Goal: Task Accomplishment & Management: Complete application form

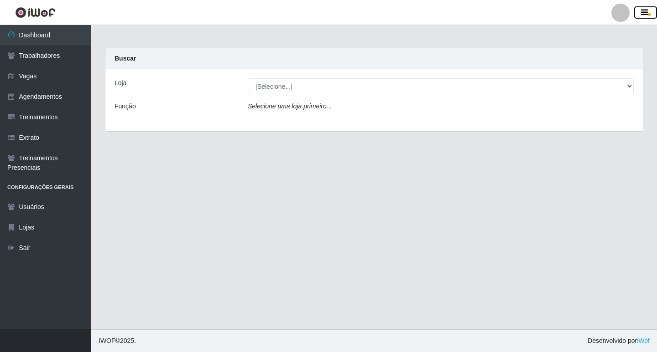
click at [649, 8] on button "button" at bounding box center [645, 12] width 23 height 13
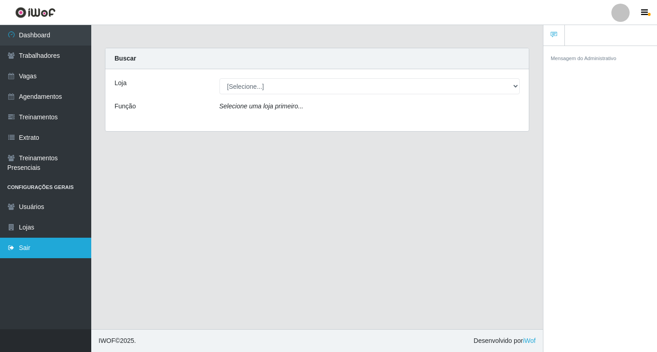
click at [38, 242] on link "Sair" at bounding box center [45, 248] width 91 height 21
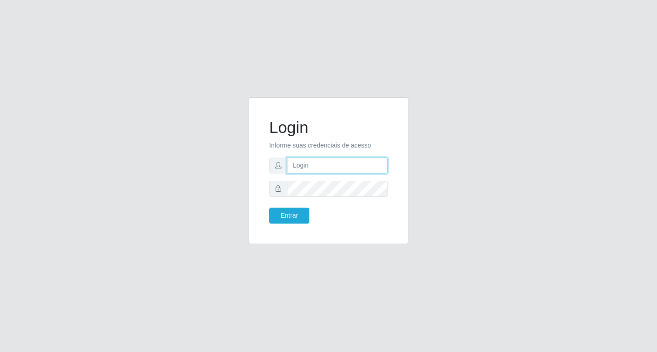
type input "filipe@ideal"
click at [300, 214] on button "Entrar" at bounding box center [289, 216] width 40 height 16
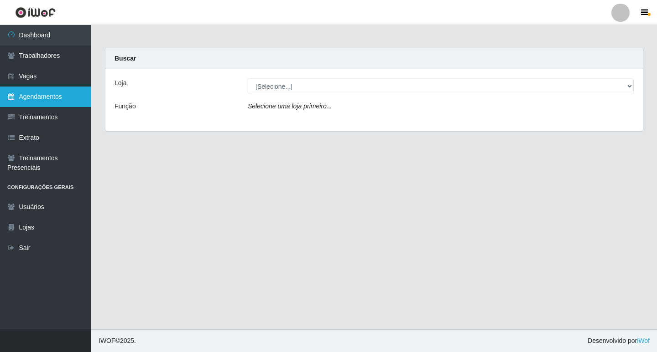
click at [33, 103] on link "Agendamentos" at bounding box center [45, 97] width 91 height 21
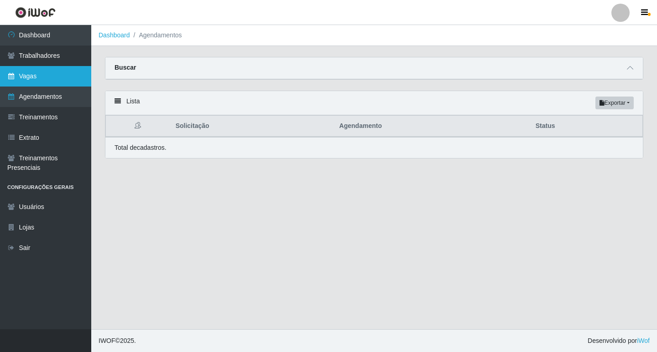
click at [22, 80] on link "Vagas" at bounding box center [45, 76] width 91 height 21
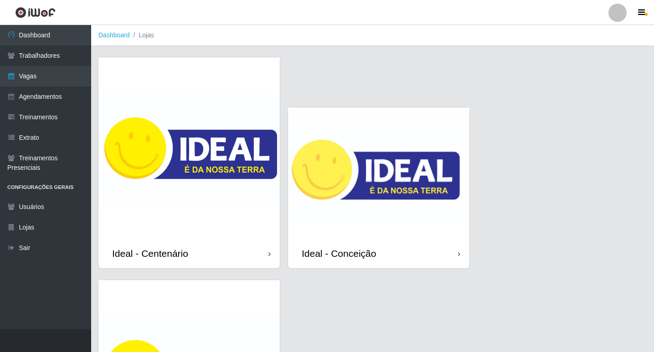
click at [368, 192] on img at bounding box center [378, 173] width 181 height 131
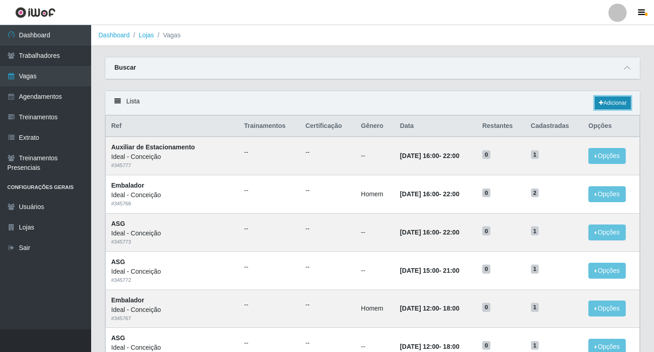
click at [619, 105] on link "Adicionar" at bounding box center [613, 103] width 36 height 13
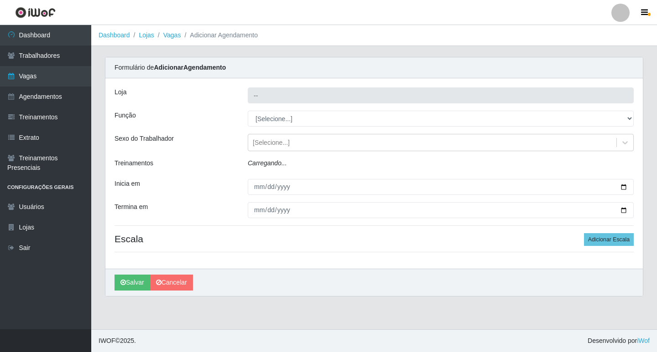
type input "Ideal - Conceição"
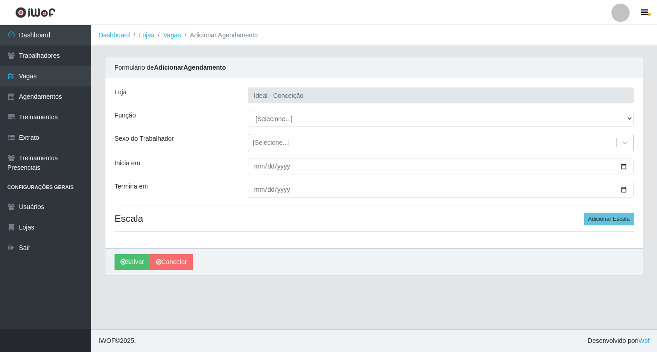
click at [271, 132] on div "Loja Ideal - Conceição Função [Selecione...] ASG ASG + ASG ++ Auxiliar de Estac…" at bounding box center [373, 163] width 537 height 170
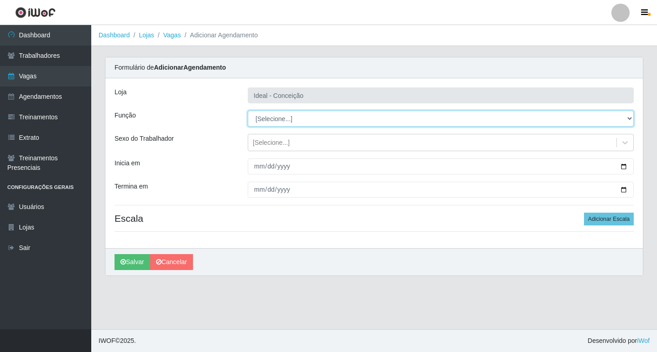
click at [271, 114] on select "[Selecione...] ASG ASG + ASG ++ Auxiliar de Estacionamento Auxiliar de Estacion…" at bounding box center [441, 119] width 386 height 16
select select "1"
click at [248, 111] on select "[Selecione...] ASG ASG + ASG ++ Auxiliar de Estacionamento Auxiliar de Estacion…" at bounding box center [441, 119] width 386 height 16
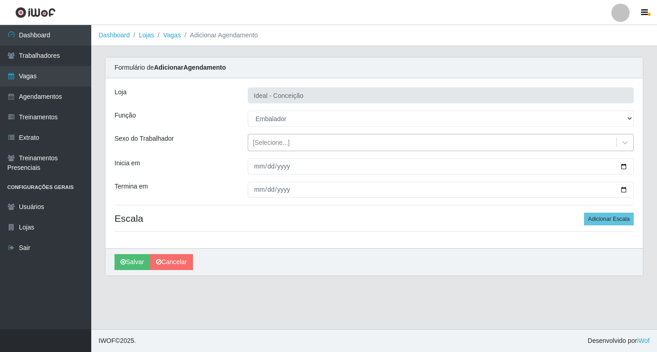
click at [280, 143] on div "[Selecione...]" at bounding box center [271, 143] width 37 height 10
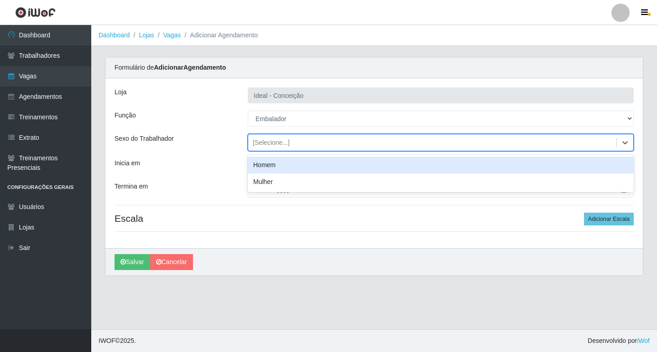
click at [268, 166] on div "Homem" at bounding box center [441, 165] width 386 height 17
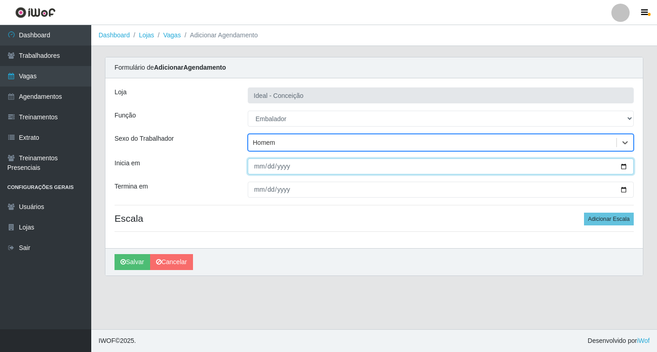
click at [258, 164] on input "Inicia em" at bounding box center [441, 167] width 386 height 16
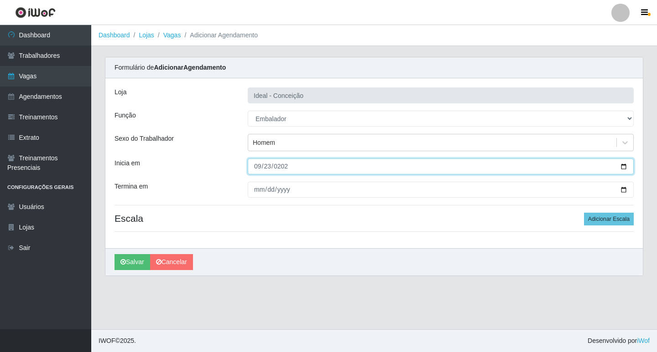
type input "[DATE]"
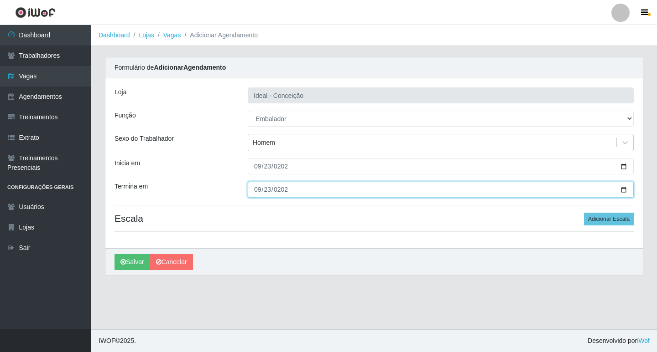
type input "[DATE]"
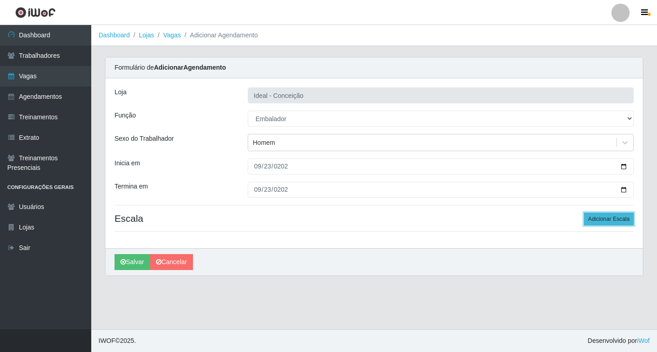
click at [598, 218] on button "Adicionar Escala" at bounding box center [609, 219] width 50 height 13
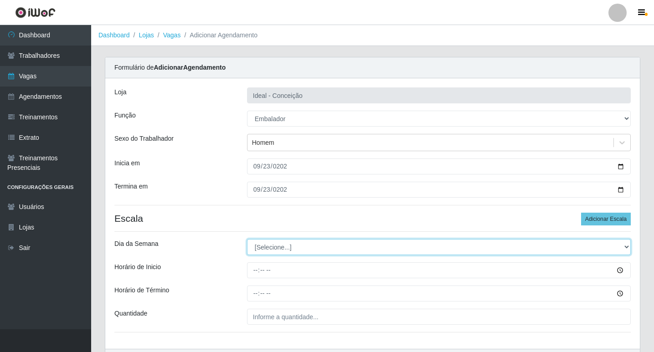
click at [283, 254] on select "[Selecione...] Segunda Terça Quarta Quinta Sexta Sábado Domingo" at bounding box center [439, 247] width 384 height 16
select select "2"
click at [247, 239] on select "[Selecione...] Segunda Terça Quarta Quinta Sexta Sábado Domingo" at bounding box center [439, 247] width 384 height 16
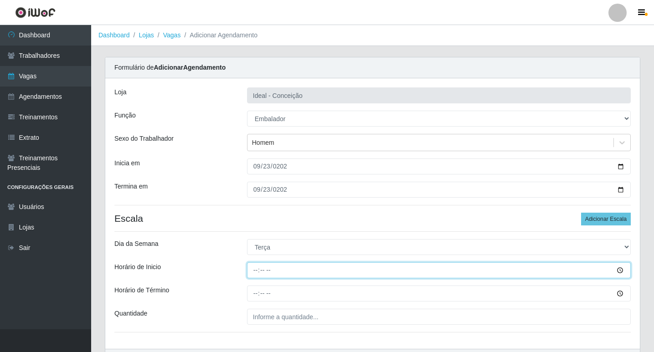
click at [254, 265] on input "Horário de Inicio" at bounding box center [439, 271] width 384 height 16
type input "10:00"
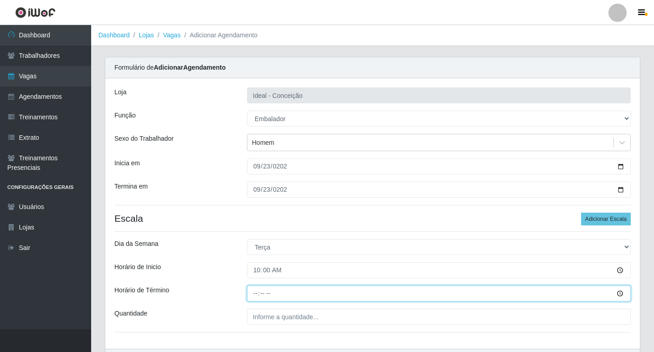
type input "16:00"
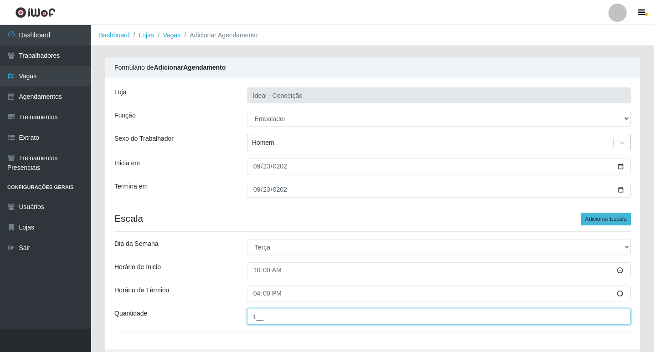
type input "1__"
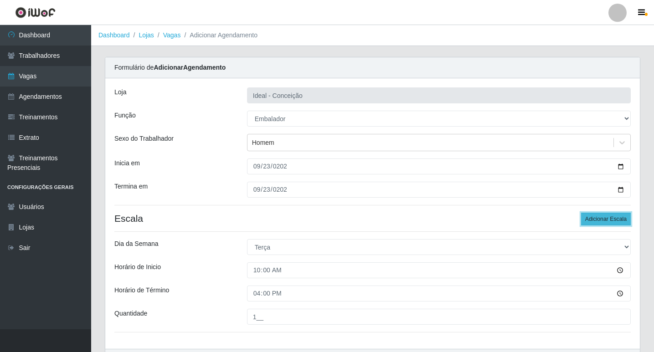
click at [594, 219] on button "Adicionar Escala" at bounding box center [606, 219] width 50 height 13
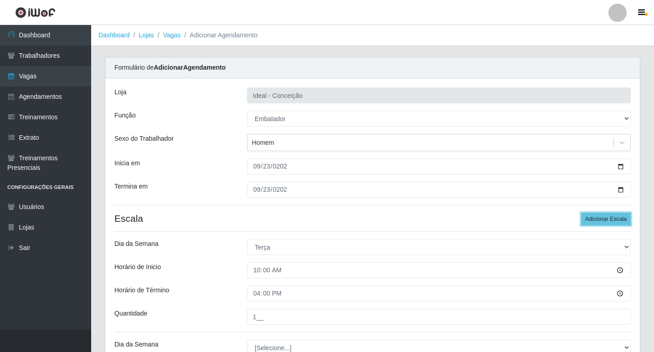
scroll to position [91, 0]
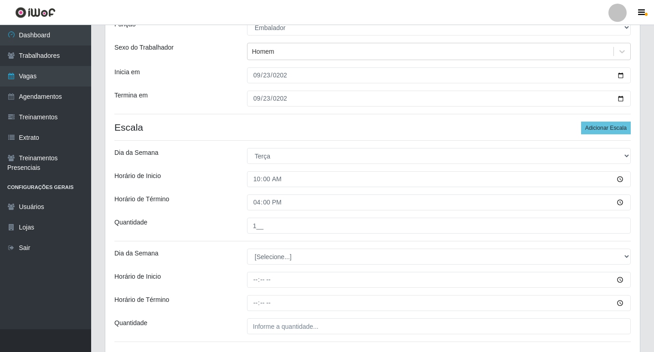
click at [320, 243] on div "Loja Ideal - Conceição Função [Selecione...] ASG ASG + ASG ++ Auxiliar de Estac…" at bounding box center [372, 173] width 535 height 372
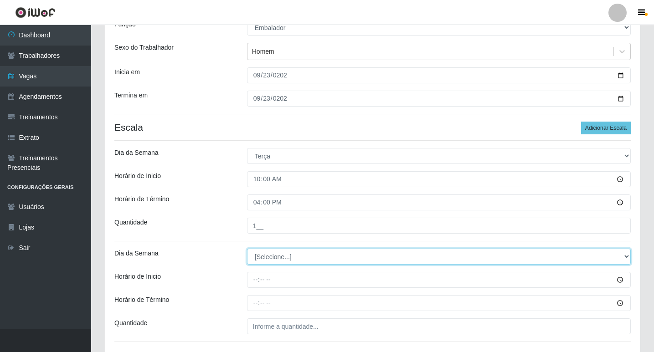
click at [307, 253] on select "[Selecione...] Segunda Terça Quarta Quinta Sexta Sábado Domingo" at bounding box center [439, 257] width 384 height 16
select select "2"
click at [247, 249] on select "[Selecione...] Segunda Terça Quarta Quinta Sexta Sábado Domingo" at bounding box center [439, 257] width 384 height 16
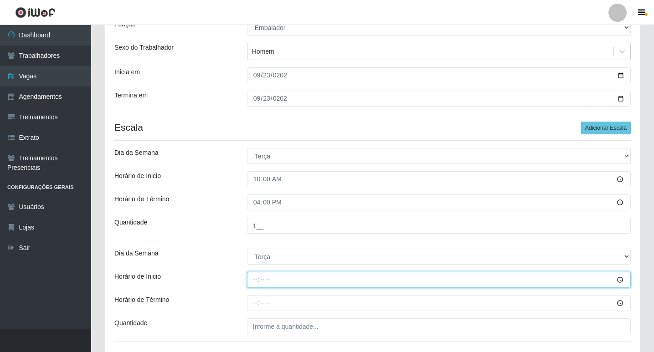
click at [254, 277] on input "Horário de Inicio" at bounding box center [439, 280] width 384 height 16
type input "12:00"
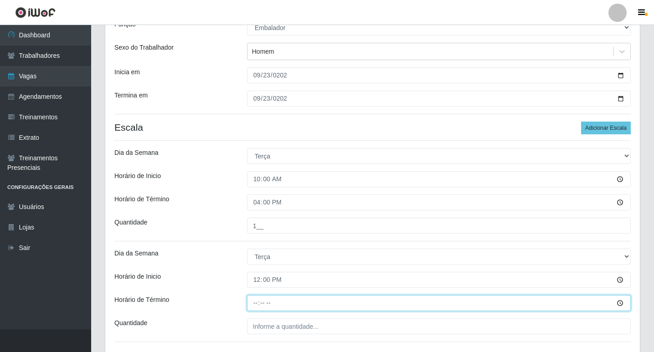
type input "18:00"
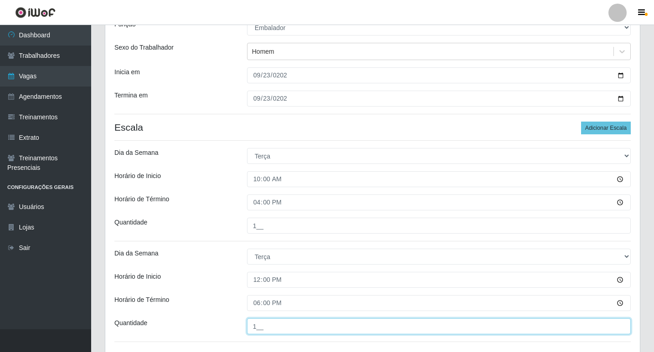
type input "1__"
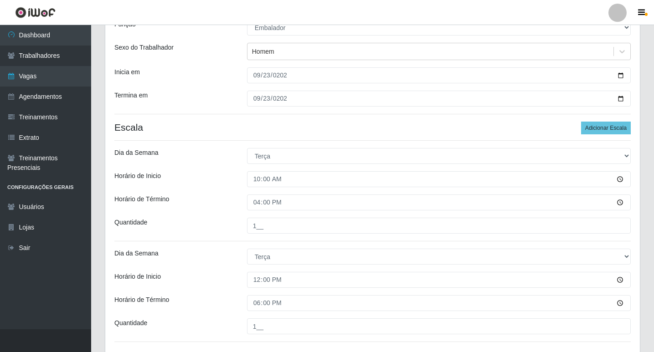
click at [607, 121] on div "Loja Ideal - Conceição Função [Selecione...] ASG ASG + ASG ++ Auxiliar de Estac…" at bounding box center [372, 173] width 535 height 372
click at [606, 128] on button "Adicionar Escala" at bounding box center [606, 128] width 50 height 13
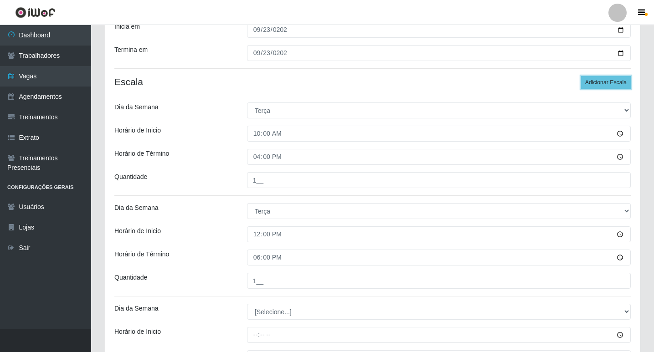
scroll to position [260, 0]
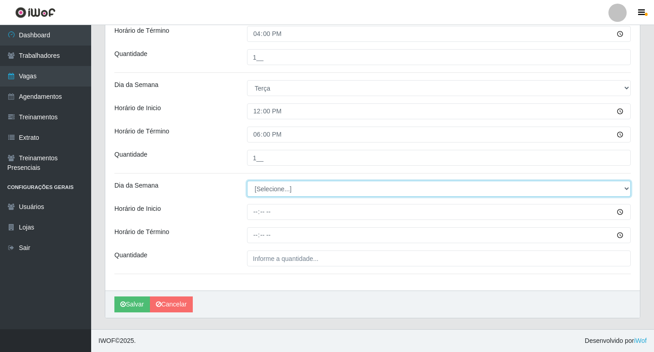
click at [276, 181] on select "[Selecione...] Segunda Terça Quarta Quinta Sexta Sábado Domingo" at bounding box center [439, 189] width 384 height 16
select select "2"
click at [247, 181] on select "[Selecione...] Segunda Terça Quarta Quinta Sexta Sábado Domingo" at bounding box center [439, 189] width 384 height 16
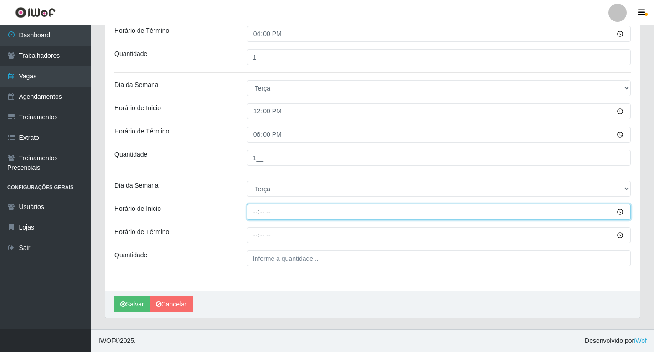
click at [254, 213] on input "Horário de Inicio" at bounding box center [439, 212] width 384 height 16
type input "16:00"
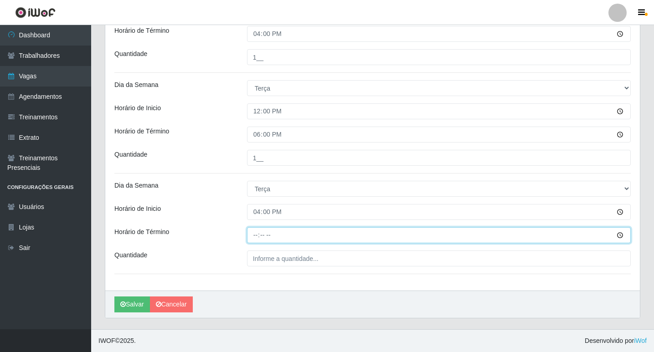
type input "22:00"
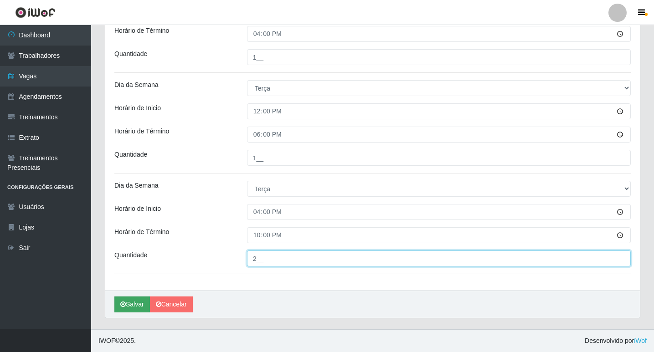
type input "2__"
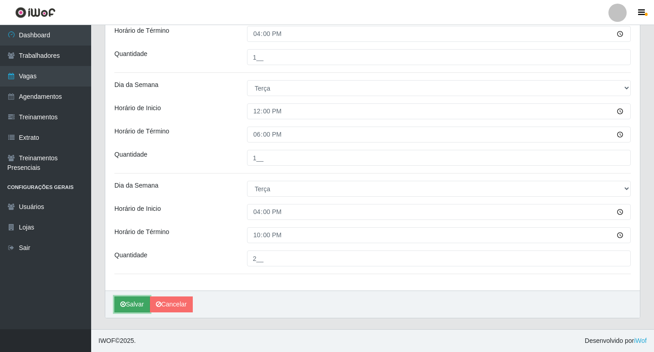
click at [129, 304] on button "Salvar" at bounding box center [132, 305] width 36 height 16
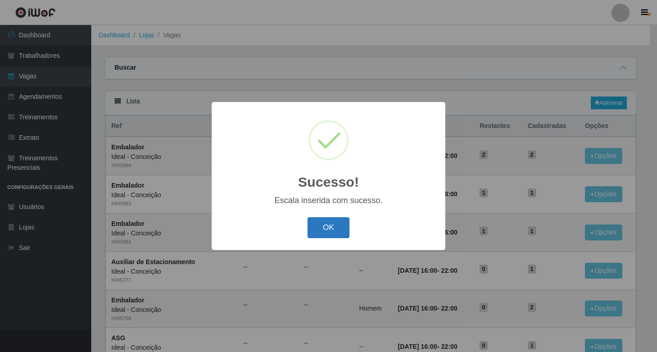
click at [329, 232] on button "OK" at bounding box center [328, 227] width 42 height 21
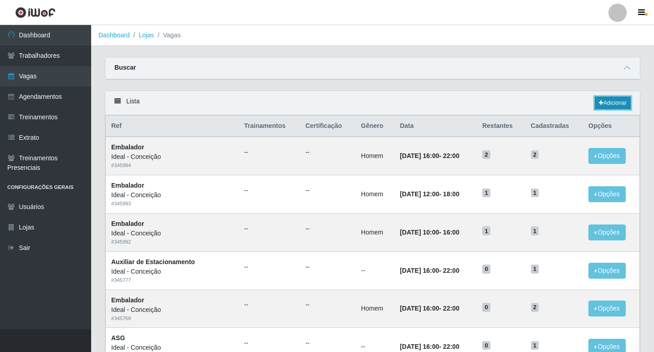
click at [609, 102] on link "Adicionar" at bounding box center [613, 103] width 36 height 13
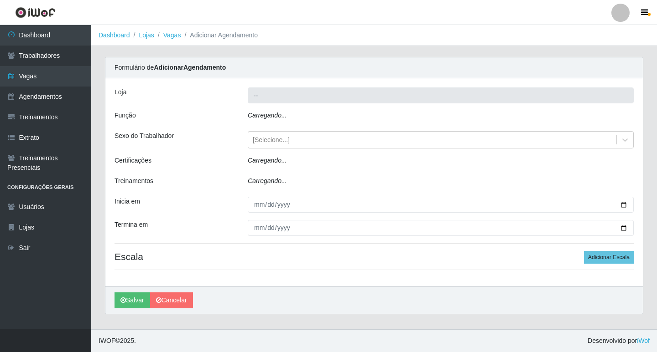
type input "Ideal - Conceição"
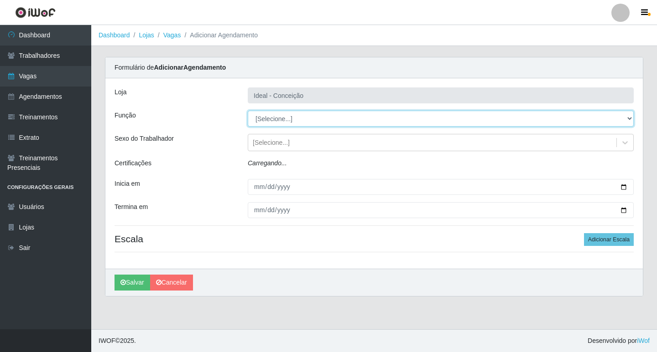
click at [267, 119] on select "[Selecione...] ASG ASG + ASG ++ Auxiliar de Estacionamento Auxiliar de Estacion…" at bounding box center [441, 119] width 386 height 16
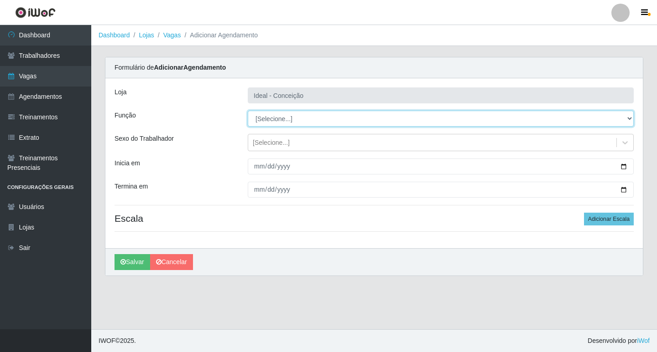
select select "16"
click at [248, 111] on select "[Selecione...] ASG ASG + ASG ++ Auxiliar de Estacionamento Auxiliar de Estacion…" at bounding box center [441, 119] width 386 height 16
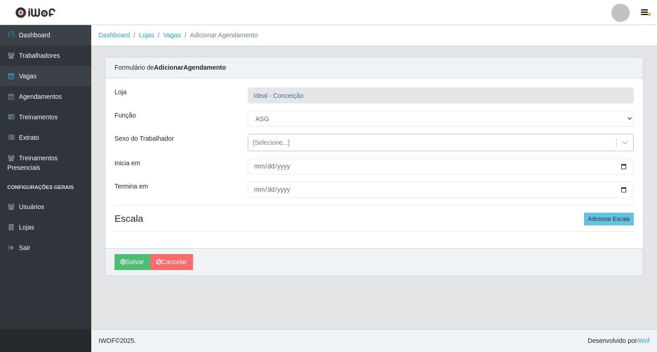
click at [258, 142] on div "[Selecione...]" at bounding box center [271, 143] width 37 height 10
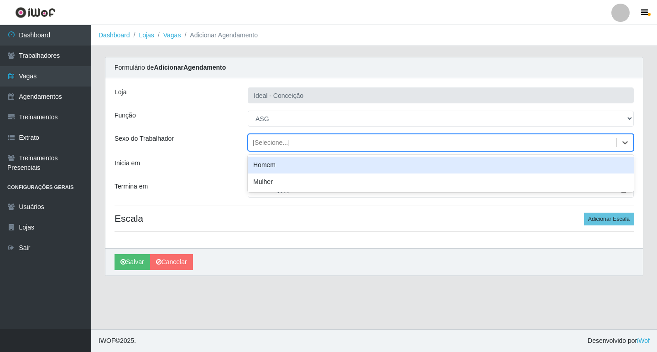
click at [258, 142] on div "[Selecione...]" at bounding box center [271, 143] width 37 height 10
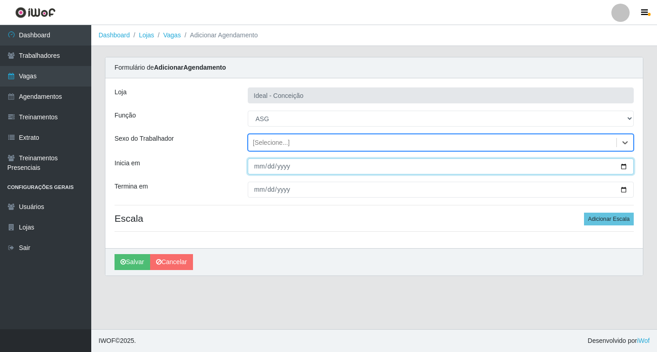
click at [251, 169] on input "Inicia em" at bounding box center [441, 167] width 386 height 16
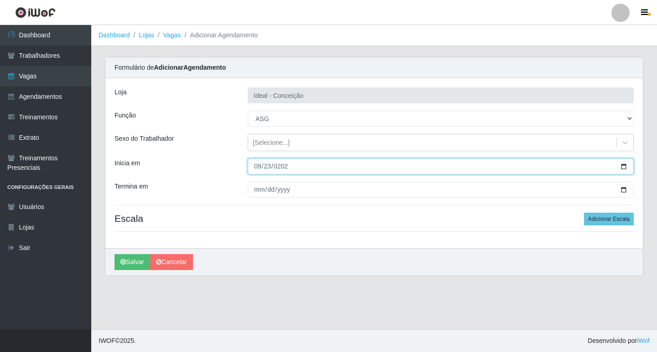
type input "[DATE]"
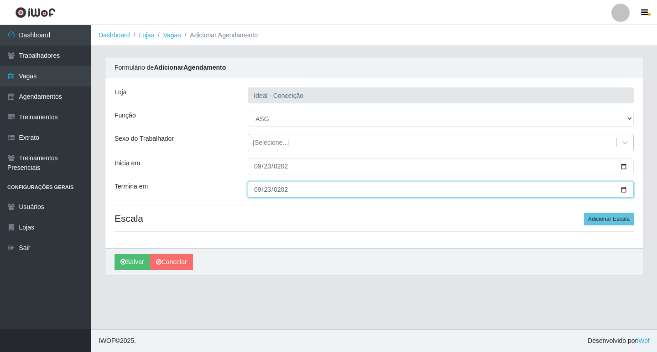
type input "[DATE]"
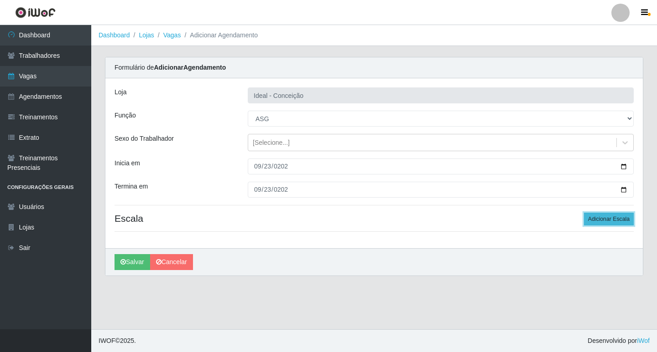
click at [628, 220] on button "Adicionar Escala" at bounding box center [609, 219] width 50 height 13
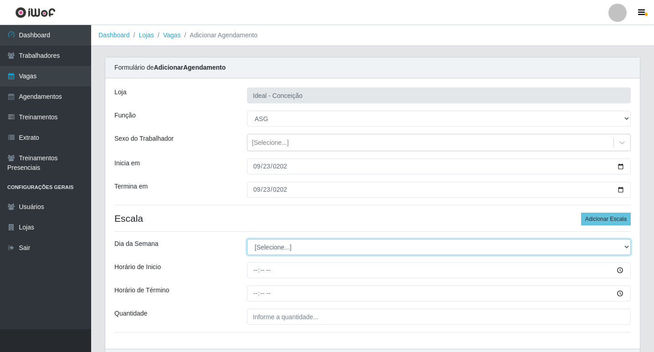
click at [267, 249] on select "[Selecione...] Segunda Terça Quarta Quinta Sexta Sábado Domingo" at bounding box center [439, 247] width 384 height 16
select select "2"
click at [247, 239] on select "[Selecione...] Segunda Terça Quarta Quinta Sexta Sábado Domingo" at bounding box center [439, 247] width 384 height 16
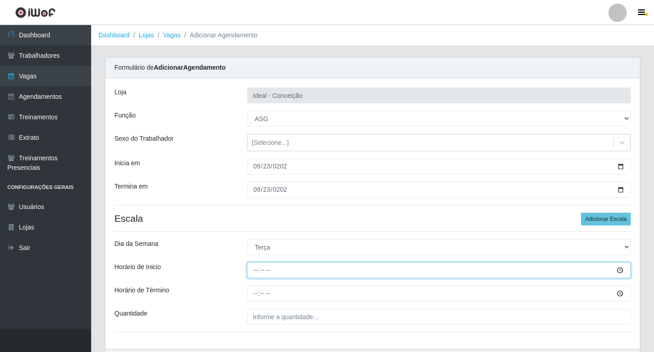
click at [252, 268] on input "Horário de Inicio" at bounding box center [439, 271] width 384 height 16
type input "07:00"
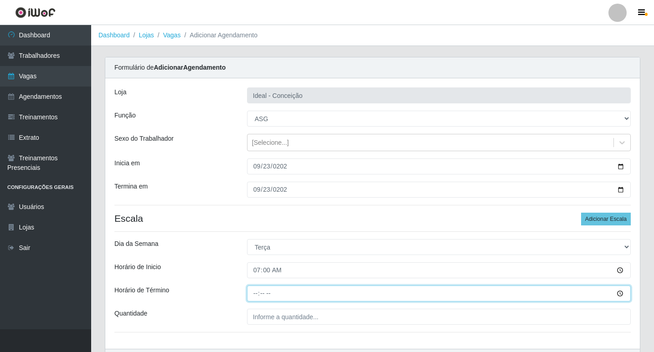
type input "13:00"
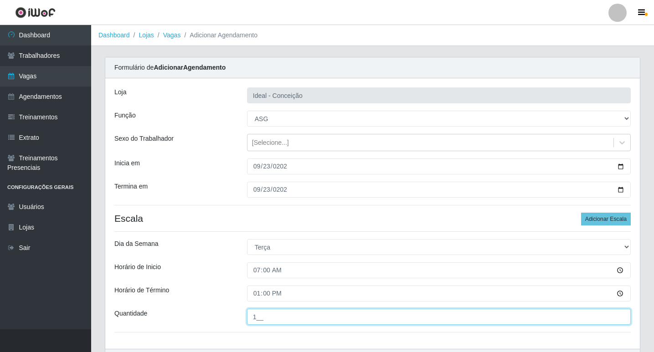
scroll to position [46, 0]
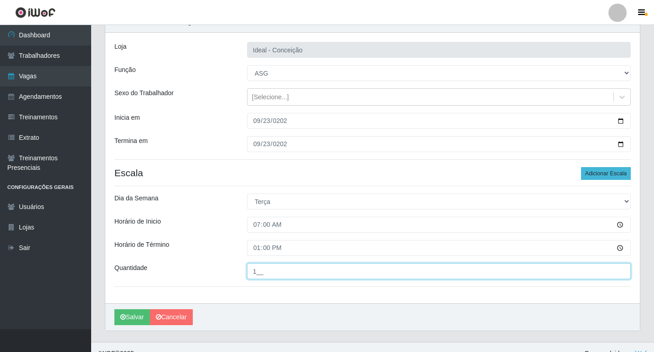
type input "1__"
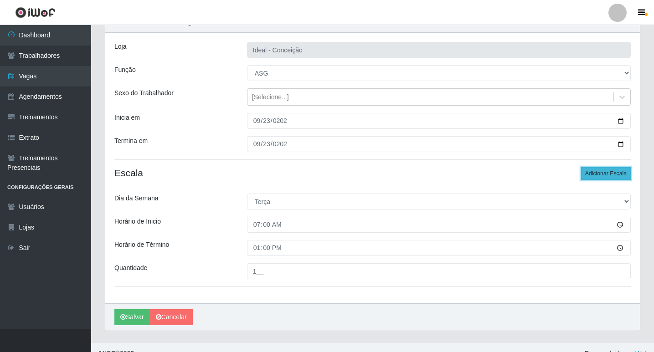
click at [624, 172] on button "Adicionar Escala" at bounding box center [606, 173] width 50 height 13
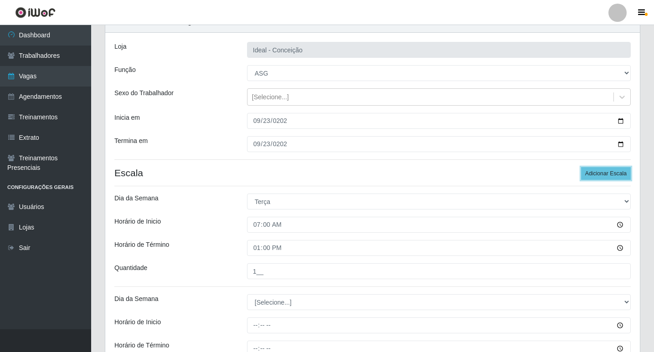
scroll to position [137, 0]
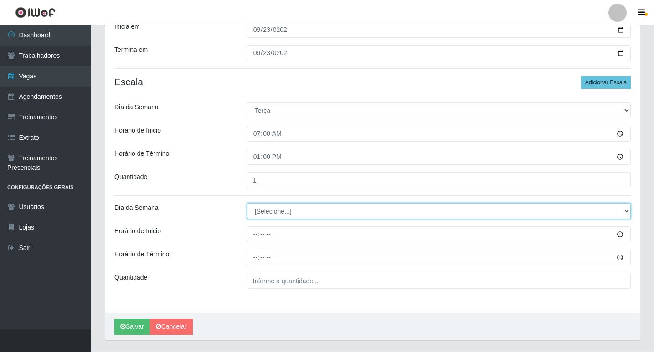
click at [270, 208] on select "[Selecione...] Segunda Terça Quarta Quinta Sexta Sábado Domingo" at bounding box center [439, 211] width 384 height 16
select select "2"
click at [247, 203] on select "[Selecione...] Segunda Terça Quarta Quinta Sexta Sábado Domingo" at bounding box center [439, 211] width 384 height 16
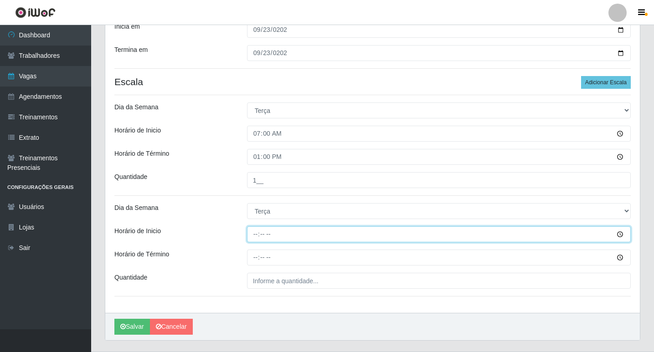
click at [254, 230] on input "Horário de Inicio" at bounding box center [439, 235] width 384 height 16
type input "09:00"
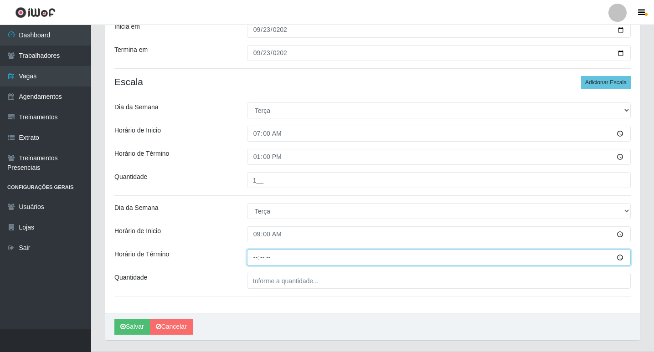
type input "15:00"
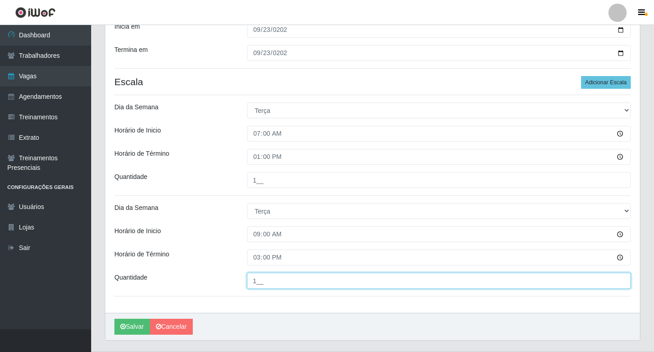
type input "1__"
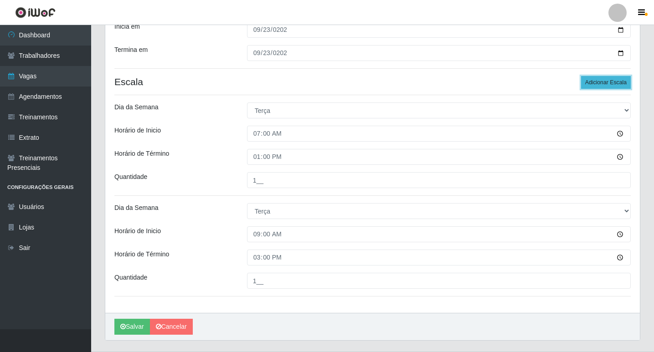
click at [593, 80] on button "Adicionar Escala" at bounding box center [606, 82] width 50 height 13
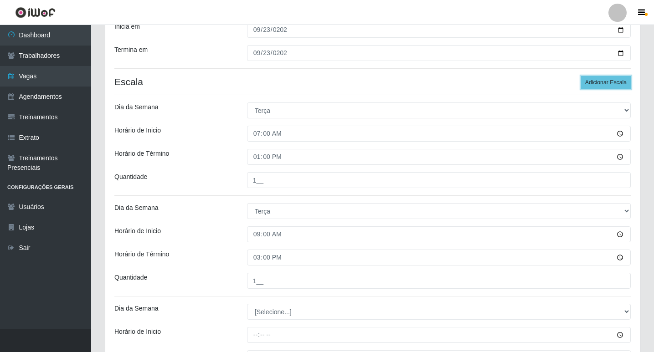
scroll to position [260, 0]
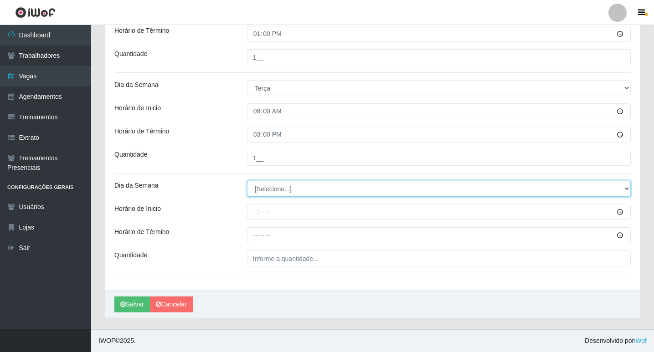
click at [281, 193] on select "[Selecione...] Segunda Terça Quarta Quinta Sexta Sábado Domingo" at bounding box center [439, 189] width 384 height 16
select select "2"
click at [247, 181] on select "[Selecione...] Segunda Terça Quarta Quinta Sexta Sábado Domingo" at bounding box center [439, 189] width 384 height 16
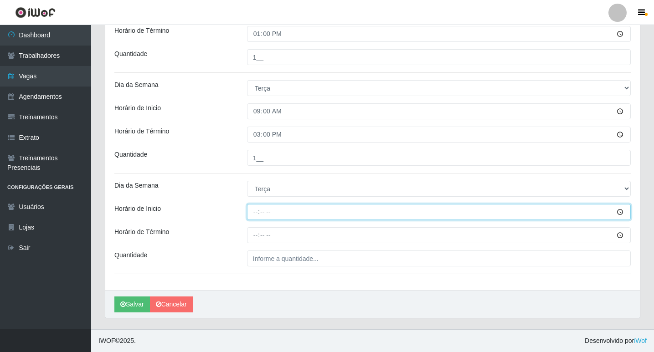
click at [257, 211] on input "Horário de Inicio" at bounding box center [439, 212] width 384 height 16
type input "12:00"
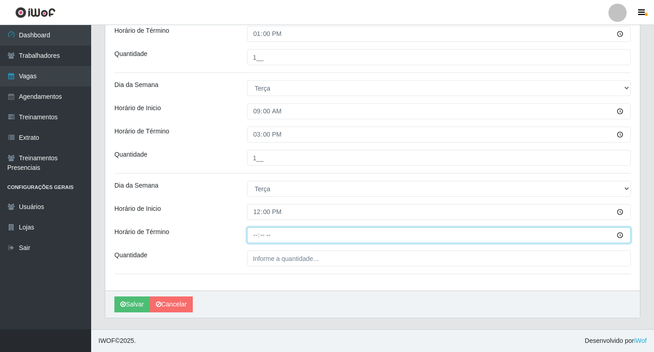
type input "18:00"
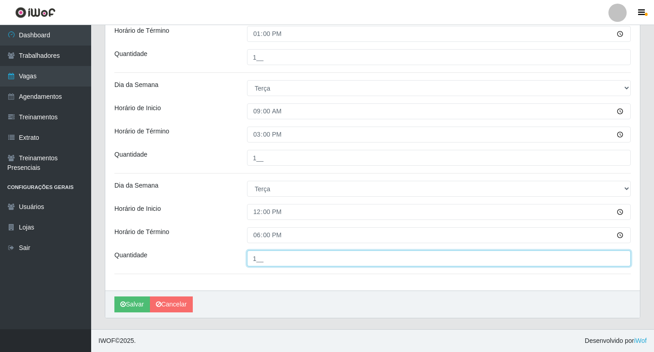
type input "1__"
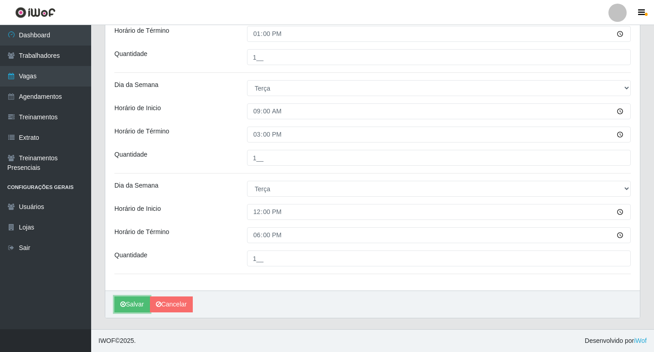
scroll to position [169, 0]
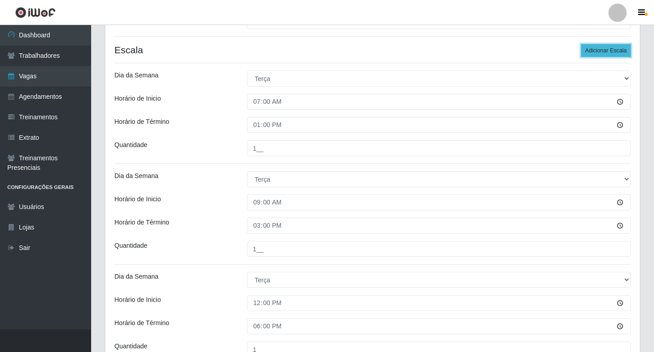
click at [611, 55] on button "Adicionar Escala" at bounding box center [606, 50] width 50 height 13
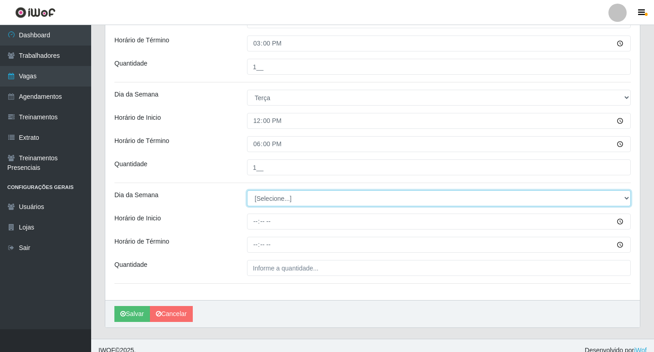
click at [258, 192] on select "[Selecione...] Segunda Terça Quarta Quinta Sexta Sábado Domingo" at bounding box center [439, 199] width 384 height 16
select select "2"
click at [247, 191] on select "[Selecione...] Segunda Terça Quarta Quinta Sexta Sábado Domingo" at bounding box center [439, 199] width 384 height 16
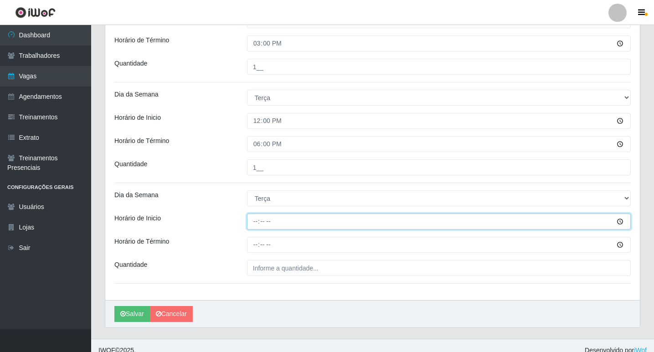
click at [252, 226] on input "Horário de Inicio" at bounding box center [439, 222] width 384 height 16
type input "15:00"
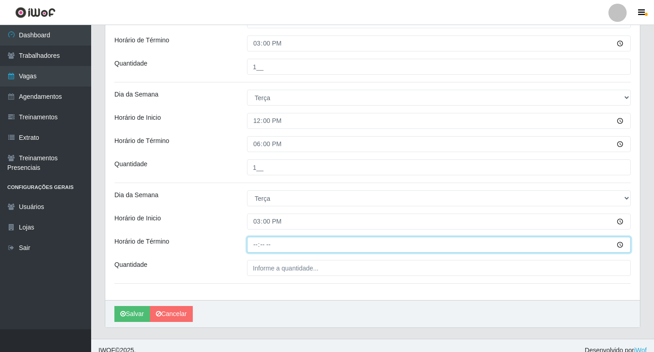
type input "21:00"
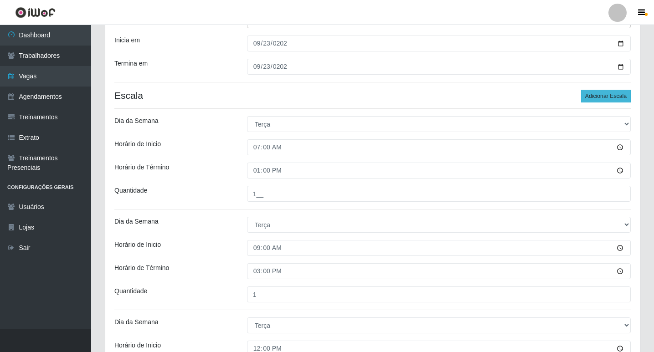
type input "1__"
click at [602, 95] on button "Adicionar Escala" at bounding box center [606, 96] width 50 height 13
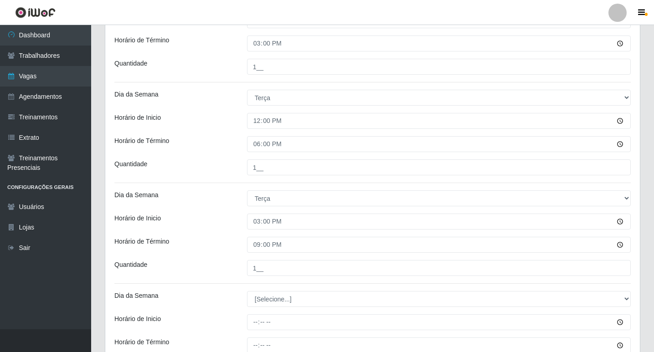
scroll to position [461, 0]
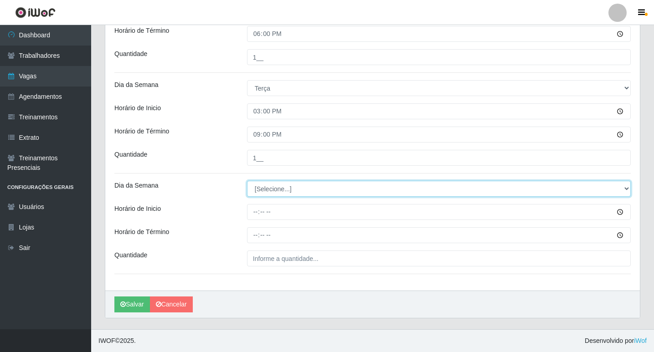
click at [263, 191] on select "[Selecione...] Segunda Terça Quarta Quinta Sexta Sábado Domingo" at bounding box center [439, 189] width 384 height 16
select select "2"
click at [247, 181] on select "[Selecione...] Segunda Terça Quarta Quinta Sexta Sábado Domingo" at bounding box center [439, 189] width 384 height 16
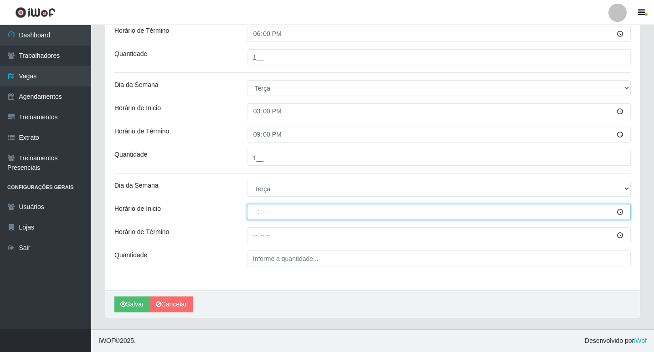
click at [251, 215] on input "Horário de Inicio" at bounding box center [439, 212] width 384 height 16
type input "16:00"
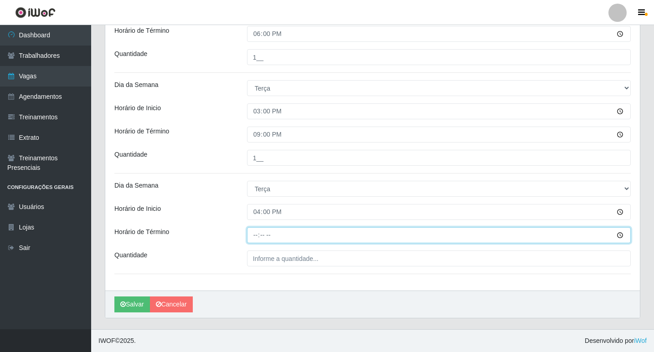
type input "22:00"
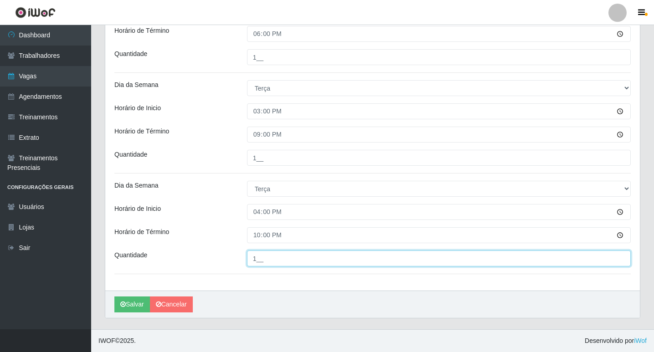
type input "1__"
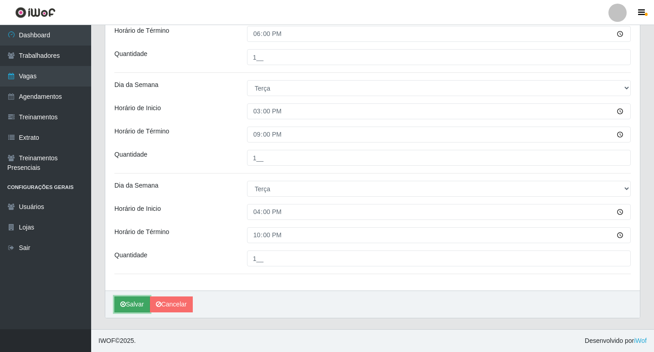
click at [141, 311] on button "Salvar" at bounding box center [132, 305] width 36 height 16
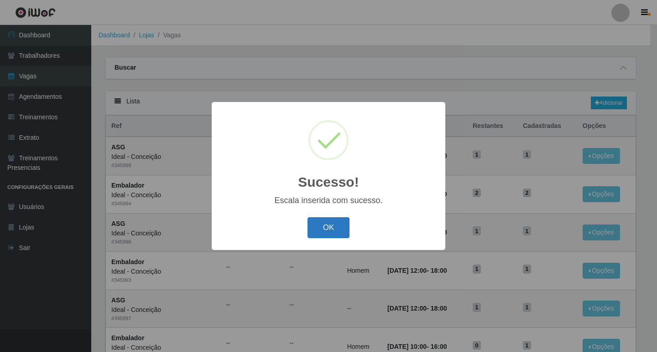
click at [326, 220] on button "OK" at bounding box center [328, 227] width 42 height 21
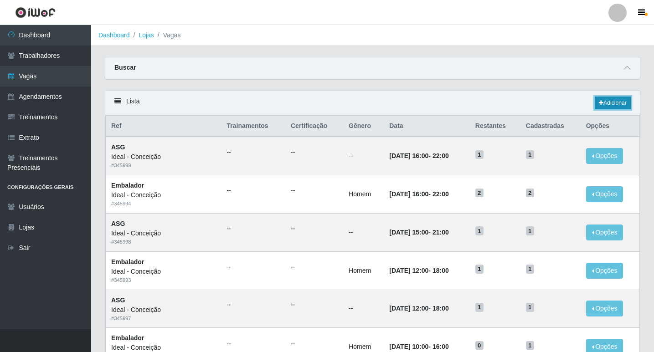
click at [595, 107] on link "Adicionar" at bounding box center [613, 103] width 36 height 13
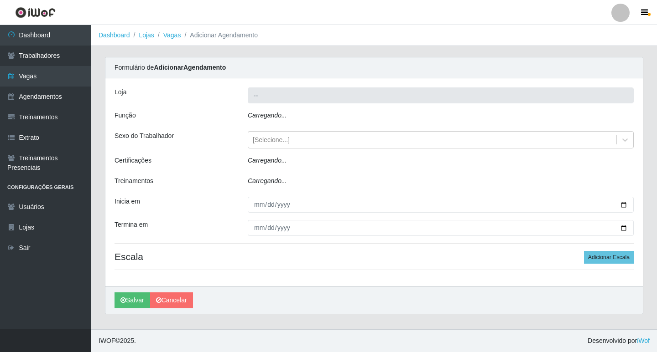
type input "Ideal - Conceição"
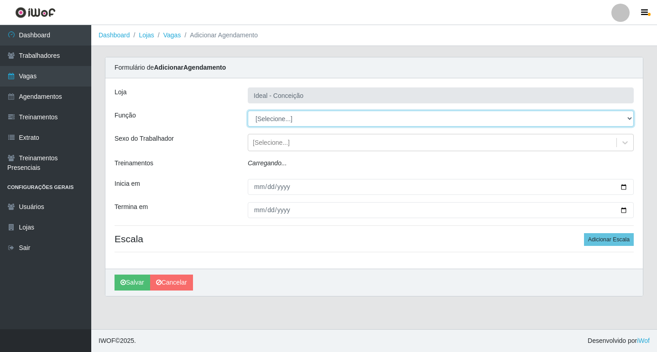
click at [276, 123] on select "[Selecione...] ASG ASG + ASG ++ Auxiliar de Estacionamento Auxiliar de Estacion…" at bounding box center [441, 119] width 386 height 16
select select "75"
click at [248, 111] on select "[Selecione...] ASG ASG + ASG ++ Auxiliar de Estacionamento Auxiliar de Estacion…" at bounding box center [441, 119] width 386 height 16
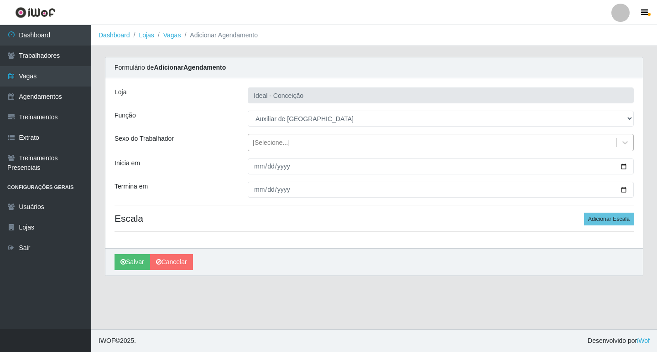
click at [259, 143] on div "[Selecione...]" at bounding box center [271, 143] width 37 height 10
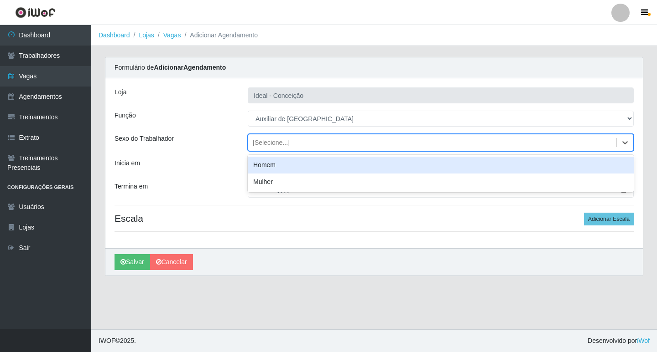
click at [264, 170] on div "Homem" at bounding box center [441, 165] width 386 height 17
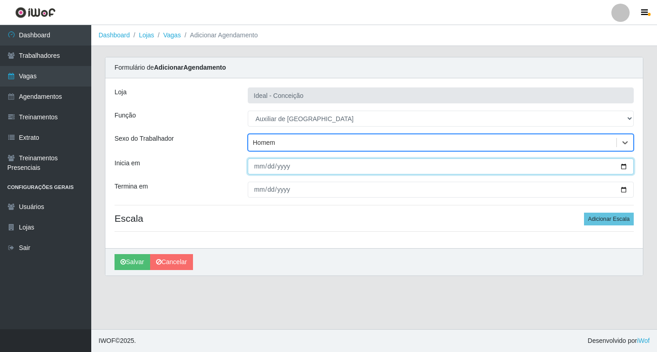
click at [255, 168] on input "Inicia em" at bounding box center [441, 167] width 386 height 16
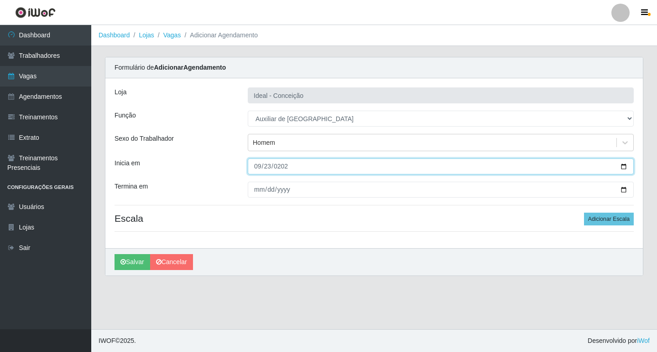
type input "[DATE]"
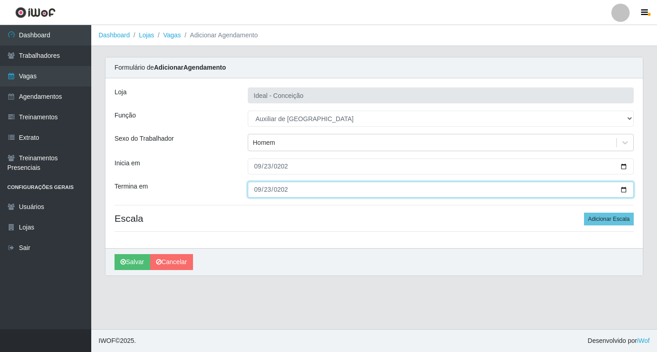
type input "[DATE]"
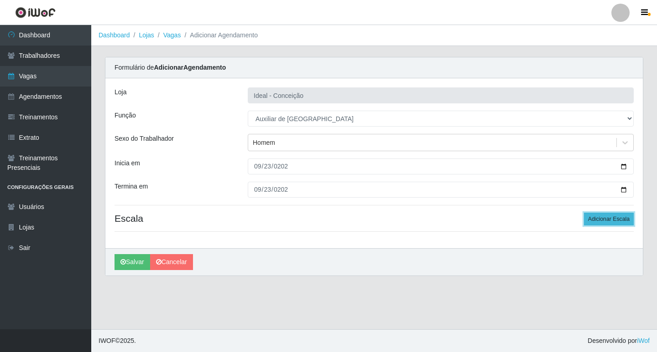
click at [617, 221] on button "Adicionar Escala" at bounding box center [609, 219] width 50 height 13
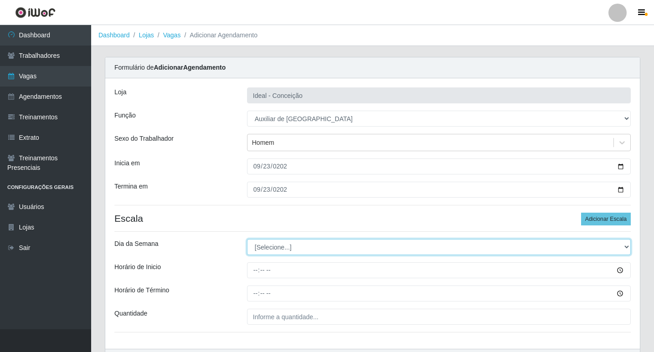
click at [306, 246] on select "[Selecione...] Segunda Terça Quarta Quinta Sexta Sábado Domingo" at bounding box center [439, 247] width 384 height 16
select select "2"
click at [247, 239] on select "[Selecione...] Segunda Terça Quarta Quinta Sexta Sábado Domingo" at bounding box center [439, 247] width 384 height 16
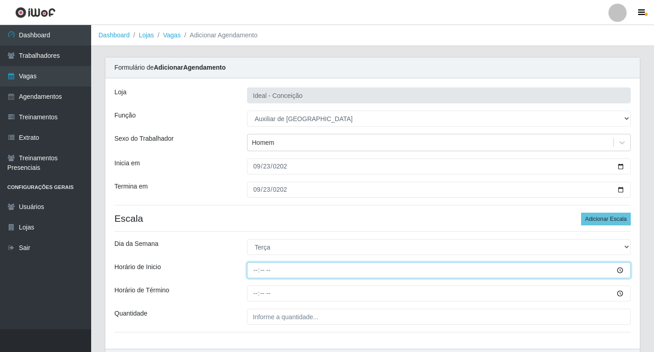
click at [254, 277] on input "Horário de Inicio" at bounding box center [439, 271] width 384 height 16
type input "08:00"
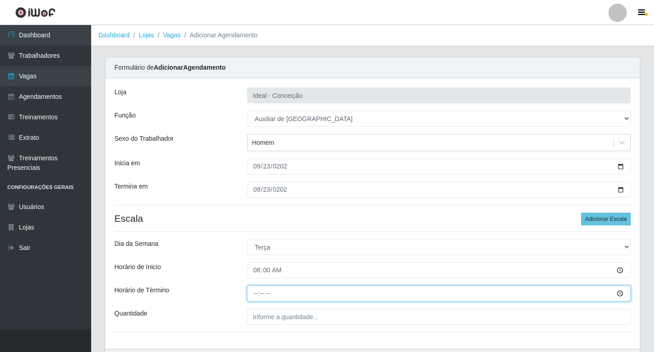
type input "12:00"
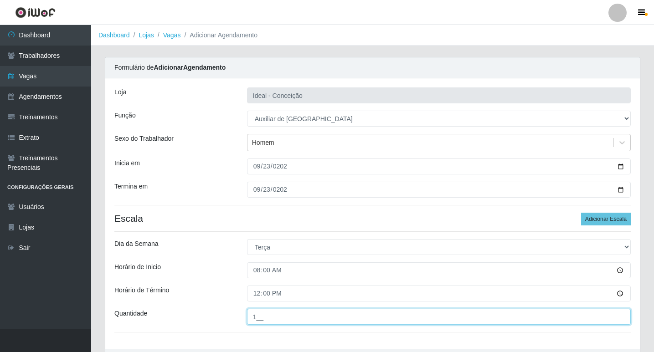
type input "1__"
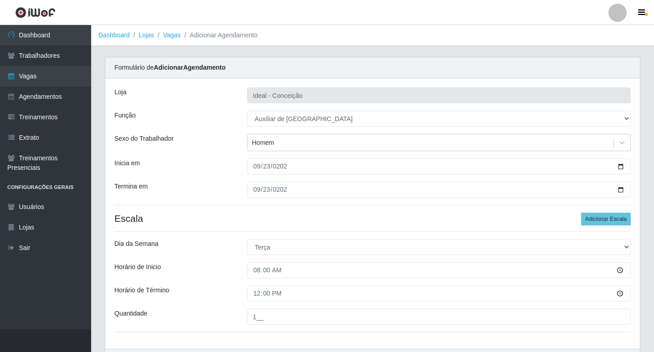
scroll to position [58, 0]
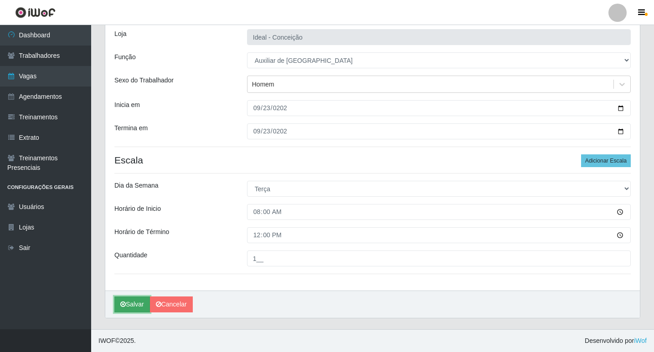
click at [121, 307] on icon "submit" at bounding box center [122, 304] width 5 height 6
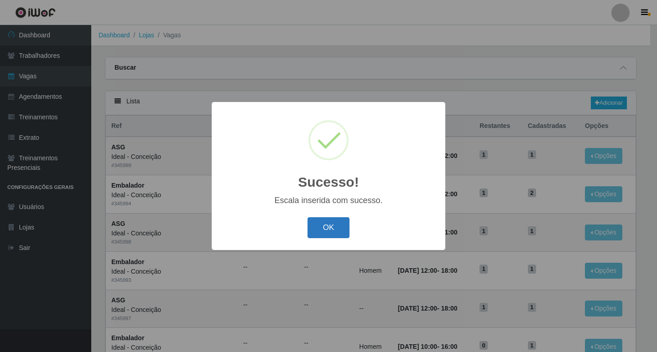
click at [316, 221] on button "OK" at bounding box center [328, 227] width 42 height 21
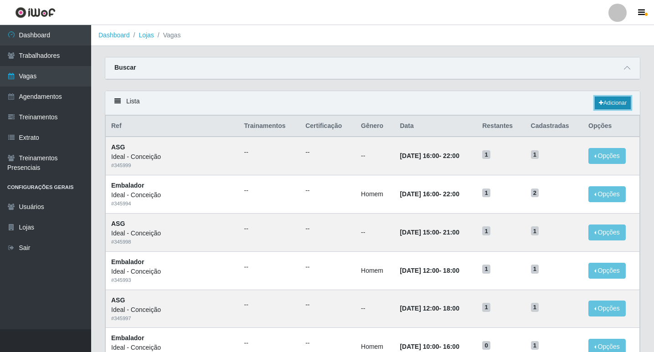
click at [611, 103] on link "Adicionar" at bounding box center [613, 103] width 36 height 13
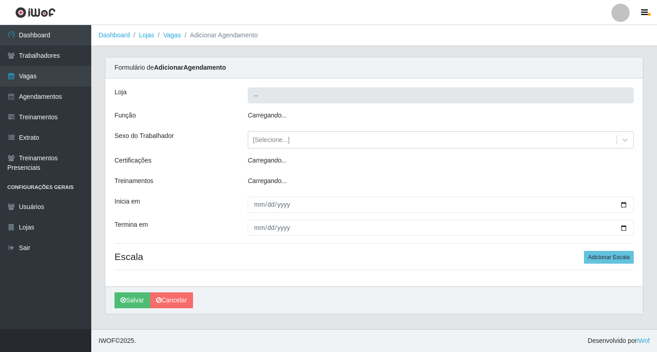
type input "Ideal - Conceição"
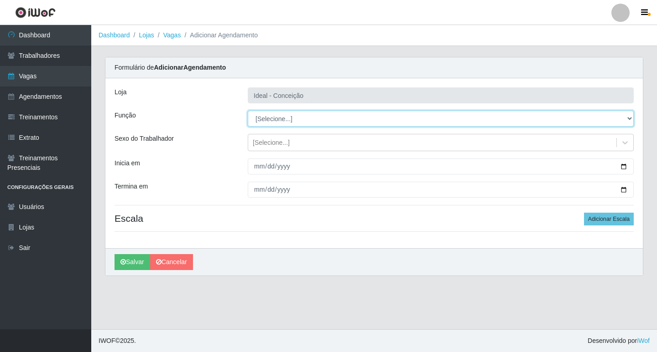
click at [300, 122] on select "[Selecione...] ASG ASG + ASG ++ Auxiliar de Estacionamento Auxiliar de Estacion…" at bounding box center [441, 119] width 386 height 16
select select "4"
click at [248, 111] on select "[Selecione...] ASG ASG + ASG ++ Auxiliar de Estacionamento Auxiliar de Estacion…" at bounding box center [441, 119] width 386 height 16
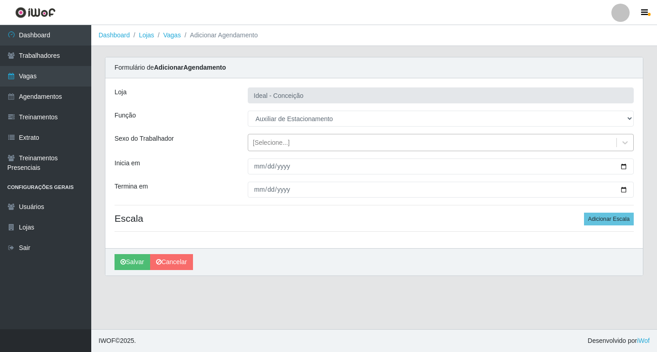
click at [257, 140] on div "[Selecione...]" at bounding box center [271, 143] width 37 height 10
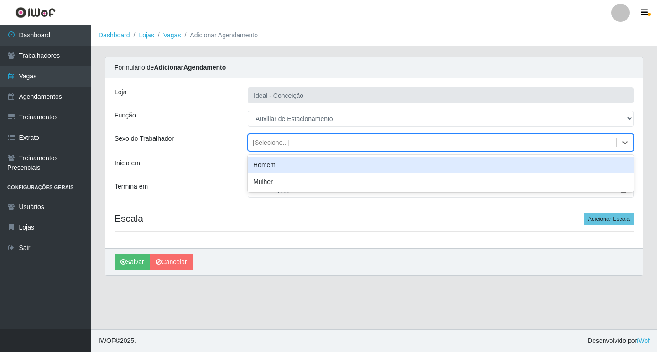
click at [265, 168] on div "Homem" at bounding box center [441, 165] width 386 height 17
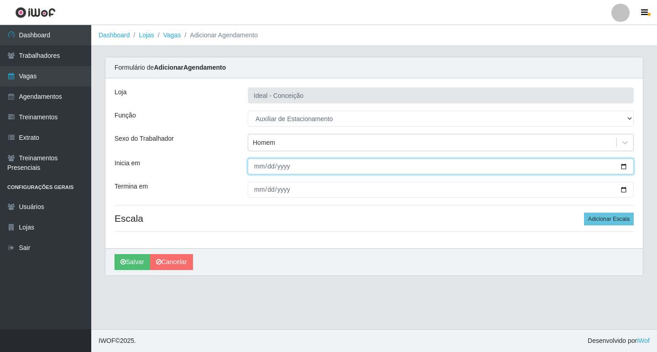
click at [255, 168] on input "Inicia em" at bounding box center [441, 167] width 386 height 16
click at [257, 170] on input "[PHONE_NUMBER]" at bounding box center [441, 167] width 386 height 16
type input "[PHONE_NUMBER]"
type input "[DATE]"
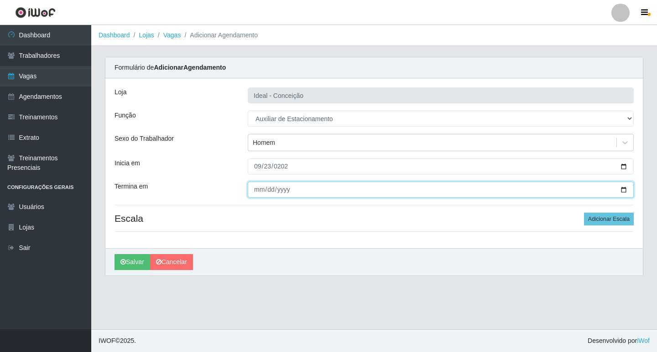
click at [261, 191] on input "Termina em" at bounding box center [441, 190] width 386 height 16
click at [254, 189] on input "Termina em" at bounding box center [441, 190] width 386 height 16
type input "[DATE]"
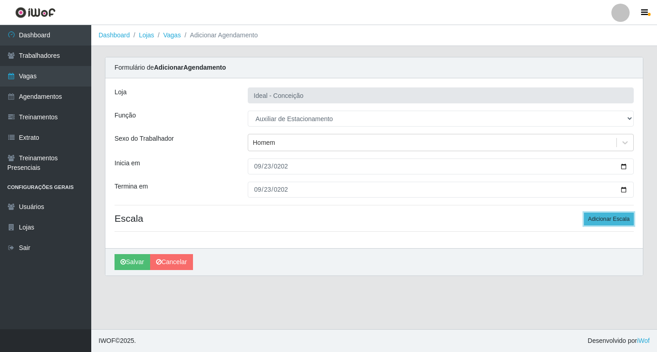
click at [595, 224] on button "Adicionar Escala" at bounding box center [609, 219] width 50 height 13
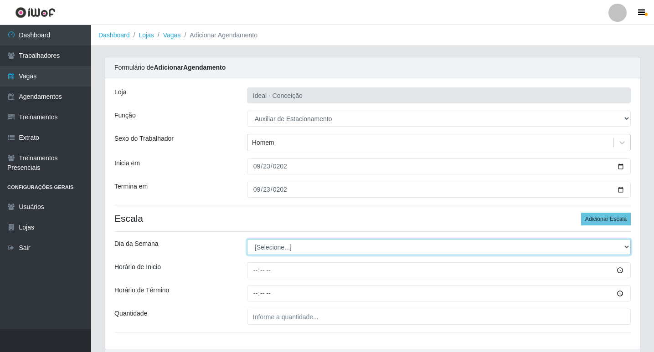
click at [280, 244] on select "[Selecione...] Segunda Terça Quarta Quinta Sexta Sábado Domingo" at bounding box center [439, 247] width 384 height 16
select select "2"
click at [247, 239] on select "[Selecione...] Segunda Terça Quarta Quinta Sexta Sábado Domingo" at bounding box center [439, 247] width 384 height 16
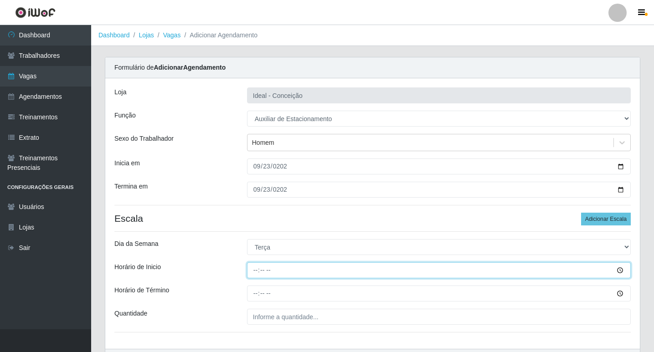
click at [258, 270] on input "Horário de Inicio" at bounding box center [439, 271] width 384 height 16
type input "07:00"
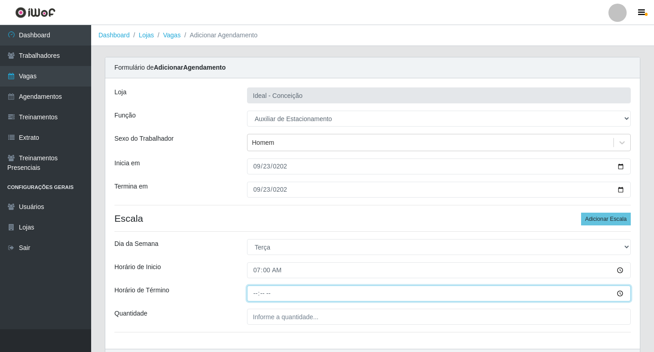
type input "13:00"
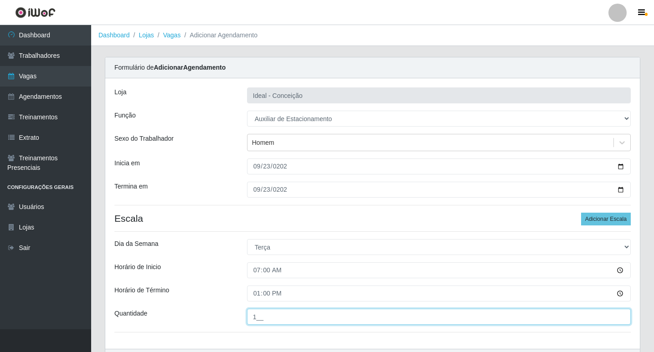
scroll to position [58, 0]
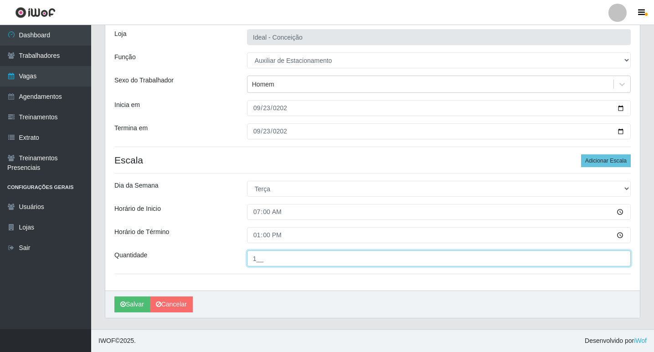
type input "1__"
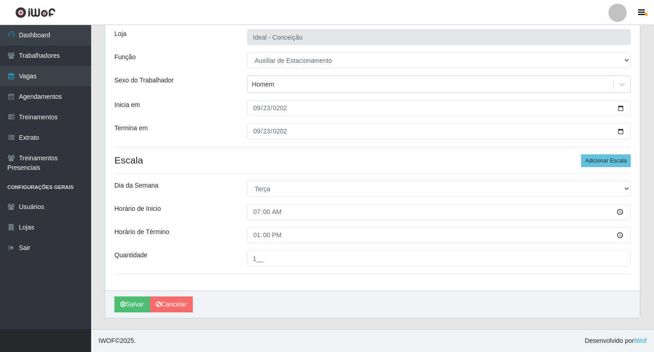
click at [310, 74] on div "Loja Ideal - Conceição Função [Selecione...] ASG ASG + ASG ++ Auxiliar de Estac…" at bounding box center [372, 155] width 535 height 271
click at [310, 83] on div "Homem" at bounding box center [431, 84] width 366 height 15
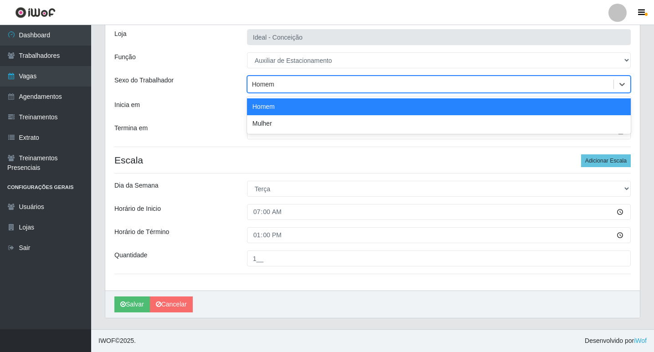
click at [309, 83] on div "Homem" at bounding box center [431, 84] width 366 height 15
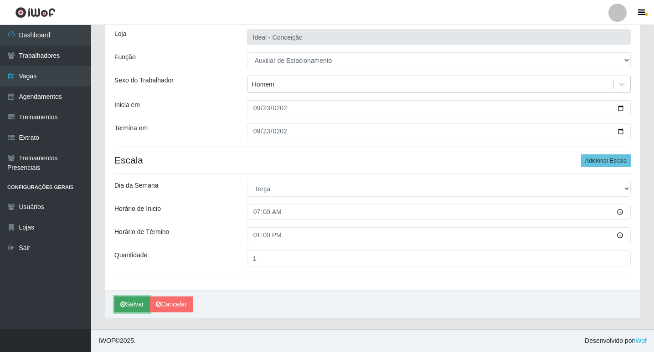
click at [141, 302] on button "Salvar" at bounding box center [132, 305] width 36 height 16
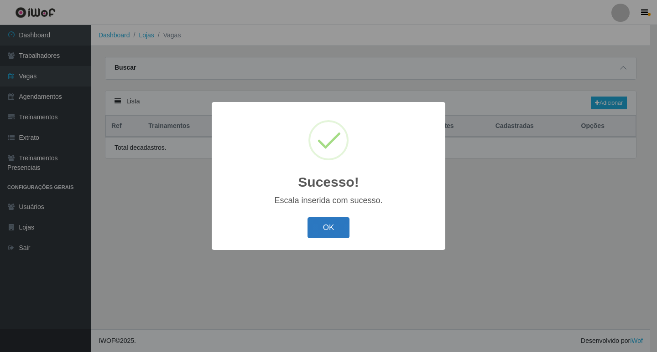
click at [322, 228] on button "OK" at bounding box center [328, 227] width 42 height 21
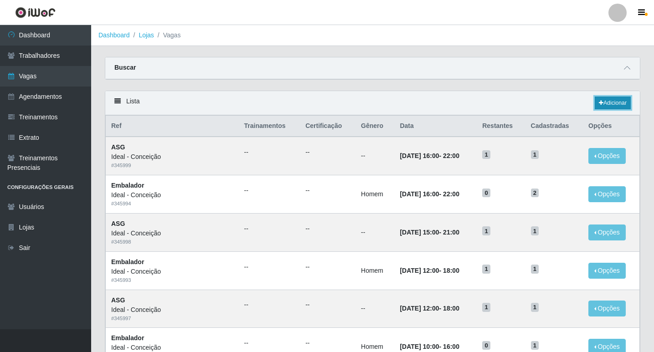
click at [606, 98] on link "Adicionar" at bounding box center [613, 103] width 36 height 13
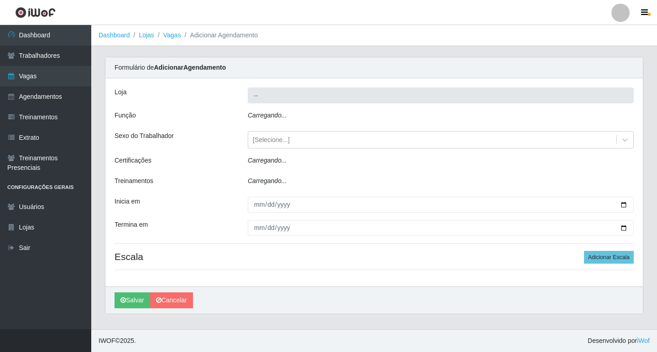
type input "Ideal - Conceição"
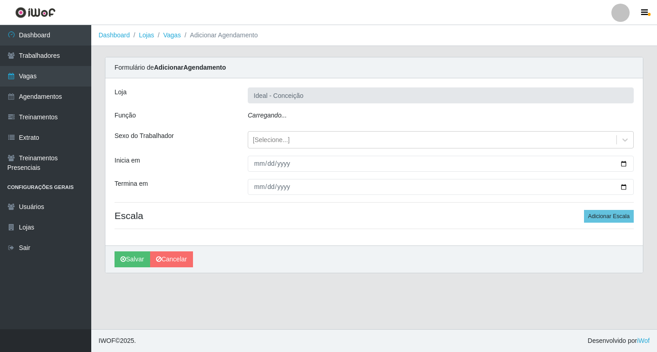
click at [272, 116] on icon "Carregando..." at bounding box center [267, 115] width 39 height 7
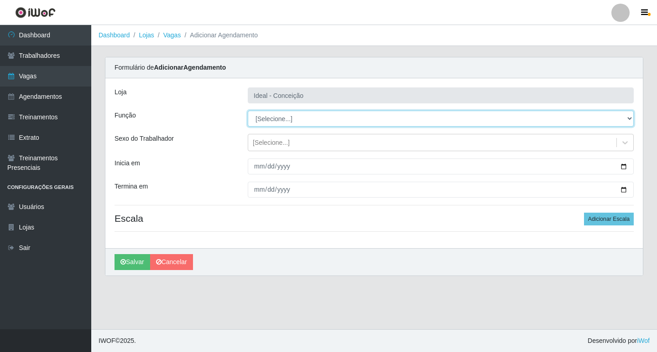
click at [278, 121] on select "[Selecione...] ASG ASG + ASG ++ Auxiliar de Estacionamento Auxiliar de Estacion…" at bounding box center [441, 119] width 386 height 16
select select "4"
click at [248, 111] on select "[Selecione...] ASG ASG + ASG ++ Auxiliar de Estacionamento Auxiliar de Estacion…" at bounding box center [441, 119] width 386 height 16
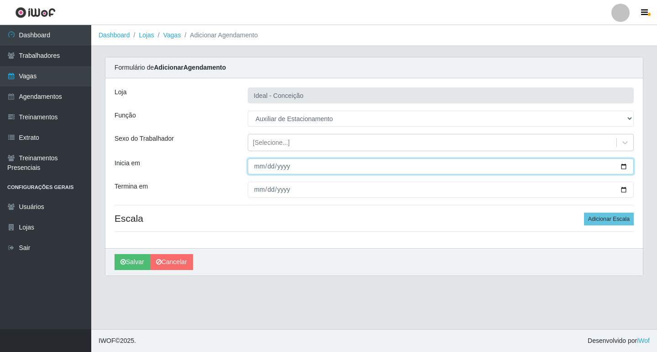
click at [250, 171] on input "Inicia em" at bounding box center [441, 167] width 386 height 16
type input "[DATE]"
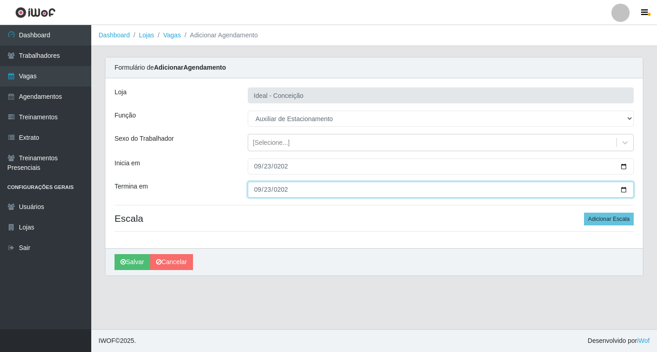
type input "[DATE]"
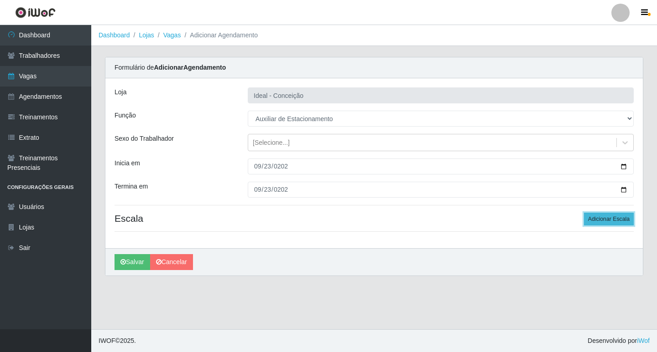
click at [610, 222] on button "Adicionar Escala" at bounding box center [609, 219] width 50 height 13
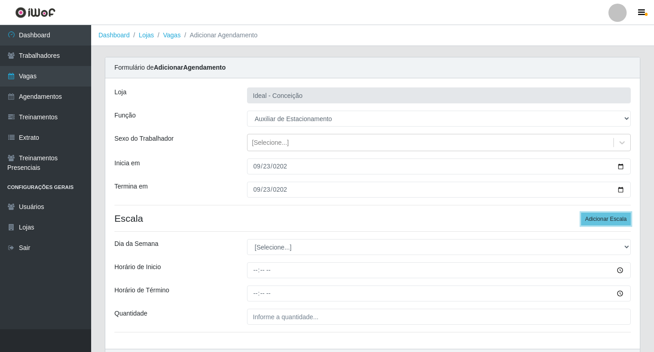
scroll to position [58, 0]
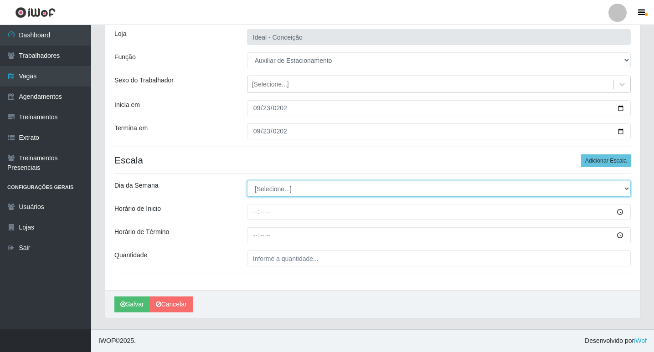
click at [287, 186] on select "[Selecione...] Segunda Terça Quarta Quinta Sexta Sábado Domingo" at bounding box center [439, 189] width 384 height 16
select select "2"
click at [247, 181] on select "[Selecione...] Segunda Terça Quarta Quinta Sexta Sábado Domingo" at bounding box center [439, 189] width 384 height 16
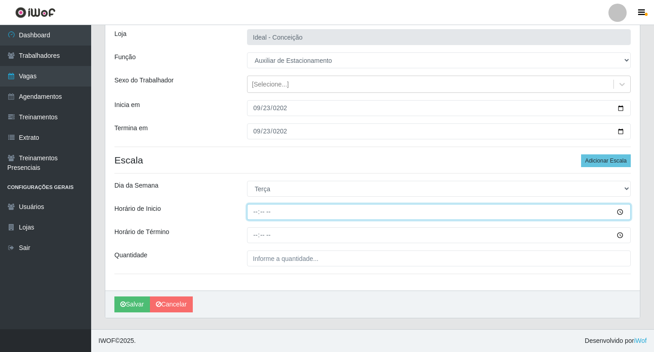
click at [259, 209] on input "Horário de Inicio" at bounding box center [439, 212] width 384 height 16
type input "09:00"
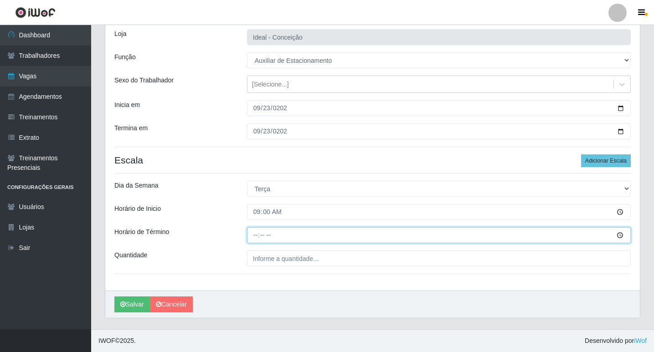
type input "15:00"
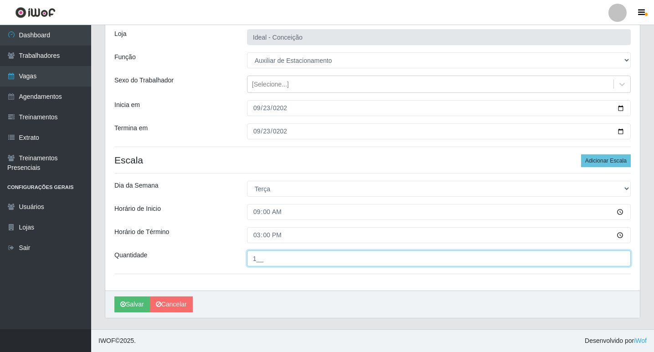
type input "1__"
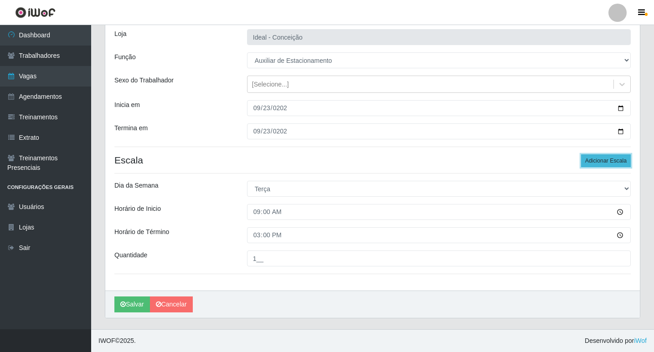
click at [598, 157] on button "Adicionar Escala" at bounding box center [606, 161] width 50 height 13
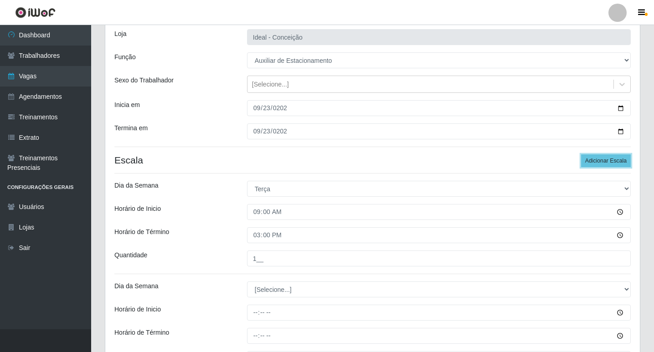
scroll to position [159, 0]
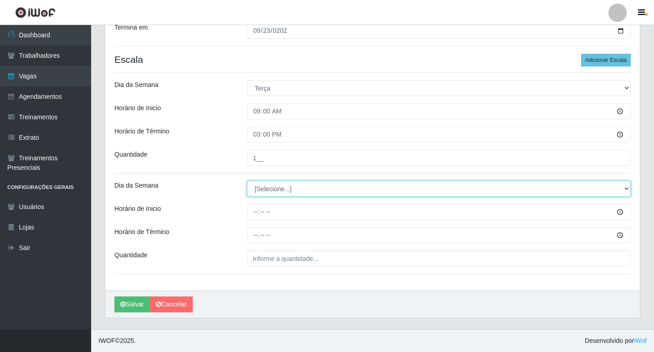
click at [292, 187] on select "[Selecione...] Segunda Terça Quarta Quinta Sexta Sábado Domingo" at bounding box center [439, 189] width 384 height 16
select select "2"
click at [247, 181] on select "[Selecione...] Segunda Terça Quarta Quinta Sexta Sábado Domingo" at bounding box center [439, 189] width 384 height 16
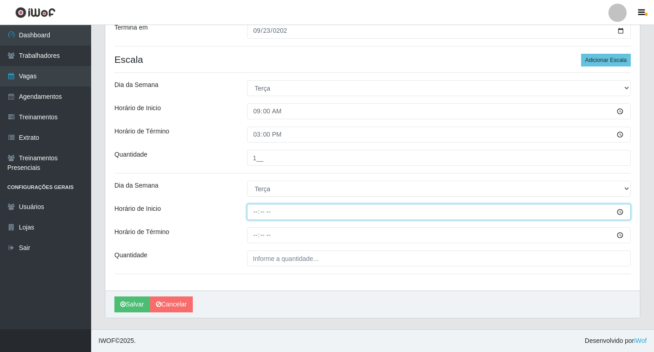
click at [256, 212] on input "Horário de Inicio" at bounding box center [439, 212] width 384 height 16
type input "16:00"
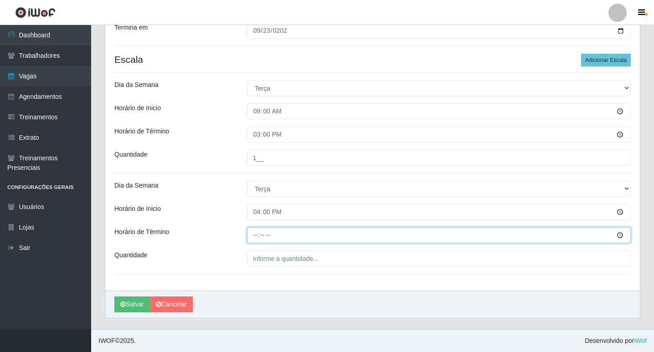
type input "22:00"
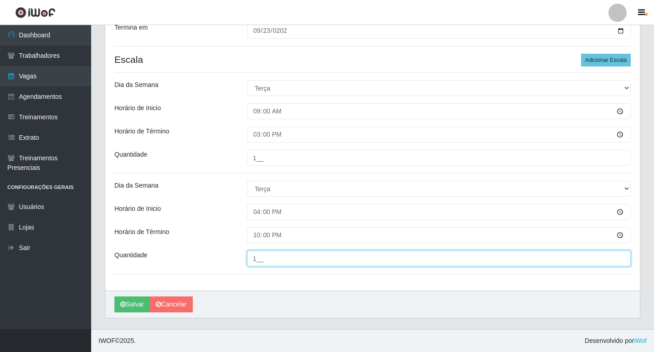
type input "1__"
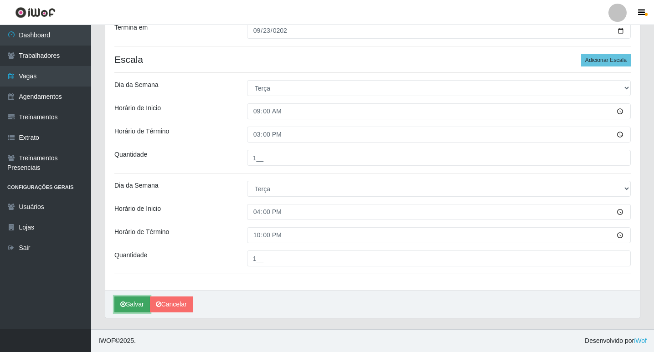
click at [135, 302] on button "Salvar" at bounding box center [132, 305] width 36 height 16
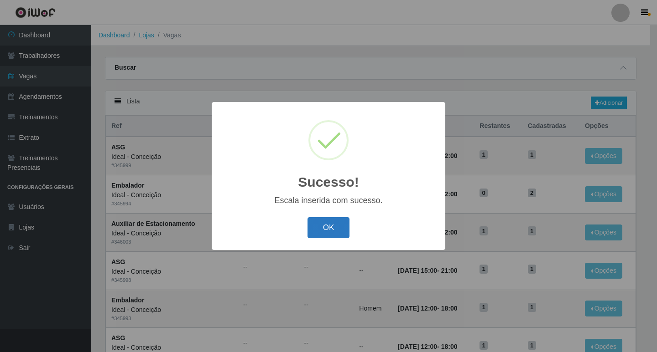
click at [321, 225] on button "OK" at bounding box center [328, 227] width 42 height 21
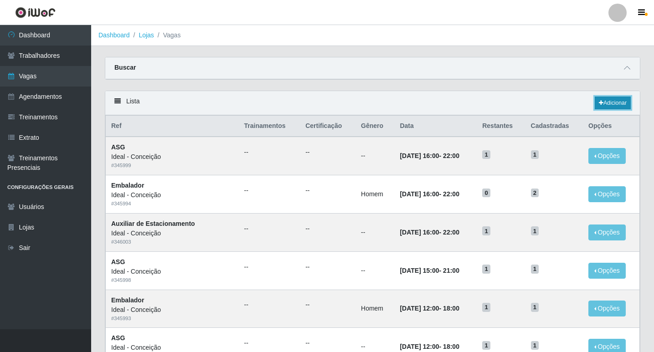
click at [613, 104] on link "Adicionar" at bounding box center [613, 103] width 36 height 13
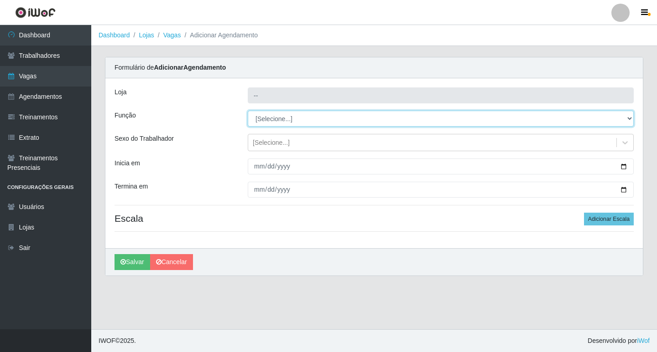
click at [293, 116] on select "[Selecione...] ASG ASG + ASG ++ Auxiliar de Estacionamento Auxiliar de Estacion…" at bounding box center [441, 119] width 386 height 16
type input "Ideal - Conceição"
select select "1"
click at [248, 111] on select "[Selecione...] ASG ASG + ASG ++ Auxiliar de Estacionamento Auxiliar de Estacion…" at bounding box center [441, 119] width 386 height 16
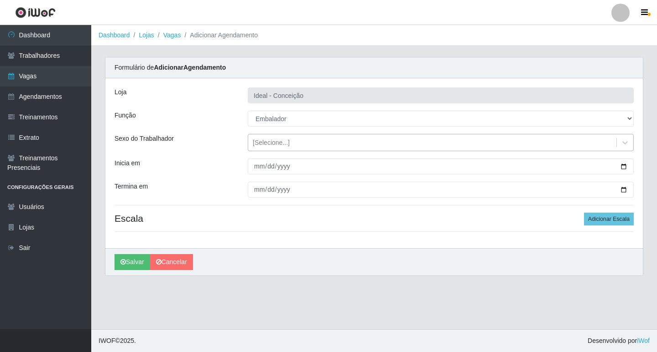
click at [258, 144] on div "[Selecione...]" at bounding box center [271, 143] width 37 height 10
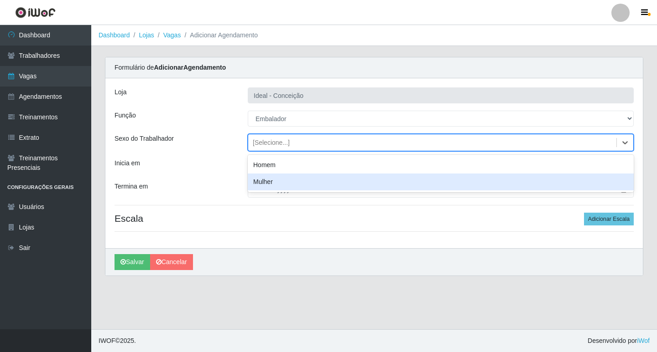
click at [264, 175] on div "Mulher" at bounding box center [441, 182] width 386 height 17
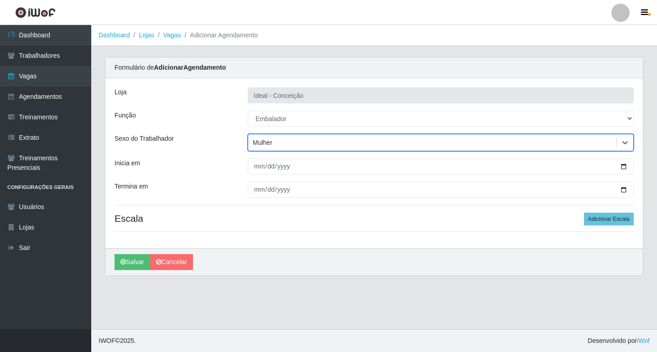
click at [260, 141] on div "Mulher" at bounding box center [263, 143] width 20 height 10
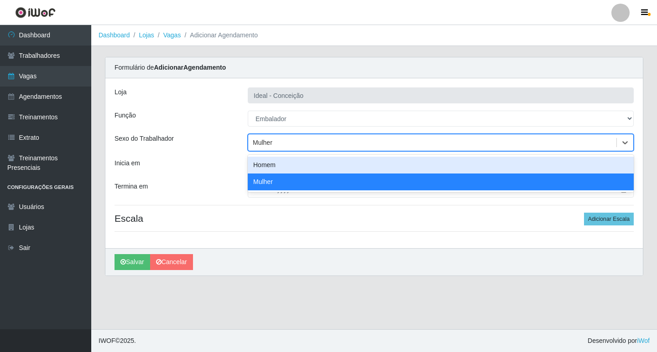
click at [264, 167] on div "Homem" at bounding box center [441, 165] width 386 height 17
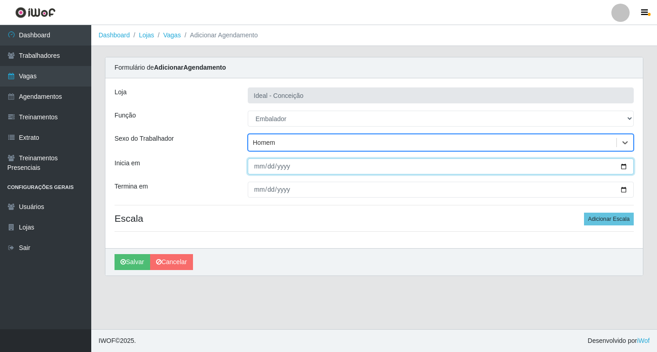
click at [256, 169] on input "Inicia em" at bounding box center [441, 167] width 386 height 16
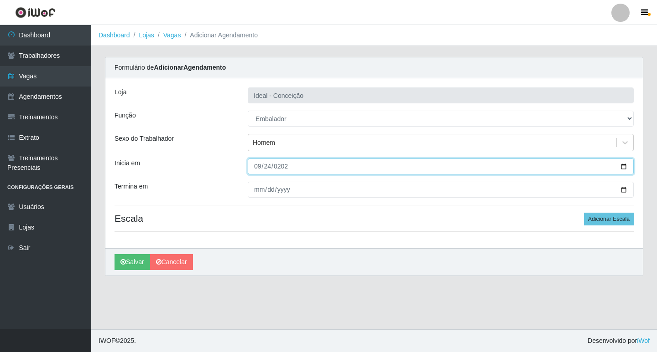
type input "[DATE]"
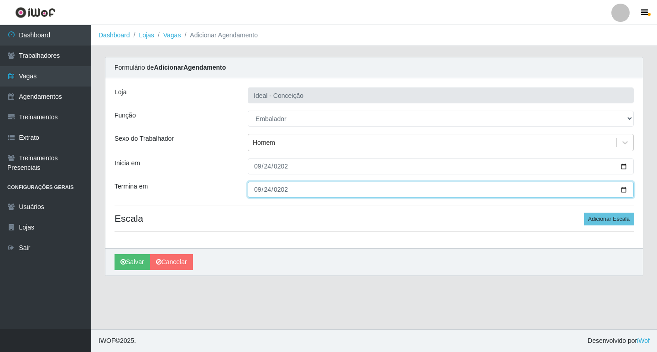
type input "[DATE]"
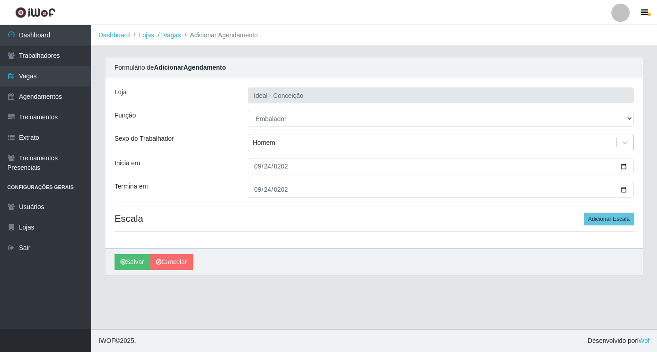
click at [585, 217] on h4 "Escala Adicionar Escala" at bounding box center [373, 218] width 519 height 11
click at [599, 219] on button "Adicionar Escala" at bounding box center [609, 219] width 50 height 13
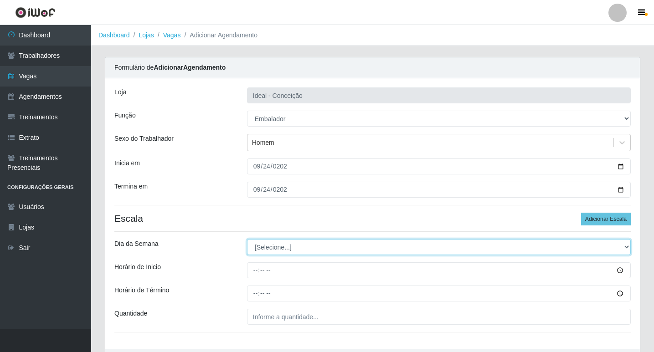
click at [315, 244] on select "[Selecione...] Segunda Terça Quarta Quinta Sexta Sábado Domingo" at bounding box center [439, 247] width 384 height 16
select select "3"
click at [247, 239] on select "[Selecione...] Segunda Terça Quarta Quinta Sexta Sábado Domingo" at bounding box center [439, 247] width 384 height 16
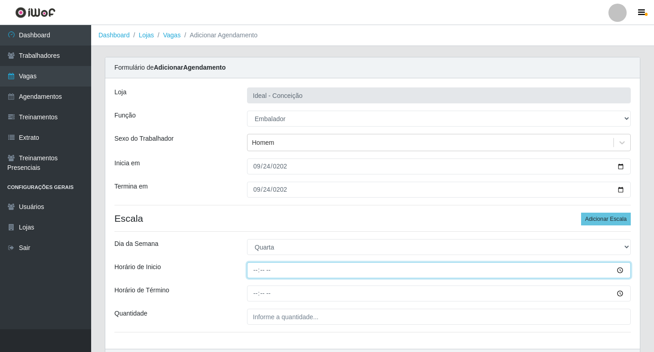
click at [252, 273] on input "Horário de Inicio" at bounding box center [439, 271] width 384 height 16
type input "10:00"
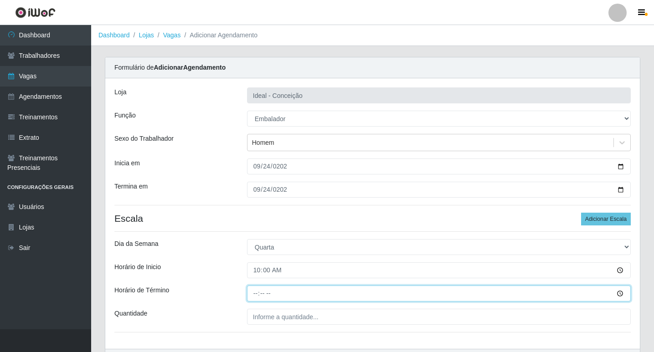
type input "16:00"
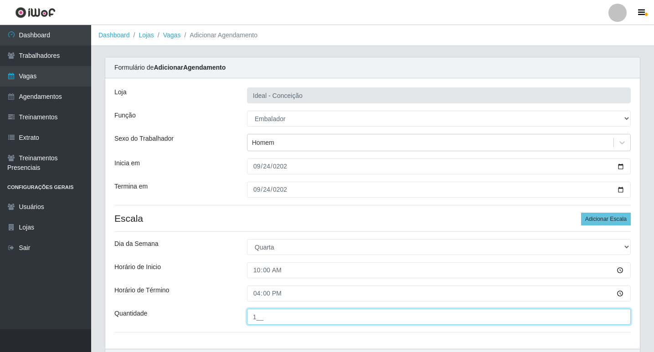
type input "1__"
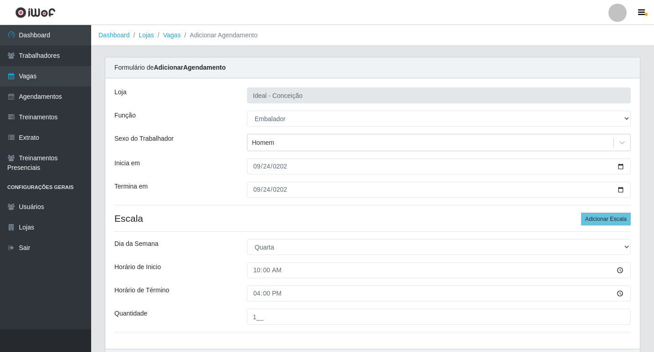
scroll to position [58, 0]
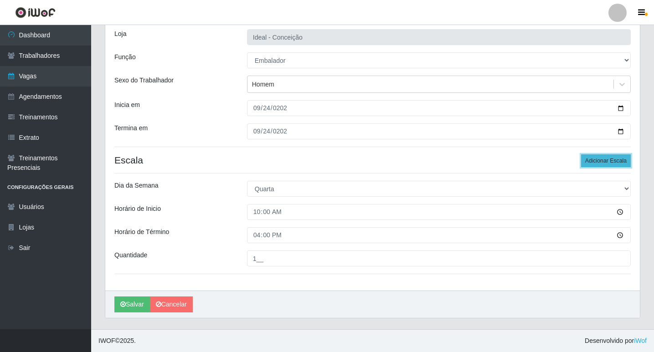
click at [626, 156] on button "Adicionar Escala" at bounding box center [606, 161] width 50 height 13
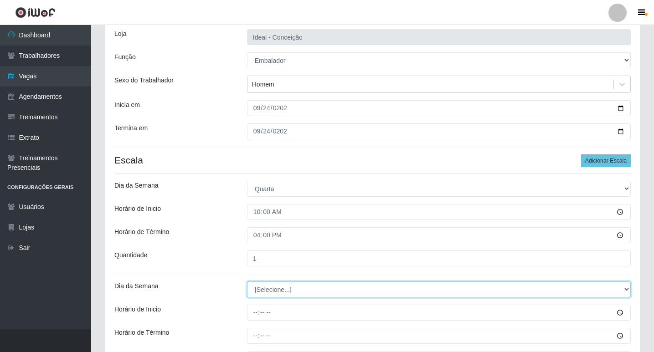
click at [289, 290] on select "[Selecione...] Segunda Terça Quarta Quinta Sexta Sábado Domingo" at bounding box center [439, 290] width 384 height 16
select select "3"
click at [247, 282] on select "[Selecione...] Segunda Terça Quarta Quinta Sexta Sábado Domingo" at bounding box center [439, 290] width 384 height 16
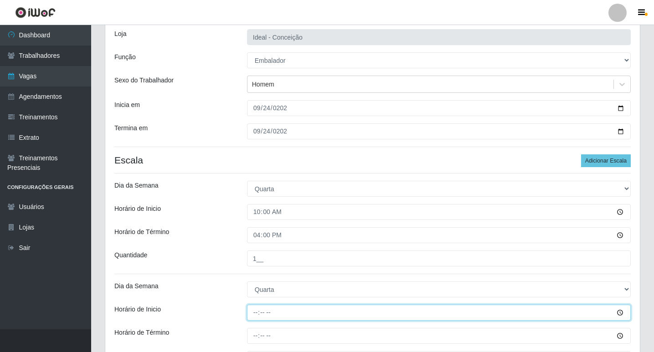
click at [251, 316] on input "Horário de Inicio" at bounding box center [439, 313] width 384 height 16
type input "12:00"
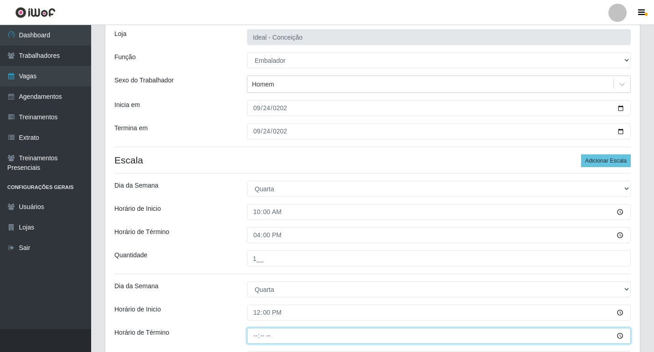
type input "18:00"
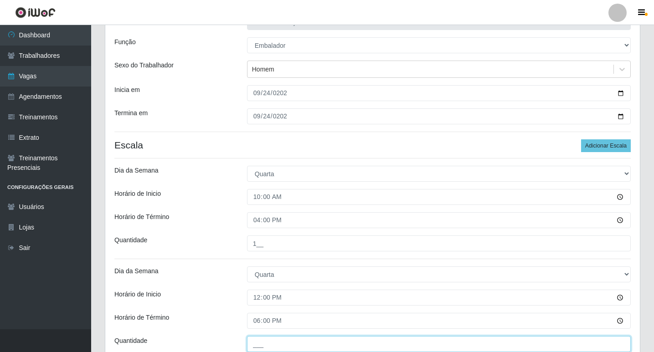
scroll to position [159, 0]
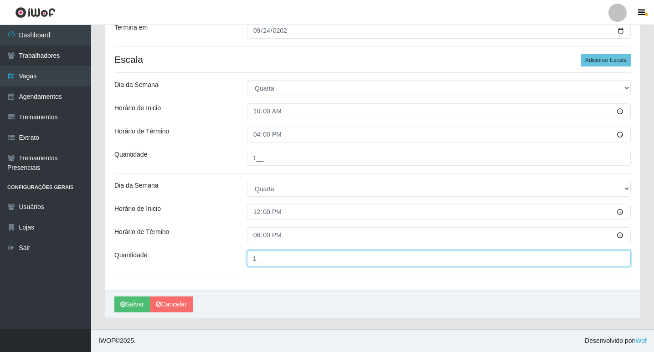
type input "1__"
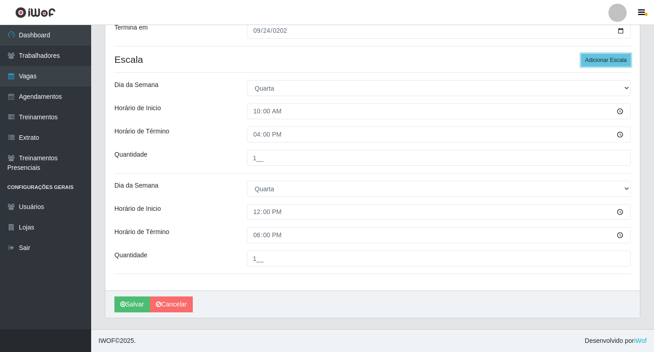
drag, startPoint x: 607, startPoint y: 57, endPoint x: 529, endPoint y: 77, distance: 80.3
click at [607, 58] on button "Adicionar Escala" at bounding box center [606, 60] width 50 height 13
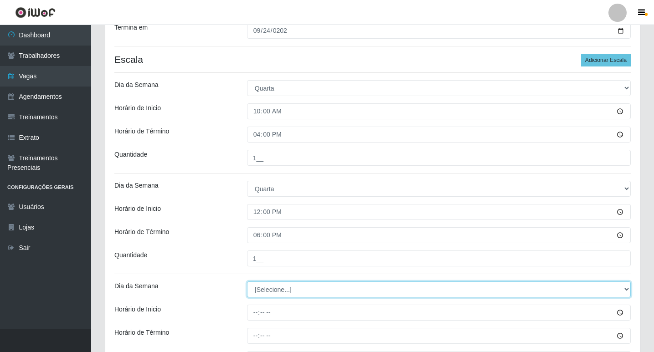
click at [272, 295] on select "[Selecione...] Segunda Terça Quarta Quinta Sexta Sábado Domingo" at bounding box center [439, 290] width 384 height 16
select select "3"
click at [247, 282] on select "[Selecione...] Segunda Terça Quarta Quinta Sexta Sábado Domingo" at bounding box center [439, 290] width 384 height 16
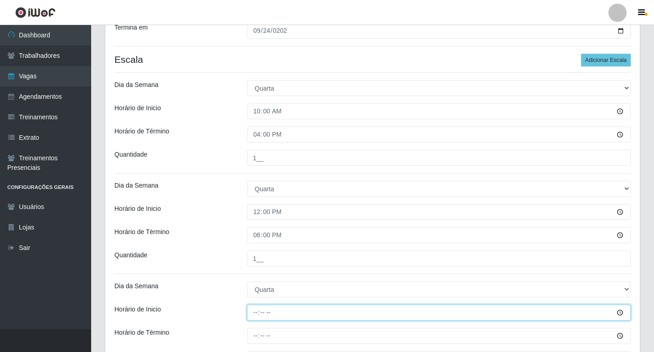
click at [252, 315] on input "Horário de Inicio" at bounding box center [439, 313] width 384 height 16
type input "16:00"
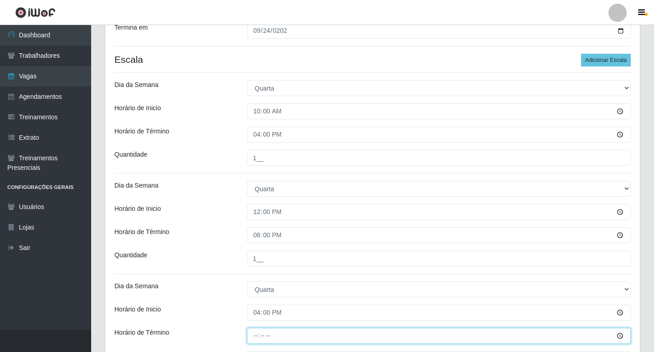
type input "22:00"
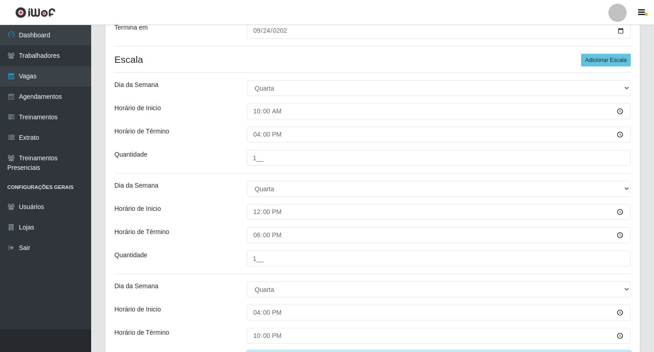
scroll to position [174, 0]
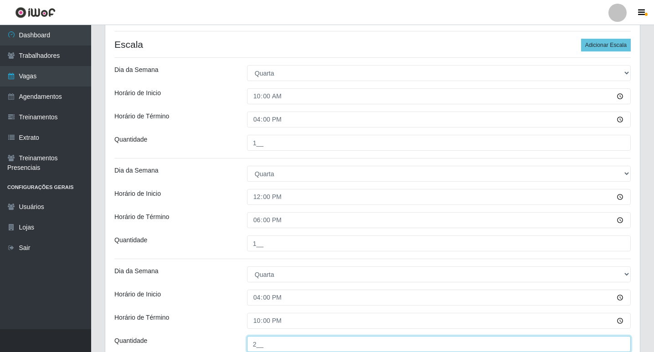
type input "2__"
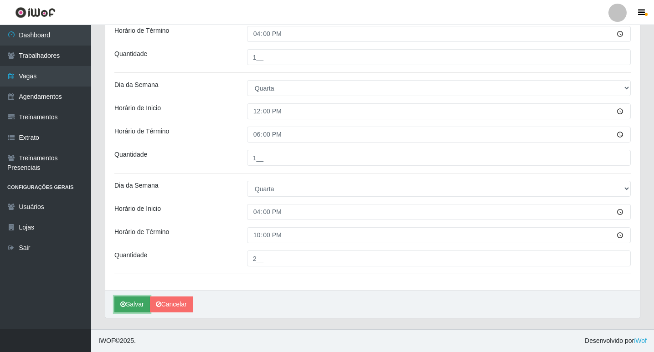
click at [137, 302] on button "Salvar" at bounding box center [132, 305] width 36 height 16
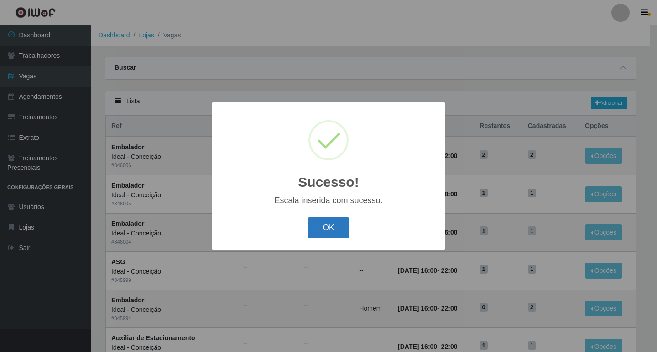
click at [336, 221] on button "OK" at bounding box center [328, 227] width 42 height 21
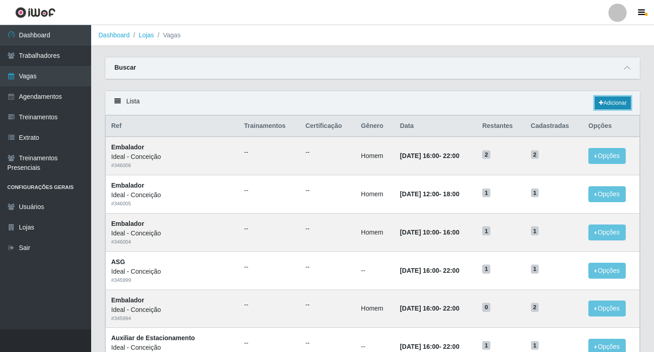
click at [607, 103] on link "Adicionar" at bounding box center [613, 103] width 36 height 13
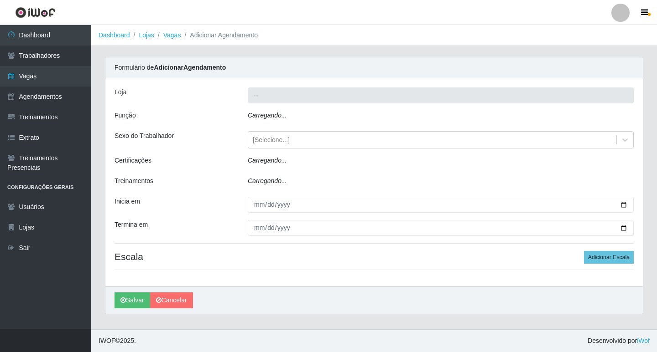
type input "Ideal - Conceição"
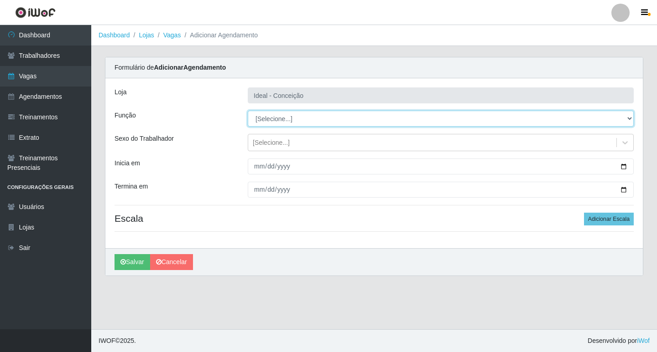
click at [352, 116] on select "[Selecione...] ASG ASG + ASG ++ Auxiliar de Estacionamento Auxiliar de Estacion…" at bounding box center [441, 119] width 386 height 16
select select "16"
click at [248, 111] on select "[Selecione...] ASG ASG + ASG ++ Auxiliar de Estacionamento Auxiliar de Estacion…" at bounding box center [441, 119] width 386 height 16
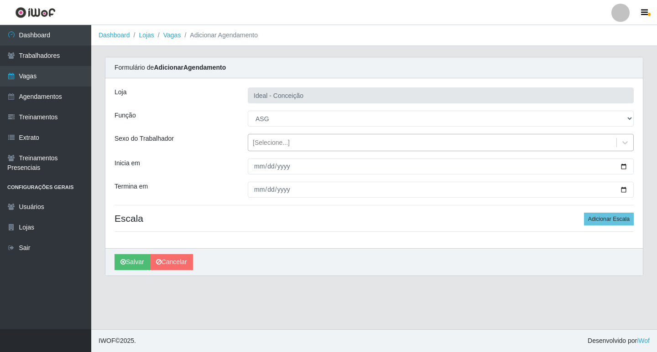
click at [254, 144] on div "[Selecione...]" at bounding box center [271, 143] width 37 height 10
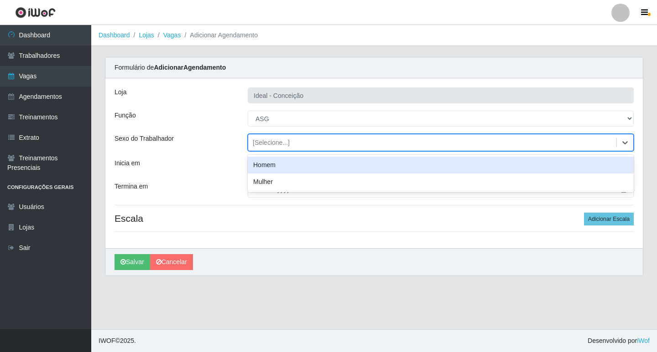
click at [235, 150] on div "Sexo do Trabalhador" at bounding box center [174, 142] width 133 height 17
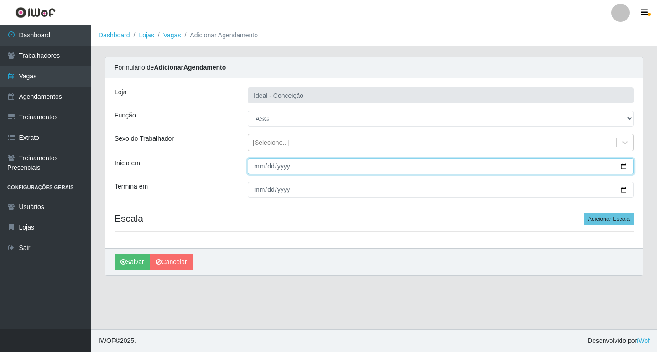
click at [255, 167] on input "Inicia em" at bounding box center [441, 167] width 386 height 16
type input "[DATE]"
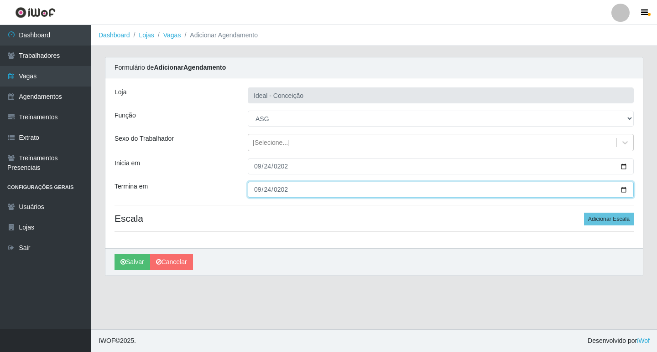
type input "[DATE]"
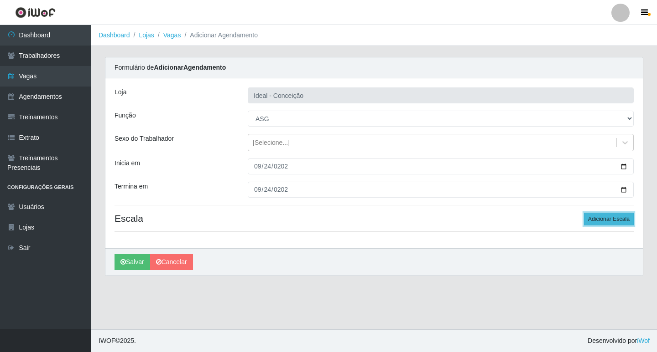
click at [611, 221] on button "Adicionar Escala" at bounding box center [609, 219] width 50 height 13
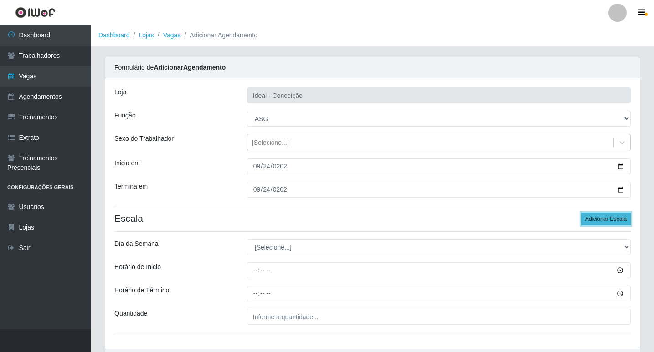
click at [611, 221] on button "Adicionar Escala" at bounding box center [606, 219] width 50 height 13
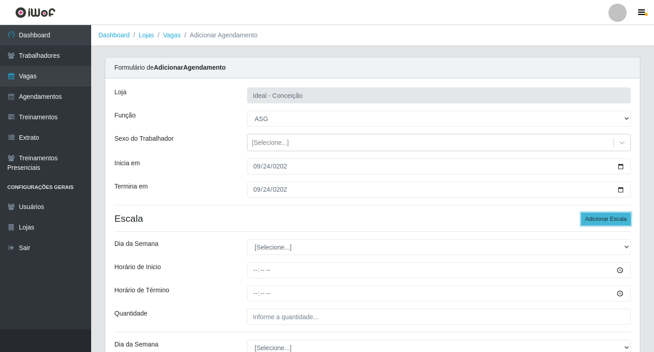
click at [611, 221] on button "Adicionar Escala" at bounding box center [606, 219] width 50 height 13
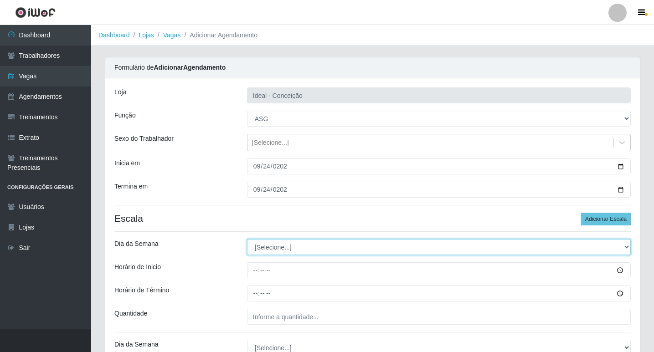
click at [381, 254] on select "[Selecione...] Segunda Terça Quarta Quinta Sexta Sábado Domingo" at bounding box center [439, 247] width 384 height 16
select select "3"
click at [247, 239] on select "[Selecione...] Segunda Terça Quarta Quinta Sexta Sábado Domingo" at bounding box center [439, 247] width 384 height 16
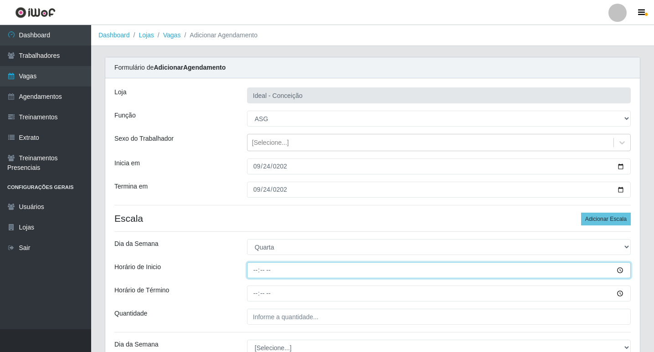
click at [258, 270] on input "Horário de Inicio" at bounding box center [439, 271] width 384 height 16
type input "07:00"
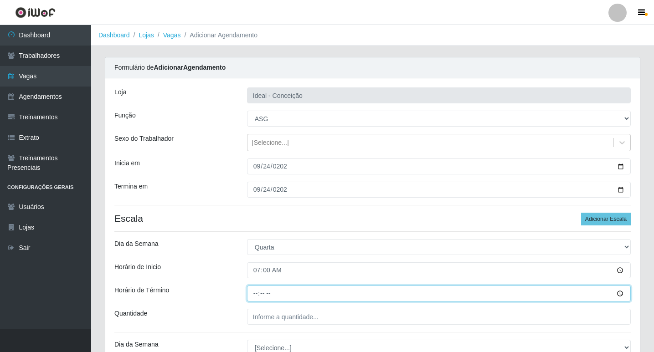
type input "13:00"
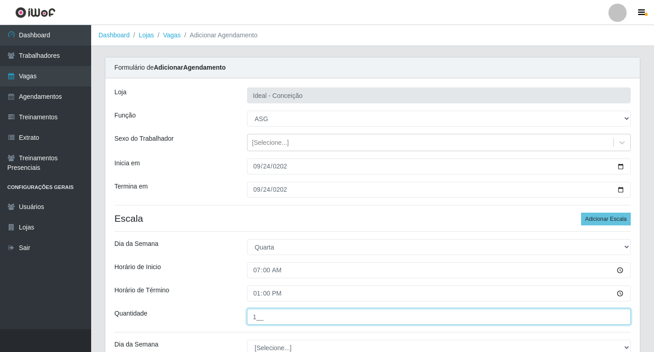
type input "1__"
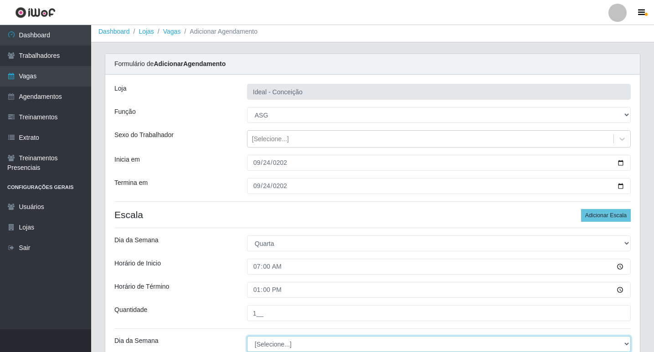
scroll to position [95, 0]
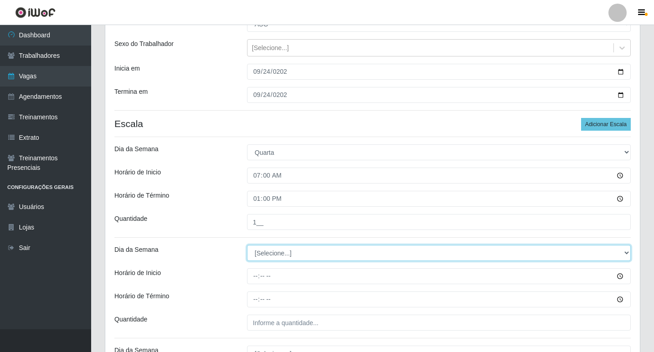
click at [273, 247] on select "[Selecione...] Segunda Terça Quarta Quinta Sexta Sábado Domingo" at bounding box center [439, 253] width 384 height 16
select select "3"
click at [247, 245] on select "[Selecione...] Segunda Terça Quarta Quinta Sexta Sábado Domingo" at bounding box center [439, 253] width 384 height 16
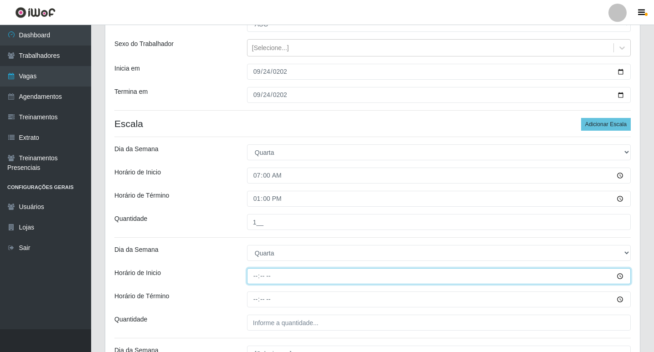
click at [255, 276] on input "Horário de Inicio" at bounding box center [439, 277] width 384 height 16
type input "09:00"
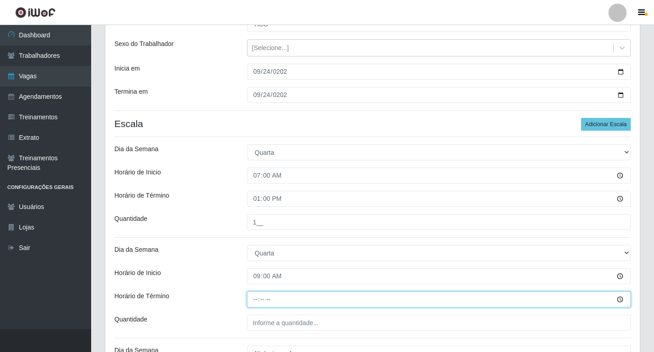
type input "15:00"
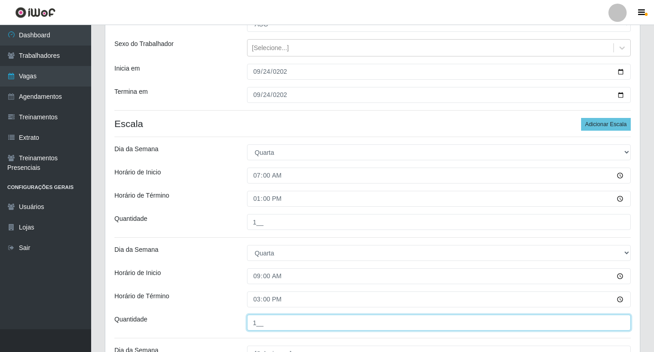
type input "1__"
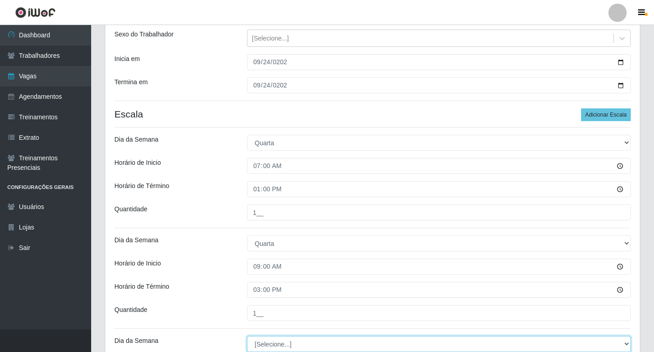
scroll to position [196, 0]
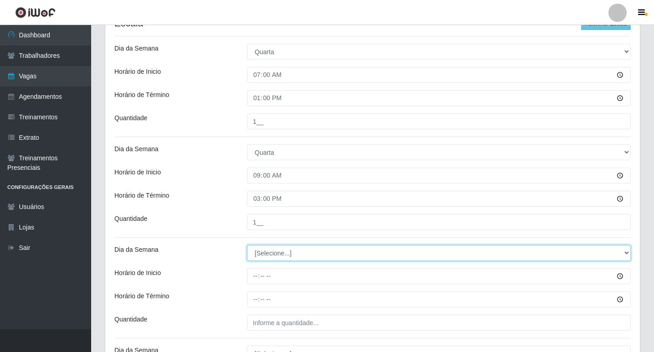
click at [295, 248] on select "[Selecione...] Segunda Terça Quarta Quinta Sexta Sábado Domingo" at bounding box center [439, 253] width 384 height 16
select select "3"
click at [247, 245] on select "[Selecione...] Segunda Terça Quarta Quinta Sexta Sábado Domingo" at bounding box center [439, 253] width 384 height 16
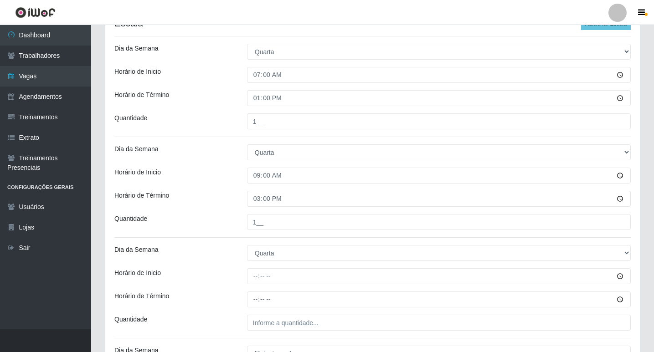
click at [271, 190] on div "Loja Ideal - Conceição Função [Selecione...] ASG ASG + ASG ++ Auxiliar de Estac…" at bounding box center [372, 220] width 535 height 674
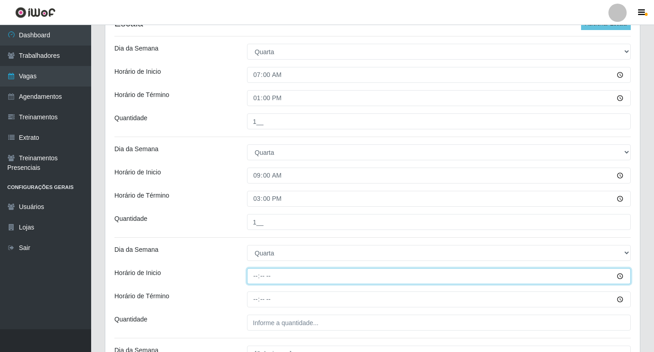
click at [259, 276] on input "Horário de Inicio" at bounding box center [439, 277] width 384 height 16
type input "15:00"
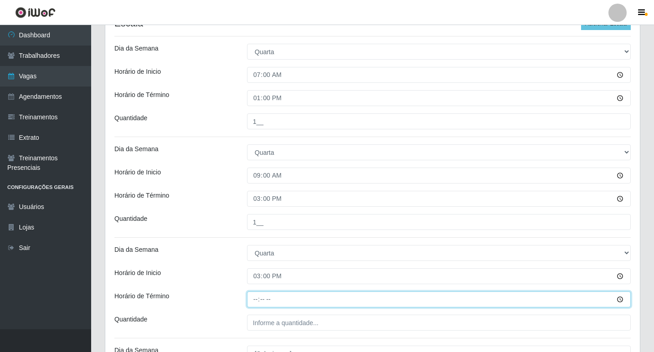
type input "21:00"
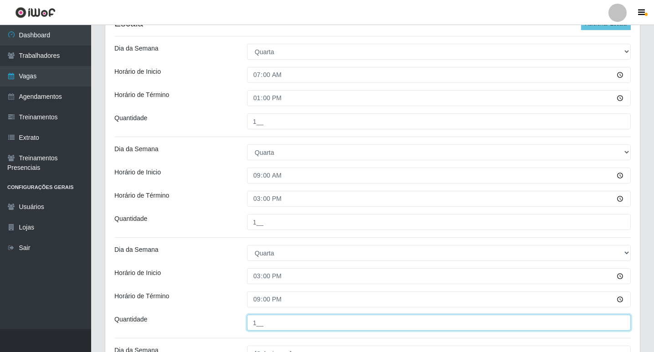
scroll to position [332, 0]
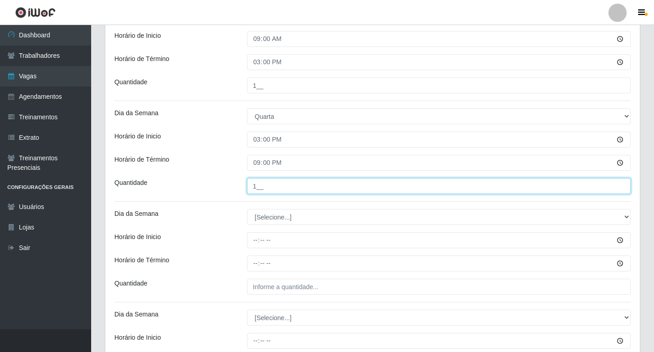
type input "1__"
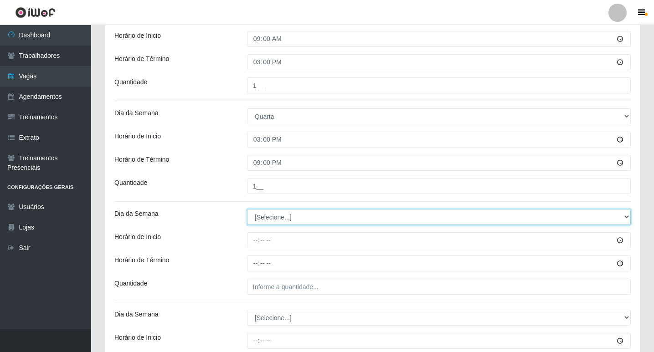
click at [303, 220] on select "[Selecione...] Segunda Terça Quarta Quinta Sexta Sábado Domingo" at bounding box center [439, 217] width 384 height 16
select select "3"
click at [247, 209] on select "[Selecione...] Segunda Terça Quarta Quinta Sexta Sábado Domingo" at bounding box center [439, 217] width 384 height 16
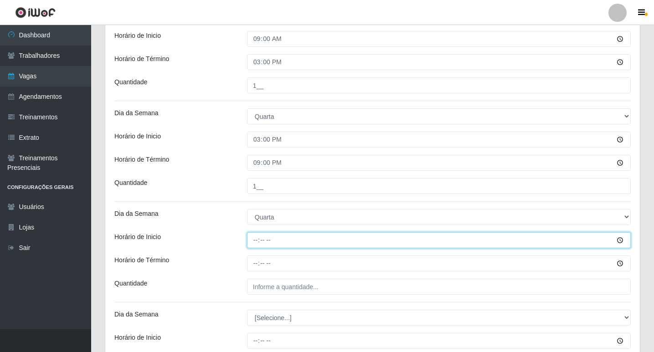
click at [256, 241] on input "Horário de Inicio" at bounding box center [439, 241] width 384 height 16
type input "16:00"
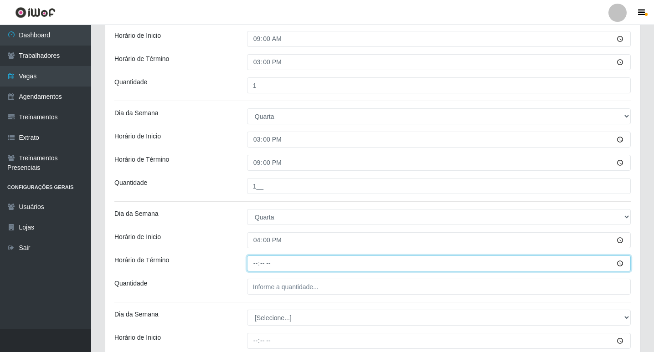
click at [258, 264] on input "Horário de Término" at bounding box center [439, 264] width 384 height 16
type input "22:00"
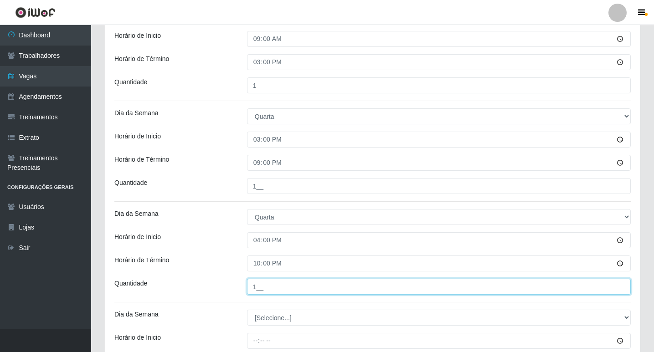
type input "1__"
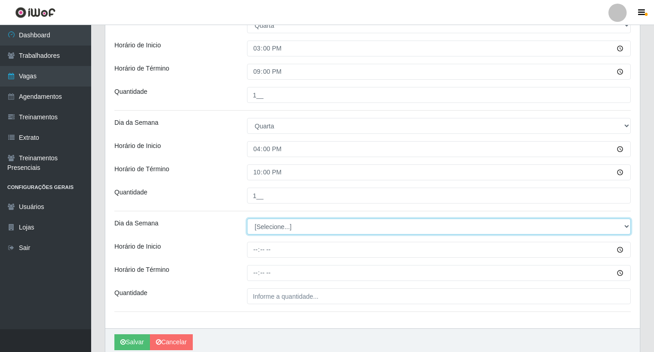
scroll to position [461, 0]
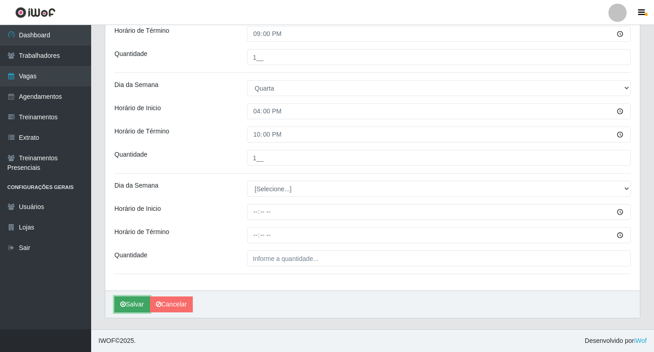
click at [131, 304] on button "Salvar" at bounding box center [132, 305] width 36 height 16
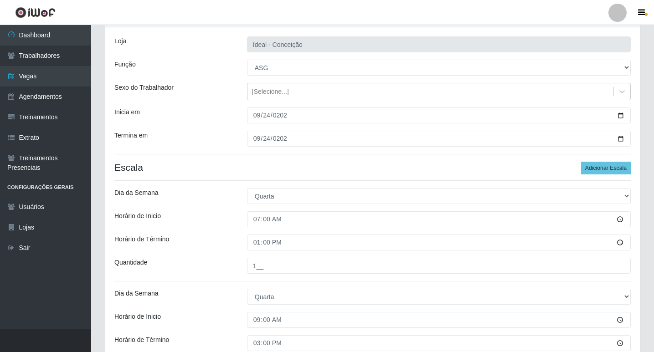
scroll to position [0, 0]
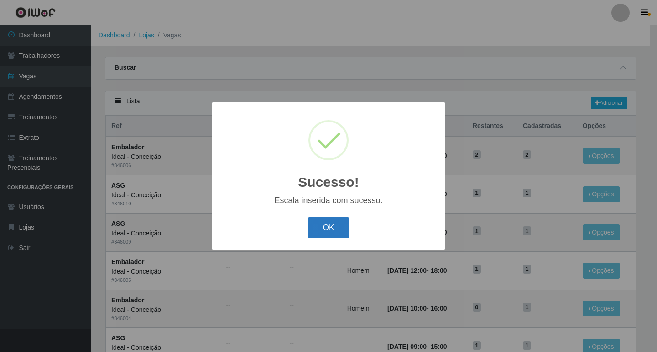
click at [320, 232] on button "OK" at bounding box center [328, 227] width 42 height 21
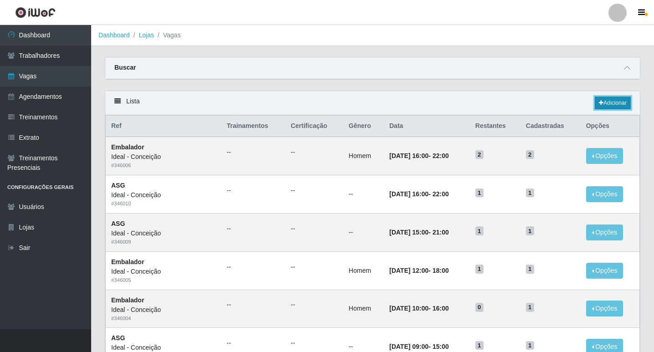
click at [617, 107] on link "Adicionar" at bounding box center [613, 103] width 36 height 13
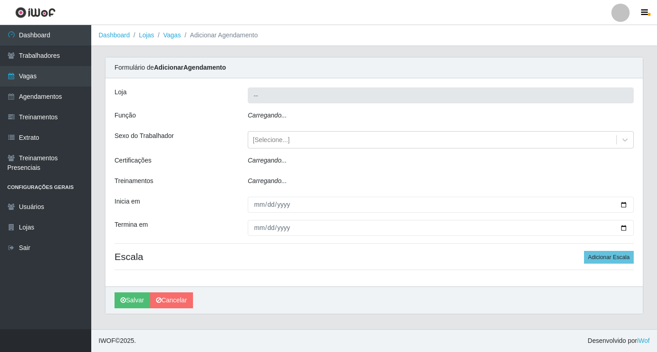
type input "Ideal - Conceição"
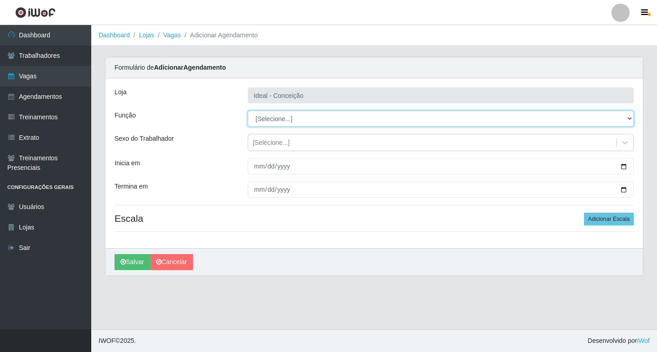
click at [278, 124] on select "[Selecione...] ASG ASG + ASG ++ Auxiliar de Estacionamento Auxiliar de Estacion…" at bounding box center [441, 119] width 386 height 16
select select "75"
click at [248, 111] on select "[Selecione...] ASG ASG + ASG ++ Auxiliar de Estacionamento Auxiliar de Estacion…" at bounding box center [441, 119] width 386 height 16
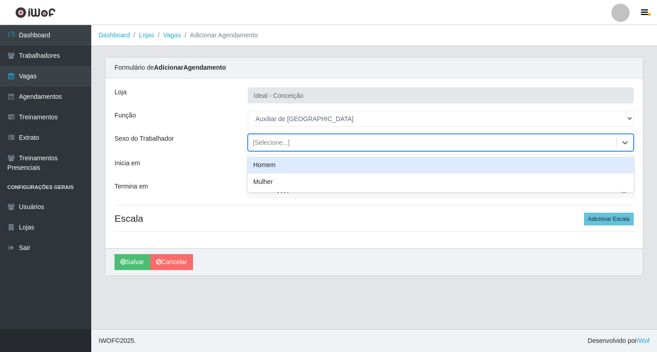
click at [268, 143] on div "[Selecione...]" at bounding box center [271, 143] width 37 height 10
click at [264, 161] on div "Homem" at bounding box center [441, 165] width 386 height 17
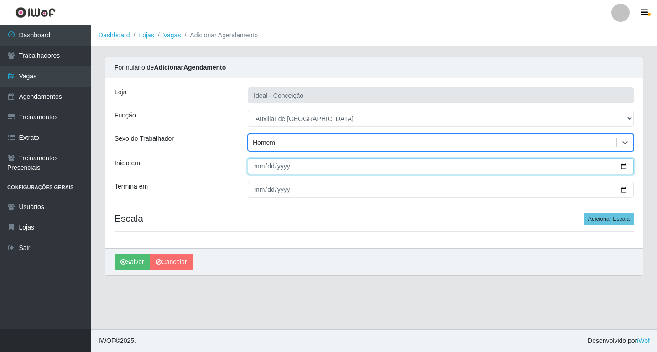
click at [258, 166] on input "Inicia em" at bounding box center [441, 167] width 386 height 16
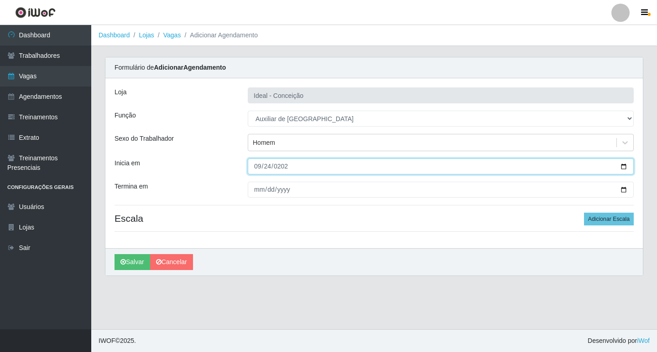
type input "[DATE]"
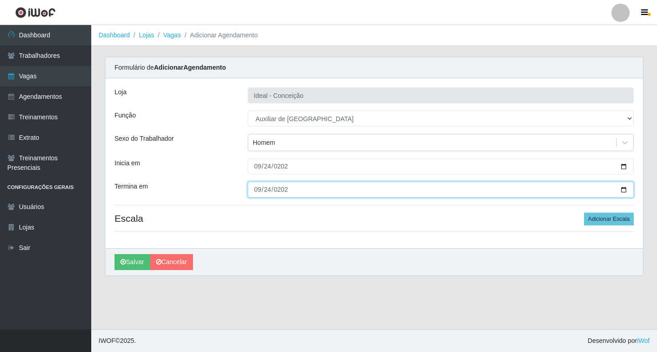
type input "[DATE]"
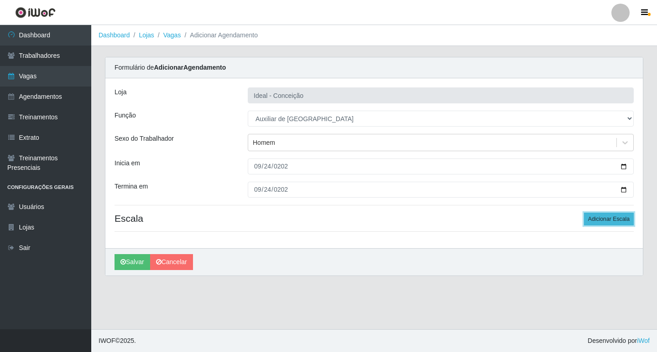
click at [617, 218] on button "Adicionar Escala" at bounding box center [609, 219] width 50 height 13
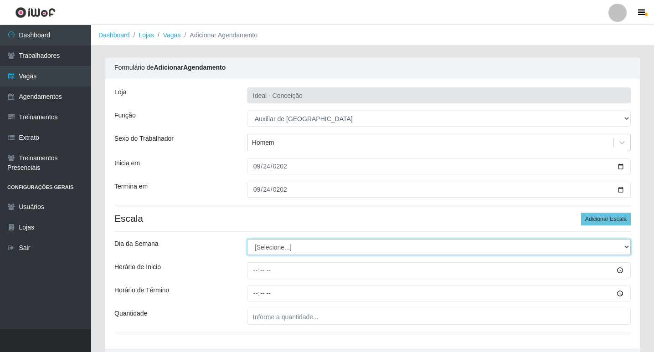
click at [274, 243] on select "[Selecione...] Segunda Terça Quarta Quinta Sexta Sábado Domingo" at bounding box center [439, 247] width 384 height 16
select select "3"
click at [247, 239] on select "[Selecione...] Segunda Terça Quarta Quinta Sexta Sábado Domingo" at bounding box center [439, 247] width 384 height 16
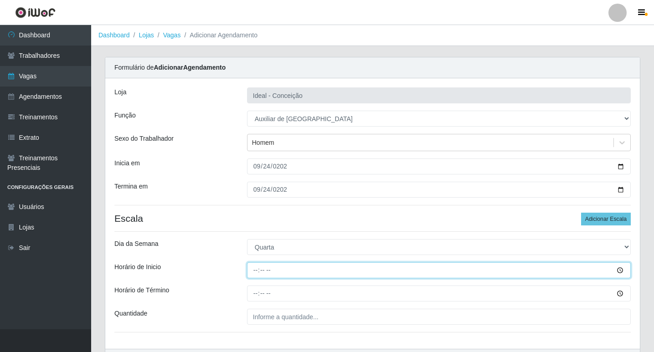
click at [254, 268] on input "Horário de Inicio" at bounding box center [439, 271] width 384 height 16
type input "08:00"
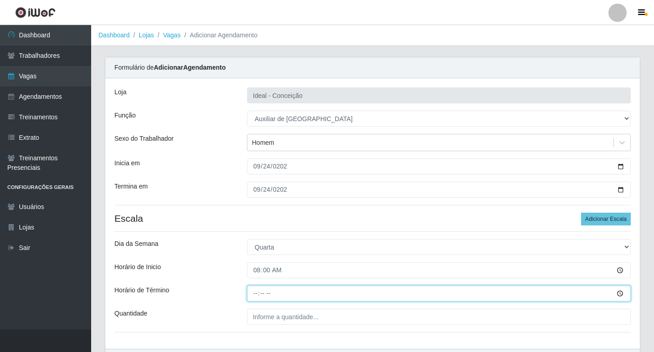
type input "12:00"
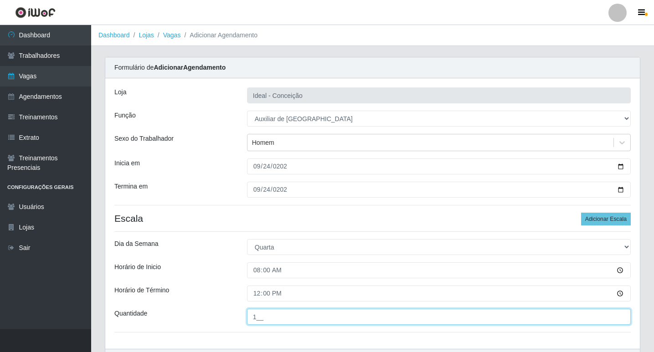
type input "1__"
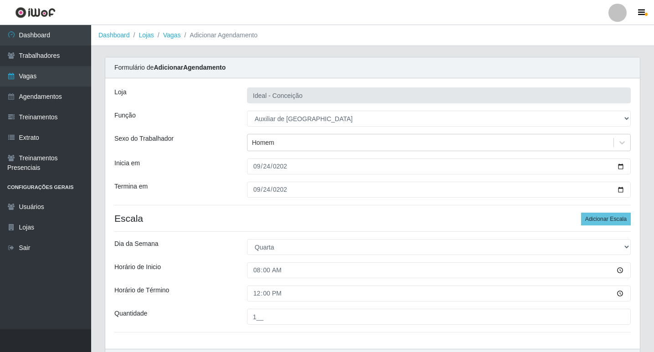
scroll to position [58, 0]
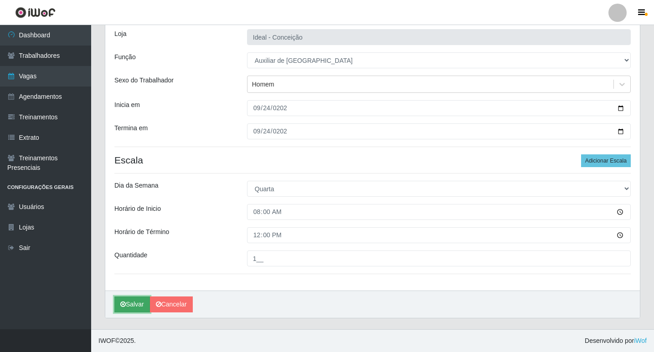
click at [123, 306] on icon "submit" at bounding box center [122, 304] width 5 height 6
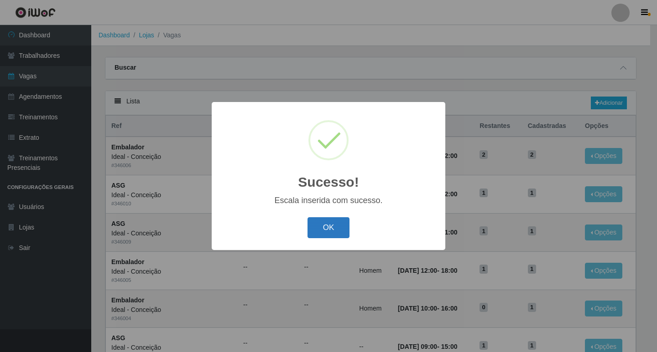
click at [312, 228] on button "OK" at bounding box center [328, 227] width 42 height 21
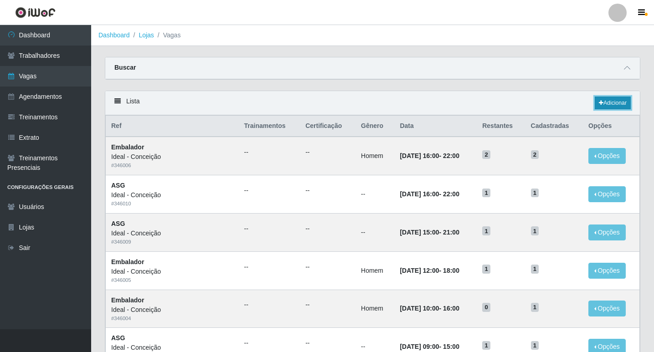
click at [625, 99] on link "Adicionar" at bounding box center [613, 103] width 36 height 13
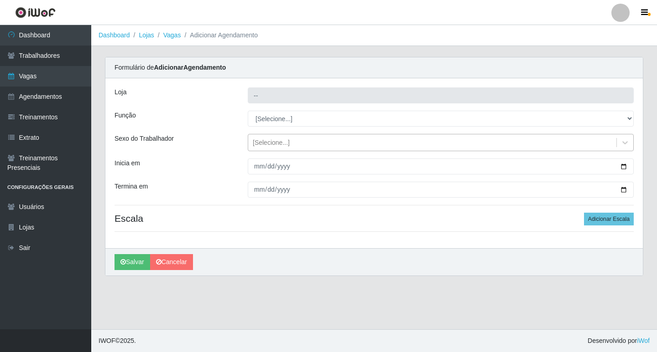
type input "Ideal - Conceição"
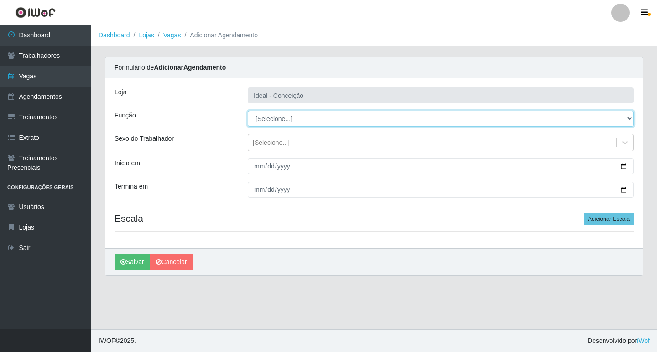
click at [272, 119] on select "[Selecione...] ASG ASG + ASG ++ Auxiliar de Estacionamento Auxiliar de Estacion…" at bounding box center [441, 119] width 386 height 16
select select "4"
click at [248, 111] on select "[Selecione...] ASG ASG + ASG ++ Auxiliar de Estacionamento Auxiliar de Estacion…" at bounding box center [441, 119] width 386 height 16
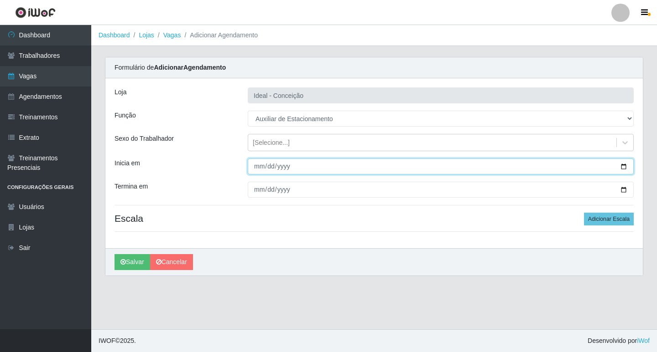
click at [254, 167] on input "Inicia em" at bounding box center [441, 167] width 386 height 16
type input "[DATE]"
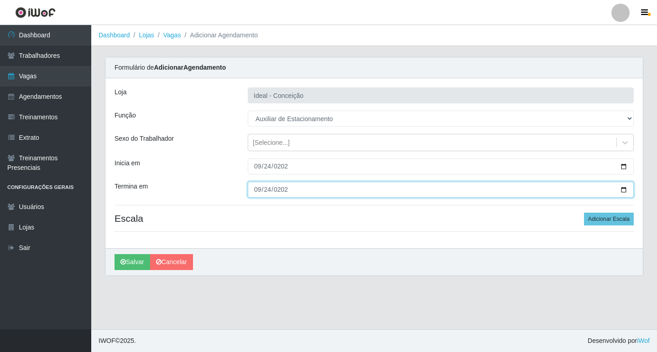
type input "[DATE]"
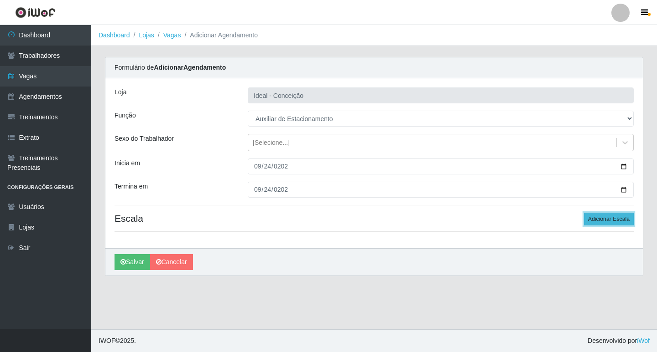
click at [587, 219] on button "Adicionar Escala" at bounding box center [609, 219] width 50 height 13
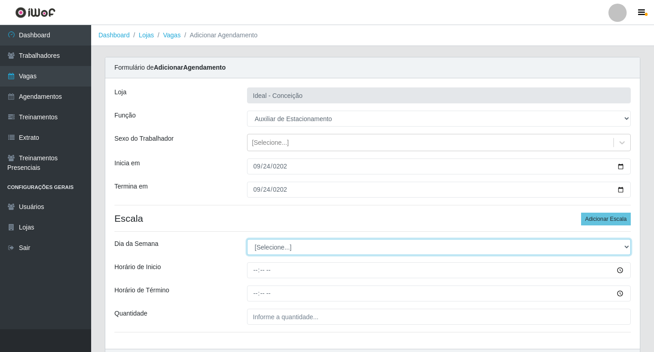
click at [300, 245] on select "[Selecione...] Segunda Terça Quarta Quinta Sexta Sábado Domingo" at bounding box center [439, 247] width 384 height 16
select select "3"
click at [247, 239] on select "[Selecione...] Segunda Terça Quarta Quinta Sexta Sábado Domingo" at bounding box center [439, 247] width 384 height 16
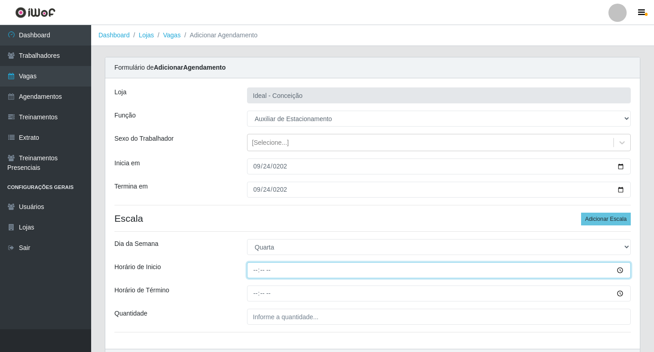
click at [253, 276] on input "Horário de Inicio" at bounding box center [439, 271] width 384 height 16
type input "07:00"
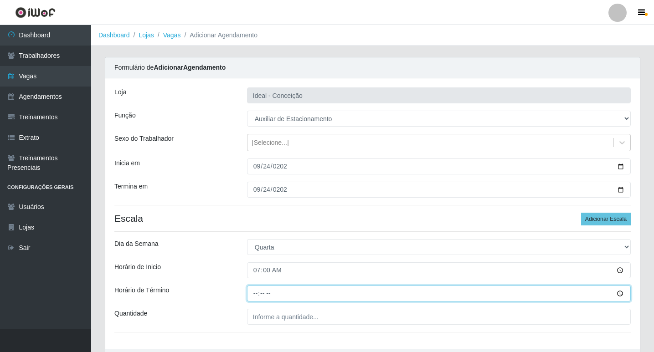
type input "13:00"
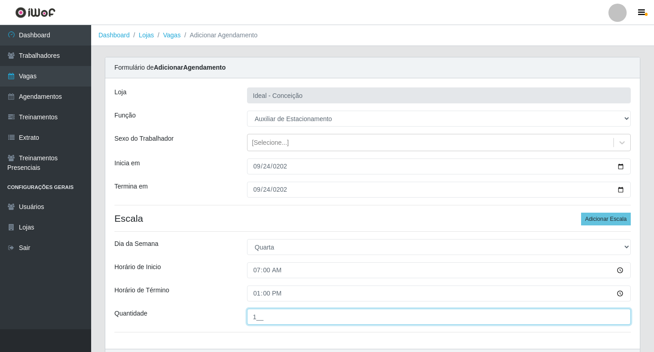
scroll to position [58, 0]
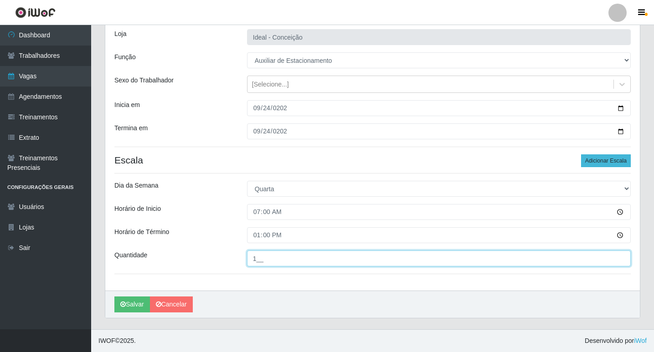
type input "1__"
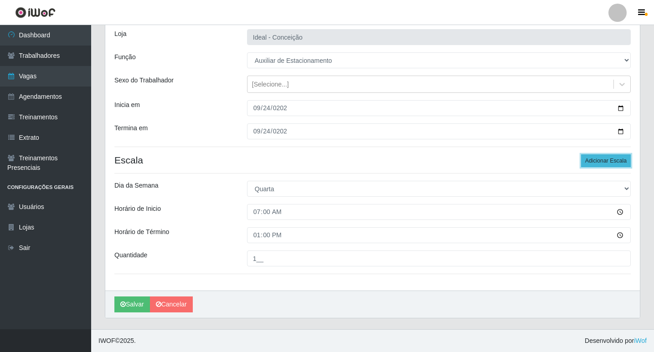
click at [590, 161] on button "Adicionar Escala" at bounding box center [606, 161] width 50 height 13
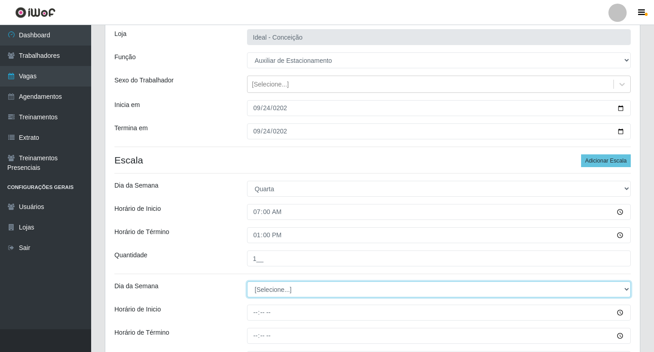
click at [254, 291] on select "[Selecione...] Segunda Terça Quarta Quinta Sexta Sábado Domingo" at bounding box center [439, 290] width 384 height 16
select select "3"
click at [247, 282] on select "[Selecione...] Segunda Terça Quarta Quinta Sexta Sábado Domingo" at bounding box center [439, 290] width 384 height 16
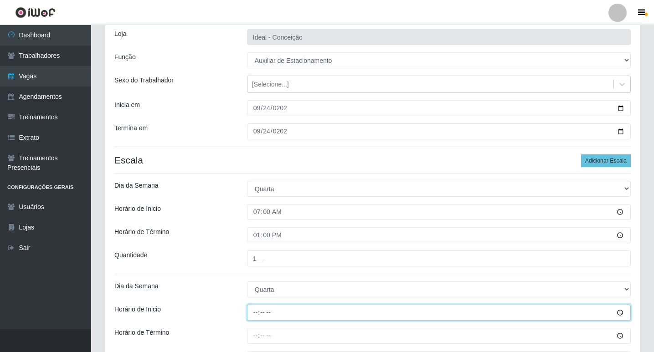
click at [256, 314] on input "Horário de Inicio" at bounding box center [439, 313] width 384 height 16
type input "09:00"
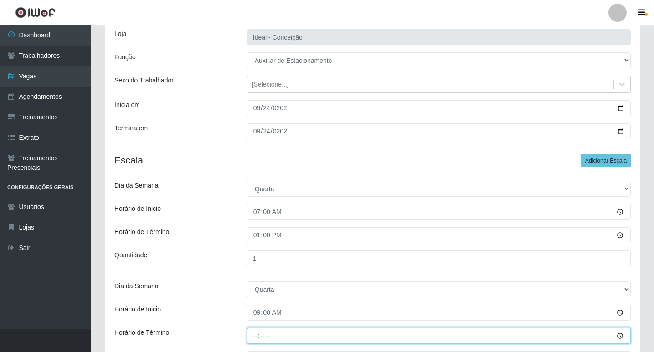
type input "15:00"
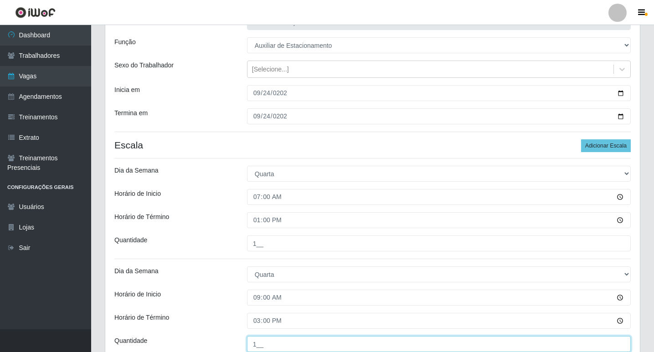
type input "1__"
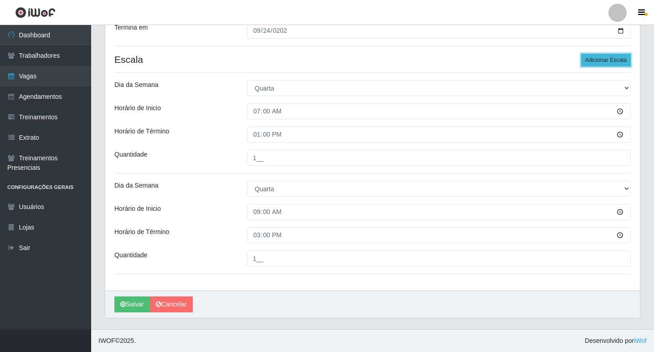
click at [603, 63] on button "Adicionar Escala" at bounding box center [606, 60] width 50 height 13
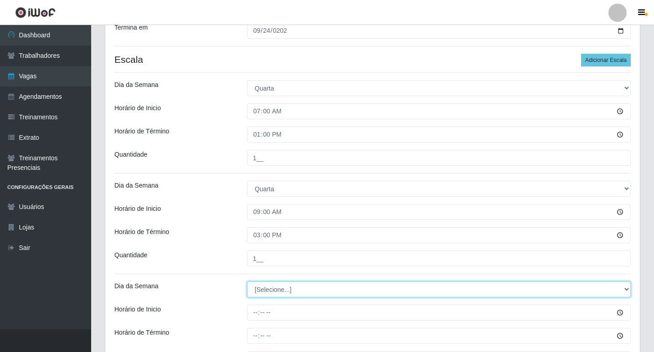
click at [267, 286] on select "[Selecione...] Segunda Terça Quarta Quinta Sexta Sábado Domingo" at bounding box center [439, 290] width 384 height 16
select select "3"
click at [247, 282] on select "[Selecione...] Segunda Terça Quarta Quinta Sexta Sábado Domingo" at bounding box center [439, 290] width 384 height 16
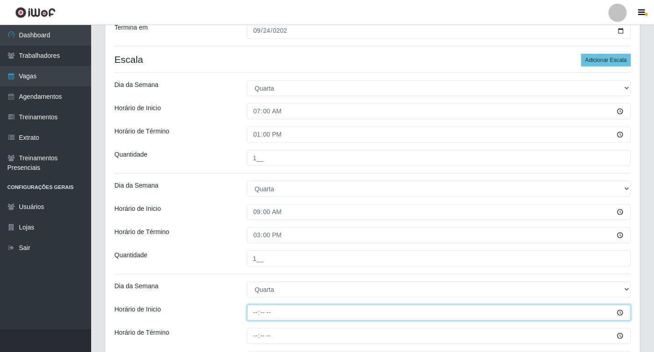
click at [256, 315] on input "Horário de Inicio" at bounding box center [439, 313] width 384 height 16
type input "16:00"
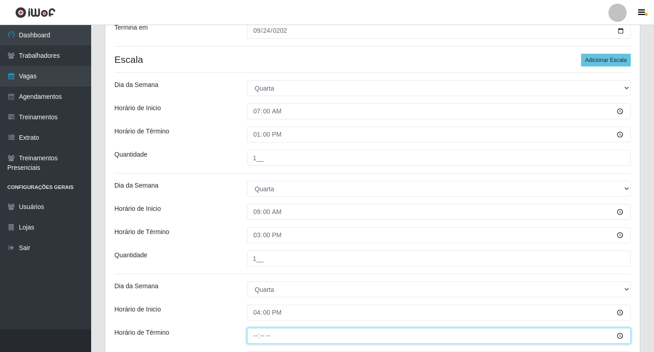
type input "22:00"
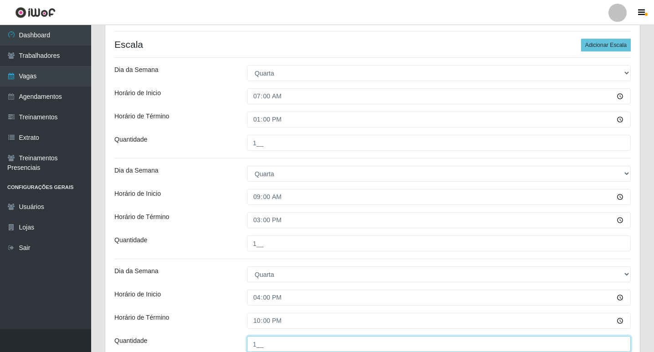
type input "1__"
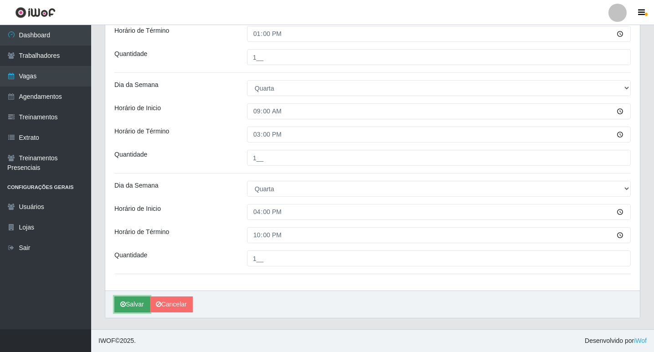
click at [134, 304] on button "Salvar" at bounding box center [132, 305] width 36 height 16
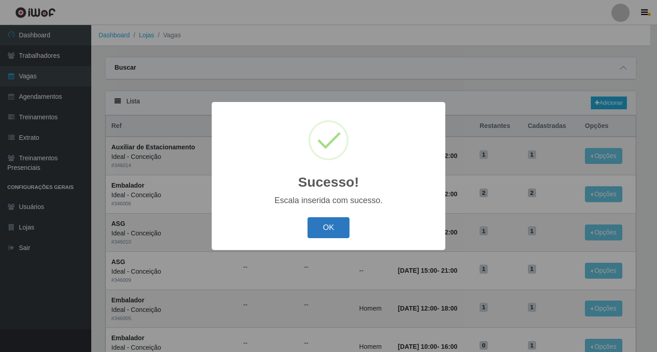
click at [332, 230] on button "OK" at bounding box center [328, 227] width 42 height 21
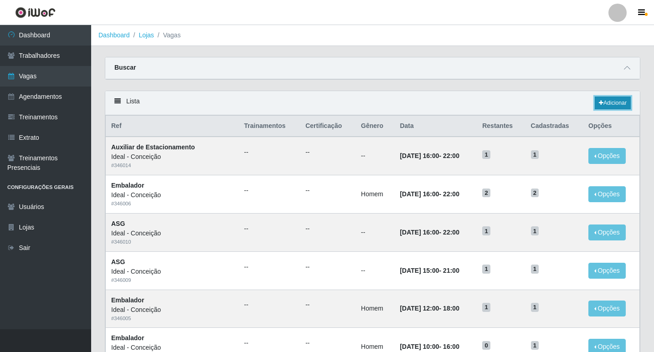
click at [606, 102] on link "Adicionar" at bounding box center [613, 103] width 36 height 13
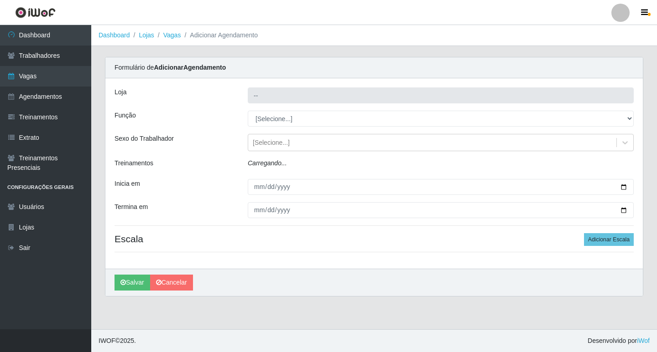
type input "Ideal - Conceição"
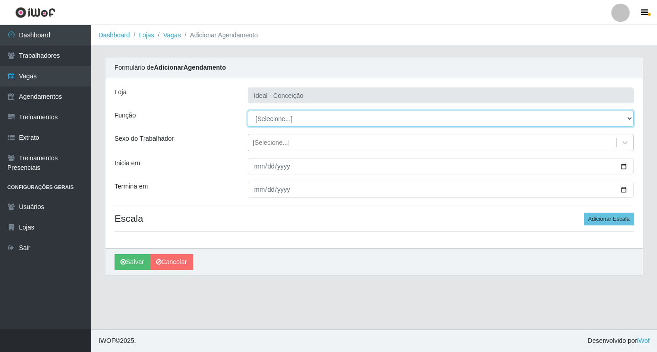
click at [281, 112] on select "[Selecione...] ASG ASG + ASG ++ Auxiliar de Estacionamento Auxiliar de Estacion…" at bounding box center [441, 119] width 386 height 16
select select "1"
click at [248, 111] on select "[Selecione...] ASG ASG + ASG ++ Auxiliar de Estacionamento Auxiliar de Estacion…" at bounding box center [441, 119] width 386 height 16
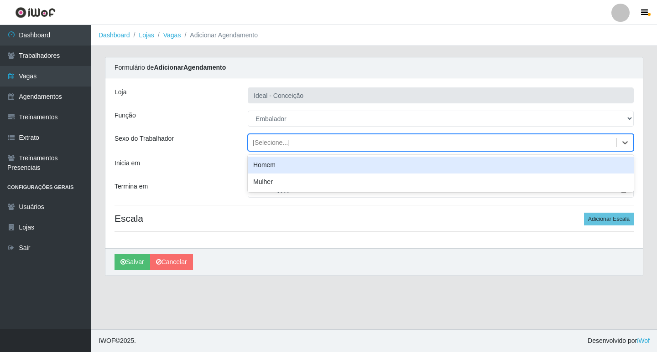
click at [260, 141] on div "[Selecione...]" at bounding box center [271, 143] width 37 height 10
click at [264, 165] on div "Homem" at bounding box center [441, 165] width 386 height 17
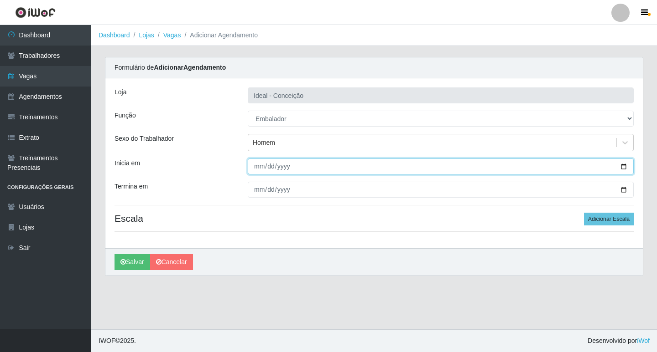
click at [257, 168] on input "Inicia em" at bounding box center [441, 167] width 386 height 16
type input "[DATE]"
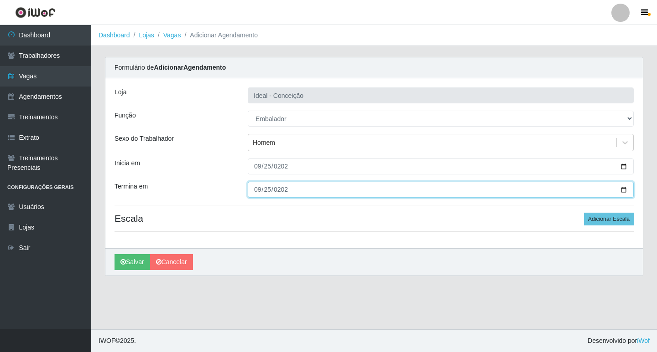
type input "[DATE]"
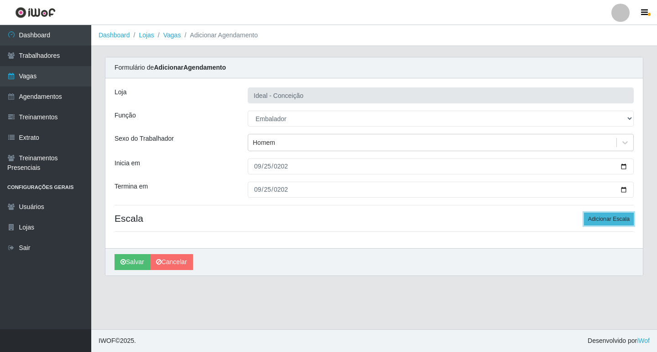
click at [621, 220] on button "Adicionar Escala" at bounding box center [609, 219] width 50 height 13
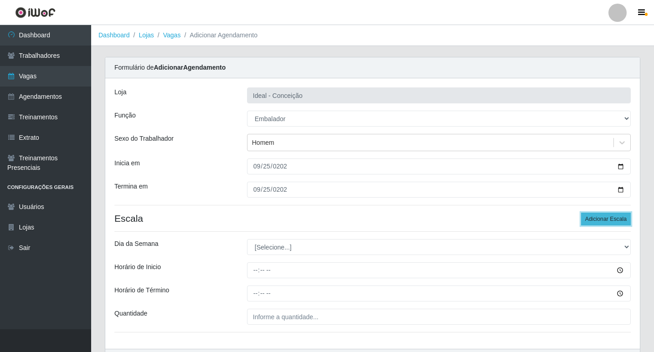
click at [621, 220] on button "Adicionar Escala" at bounding box center [606, 219] width 50 height 13
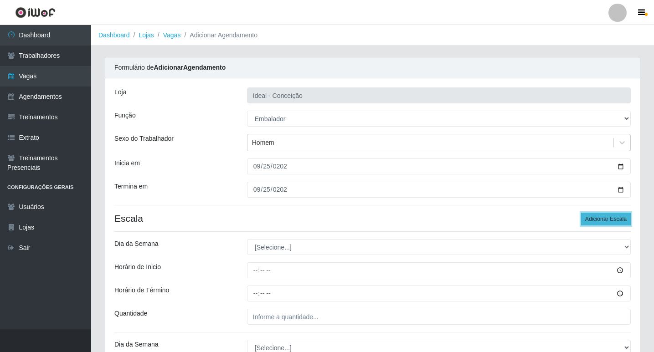
click at [621, 220] on button "Adicionar Escala" at bounding box center [606, 219] width 50 height 13
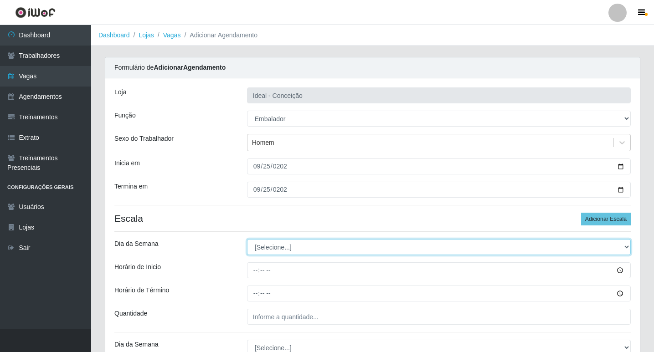
click at [285, 254] on select "[Selecione...] Segunda Terça Quarta Quinta Sexta Sábado Domingo" at bounding box center [439, 247] width 384 height 16
select select "4"
click at [247, 239] on select "[Selecione...] Segunda Terça Quarta Quinta Sexta Sábado Domingo" at bounding box center [439, 247] width 384 height 16
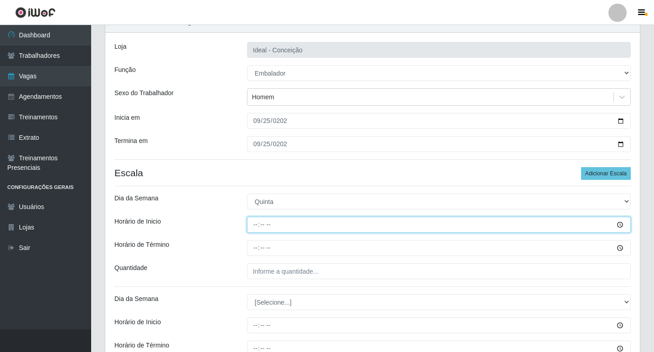
click at [255, 224] on input "Horário de Inicio" at bounding box center [439, 225] width 384 height 16
type input "10:00"
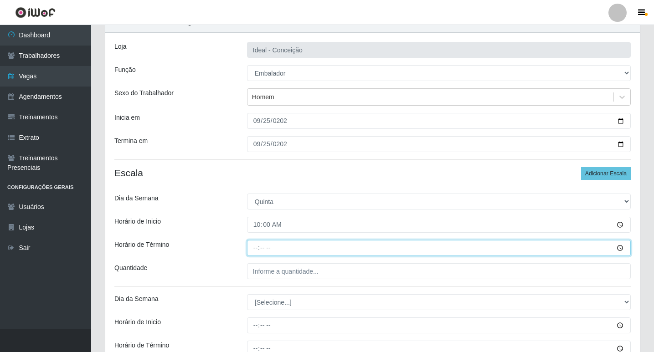
type input "16:00"
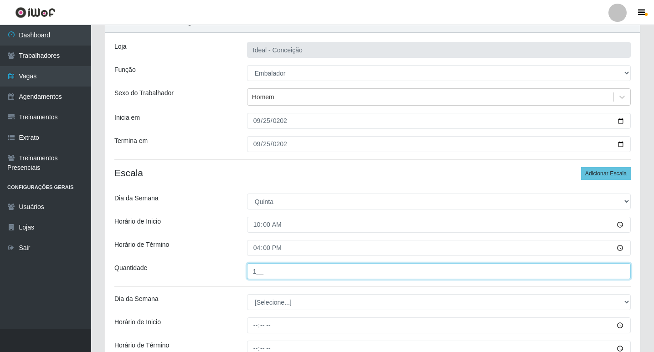
type input "1__"
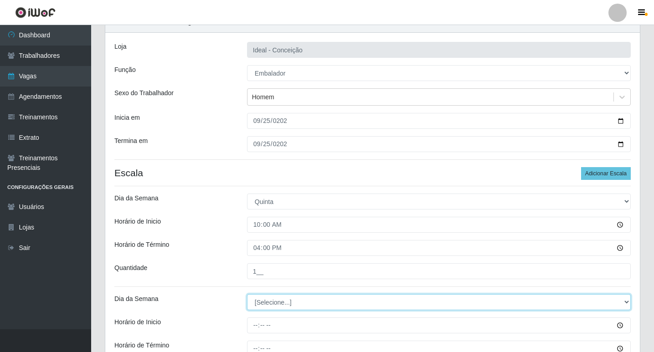
click at [262, 307] on select "[Selecione...] Segunda Terça Quarta Quinta Sexta Sábado Domingo" at bounding box center [439, 303] width 384 height 16
select select "4"
click at [247, 295] on select "[Selecione...] Segunda Terça Quarta Quinta Sexta Sábado Domingo" at bounding box center [439, 303] width 384 height 16
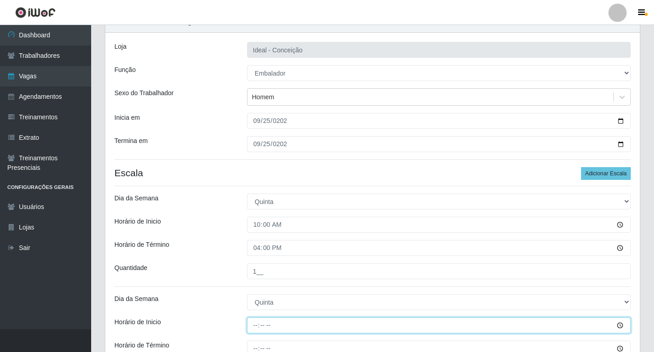
click at [255, 326] on input "Horário de Inicio" at bounding box center [439, 326] width 384 height 16
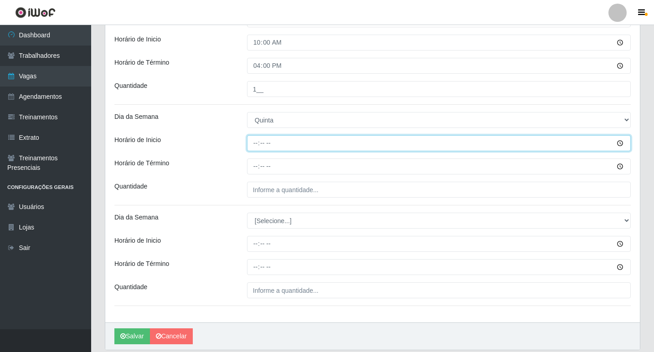
type input "12:00"
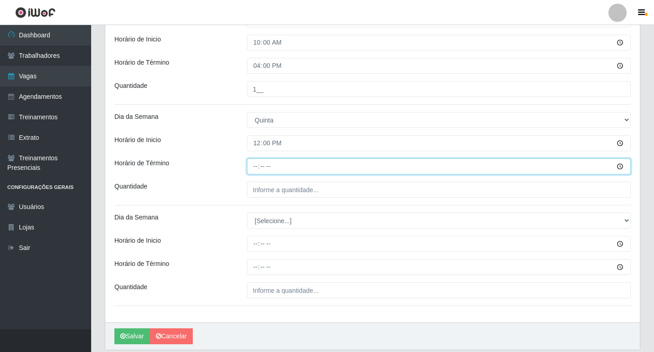
click at [260, 167] on input "Horário de Término" at bounding box center [439, 167] width 384 height 16
click at [259, 166] on input "Horário de Término" at bounding box center [439, 167] width 384 height 16
type input "18:00"
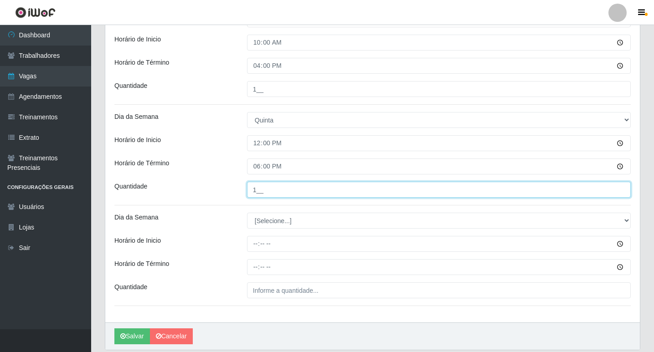
type input "1__"
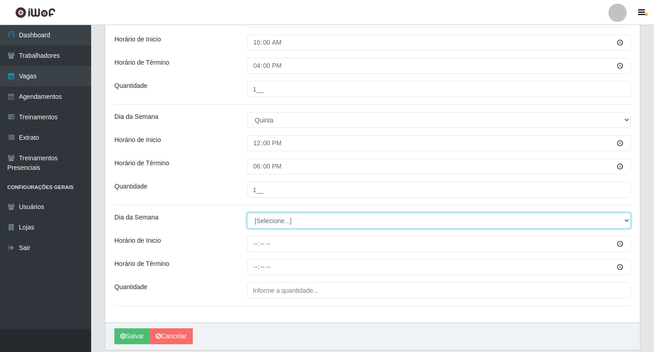
click at [283, 217] on select "[Selecione...] Segunda Terça Quarta Quinta Sexta Sábado Domingo" at bounding box center [439, 221] width 384 height 16
select select "4"
click at [247, 213] on select "[Selecione...] Segunda Terça Quarta Quinta Sexta Sábado Domingo" at bounding box center [439, 221] width 384 height 16
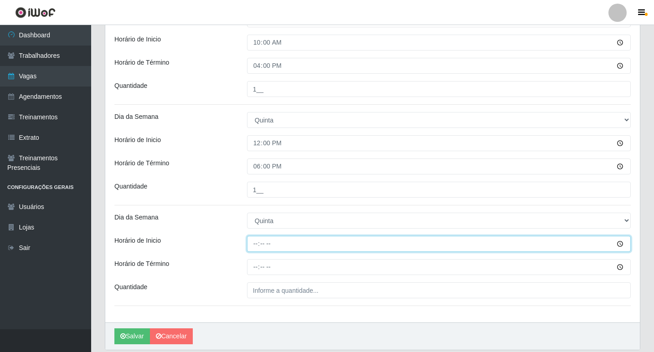
click at [257, 243] on input "Horário de Inicio" at bounding box center [439, 244] width 384 height 16
type input "16:00"
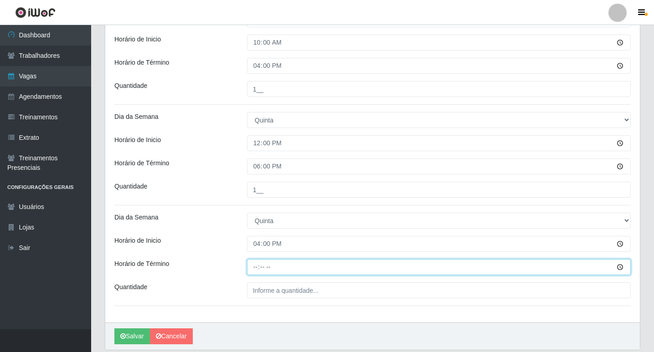
type input "22:00"
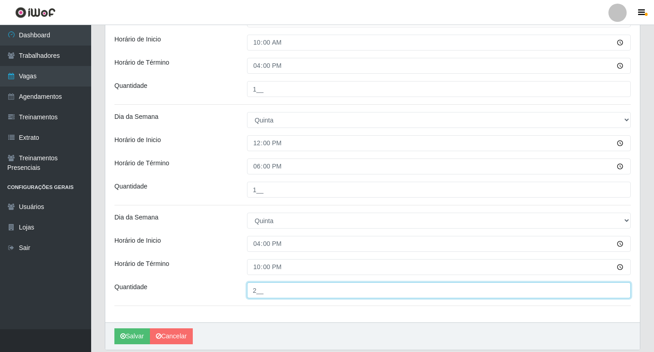
type input "2__"
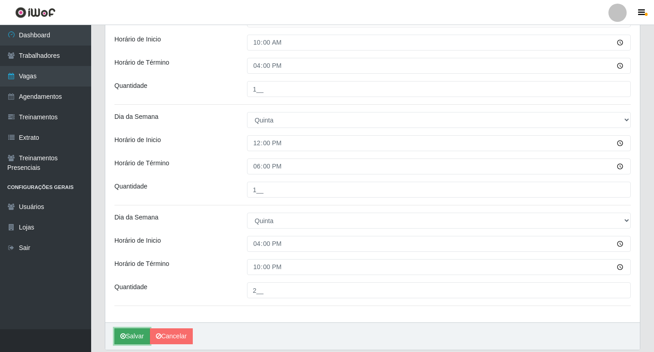
click at [122, 338] on icon "submit" at bounding box center [122, 336] width 5 height 6
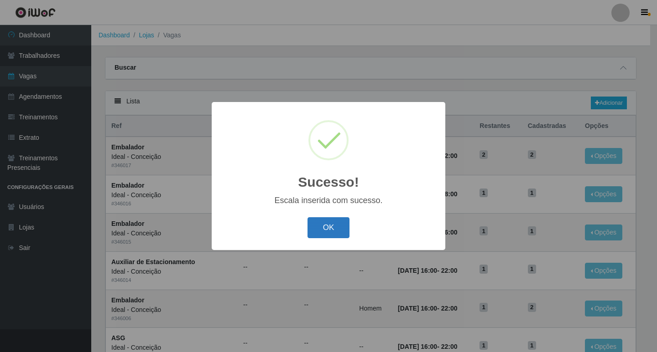
click at [320, 233] on button "OK" at bounding box center [328, 227] width 42 height 21
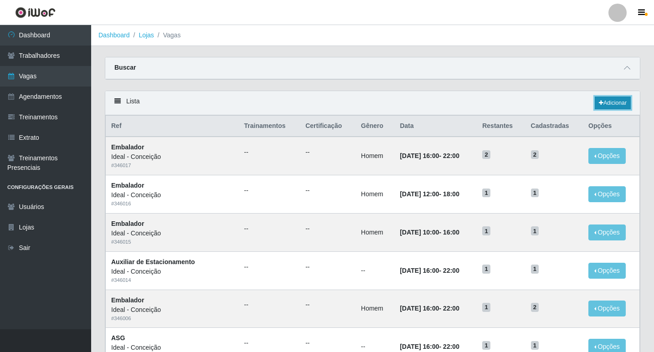
click at [605, 98] on link "Adicionar" at bounding box center [613, 103] width 36 height 13
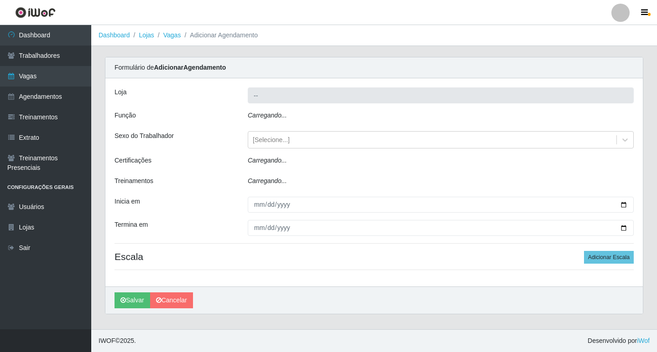
type input "Ideal - Conceição"
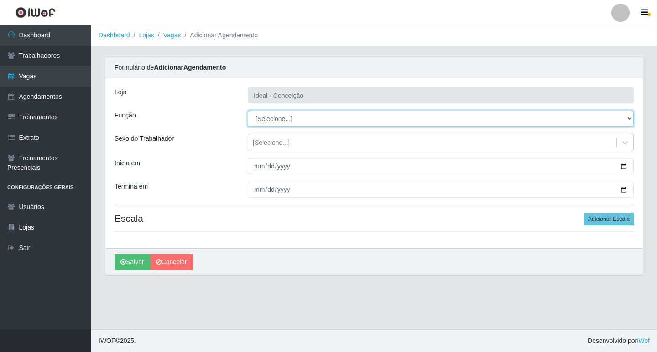
click at [319, 119] on select "[Selecione...] ASG ASG + ASG ++ Auxiliar de Estacionamento Auxiliar de Estacion…" at bounding box center [441, 119] width 386 height 16
select select "16"
click at [248, 111] on select "[Selecione...] ASG ASG + ASG ++ Auxiliar de Estacionamento Auxiliar de Estacion…" at bounding box center [441, 119] width 386 height 16
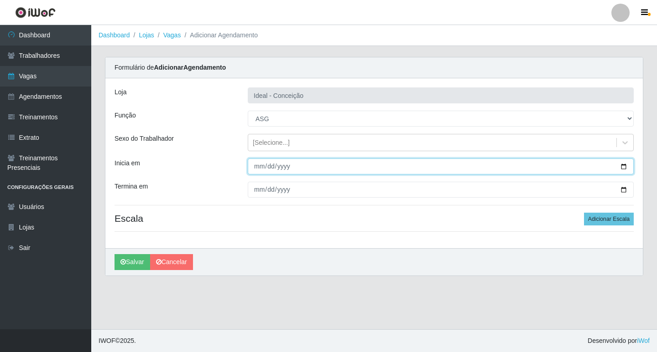
click at [258, 169] on input "Inicia em" at bounding box center [441, 167] width 386 height 16
type input "[DATE]"
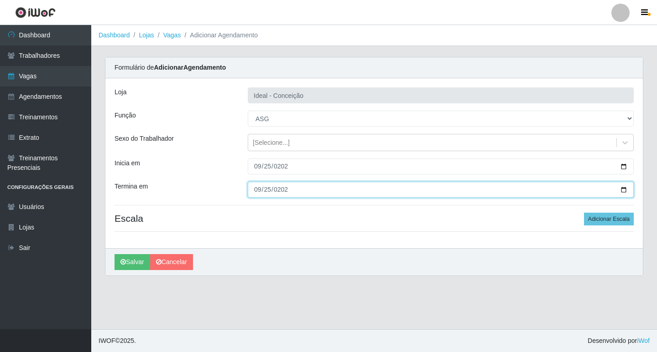
type input "[DATE]"
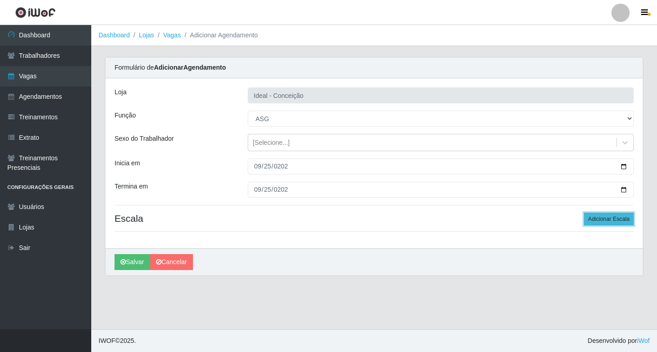
click at [610, 221] on button "Adicionar Escala" at bounding box center [609, 219] width 50 height 13
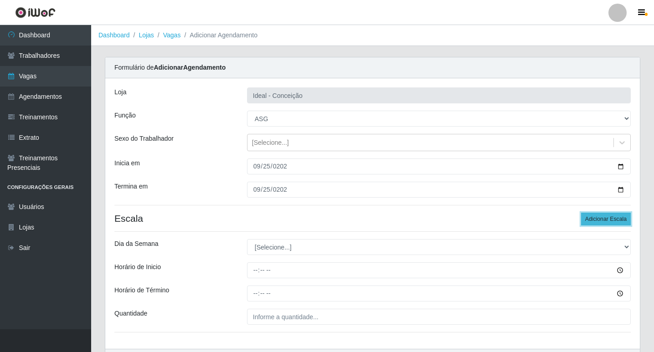
click at [610, 221] on button "Adicionar Escala" at bounding box center [606, 219] width 50 height 13
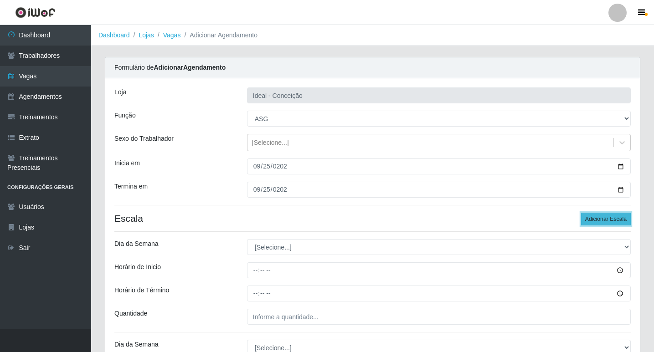
click at [610, 221] on button "Adicionar Escala" at bounding box center [606, 219] width 50 height 13
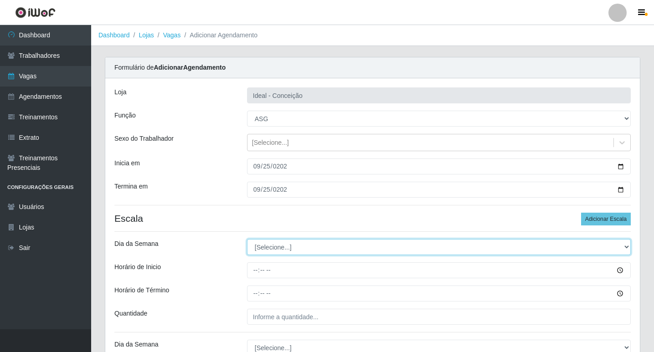
click at [304, 242] on select "[Selecione...] Segunda Terça Quarta Quinta Sexta Sábado Domingo" at bounding box center [439, 247] width 384 height 16
select select "4"
click at [247, 239] on select "[Selecione...] Segunda Terça Quarta Quinta Sexta Sábado Domingo" at bounding box center [439, 247] width 384 height 16
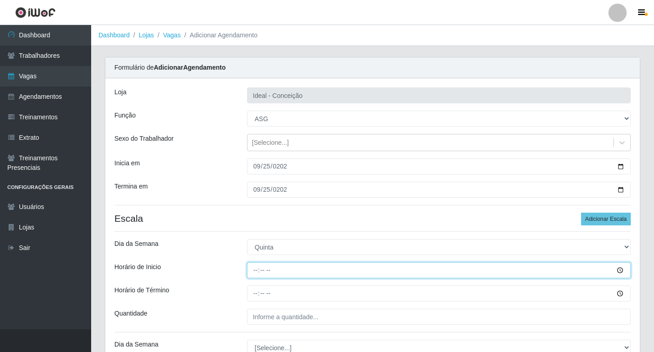
click at [254, 272] on input "Horário de Inicio" at bounding box center [439, 271] width 384 height 16
type input "07:00"
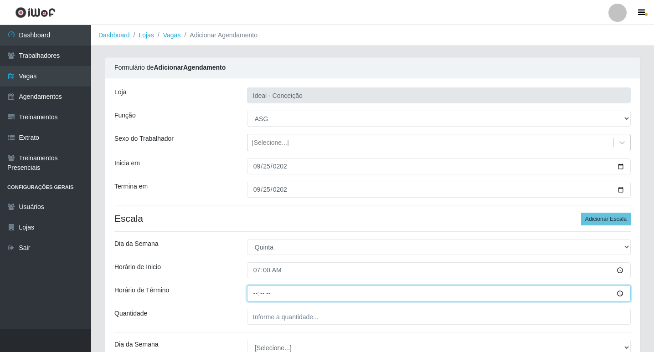
type input "13:00"
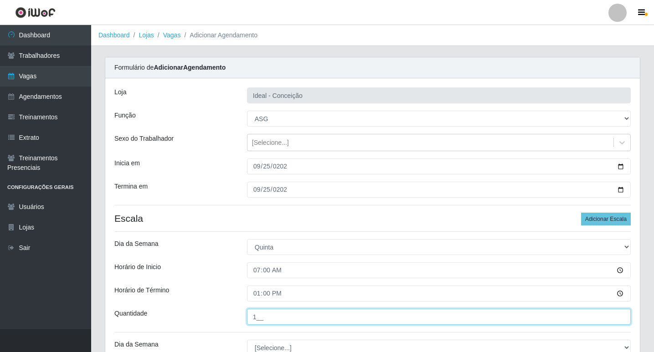
type input "1__"
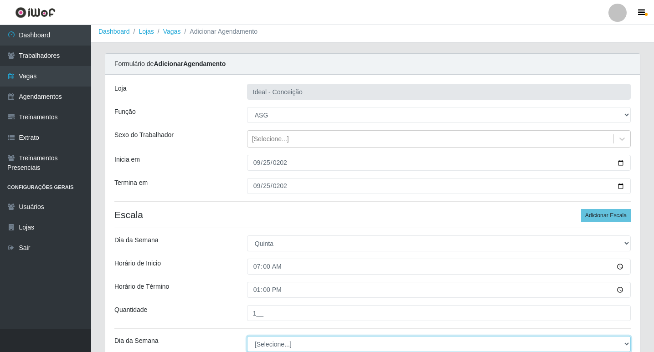
scroll to position [95, 0]
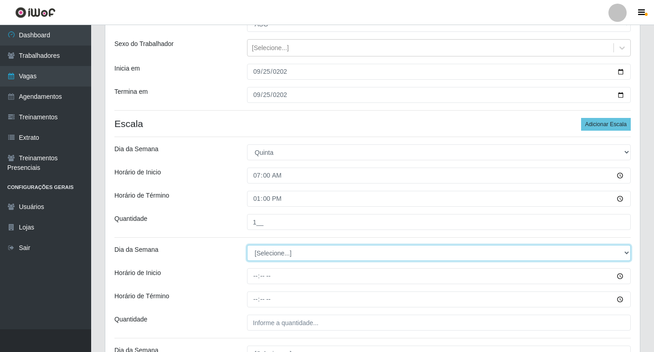
click at [272, 250] on select "[Selecione...] Segunda Terça Quarta Quinta Sexta Sábado Domingo" at bounding box center [439, 253] width 384 height 16
select select "4"
click at [247, 245] on select "[Selecione...] Segunda Terça Quarta Quinta Sexta Sábado Domingo" at bounding box center [439, 253] width 384 height 16
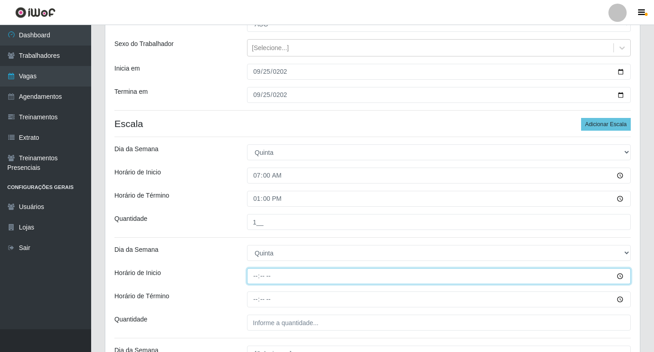
click at [256, 274] on input "Horário de Inicio" at bounding box center [439, 277] width 384 height 16
type input "09:00"
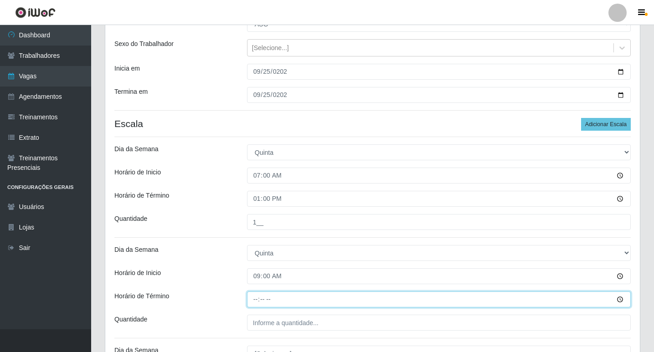
type input "15:00"
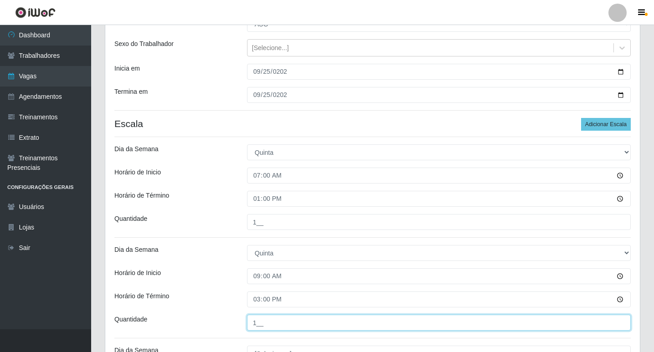
scroll to position [277, 0]
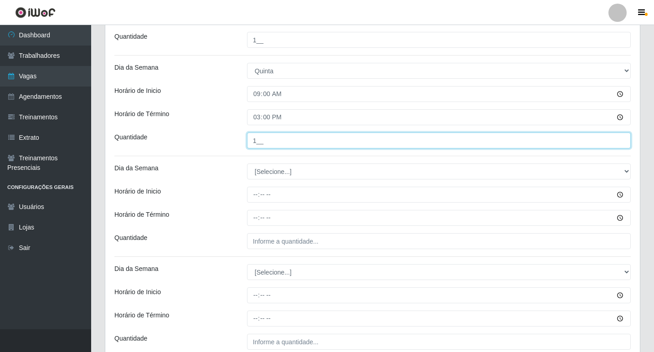
type input "1__"
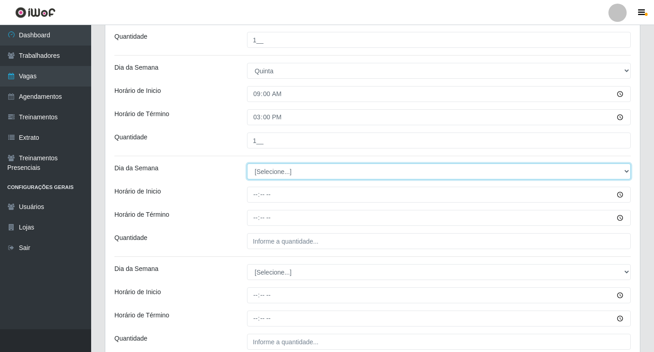
click at [288, 172] on select "[Selecione...] Segunda Terça Quarta Quinta Sexta Sábado Domingo" at bounding box center [439, 172] width 384 height 16
select select "4"
click at [247, 164] on select "[Selecione...] Segunda Terça Quarta Quinta Sexta Sábado Domingo" at bounding box center [439, 172] width 384 height 16
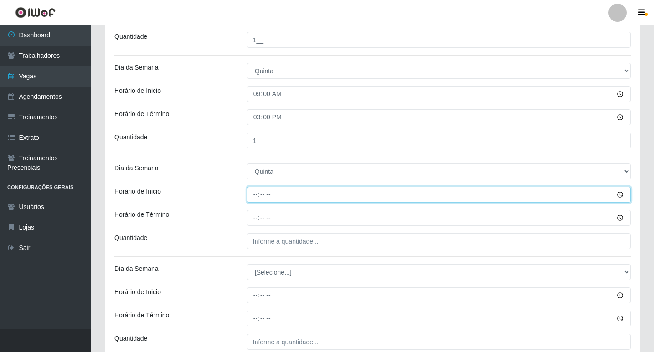
click at [256, 194] on input "Horário de Inicio" at bounding box center [439, 195] width 384 height 16
type input "12:00"
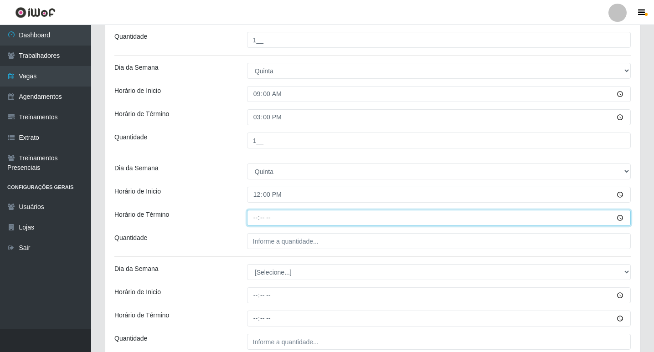
type input "18:00"
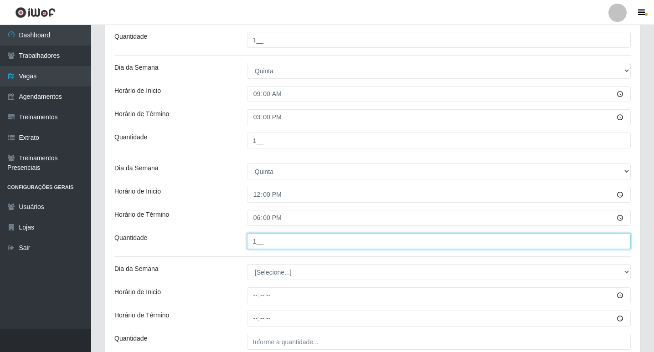
type input "1__"
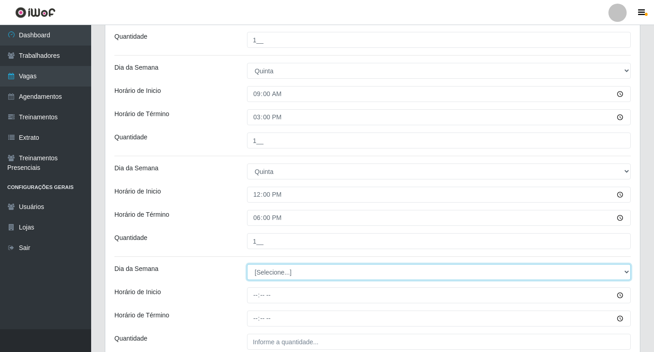
scroll to position [368, 0]
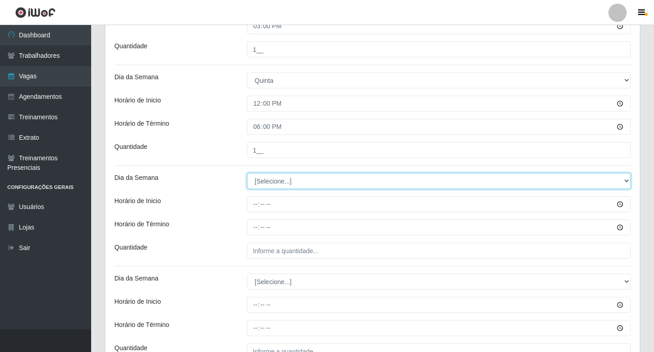
click at [269, 182] on select "[Selecione...] Segunda Terça Quarta Quinta Sexta Sábado Domingo" at bounding box center [439, 181] width 384 height 16
select select "4"
click at [247, 173] on select "[Selecione...] Segunda Terça Quarta Quinta Sexta Sábado Domingo" at bounding box center [439, 181] width 384 height 16
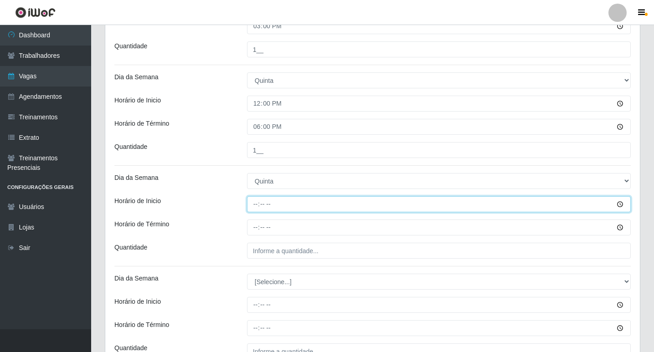
click at [258, 202] on input "Horário de Inicio" at bounding box center [439, 205] width 384 height 16
type input "15:00"
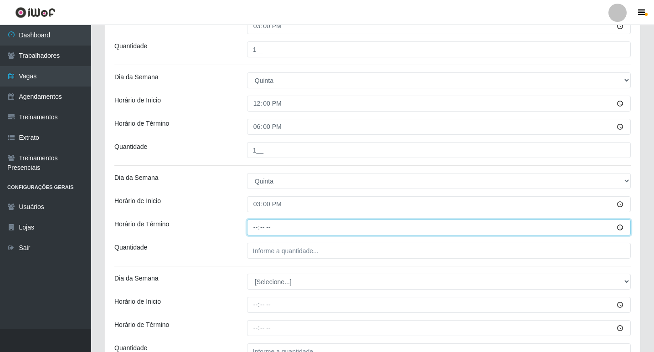
type input "21:00"
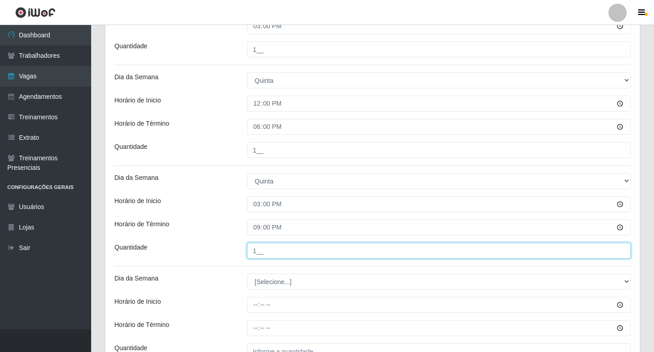
type input "1__"
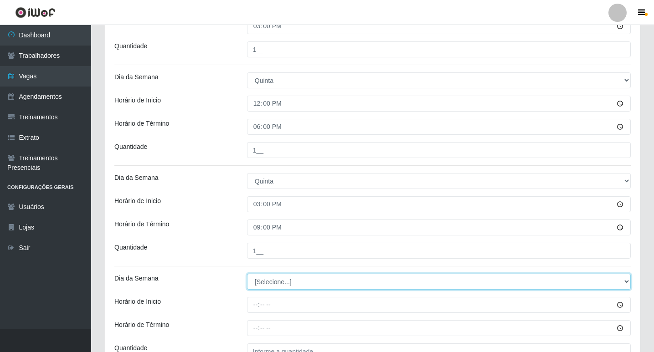
click at [269, 284] on select "[Selecione...] Segunda Terça Quarta Quinta Sexta Sábado Domingo" at bounding box center [439, 282] width 384 height 16
select select "4"
click at [247, 274] on select "[Selecione...] Segunda Terça Quarta Quinta Sexta Sábado Domingo" at bounding box center [439, 282] width 384 height 16
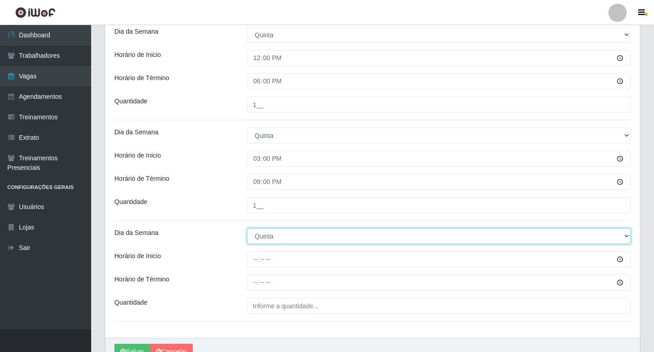
scroll to position [460, 0]
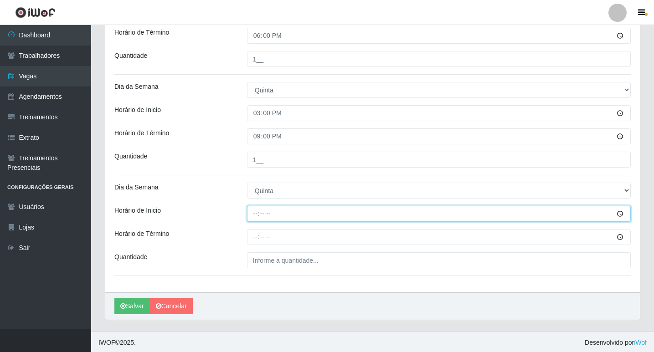
click at [256, 217] on input "Horário de Inicio" at bounding box center [439, 214] width 384 height 16
type input "16:00"
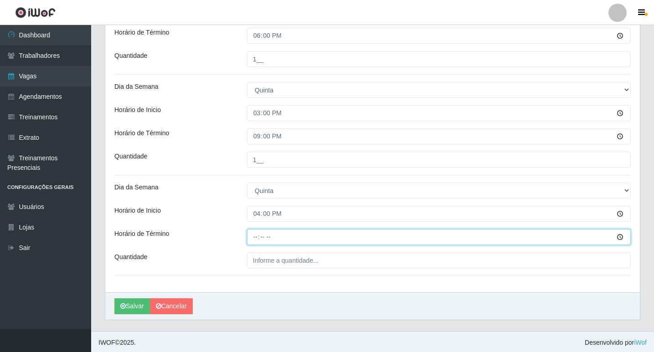
type input "22:00"
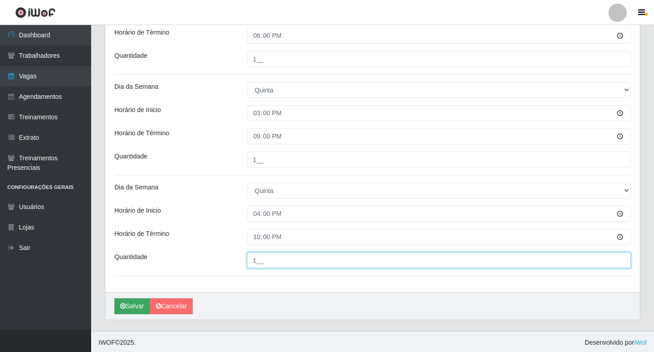
type input "1__"
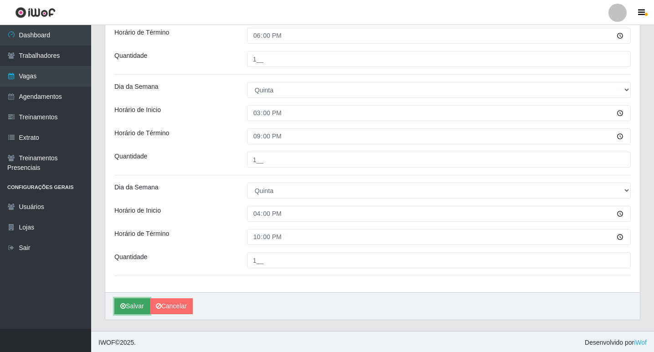
click at [122, 304] on icon "submit" at bounding box center [122, 306] width 5 height 6
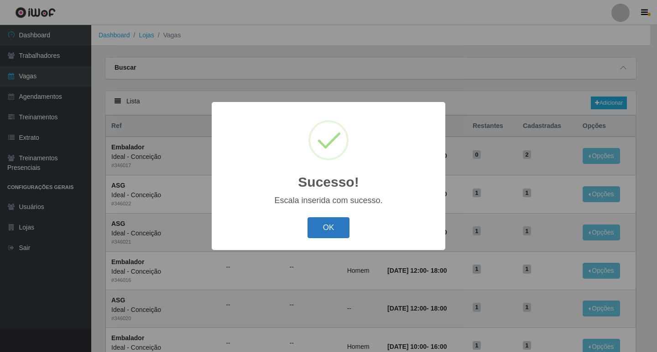
click at [315, 222] on button "OK" at bounding box center [328, 227] width 42 height 21
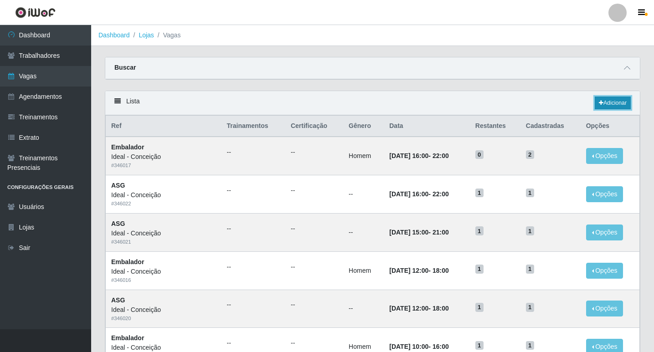
click at [605, 103] on link "Adicionar" at bounding box center [613, 103] width 36 height 13
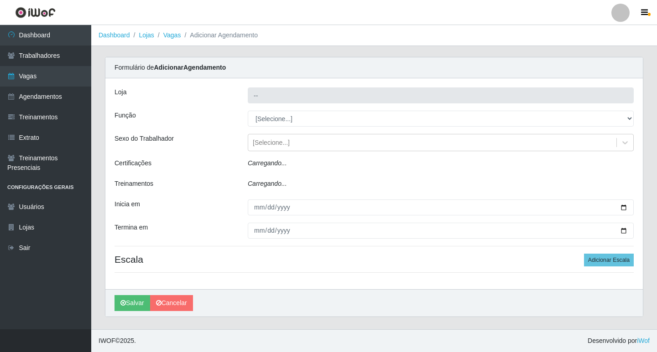
type input "Ideal - Conceição"
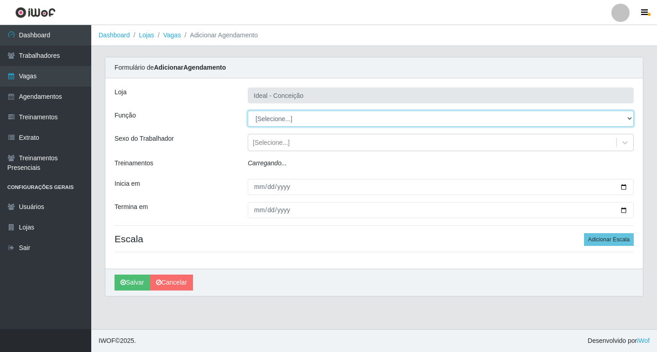
click at [270, 121] on select "[Selecione...] ASG ASG + ASG ++ Auxiliar de Estacionamento Auxiliar de Estacion…" at bounding box center [441, 119] width 386 height 16
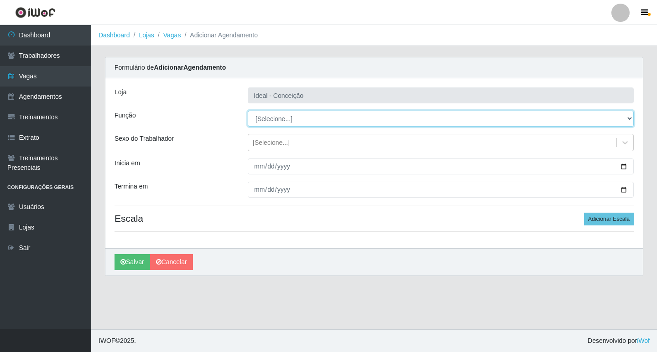
select select "75"
click at [248, 111] on select "[Selecione...] ASG ASG + ASG ++ Auxiliar de Estacionamento Auxiliar de Estacion…" at bounding box center [441, 119] width 386 height 16
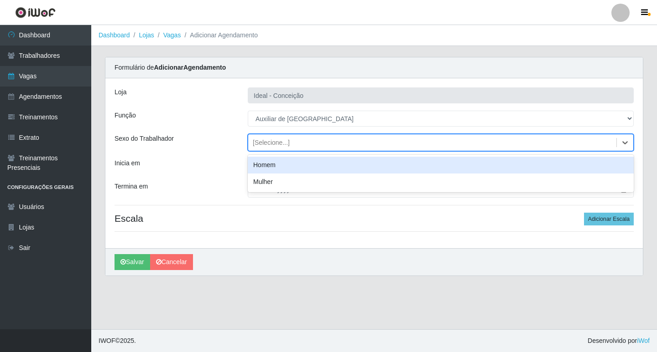
click at [260, 141] on div "[Selecione...]" at bounding box center [271, 143] width 37 height 10
click at [261, 168] on div "Homem" at bounding box center [441, 165] width 386 height 17
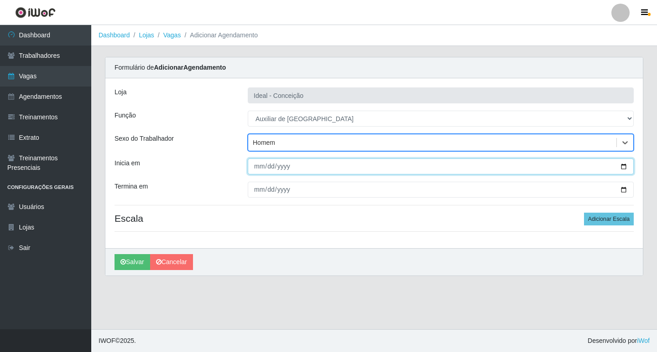
click at [259, 162] on input "Inicia em" at bounding box center [441, 167] width 386 height 16
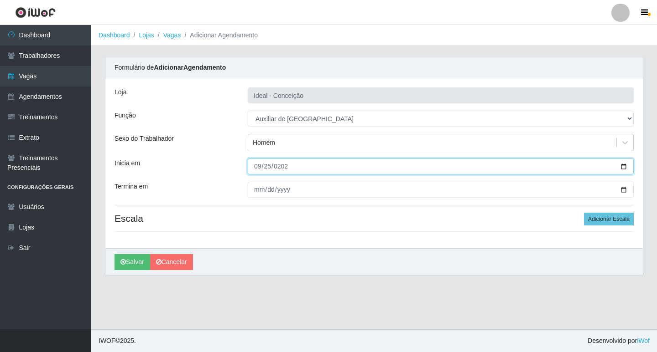
type input "[DATE]"
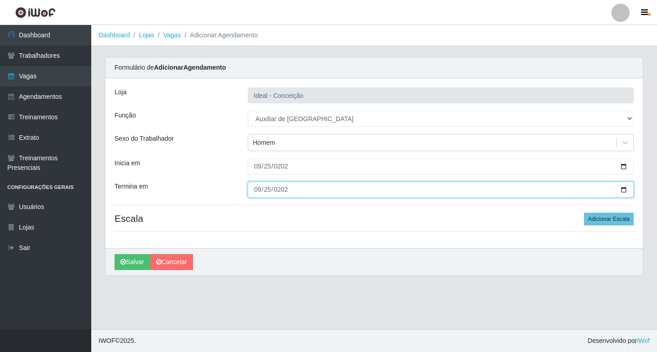
type input "[DATE]"
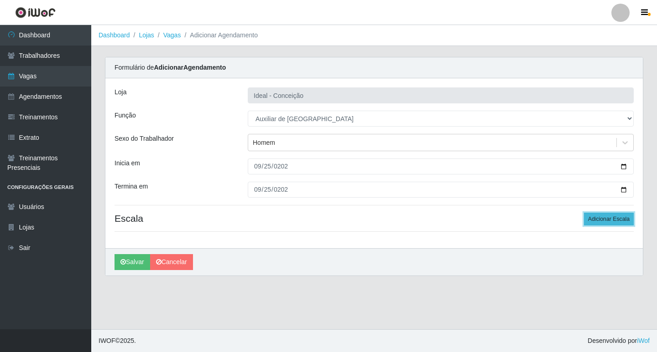
click at [616, 213] on button "Adicionar Escala" at bounding box center [609, 219] width 50 height 13
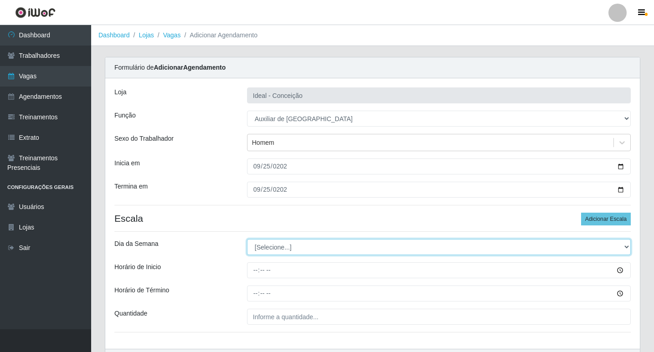
click at [271, 245] on select "[Selecione...] Segunda Terça Quarta Quinta Sexta Sábado Domingo" at bounding box center [439, 247] width 384 height 16
select select "4"
click at [247, 239] on select "[Selecione...] Segunda Terça Quarta Quinta Sexta Sábado Domingo" at bounding box center [439, 247] width 384 height 16
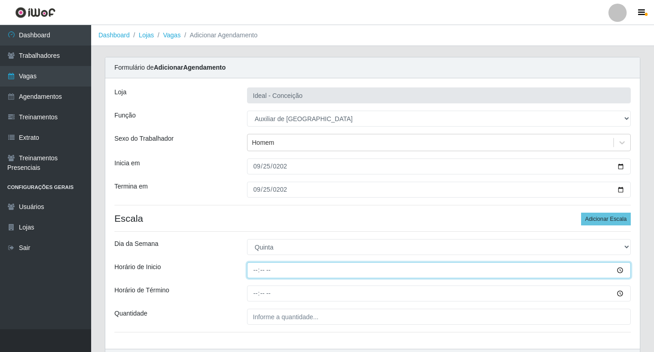
click at [256, 269] on input "Horário de Inicio" at bounding box center [439, 271] width 384 height 16
click at [258, 271] on input "05:08" at bounding box center [439, 271] width 384 height 16
type input "08:00"
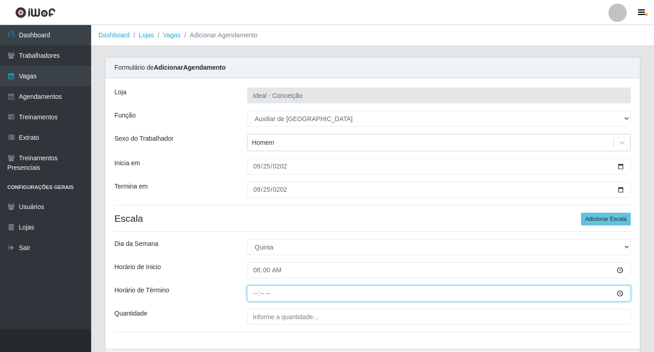
type input "12:00"
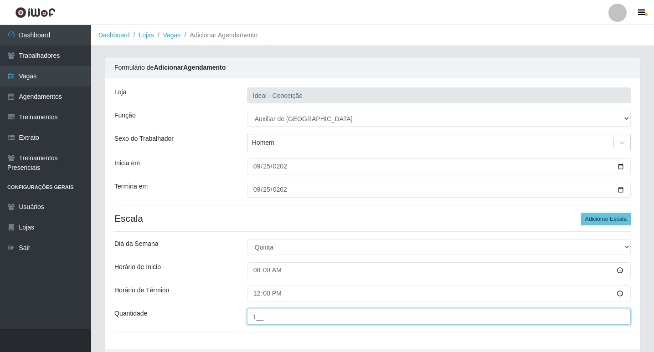
scroll to position [46, 0]
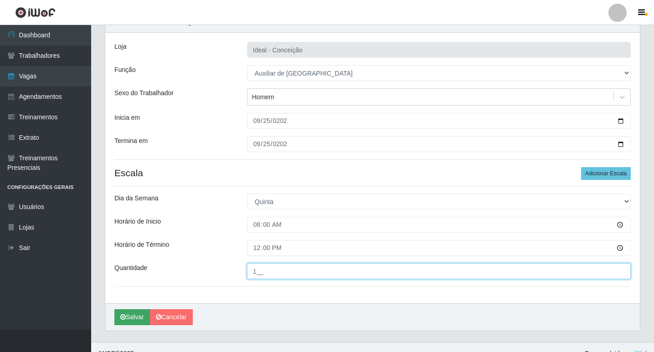
type input "1__"
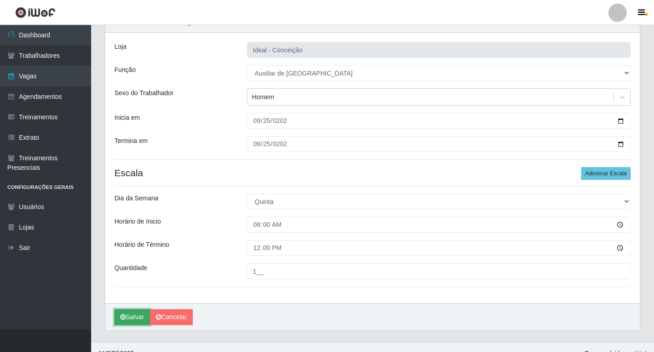
click at [143, 317] on button "Salvar" at bounding box center [132, 318] width 36 height 16
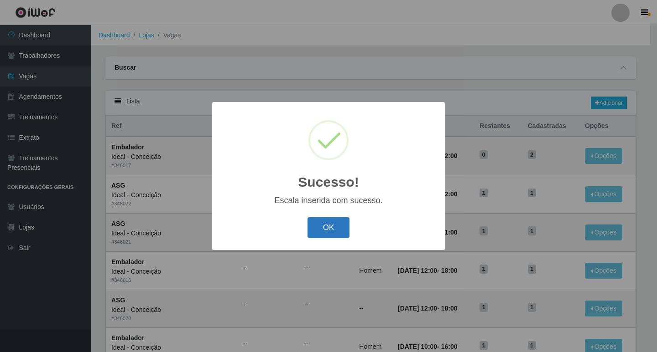
click at [330, 226] on button "OK" at bounding box center [328, 227] width 42 height 21
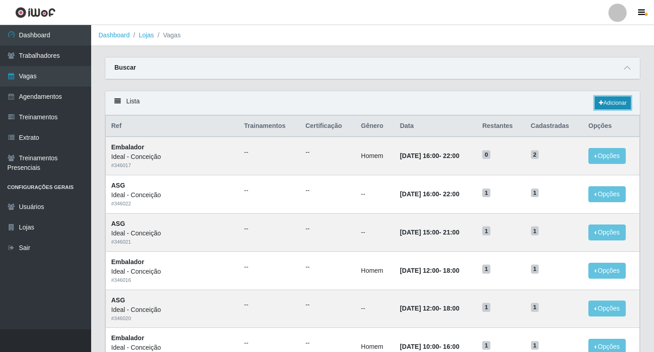
click at [615, 104] on link "Adicionar" at bounding box center [613, 103] width 36 height 13
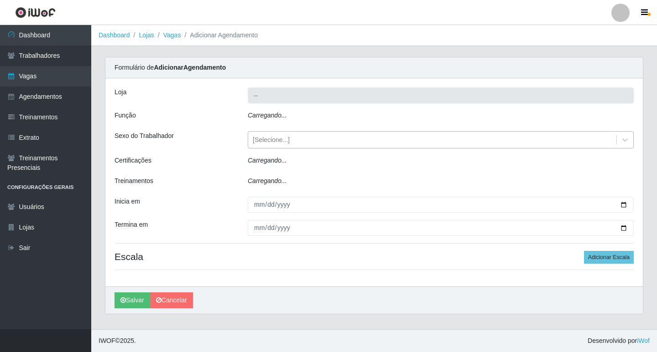
type input "Ideal - Conceição"
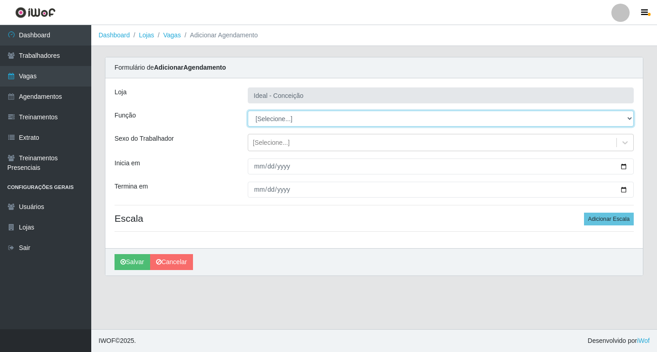
click at [303, 121] on select "[Selecione...] ASG ASG + ASG ++ Auxiliar de Estacionamento Auxiliar de Estacion…" at bounding box center [441, 119] width 386 height 16
select select "4"
click at [248, 111] on select "[Selecione...] ASG ASG + ASG ++ Auxiliar de Estacionamento Auxiliar de Estacion…" at bounding box center [441, 119] width 386 height 16
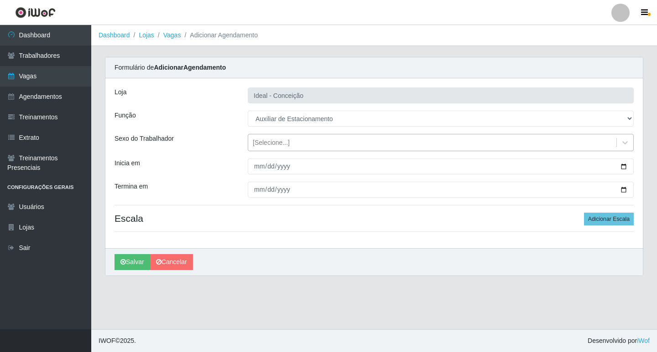
click at [267, 138] on div "[Selecione...]" at bounding box center [271, 143] width 37 height 10
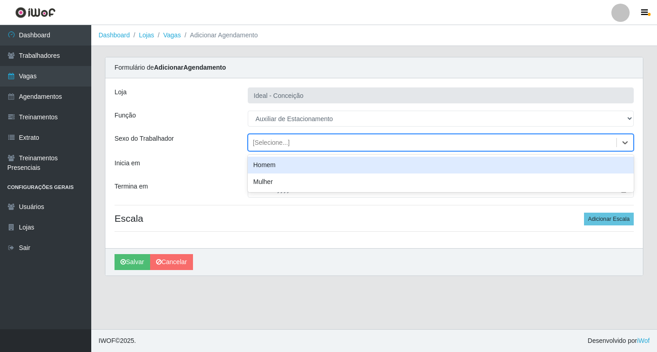
click at [233, 174] on div "Inicia em" at bounding box center [174, 167] width 133 height 16
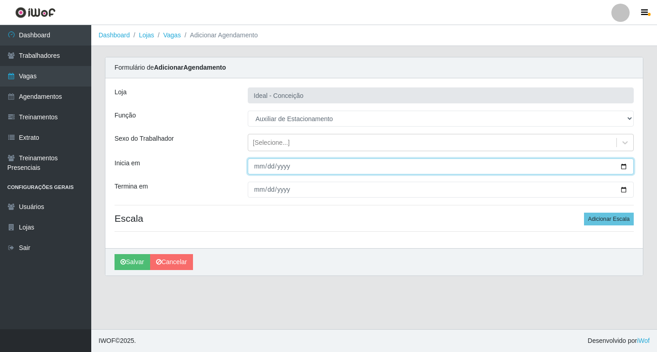
click at [263, 167] on input "Inicia em" at bounding box center [441, 167] width 386 height 16
type input "[DATE]"
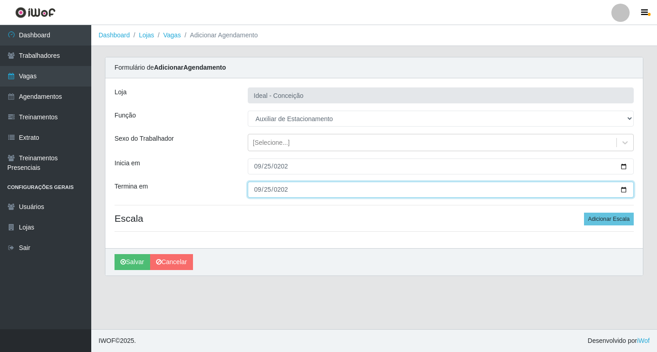
type input "[DATE]"
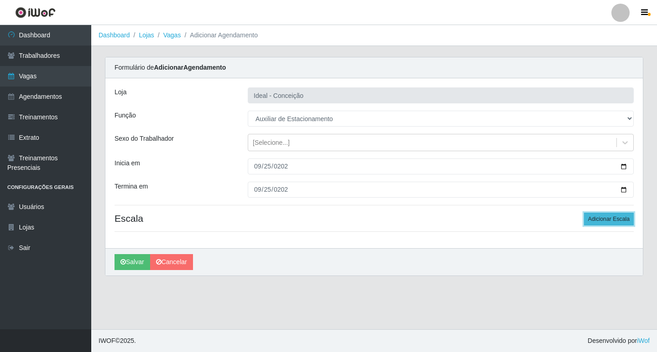
click at [615, 220] on button "Adicionar Escala" at bounding box center [609, 219] width 50 height 13
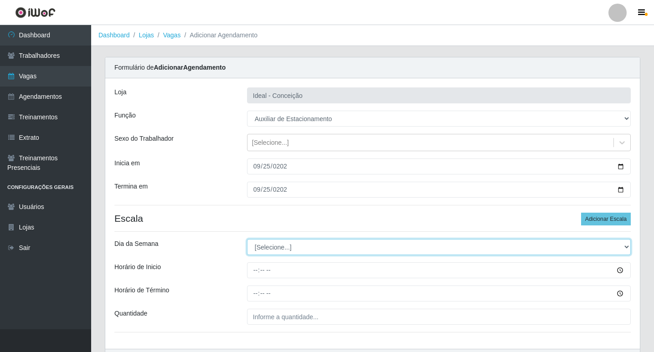
click at [264, 246] on select "[Selecione...] Segunda Terça Quarta Quinta Sexta Sábado Domingo" at bounding box center [439, 247] width 384 height 16
select select "4"
click at [247, 239] on select "[Selecione...] Segunda Terça Quarta Quinta Sexta Sábado Domingo" at bounding box center [439, 247] width 384 height 16
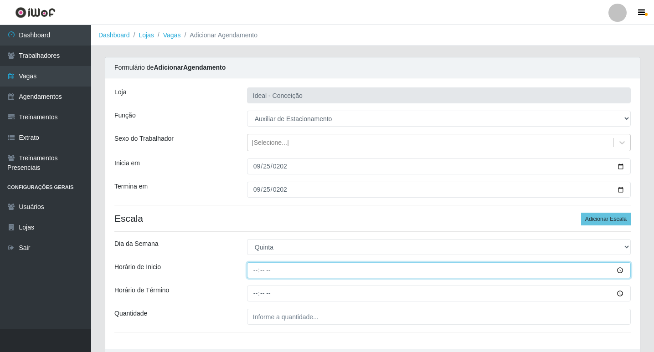
click at [256, 268] on input "Horário de Inicio" at bounding box center [439, 271] width 384 height 16
type input "07:00"
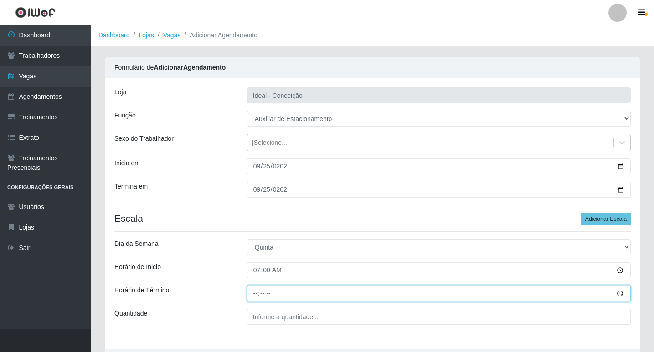
type input "13:00"
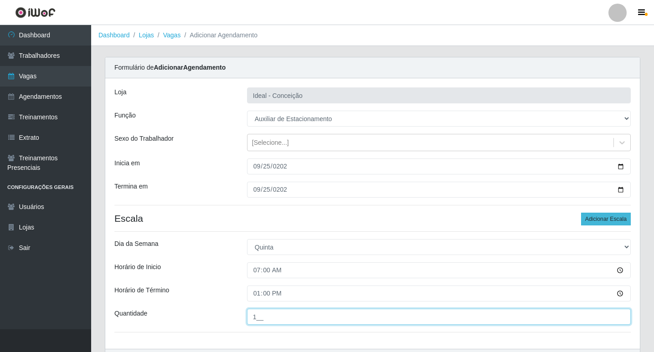
type input "1__"
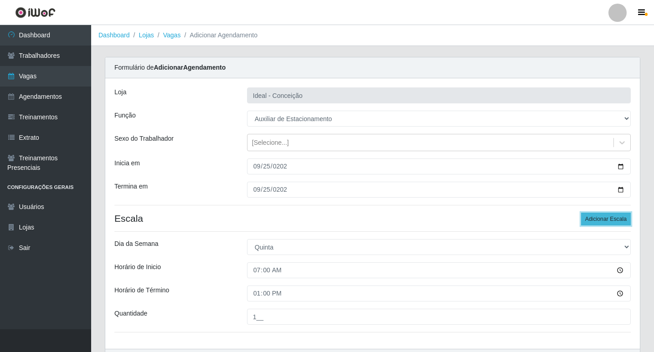
click at [597, 216] on button "Adicionar Escala" at bounding box center [606, 219] width 50 height 13
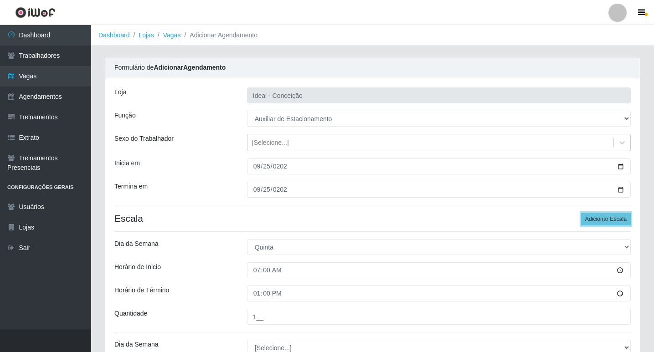
scroll to position [137, 0]
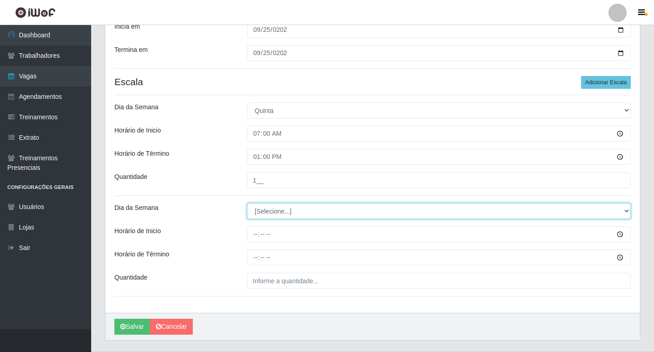
click at [275, 212] on select "[Selecione...] Segunda Terça Quarta Quinta Sexta Sábado Domingo" at bounding box center [439, 211] width 384 height 16
select select "4"
click at [247, 203] on select "[Selecione...] Segunda Terça Quarta Quinta Sexta Sábado Domingo" at bounding box center [439, 211] width 384 height 16
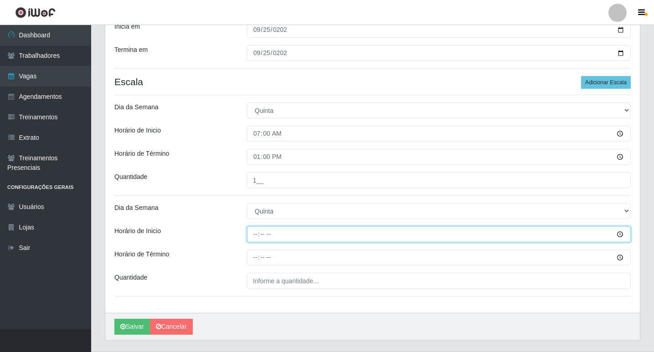
click at [254, 235] on input "Horário de Inicio" at bounding box center [439, 235] width 384 height 16
type input "09:00"
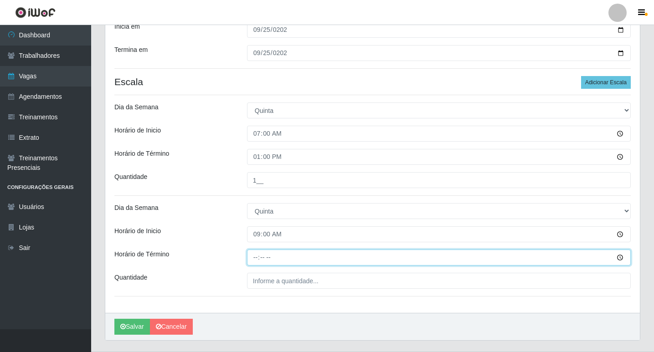
type input "15:00"
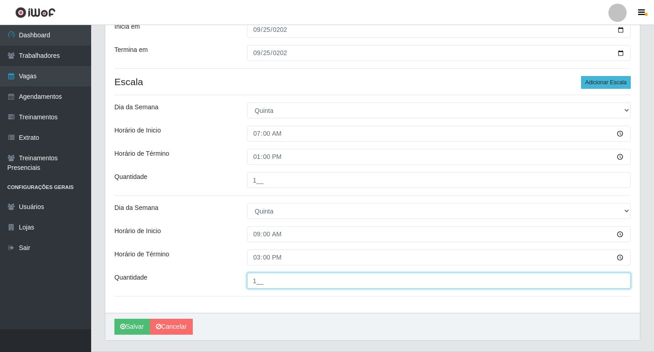
type input "1__"
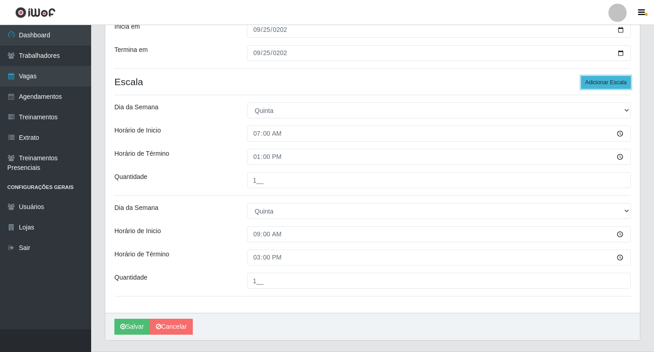
click at [611, 83] on button "Adicionar Escala" at bounding box center [606, 82] width 50 height 13
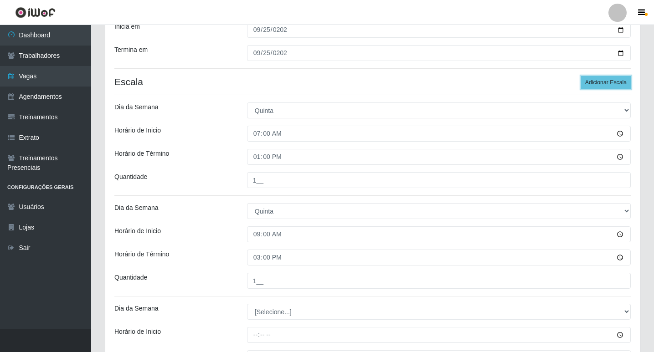
scroll to position [260, 0]
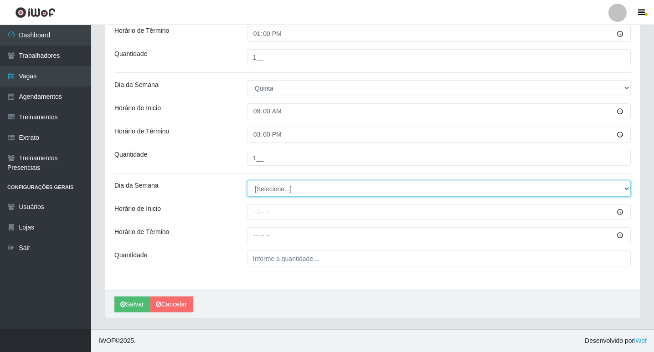
click at [269, 192] on select "[Selecione...] Segunda Terça Quarta Quinta Sexta Sábado Domingo" at bounding box center [439, 189] width 384 height 16
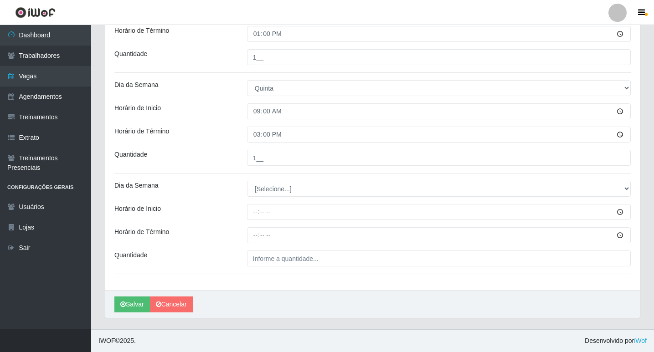
click at [264, 180] on div "Loja Ideal - Conceição Função [Selecione...] ASG ASG + ASG ++ Auxiliar de Estac…" at bounding box center [372, 55] width 535 height 472
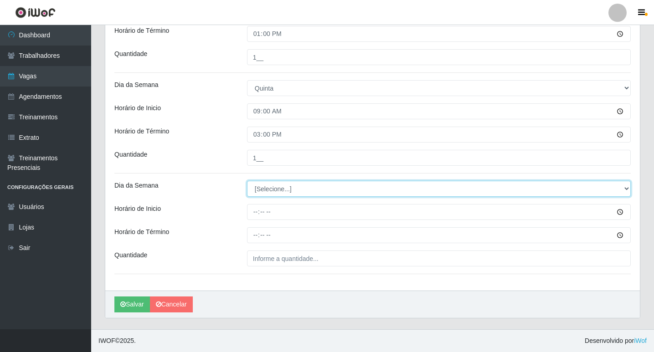
click at [266, 189] on select "[Selecione...] Segunda Terça Quarta Quinta Sexta Sábado Domingo" at bounding box center [439, 189] width 384 height 16
select select "4"
click at [247, 181] on select "[Selecione...] Segunda Terça Quarta Quinta Sexta Sábado Domingo" at bounding box center [439, 189] width 384 height 16
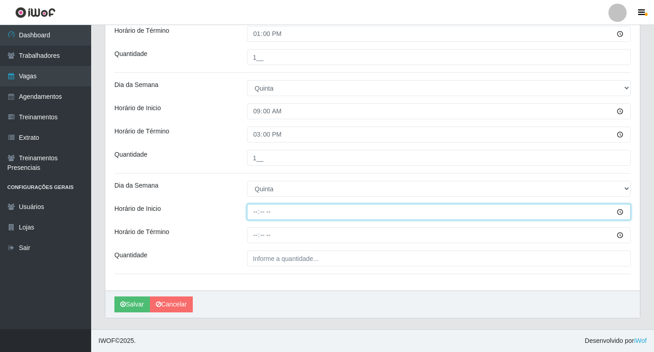
click at [253, 211] on input "Horário de Inicio" at bounding box center [439, 212] width 384 height 16
type input "16:00"
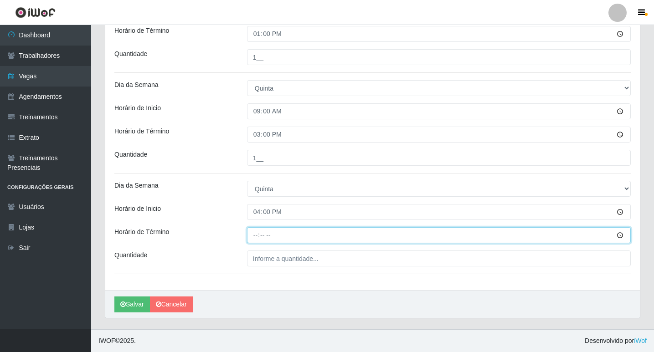
type input "22:00"
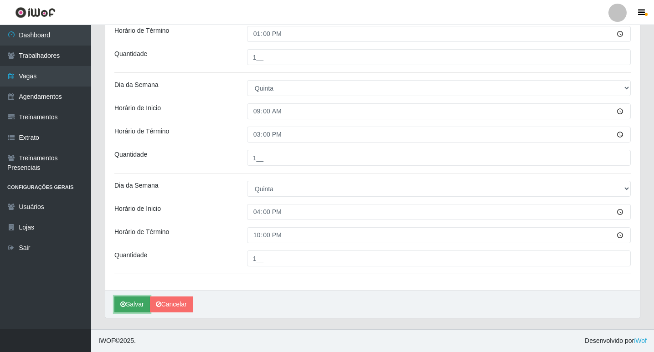
click at [141, 308] on button "Salvar" at bounding box center [132, 305] width 36 height 16
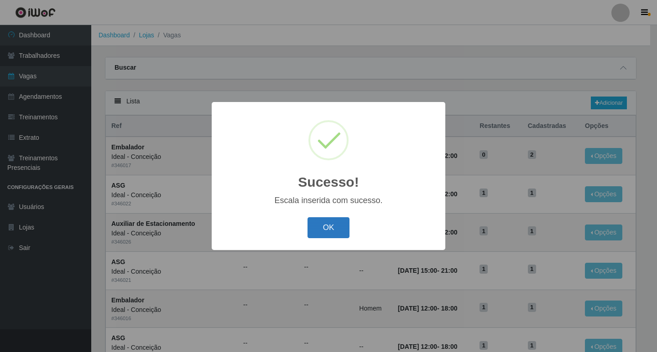
click at [322, 230] on button "OK" at bounding box center [328, 227] width 42 height 21
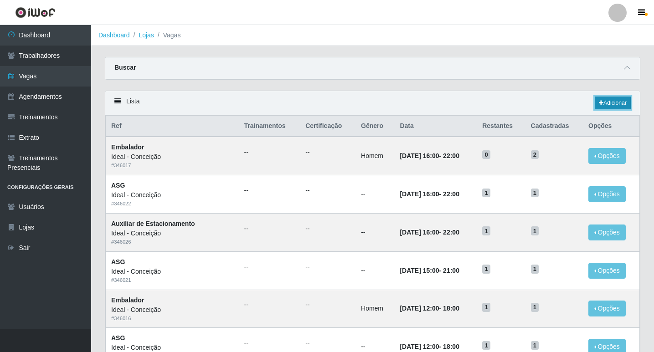
click at [611, 99] on link "Adicionar" at bounding box center [613, 103] width 36 height 13
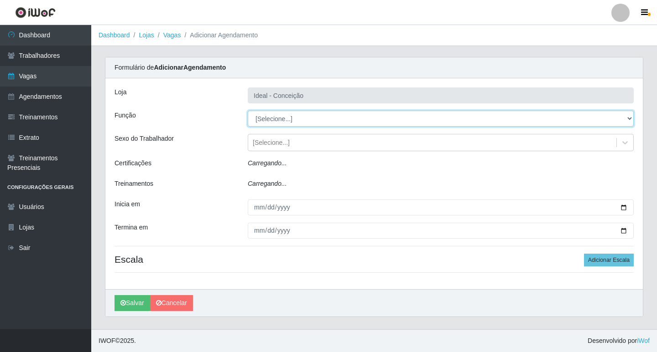
click at [293, 124] on select "[Selecione...] ASG ASG + ASG ++ Auxiliar de Estacionamento Auxiliar de Estacion…" at bounding box center [441, 119] width 386 height 16
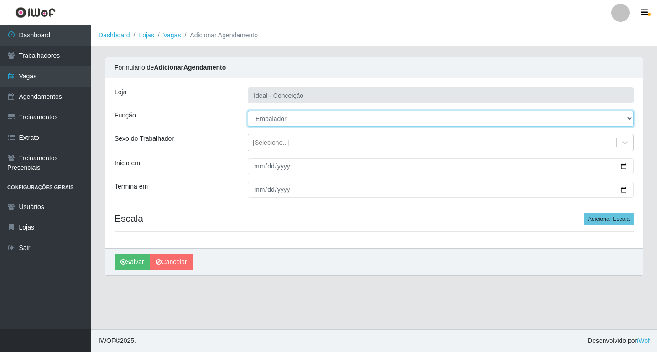
click at [248, 111] on select "[Selecione...] ASG ASG + ASG ++ Auxiliar de Estacionamento Auxiliar de Estacion…" at bounding box center [441, 119] width 386 height 16
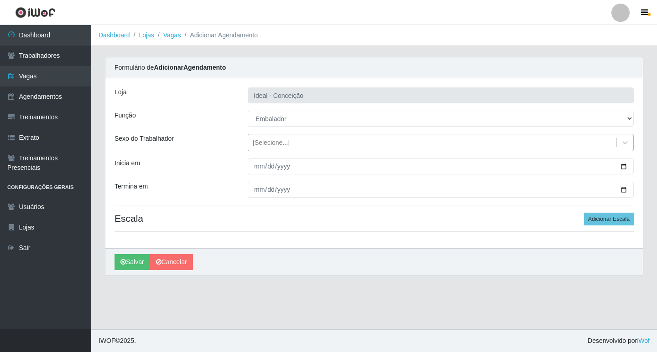
click at [261, 142] on div "[Selecione...]" at bounding box center [271, 143] width 37 height 10
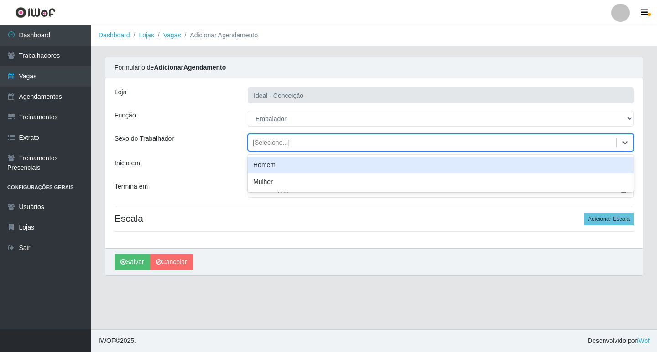
click at [269, 165] on div "Homem" at bounding box center [441, 165] width 386 height 17
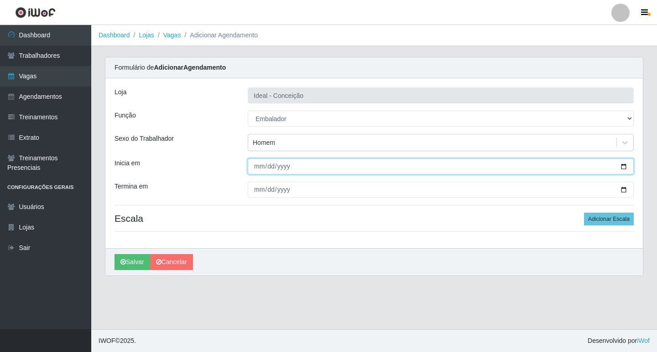
click at [261, 166] on input "Inicia em" at bounding box center [441, 167] width 386 height 16
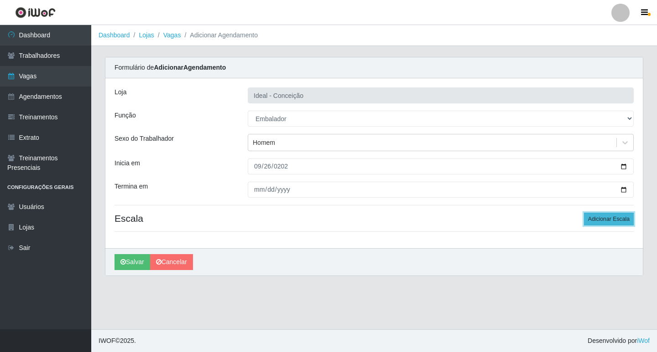
click at [605, 214] on button "Adicionar Escala" at bounding box center [609, 219] width 50 height 13
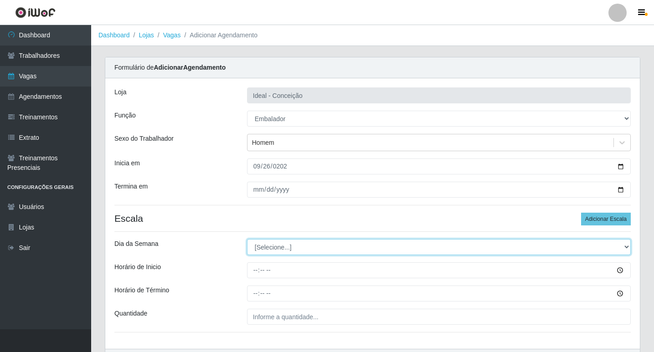
click at [355, 245] on select "[Selecione...] Segunda Terça Quarta Quinta Sexta Sábado Domingo" at bounding box center [439, 247] width 384 height 16
click at [247, 239] on select "[Selecione...] Segunda Terça Quarta Quinta Sexta Sábado Domingo" at bounding box center [439, 247] width 384 height 16
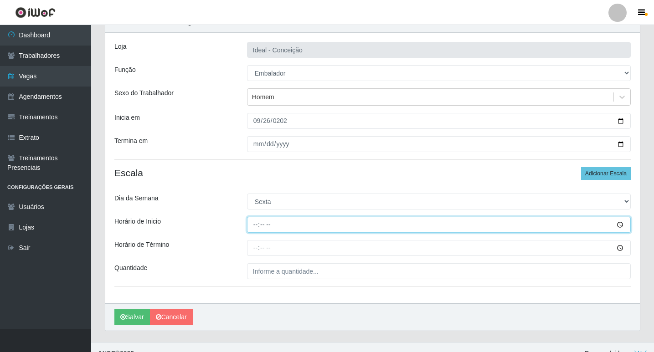
click at [258, 222] on input "Horário de Inicio" at bounding box center [439, 225] width 384 height 16
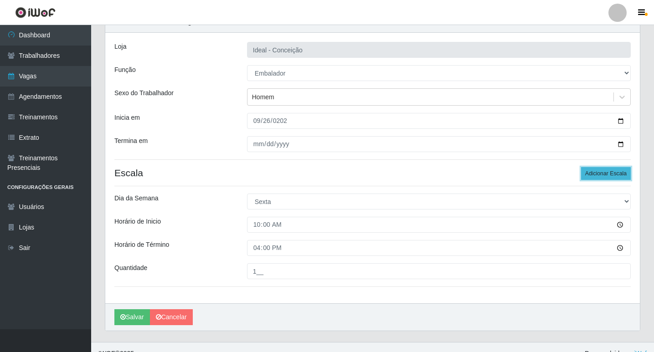
click at [596, 176] on button "Adicionar Escala" at bounding box center [606, 173] width 50 height 13
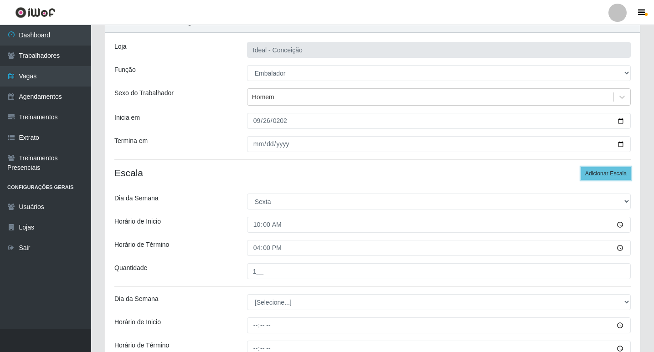
scroll to position [159, 0]
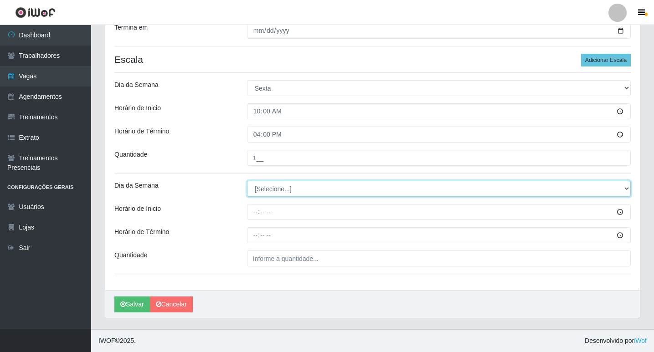
click at [259, 192] on select "[Selecione...] Segunda Terça Quarta Quinta Sexta Sábado Domingo" at bounding box center [439, 189] width 384 height 16
click at [247, 181] on select "[Selecione...] Segunda Terça Quarta Quinta Sexta Sábado Domingo" at bounding box center [439, 189] width 384 height 16
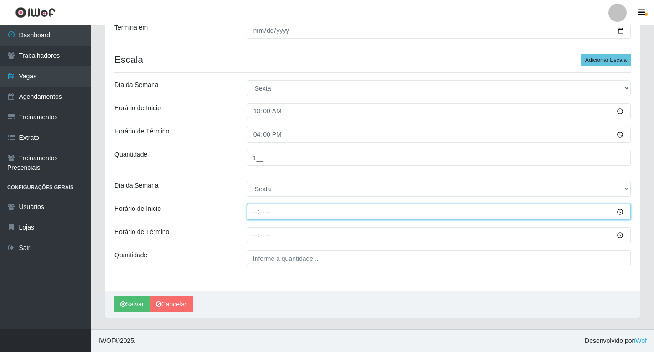
click at [257, 214] on input "Horário de Inicio" at bounding box center [439, 212] width 384 height 16
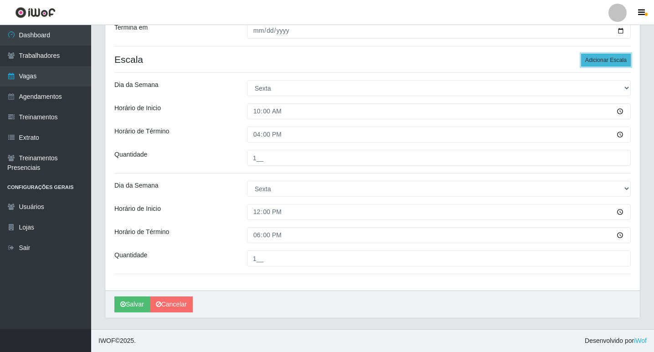
click at [587, 59] on button "Adicionar Escala" at bounding box center [606, 60] width 50 height 13
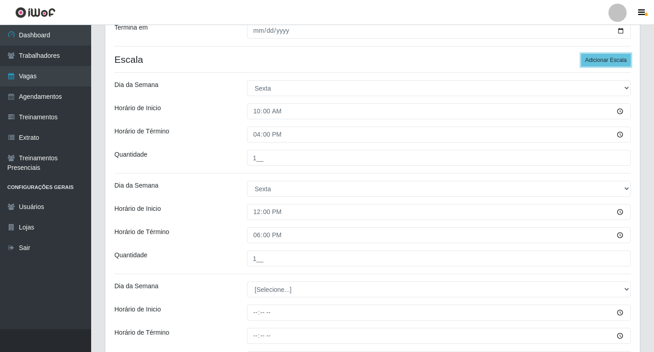
scroll to position [260, 0]
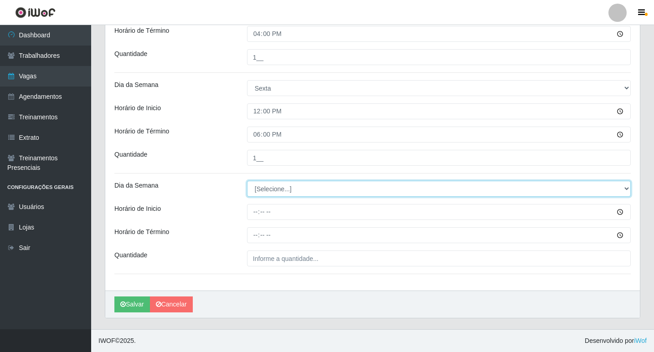
click at [280, 192] on select "[Selecione...] Segunda Terça Quarta Quinta Sexta Sábado Domingo" at bounding box center [439, 189] width 384 height 16
click at [247, 181] on select "[Selecione...] Segunda Terça Quarta Quinta Sexta Sábado Domingo" at bounding box center [439, 189] width 384 height 16
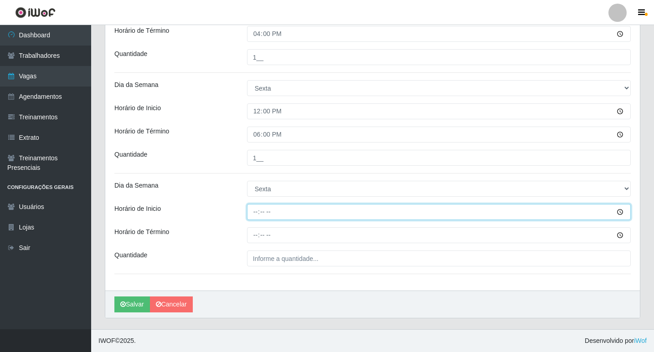
click at [254, 208] on input "Horário de Inicio" at bounding box center [439, 212] width 384 height 16
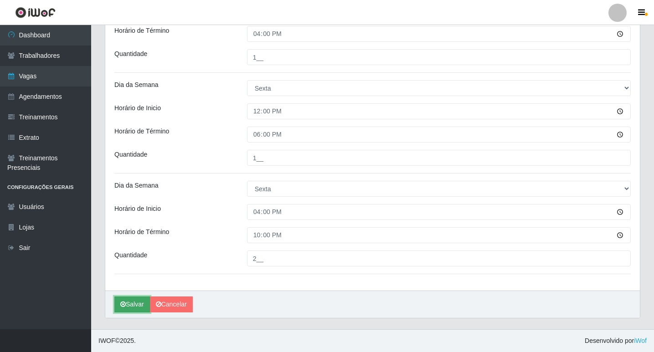
click at [129, 309] on button "Salvar" at bounding box center [132, 305] width 36 height 16
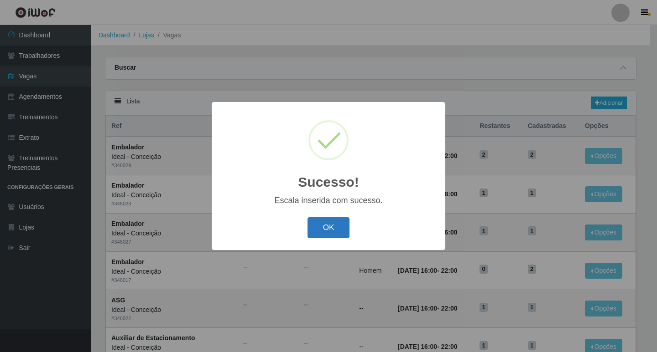
click at [328, 226] on button "OK" at bounding box center [328, 227] width 42 height 21
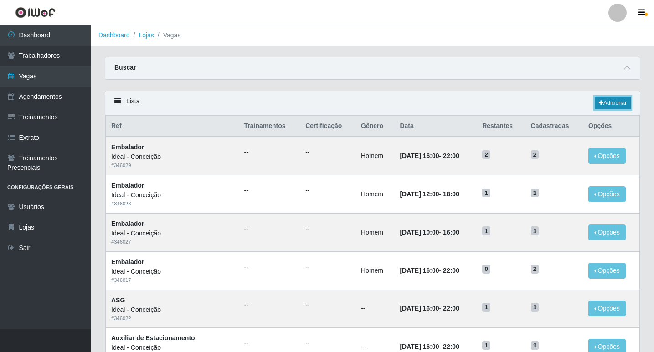
click at [600, 106] on icon at bounding box center [601, 102] width 5 height 5
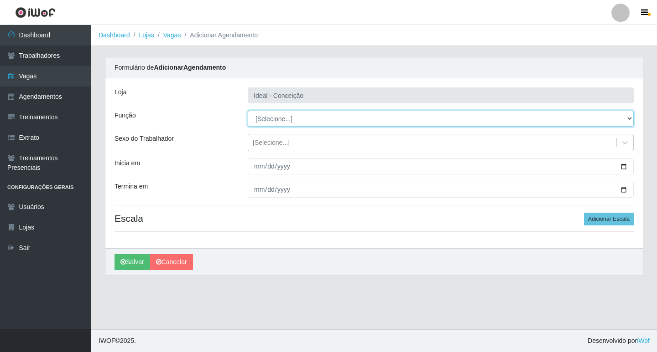
click at [300, 119] on select "[Selecione...] ASG ASG + ASG ++ Auxiliar de Estacionamento Auxiliar de Estacion…" at bounding box center [441, 119] width 386 height 16
click at [248, 111] on select "[Selecione...] ASG ASG + ASG ++ Auxiliar de Estacionamento Auxiliar de Estacion…" at bounding box center [441, 119] width 386 height 16
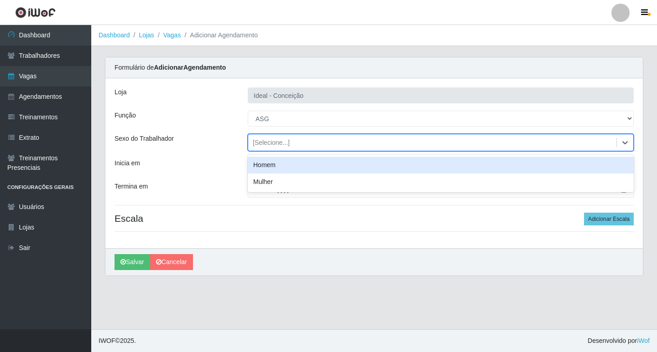
click at [257, 148] on div "[Selecione...]" at bounding box center [432, 142] width 368 height 15
click at [243, 155] on div "Loja Ideal - Conceição Função [Selecione...] ASG ASG + ASG ++ Auxiliar de Estac…" at bounding box center [373, 163] width 537 height 170
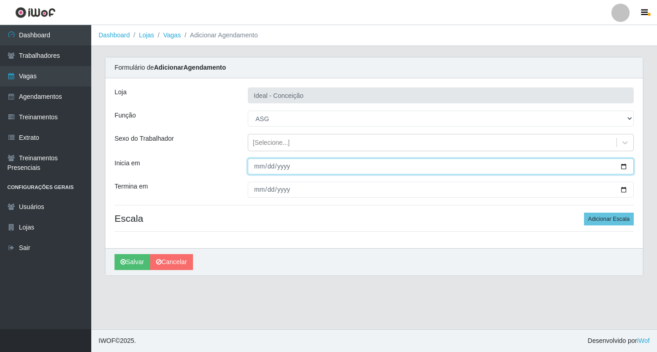
click at [259, 162] on input "Inicia em" at bounding box center [441, 167] width 386 height 16
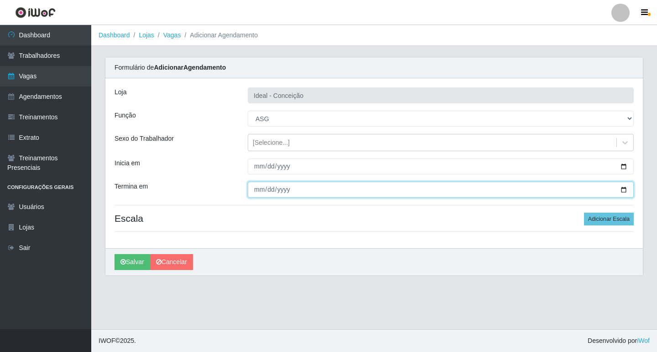
click at [260, 190] on input "Termina em" at bounding box center [441, 190] width 386 height 16
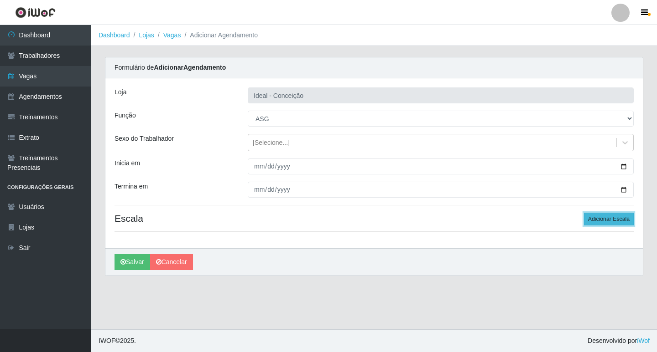
click at [626, 216] on button "Adicionar Escala" at bounding box center [609, 219] width 50 height 13
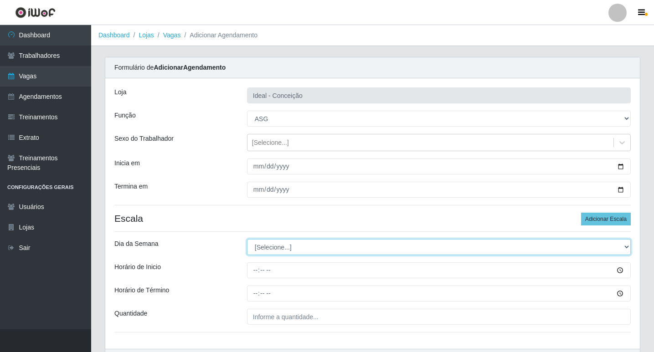
click at [250, 250] on select "[Selecione...] Segunda Terça Quarta Quinta Sexta Sábado Domingo" at bounding box center [439, 247] width 384 height 16
click at [247, 239] on select "[Selecione...] Segunda Terça Quarta Quinta Sexta Sábado Domingo" at bounding box center [439, 247] width 384 height 16
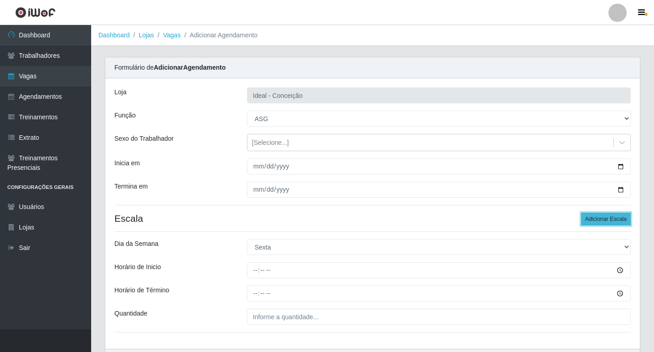
click at [598, 218] on button "Adicionar Escala" at bounding box center [606, 219] width 50 height 13
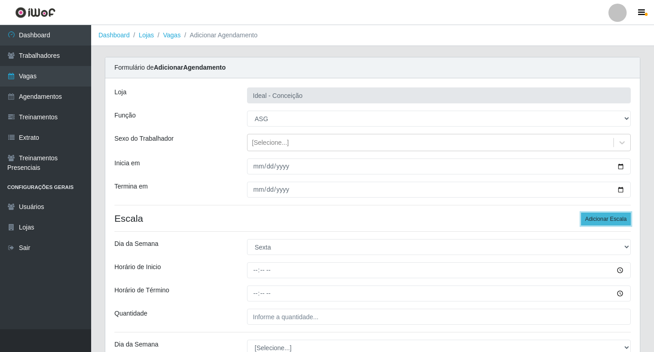
click at [598, 218] on button "Adicionar Escala" at bounding box center [606, 219] width 50 height 13
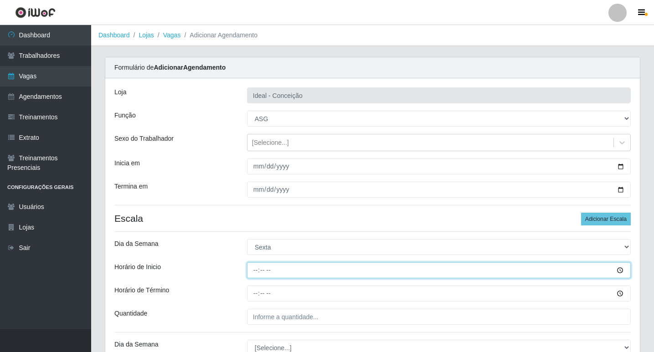
click at [257, 267] on input "Horário de Inicio" at bounding box center [439, 271] width 384 height 16
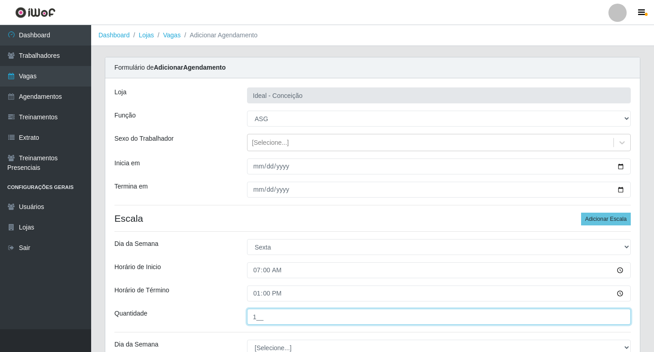
scroll to position [137, 0]
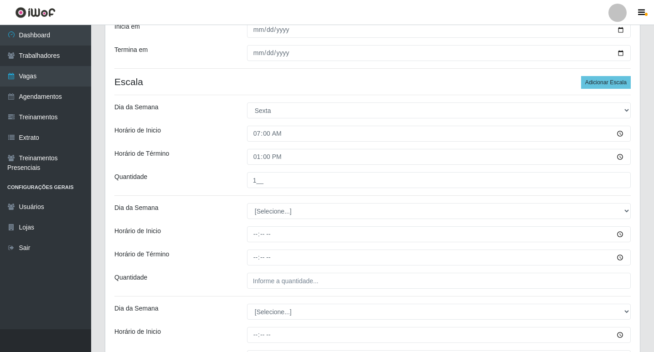
click at [288, 202] on div "Loja Ideal - Conceição Função [Selecione...] ASG ASG + ASG ++ Auxiliar de Estac…" at bounding box center [372, 279] width 535 height 674
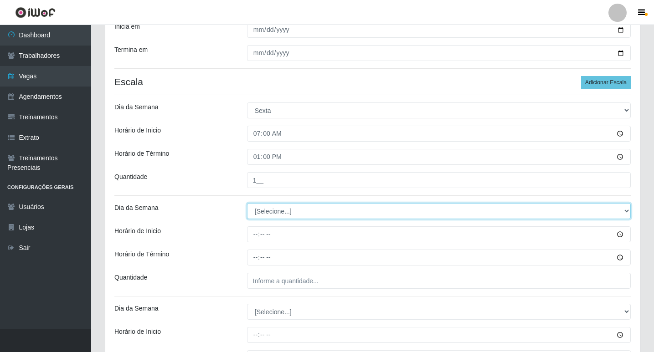
click at [294, 212] on select "[Selecione...] Segunda Terça Quarta Quinta Sexta Sábado Domingo" at bounding box center [439, 211] width 384 height 16
click at [247, 203] on select "[Selecione...] Segunda Terça Quarta Quinta Sexta Sábado Domingo" at bounding box center [439, 211] width 384 height 16
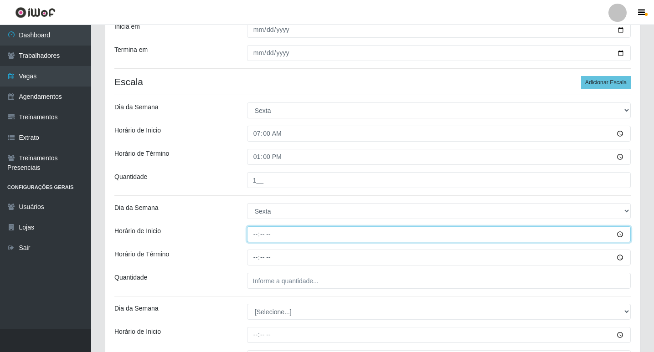
click at [256, 231] on input "Horário de Inicio" at bounding box center [439, 235] width 384 height 16
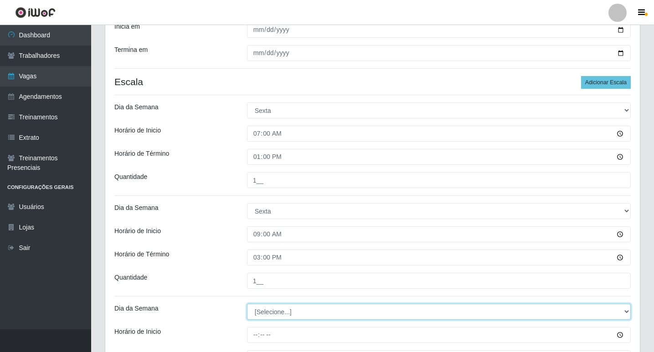
scroll to position [228, 0]
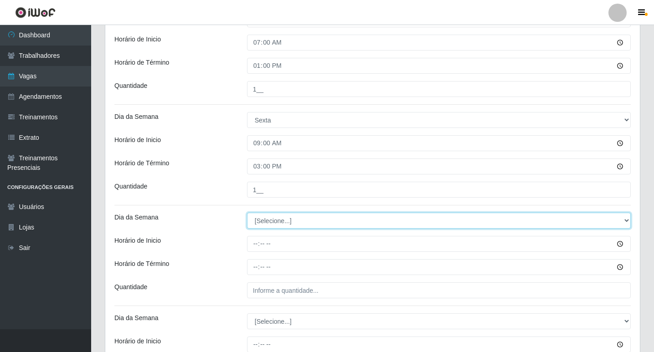
click at [275, 220] on select "[Selecione...] Segunda Terça Quarta Quinta Sexta Sábado Domingo" at bounding box center [439, 221] width 384 height 16
click at [247, 213] on select "[Selecione...] Segunda Terça Quarta Quinta Sexta Sábado Domingo" at bounding box center [439, 221] width 384 height 16
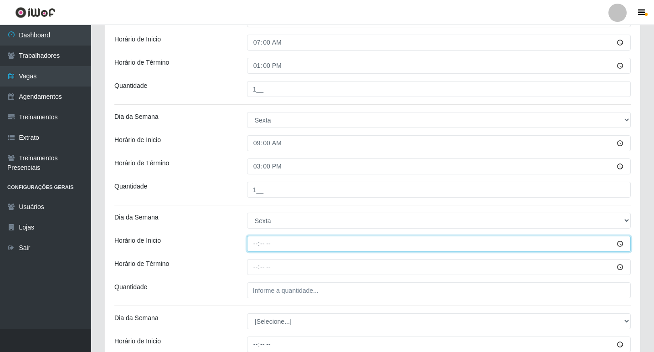
click at [259, 243] on input "Horário de Inicio" at bounding box center [439, 244] width 384 height 16
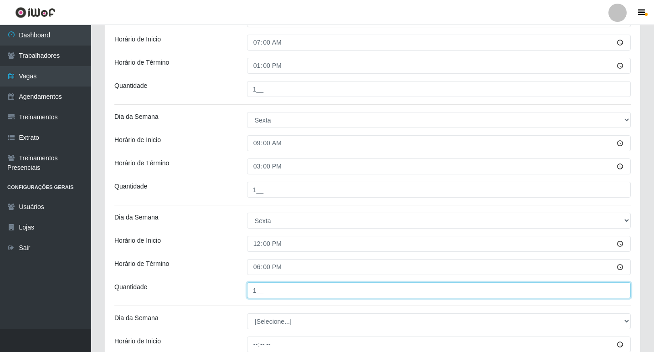
scroll to position [365, 0]
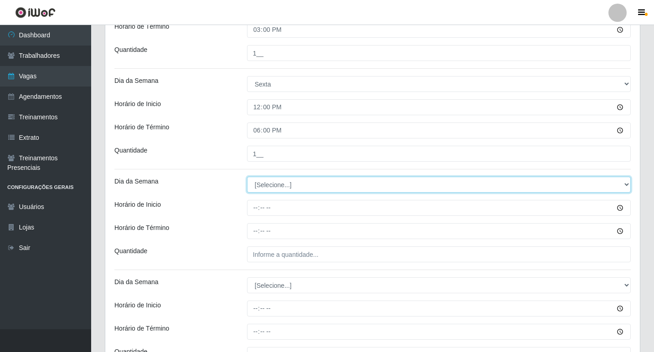
click at [265, 186] on select "[Selecione...] Segunda Terça Quarta Quinta Sexta Sábado Domingo" at bounding box center [439, 185] width 384 height 16
click at [247, 177] on select "[Selecione...] Segunda Terça Quarta Quinta Sexta Sábado Domingo" at bounding box center [439, 185] width 384 height 16
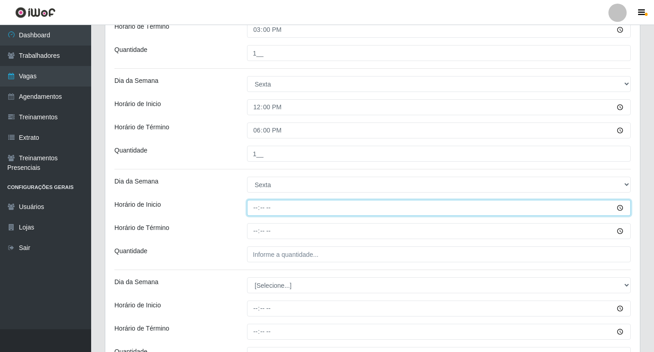
click at [255, 205] on input "Horário de Inicio" at bounding box center [439, 208] width 384 height 16
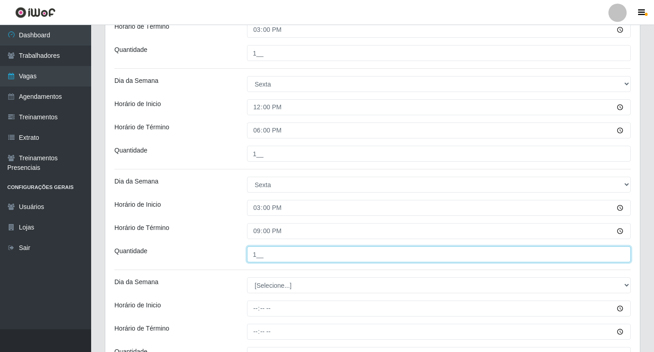
scroll to position [410, 0]
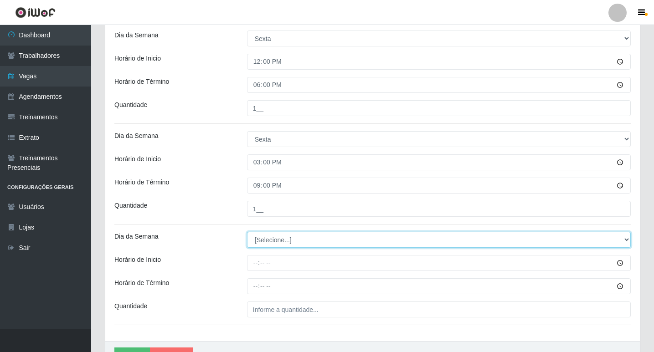
click at [264, 248] on select "[Selecione...] Segunda Terça Quarta Quinta Sexta Sábado Domingo" at bounding box center [439, 240] width 384 height 16
click at [247, 232] on select "[Selecione...] Segunda Terça Quarta Quinta Sexta Sábado Domingo" at bounding box center [439, 240] width 384 height 16
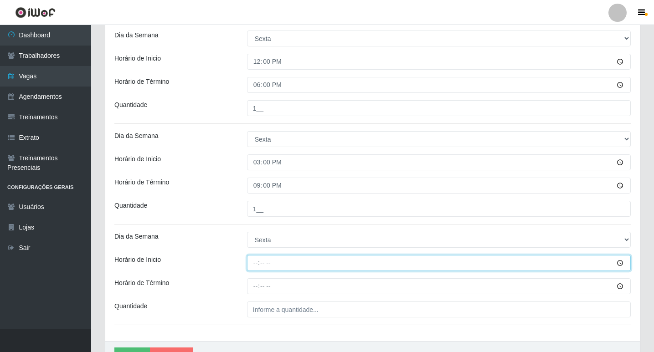
click at [253, 259] on input "Horário de Inicio" at bounding box center [439, 263] width 384 height 16
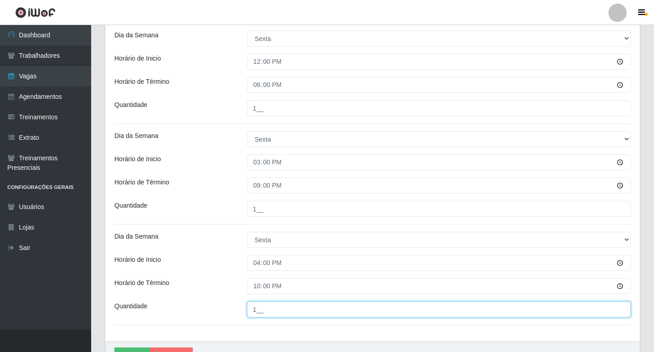
scroll to position [461, 0]
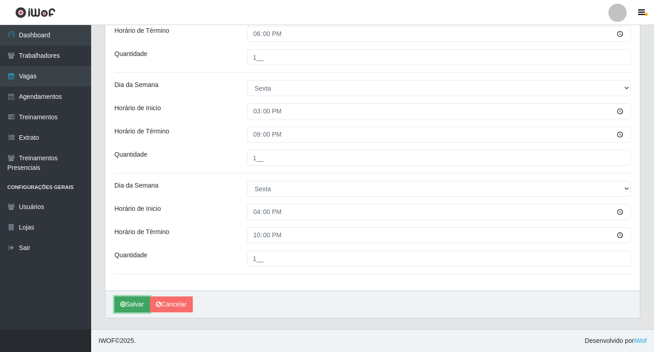
click at [139, 300] on button "Salvar" at bounding box center [132, 305] width 36 height 16
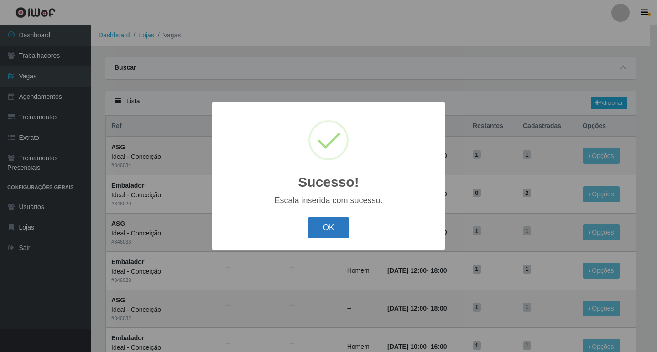
click at [318, 231] on button "OK" at bounding box center [328, 227] width 42 height 21
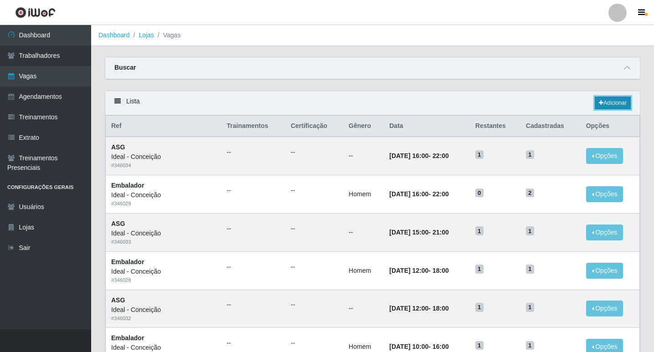
click at [601, 103] on icon at bounding box center [601, 102] width 5 height 5
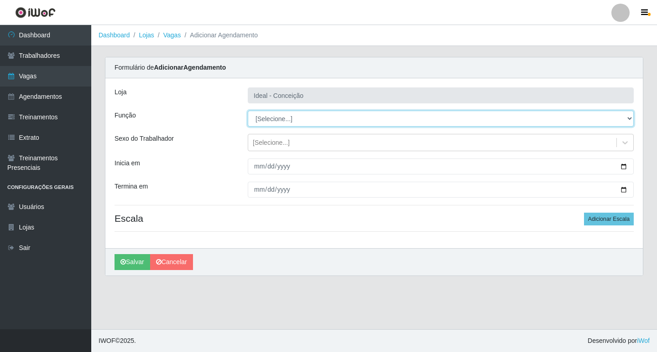
click at [289, 114] on select "[Selecione...] ASG ASG + ASG ++ Auxiliar de Estacionamento Auxiliar de Estacion…" at bounding box center [441, 119] width 386 height 16
click at [248, 111] on select "[Selecione...] ASG ASG + ASG ++ Auxiliar de Estacionamento Auxiliar de Estacion…" at bounding box center [441, 119] width 386 height 16
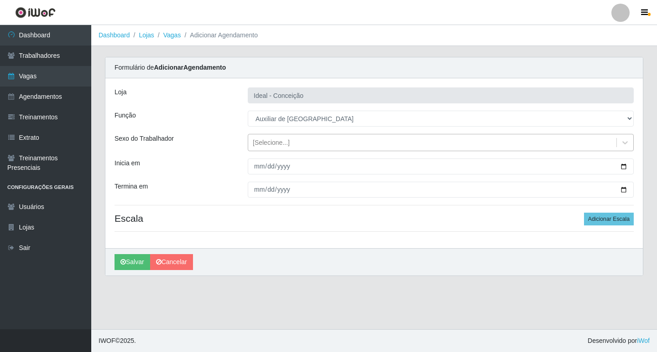
click at [254, 145] on div "[Selecione...]" at bounding box center [271, 143] width 37 height 10
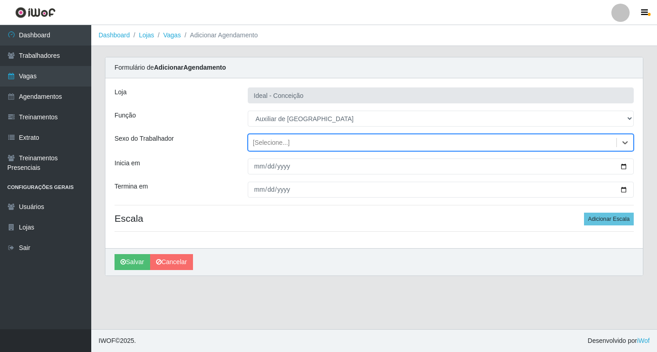
click at [254, 145] on div "[Selecione...]" at bounding box center [271, 143] width 37 height 10
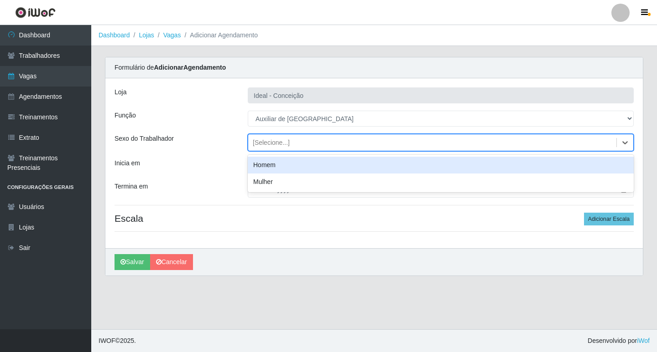
click at [264, 167] on div "Homem" at bounding box center [441, 165] width 386 height 17
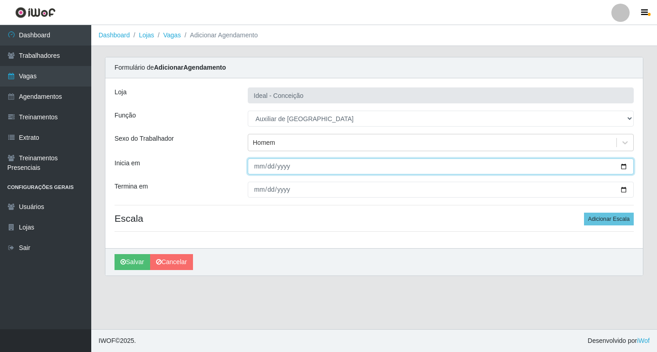
click at [255, 166] on input "Inicia em" at bounding box center [441, 167] width 386 height 16
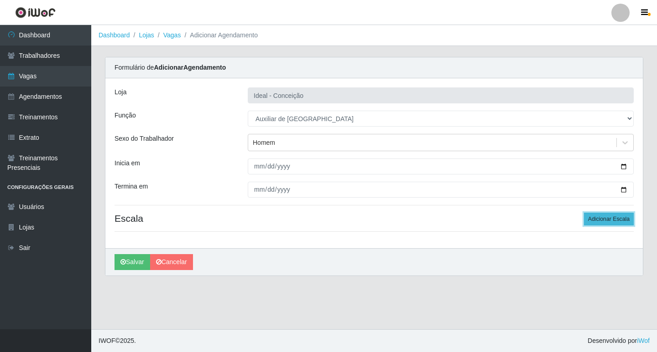
click at [593, 219] on button "Adicionar Escala" at bounding box center [609, 219] width 50 height 13
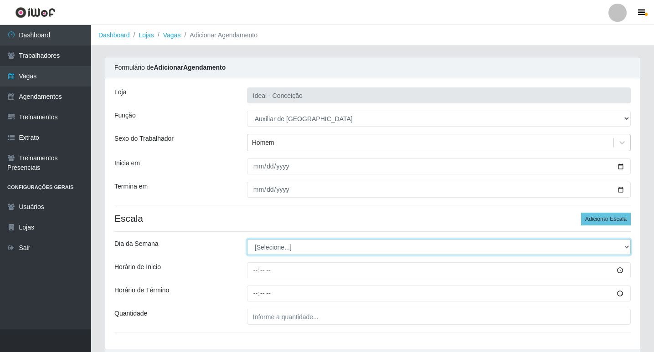
click at [284, 252] on select "[Selecione...] Segunda Terça Quarta Quinta Sexta Sábado Domingo" at bounding box center [439, 247] width 384 height 16
click at [247, 239] on select "[Selecione...] Segunda Terça Quarta Quinta Sexta Sábado Domingo" at bounding box center [439, 247] width 384 height 16
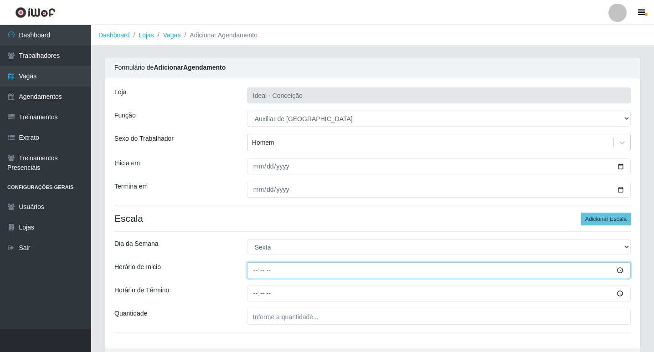
click at [255, 276] on input "Horário de Inicio" at bounding box center [439, 271] width 384 height 16
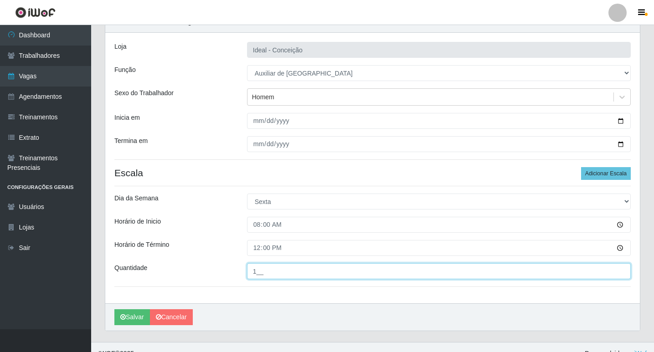
scroll to position [58, 0]
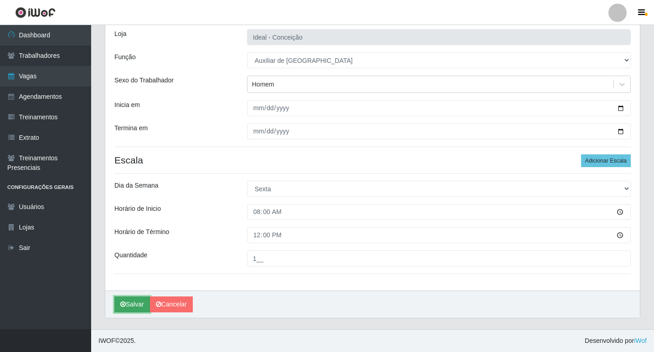
click at [124, 305] on icon "submit" at bounding box center [122, 304] width 5 height 6
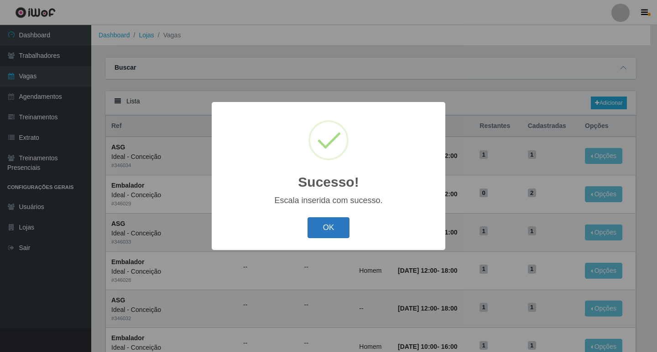
click at [326, 221] on button "OK" at bounding box center [328, 227] width 42 height 21
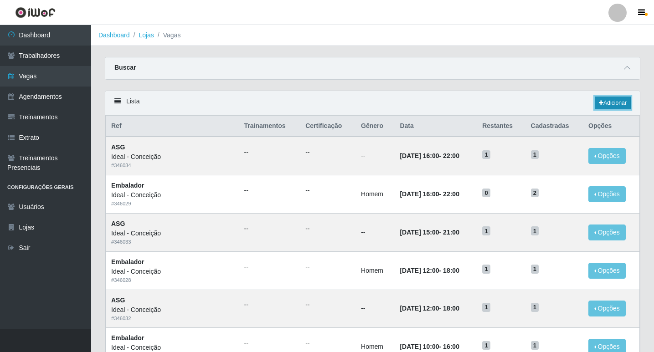
click at [601, 100] on link "Adicionar" at bounding box center [613, 103] width 36 height 13
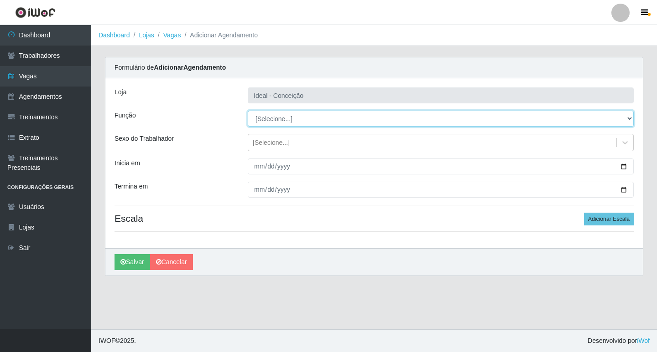
click at [280, 119] on select "[Selecione...] ASG ASG + ASG ++ Auxiliar de Estacionamento Auxiliar de Estacion…" at bounding box center [441, 119] width 386 height 16
click at [248, 111] on select "[Selecione...] ASG ASG + ASG ++ Auxiliar de Estacionamento Auxiliar de Estacion…" at bounding box center [441, 119] width 386 height 16
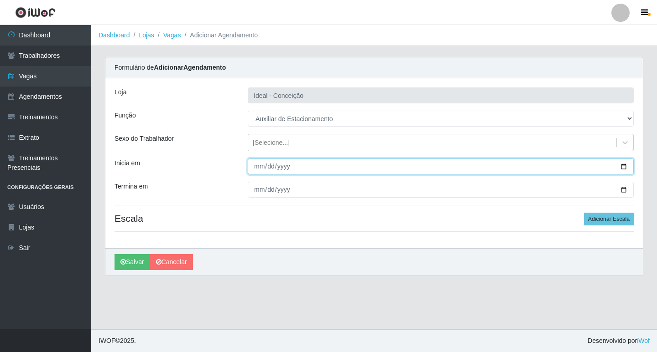
click at [258, 163] on input "Inicia em" at bounding box center [441, 167] width 386 height 16
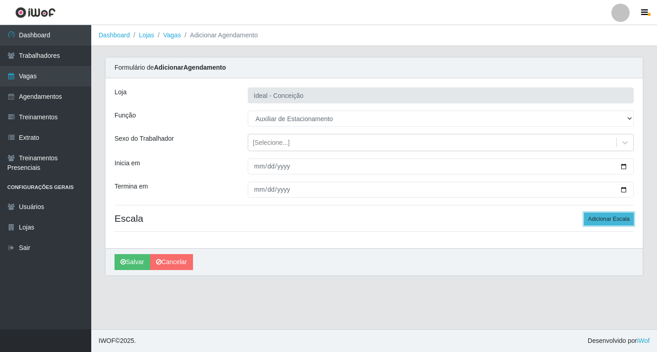
click at [604, 216] on button "Adicionar Escala" at bounding box center [609, 219] width 50 height 13
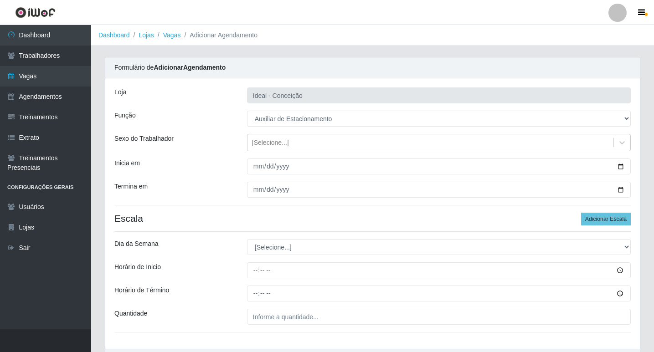
click at [304, 238] on div "Loja Ideal - Conceição Função [Selecione...] ASG ASG + ASG ++ Auxiliar de Estac…" at bounding box center [372, 213] width 535 height 271
click at [591, 219] on button "Adicionar Escala" at bounding box center [606, 219] width 50 height 13
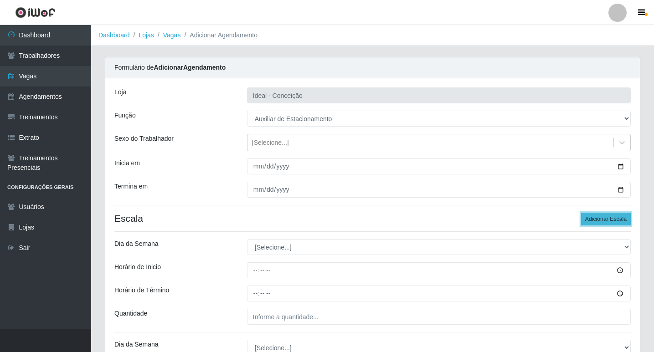
click at [590, 220] on button "Adicionar Escala" at bounding box center [606, 219] width 50 height 13
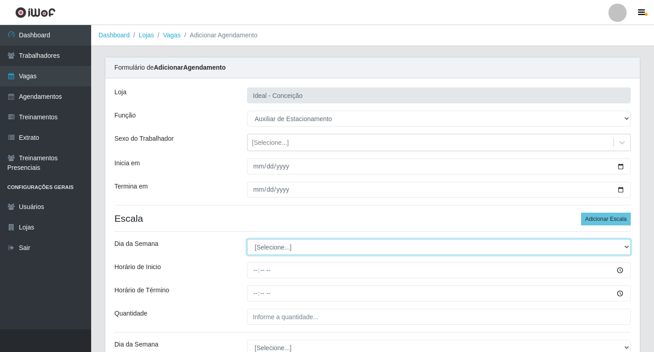
click at [287, 243] on select "[Selecione...] Segunda Terça Quarta Quinta Sexta Sábado Domingo" at bounding box center [439, 247] width 384 height 16
click at [247, 239] on select "[Selecione...] Segunda Terça Quarta Quinta Sexta Sábado Domingo" at bounding box center [439, 247] width 384 height 16
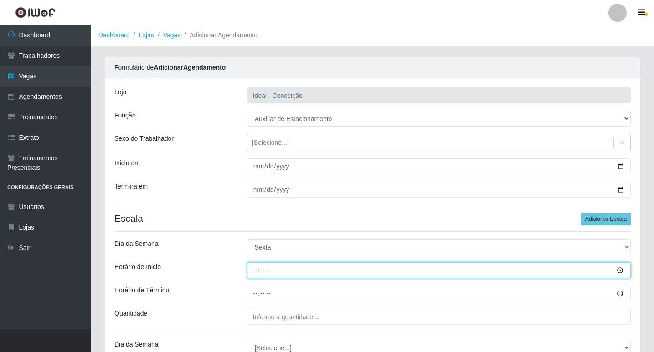
click at [251, 271] on input "Horário de Inicio" at bounding box center [439, 271] width 384 height 16
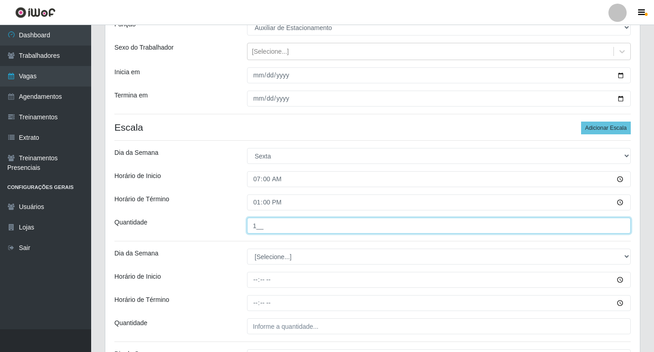
scroll to position [137, 0]
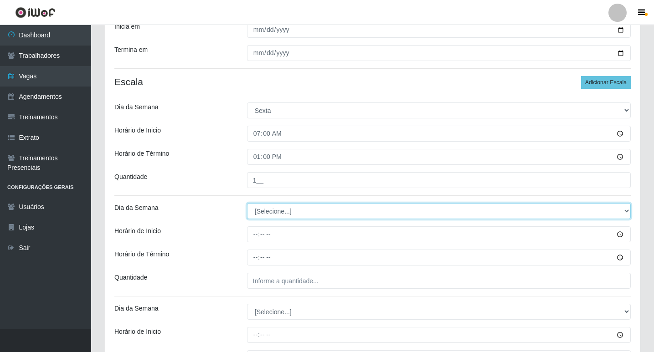
click at [261, 212] on select "[Selecione...] Segunda Terça Quarta Quinta Sexta Sábado Domingo" at bounding box center [439, 211] width 384 height 16
click at [247, 203] on select "[Selecione...] Segunda Terça Quarta Quinta Sexta Sábado Domingo" at bounding box center [439, 211] width 384 height 16
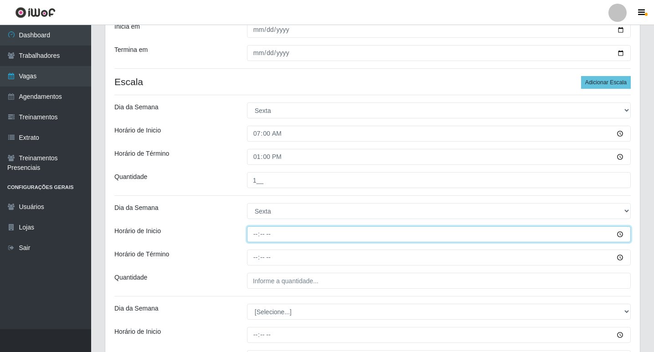
click at [251, 238] on input "Horário de Inicio" at bounding box center [439, 235] width 384 height 16
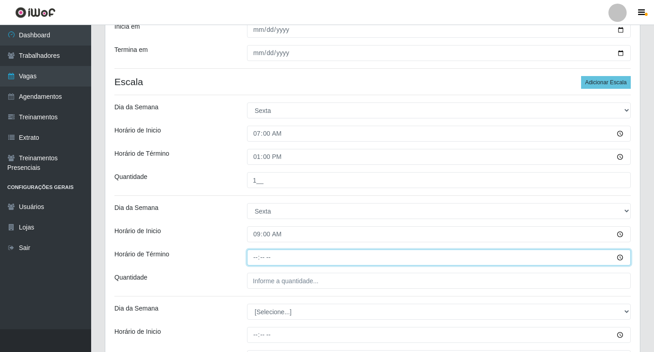
click at [258, 259] on input "Horário de Término" at bounding box center [439, 258] width 384 height 16
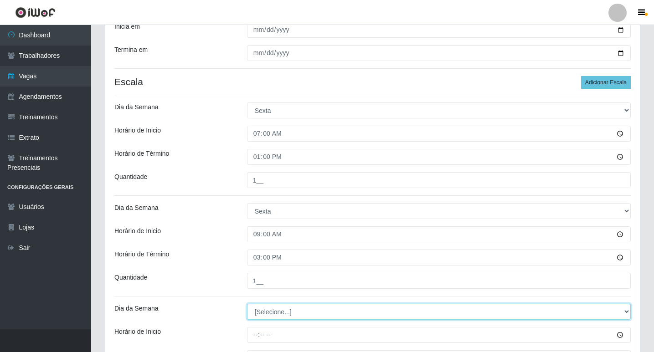
click at [266, 318] on select "[Selecione...] Segunda Terça Quarta Quinta Sexta Sábado Domingo" at bounding box center [439, 312] width 384 height 16
click at [247, 304] on select "[Selecione...] Segunda Terça Quarta Quinta Sexta Sábado Domingo" at bounding box center [439, 312] width 384 height 16
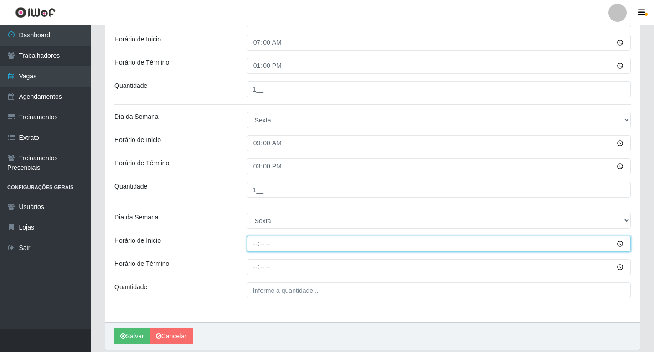
click at [257, 241] on input "Horário de Inicio" at bounding box center [439, 244] width 384 height 16
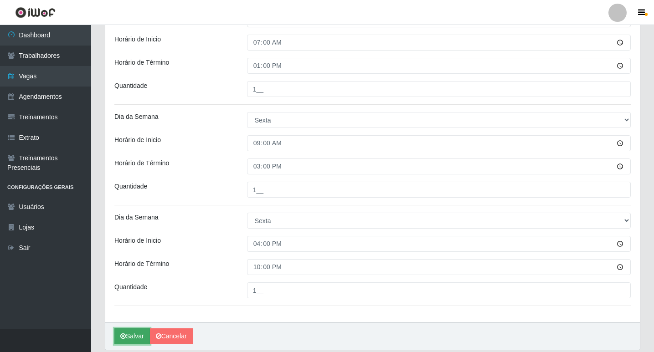
click at [129, 340] on button "Salvar" at bounding box center [132, 337] width 36 height 16
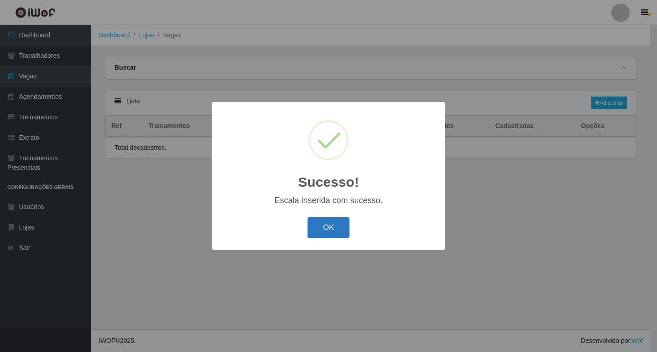
click at [324, 223] on button "OK" at bounding box center [328, 227] width 42 height 21
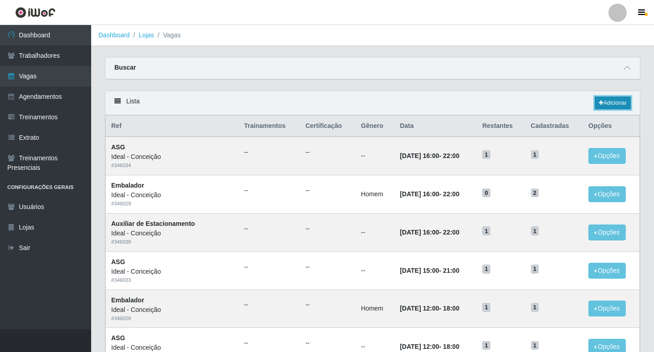
click at [603, 109] on link "Adicionar" at bounding box center [613, 103] width 36 height 13
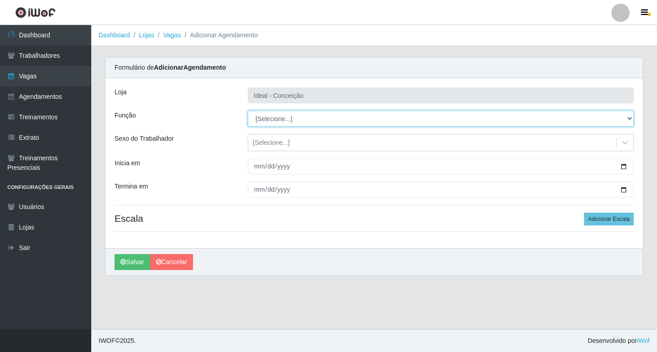
click at [284, 117] on select "[Selecione...] ASG ASG + ASG ++ Auxiliar de Estacionamento Auxiliar de Estacion…" at bounding box center [441, 119] width 386 height 16
click at [248, 111] on select "[Selecione...] ASG ASG + ASG ++ Auxiliar de Estacionamento Auxiliar de Estacion…" at bounding box center [441, 119] width 386 height 16
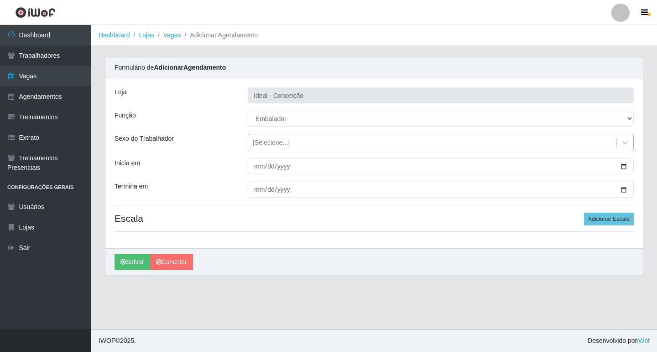
click at [269, 143] on div "[Selecione...]" at bounding box center [271, 143] width 37 height 10
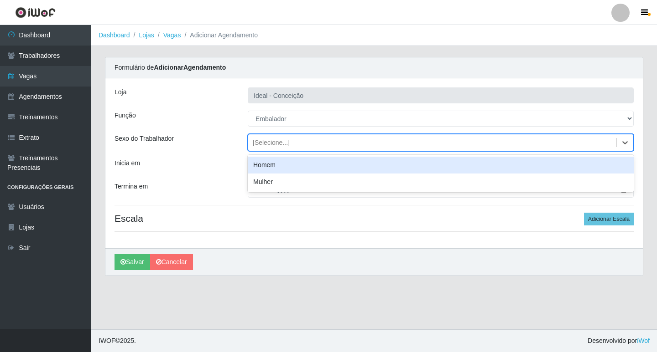
click at [266, 164] on div "Homem" at bounding box center [441, 165] width 386 height 17
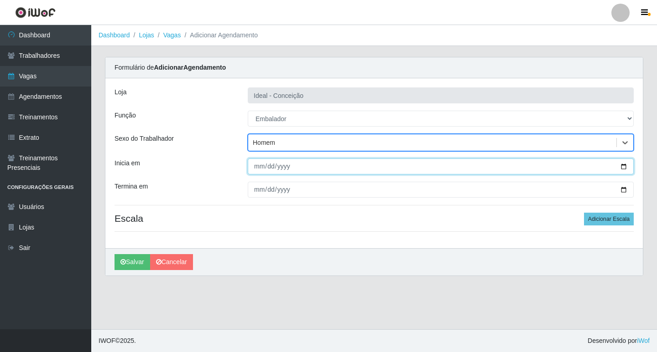
click at [257, 168] on input "Inicia em" at bounding box center [441, 167] width 386 height 16
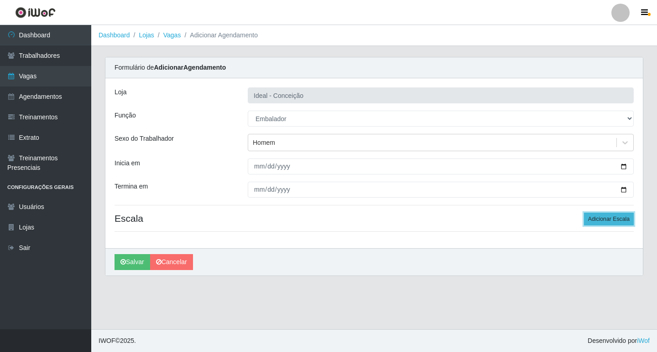
click at [616, 222] on button "Adicionar Escala" at bounding box center [609, 219] width 50 height 13
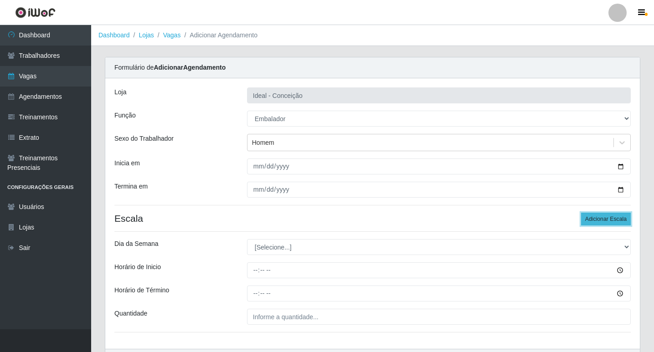
click at [612, 220] on button "Adicionar Escala" at bounding box center [606, 219] width 50 height 13
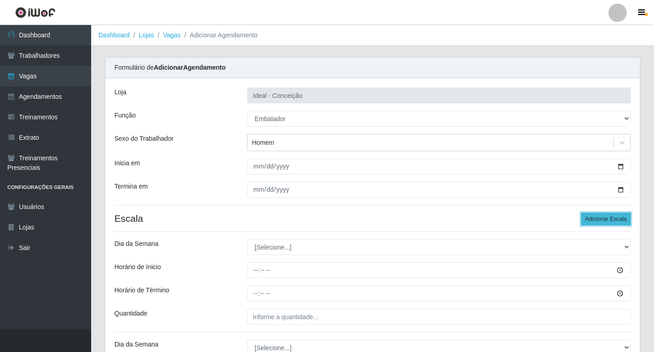
click at [612, 220] on button "Adicionar Escala" at bounding box center [606, 219] width 50 height 13
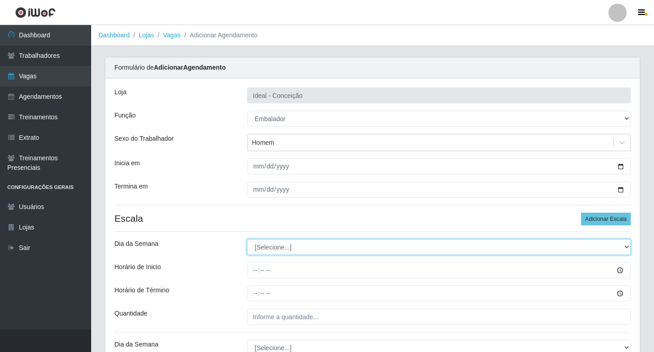
click at [273, 251] on select "[Selecione...] Segunda Terça Quarta Quinta Sexta Sábado Domingo" at bounding box center [439, 247] width 384 height 16
click at [247, 239] on select "[Selecione...] Segunda Terça Quarta Quinta Sexta Sábado Domingo" at bounding box center [439, 247] width 384 height 16
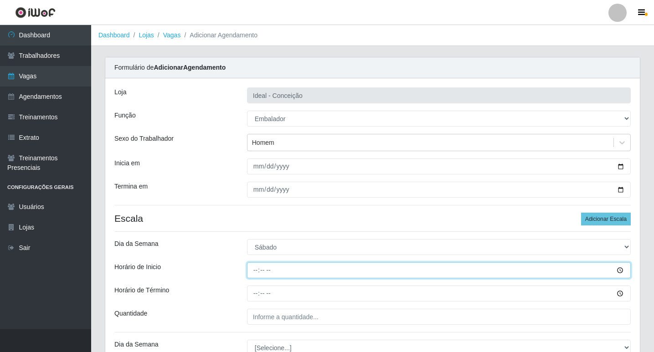
click at [257, 270] on input "Horário de Inicio" at bounding box center [439, 271] width 384 height 16
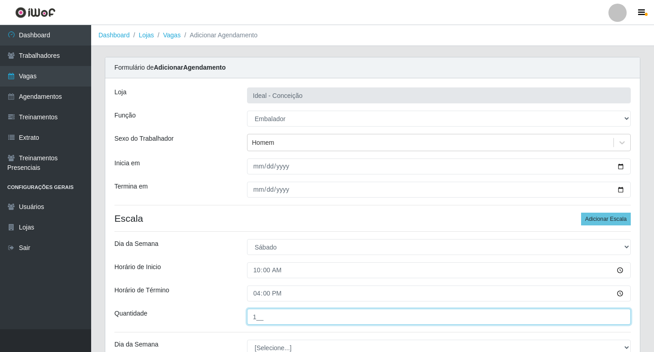
scroll to position [46, 0]
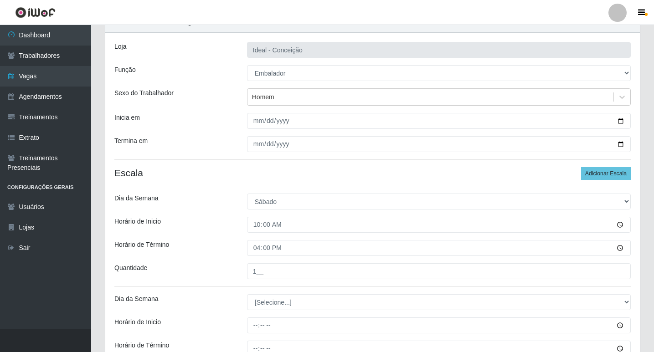
click at [271, 311] on div "Loja Ideal - Conceição Função [Selecione...] ASG ASG + ASG ++ Auxiliar de Estac…" at bounding box center [372, 269] width 535 height 472
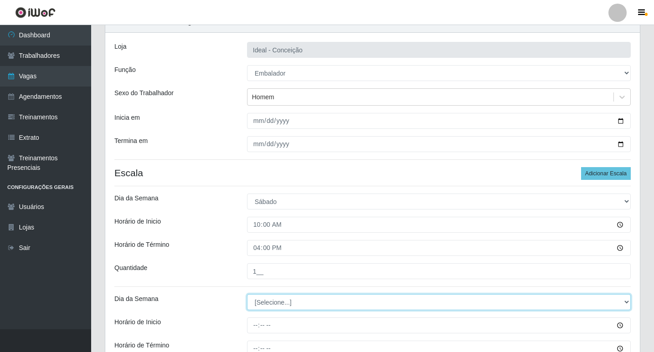
click at [264, 299] on select "[Selecione...] Segunda Terça Quarta Quinta Sexta Sábado Domingo" at bounding box center [439, 303] width 384 height 16
click at [247, 295] on select "[Selecione...] Segunda Terça Quarta Quinta Sexta Sábado Domingo" at bounding box center [439, 303] width 384 height 16
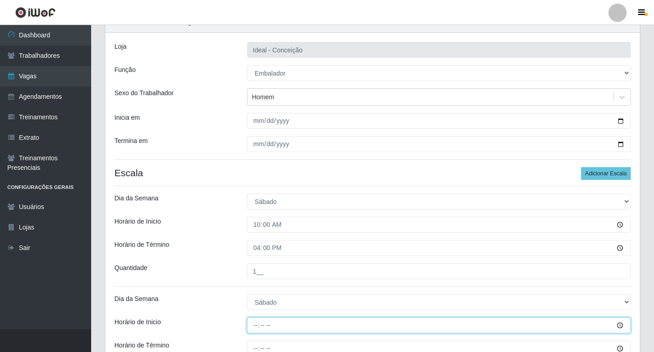
click at [251, 325] on input "Horário de Inicio" at bounding box center [439, 326] width 384 height 16
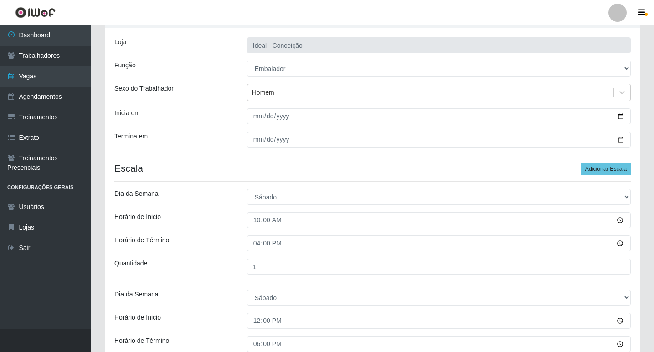
scroll to position [242, 0]
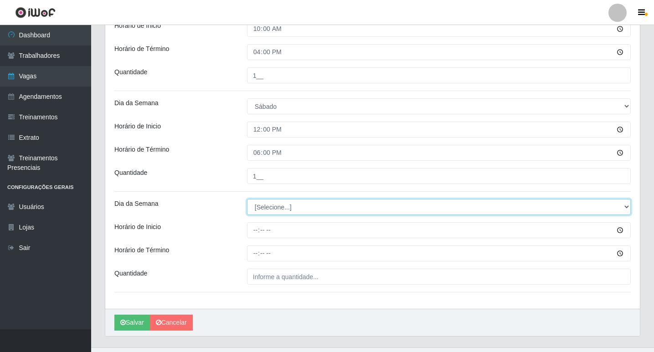
click at [298, 208] on select "[Selecione...] Segunda Terça Quarta Quinta Sexta Sábado Domingo" at bounding box center [439, 207] width 384 height 16
click at [247, 199] on select "[Selecione...] Segunda Terça Quarta Quinta Sexta Sábado Domingo" at bounding box center [439, 207] width 384 height 16
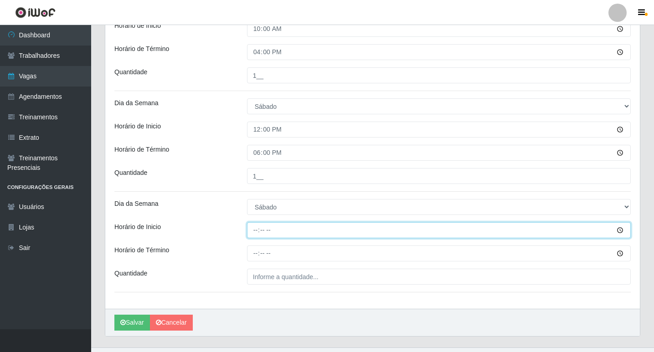
click at [257, 233] on input "Horário de Inicio" at bounding box center [439, 231] width 384 height 16
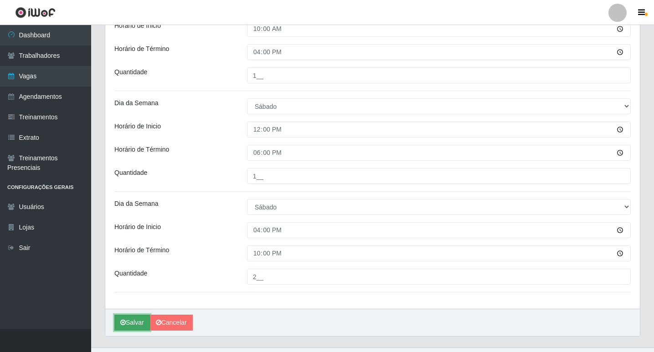
click at [129, 327] on button "Salvar" at bounding box center [132, 323] width 36 height 16
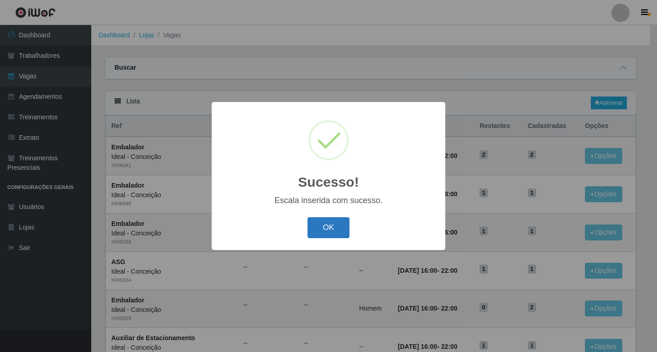
click at [316, 225] on button "OK" at bounding box center [328, 227] width 42 height 21
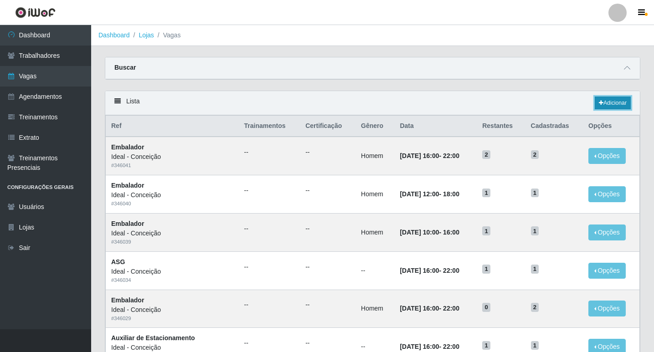
click at [596, 106] on link "Adicionar" at bounding box center [613, 103] width 36 height 13
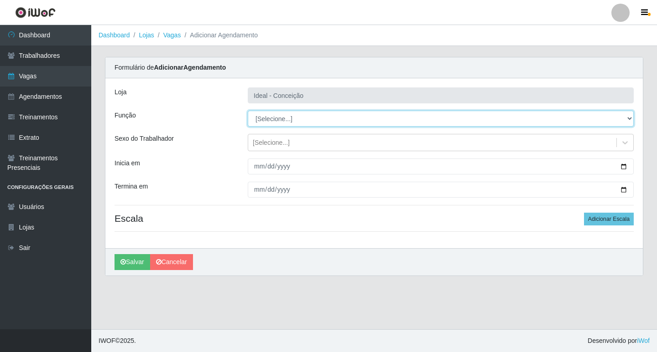
drag, startPoint x: 277, startPoint y: 113, endPoint x: 276, endPoint y: 119, distance: 6.0
click at [276, 119] on select "[Selecione...] ASG ASG + ASG ++ Auxiliar de Estacionamento Auxiliar de Estacion…" at bounding box center [441, 119] width 386 height 16
click at [248, 111] on select "[Selecione...] ASG ASG + ASG ++ Auxiliar de Estacionamento Auxiliar de Estacion…" at bounding box center [441, 119] width 386 height 16
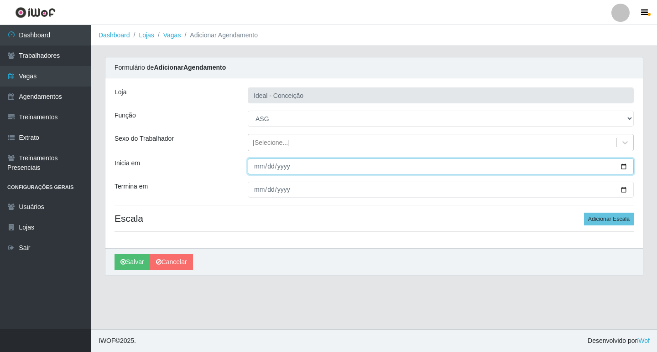
click at [254, 167] on input "Inicia em" at bounding box center [441, 167] width 386 height 16
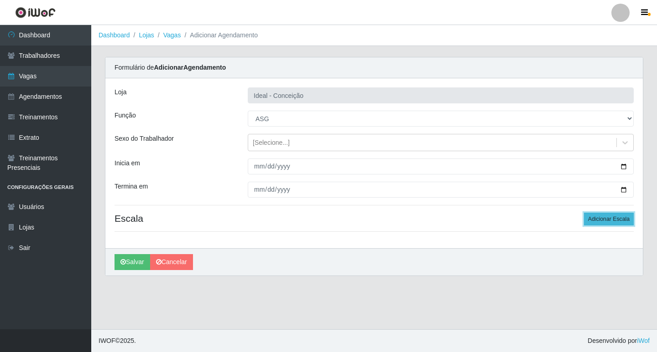
click at [605, 216] on button "Adicionar Escala" at bounding box center [609, 219] width 50 height 13
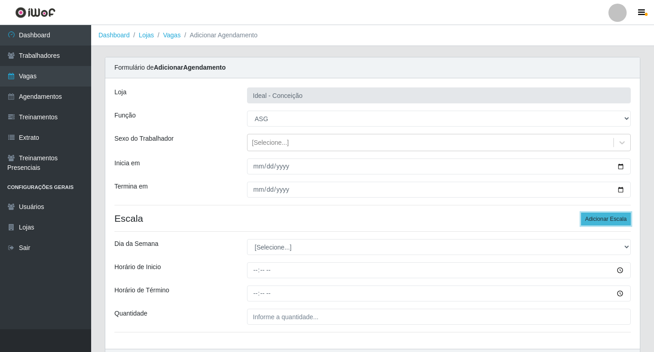
click at [605, 216] on button "Adicionar Escala" at bounding box center [606, 219] width 50 height 13
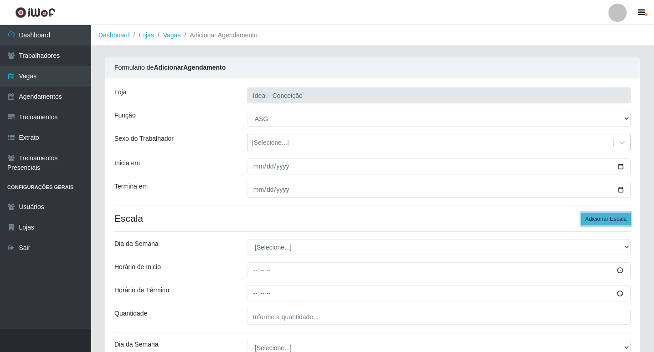
click at [605, 216] on button "Adicionar Escala" at bounding box center [606, 219] width 50 height 13
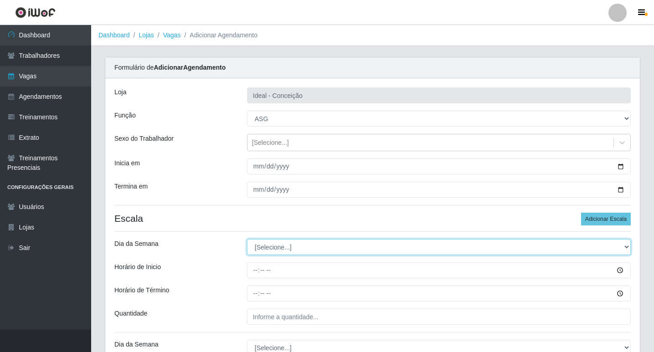
click at [292, 241] on select "[Selecione...] Segunda Terça Quarta Quinta Sexta Sábado Domingo" at bounding box center [439, 247] width 384 height 16
click at [247, 239] on select "[Selecione...] Segunda Terça Quarta Quinta Sexta Sábado Domingo" at bounding box center [439, 247] width 384 height 16
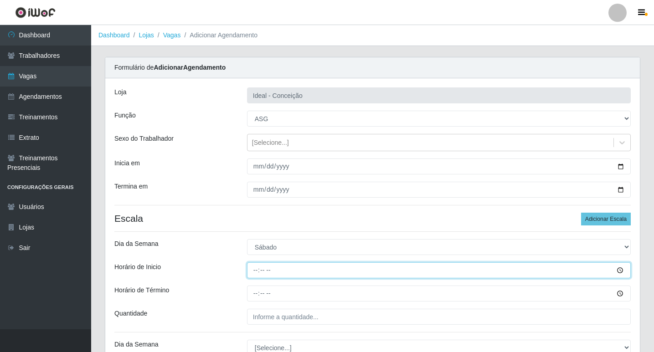
click at [252, 275] on input "Horário de Inicio" at bounding box center [439, 271] width 384 height 16
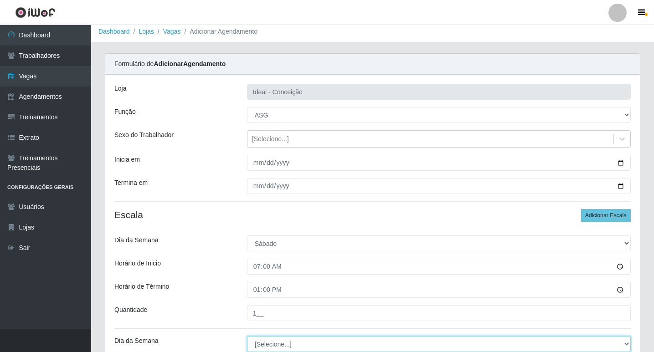
scroll to position [140, 0]
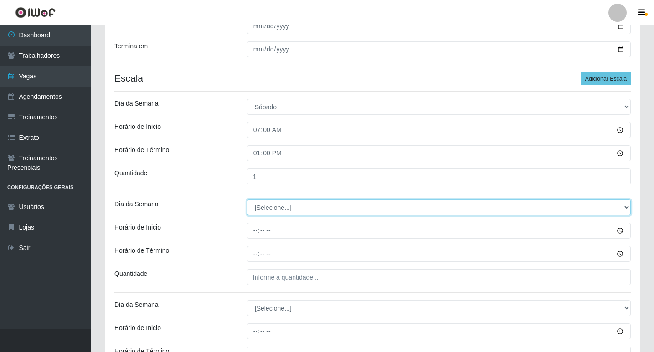
click at [284, 206] on select "[Selecione...] Segunda Terça Quarta Quinta Sexta Sábado Domingo" at bounding box center [439, 208] width 384 height 16
click at [247, 200] on select "[Selecione...] Segunda Terça Quarta Quinta Sexta Sábado Domingo" at bounding box center [439, 208] width 384 height 16
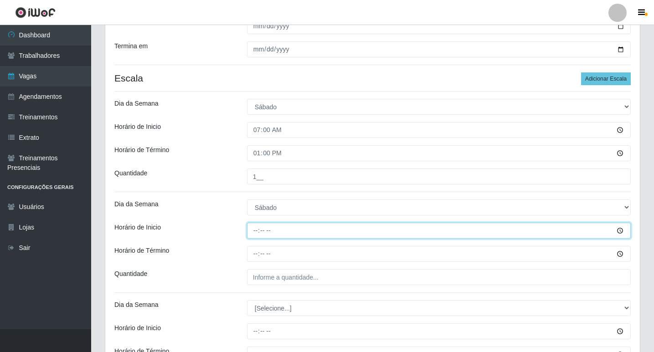
click at [251, 227] on input "Horário de Inicio" at bounding box center [439, 231] width 384 height 16
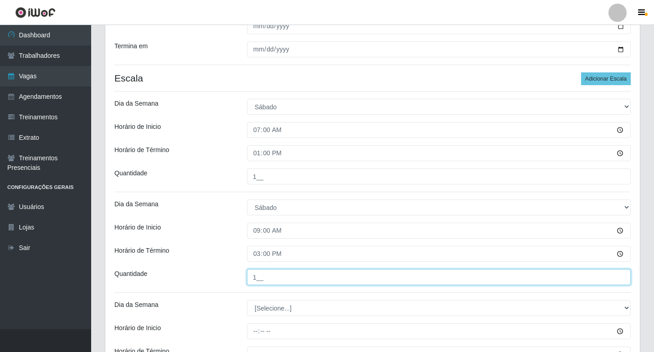
scroll to position [232, 0]
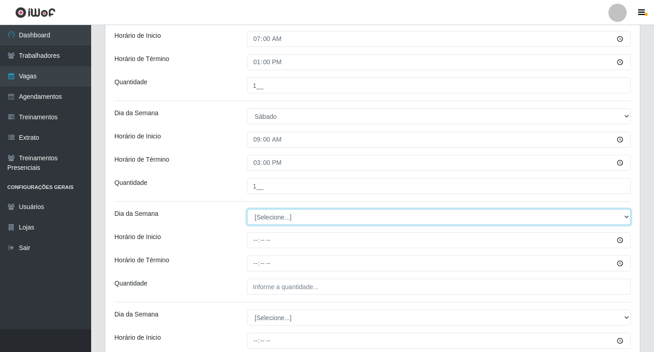
click at [267, 215] on select "[Selecione...] Segunda Terça Quarta Quinta Sexta Sábado Domingo" at bounding box center [439, 217] width 384 height 16
click at [277, 219] on select "[Selecione...] Segunda Terça Quarta Quinta Sexta Sábado Domingo" at bounding box center [439, 217] width 384 height 16
click at [247, 209] on select "[Selecione...] Segunda Terça Quarta Quinta Sexta Sábado Domingo" at bounding box center [439, 217] width 384 height 16
drag, startPoint x: 263, startPoint y: 211, endPoint x: 262, endPoint y: 223, distance: 12.3
click at [263, 211] on select "[Selecione...] Segunda Terça Quarta Quinta Sexta Sábado Domingo" at bounding box center [439, 217] width 384 height 16
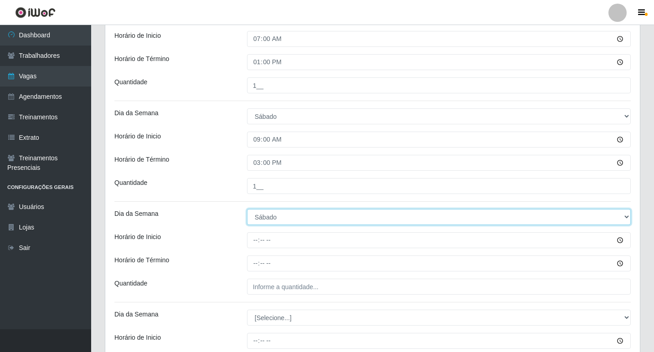
click at [247, 209] on select "[Selecione...] Segunda Terça Quarta Quinta Sexta Sábado Domingo" at bounding box center [439, 217] width 384 height 16
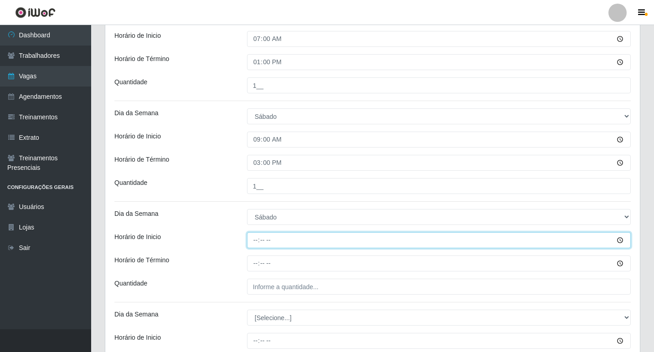
click at [257, 246] on input "Horário de Inicio" at bounding box center [439, 241] width 384 height 16
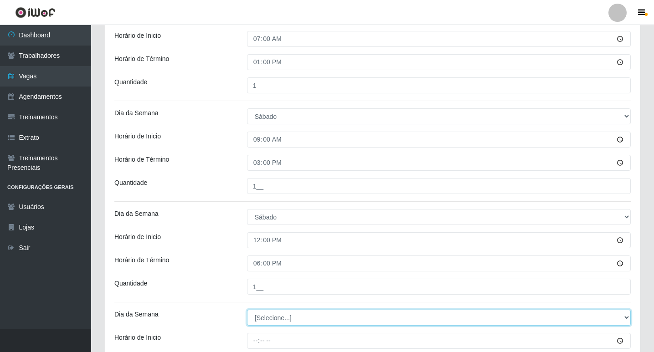
scroll to position [323, 0]
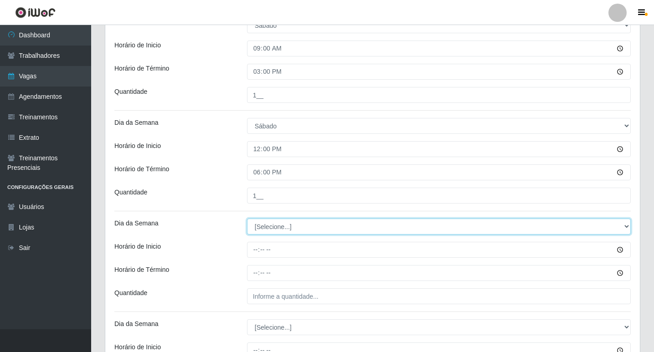
click at [264, 225] on select "[Selecione...] Segunda Terça Quarta Quinta Sexta Sábado Domingo" at bounding box center [439, 227] width 384 height 16
click at [270, 232] on select "[Selecione...] Segunda Terça Quarta Quinta Sexta Sábado Domingo" at bounding box center [439, 227] width 384 height 16
click at [247, 219] on select "[Selecione...] Segunda Terça Quarta Quinta Sexta Sábado Domingo" at bounding box center [439, 227] width 384 height 16
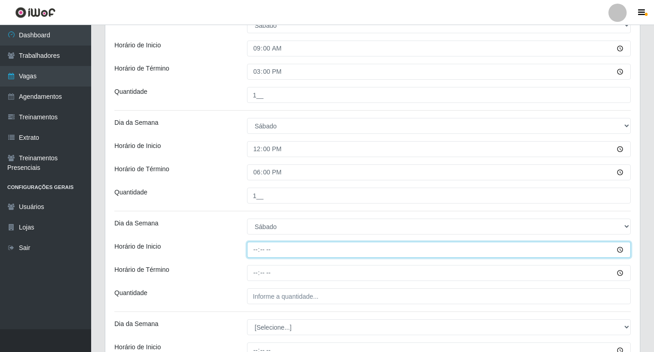
click at [258, 243] on input "Horário de Inicio" at bounding box center [439, 250] width 384 height 16
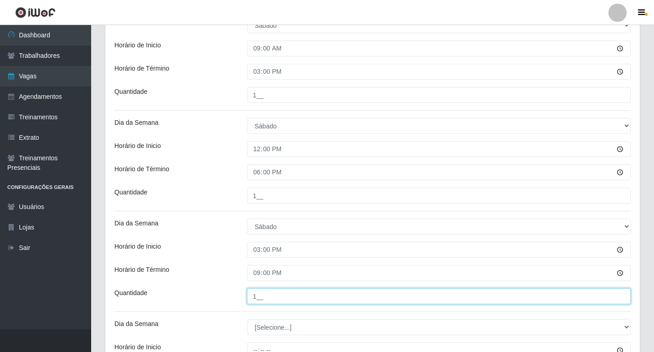
scroll to position [414, 0]
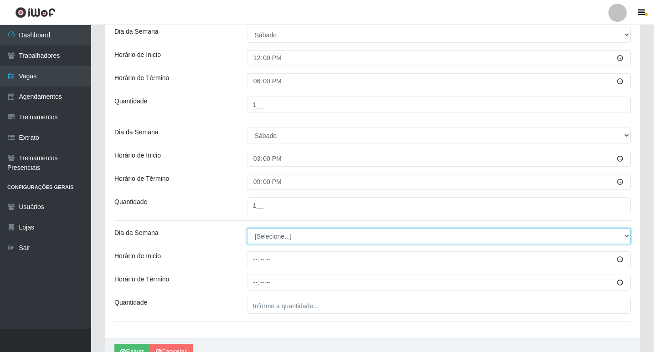
click at [272, 240] on select "[Selecione...] Segunda Terça Quarta Quinta Sexta Sábado Domingo" at bounding box center [439, 236] width 384 height 16
click at [277, 232] on select "[Selecione...] Segunda Terça Quarta Quinta Sexta Sábado Domingo" at bounding box center [439, 236] width 384 height 16
click at [247, 228] on select "[Selecione...] Segunda Terça Quarta Quinta Sexta Sábado Domingo" at bounding box center [439, 236] width 384 height 16
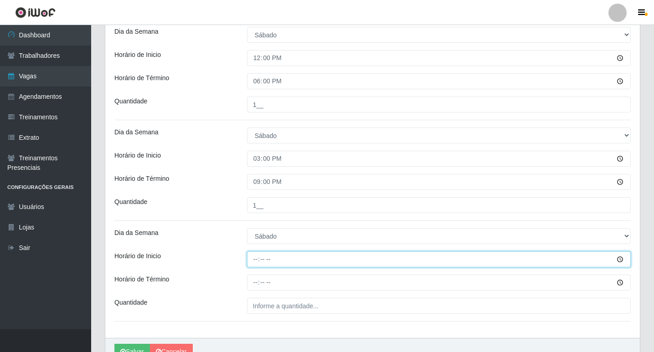
click at [257, 254] on input "Horário de Inicio" at bounding box center [439, 260] width 384 height 16
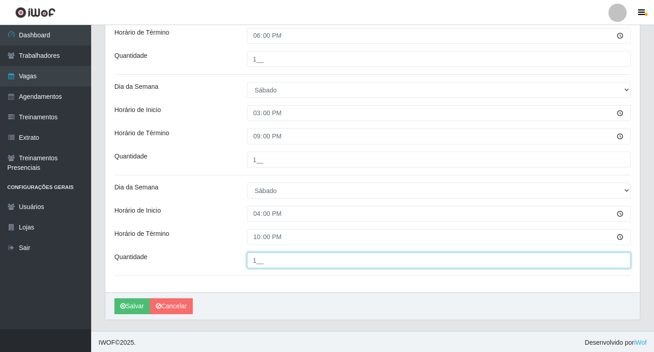
scroll to position [461, 0]
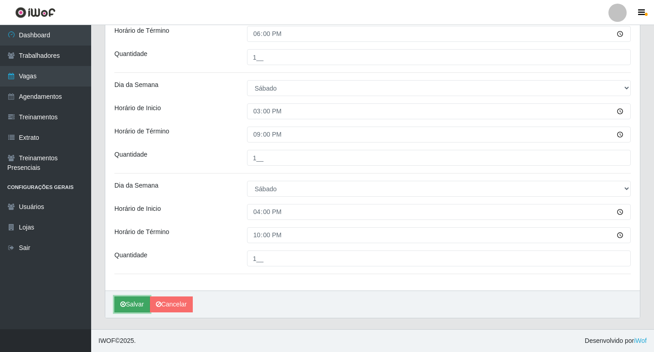
click at [123, 303] on icon "submit" at bounding box center [122, 304] width 5 height 6
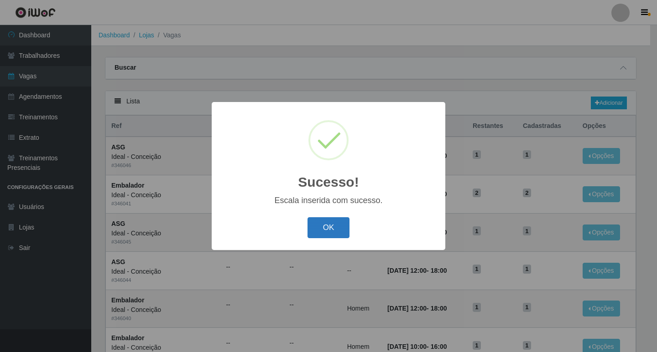
click at [331, 227] on button "OK" at bounding box center [328, 227] width 42 height 21
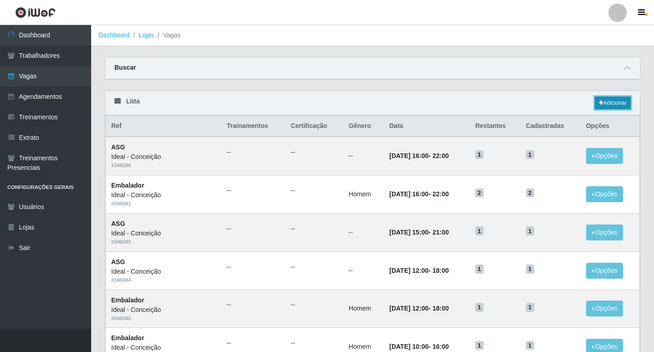
click at [617, 102] on link "Adicionar" at bounding box center [613, 103] width 36 height 13
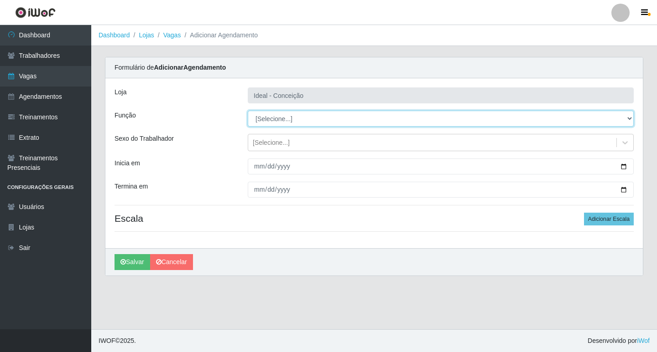
click at [292, 114] on select "[Selecione...] ASG ASG + ASG ++ Auxiliar de Estacionamento Auxiliar de Estacion…" at bounding box center [441, 119] width 386 height 16
click at [248, 111] on select "[Selecione...] ASG ASG + ASG ++ Auxiliar de Estacionamento Auxiliar de Estacion…" at bounding box center [441, 119] width 386 height 16
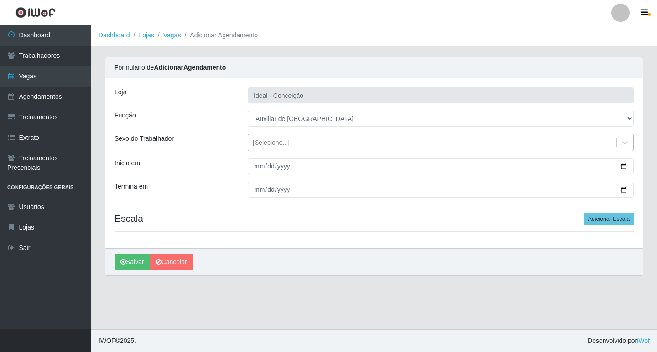
click at [269, 145] on div "[Selecione...]" at bounding box center [271, 143] width 37 height 10
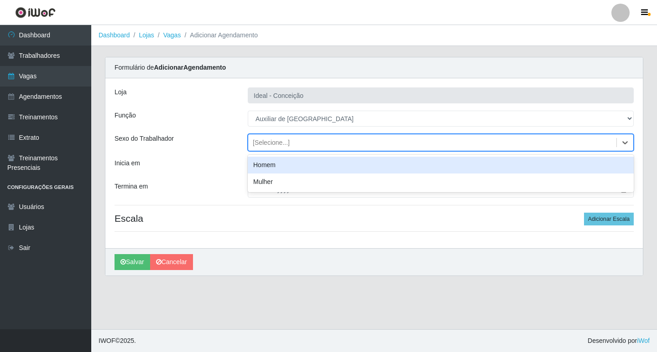
click at [270, 168] on div "Homem" at bounding box center [441, 165] width 386 height 17
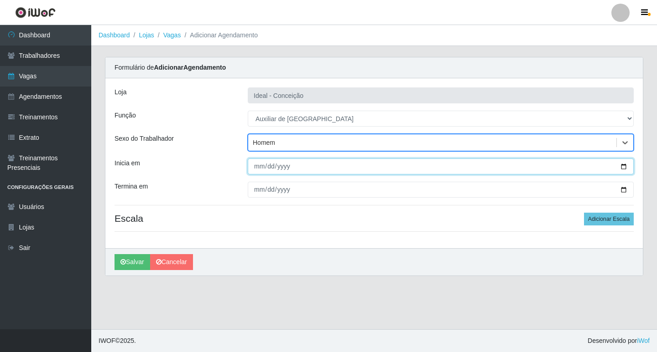
click at [254, 170] on input "Inicia em" at bounding box center [441, 167] width 386 height 16
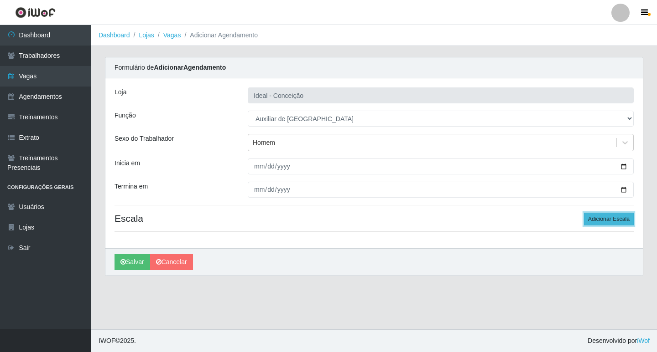
click at [616, 215] on button "Adicionar Escala" at bounding box center [609, 219] width 50 height 13
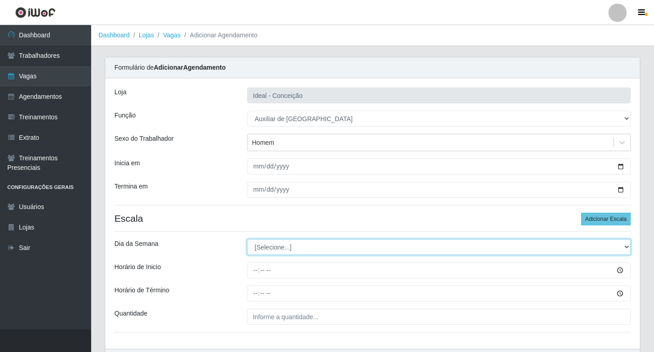
click at [281, 247] on select "[Selecione...] Segunda Terça Quarta Quinta Sexta Sábado Domingo" at bounding box center [439, 247] width 384 height 16
click at [247, 239] on select "[Selecione...] Segunda Terça Quarta Quinta Sexta Sábado Domingo" at bounding box center [439, 247] width 384 height 16
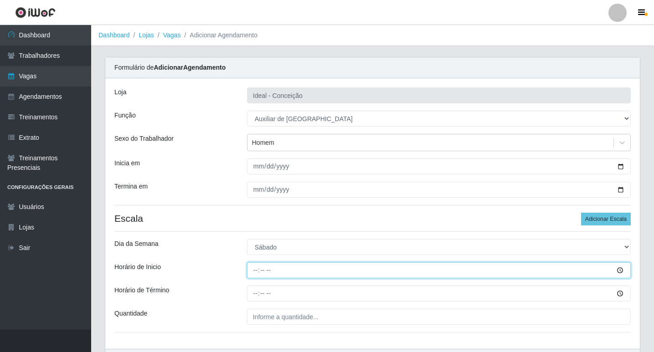
click at [254, 269] on input "Horário de Inicio" at bounding box center [439, 271] width 384 height 16
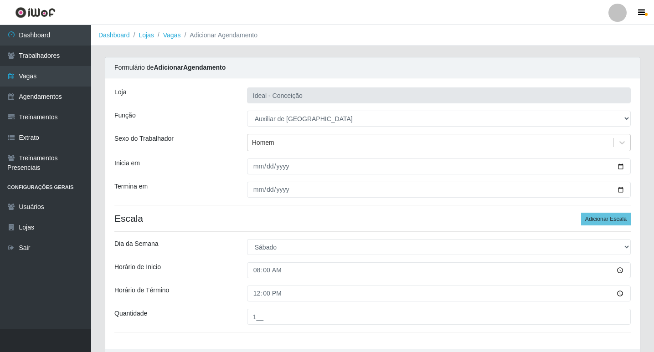
scroll to position [58, 0]
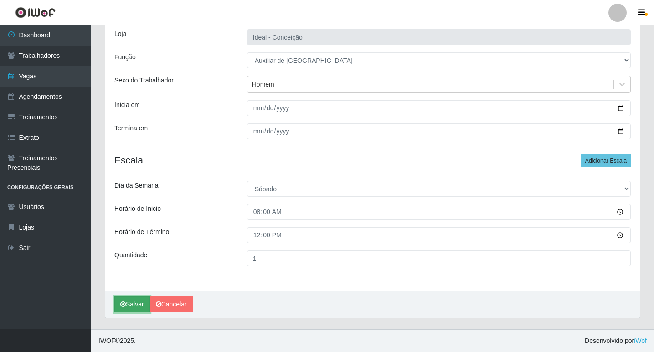
click at [118, 306] on button "Salvar" at bounding box center [132, 305] width 36 height 16
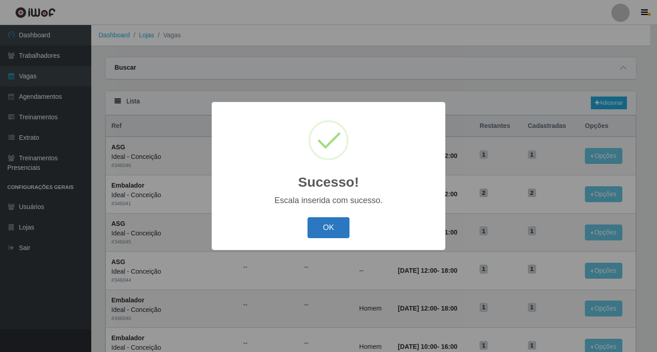
click at [334, 228] on button "OK" at bounding box center [328, 227] width 42 height 21
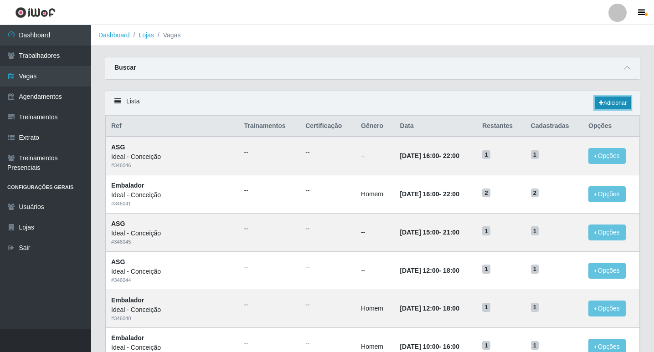
click at [618, 99] on link "Adicionar" at bounding box center [613, 103] width 36 height 13
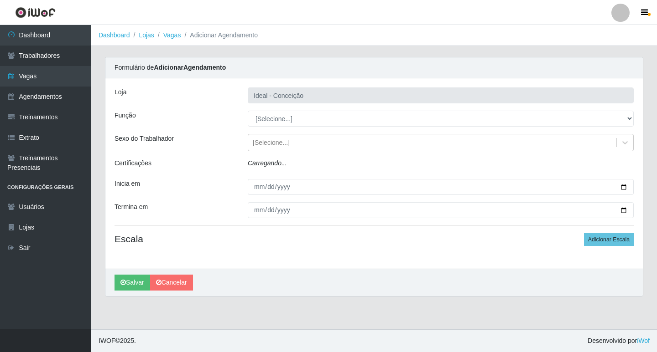
click at [279, 117] on select "[Selecione...] ASG ASG + ASG ++ Auxiliar de Estacionamento Auxiliar de Estacion…" at bounding box center [441, 119] width 386 height 16
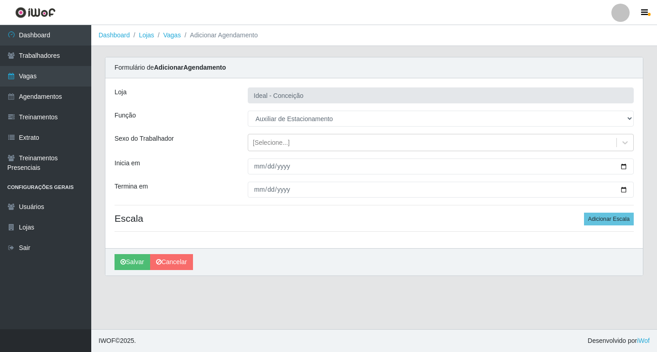
click at [248, 111] on select "[Selecione...] ASG ASG + ASG ++ Auxiliar de Estacionamento Auxiliar de Estacion…" at bounding box center [441, 119] width 386 height 16
click at [261, 146] on div "[Selecione...]" at bounding box center [271, 143] width 37 height 10
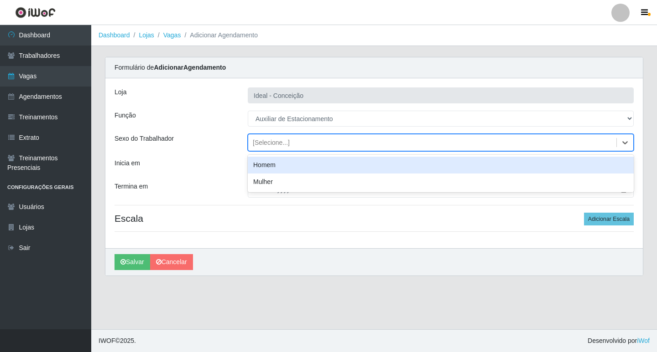
click at [233, 159] on div "Inicia em" at bounding box center [174, 167] width 133 height 16
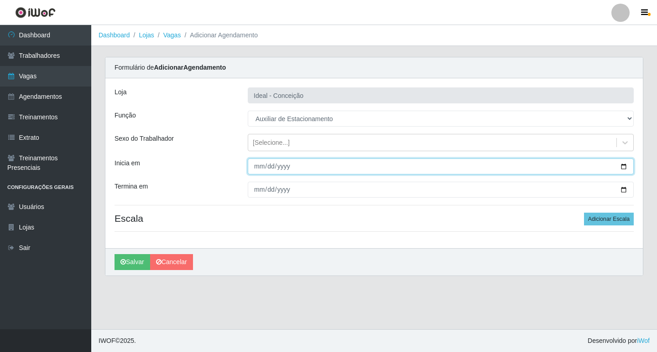
click at [254, 170] on input "Inicia em" at bounding box center [441, 167] width 386 height 16
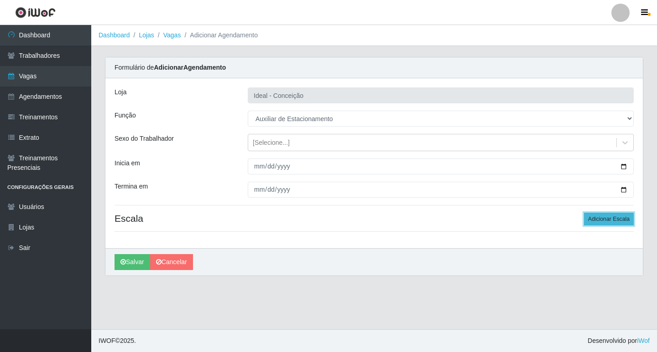
click at [617, 218] on button "Adicionar Escala" at bounding box center [609, 219] width 50 height 13
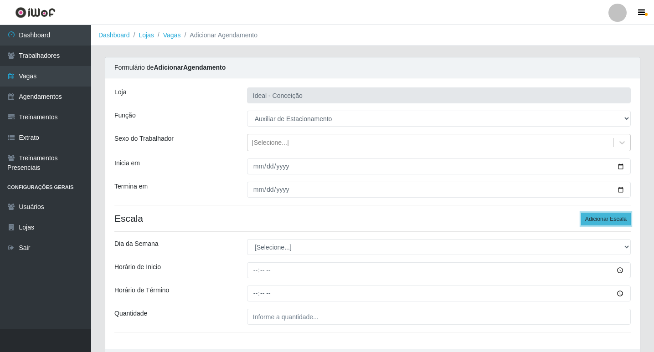
click at [617, 218] on button "Adicionar Escala" at bounding box center [606, 219] width 50 height 13
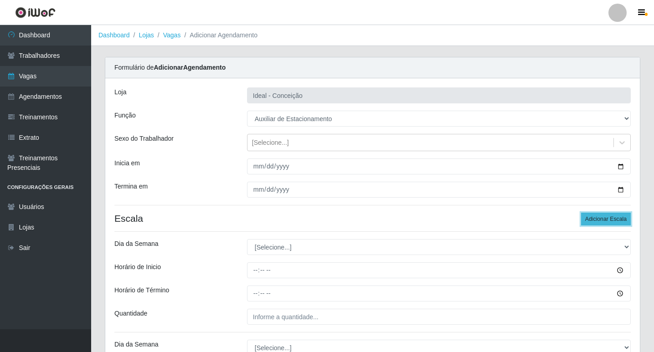
click at [617, 218] on button "Adicionar Escala" at bounding box center [606, 219] width 50 height 13
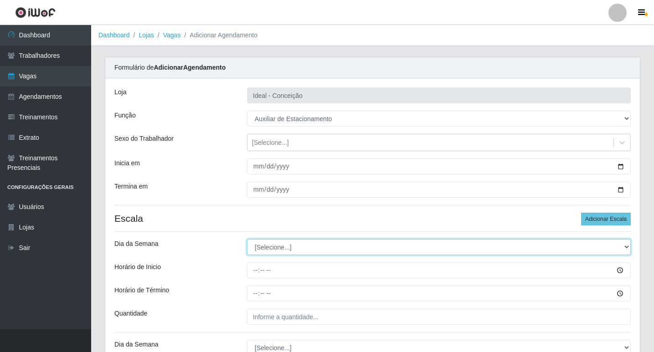
click at [347, 242] on select "[Selecione...] Segunda Terça Quarta Quinta Sexta Sábado Domingo" at bounding box center [439, 247] width 384 height 16
click at [247, 239] on select "[Selecione...] Segunda Terça Quarta Quinta Sexta Sábado Domingo" at bounding box center [439, 247] width 384 height 16
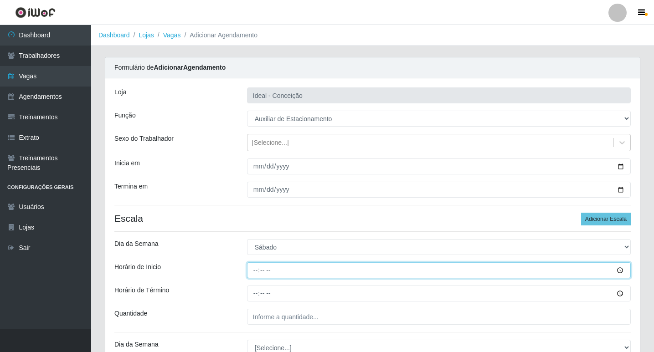
click at [257, 268] on input "Horário de Inicio" at bounding box center [439, 271] width 384 height 16
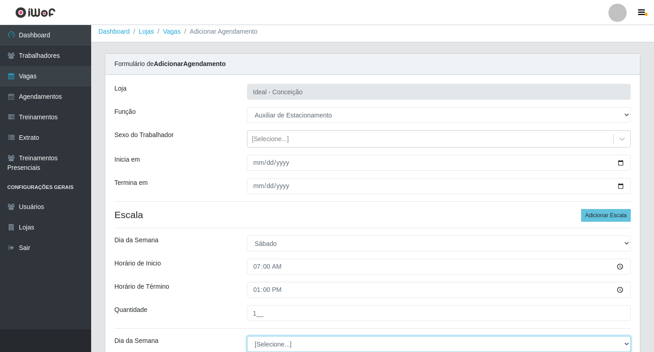
scroll to position [95, 0]
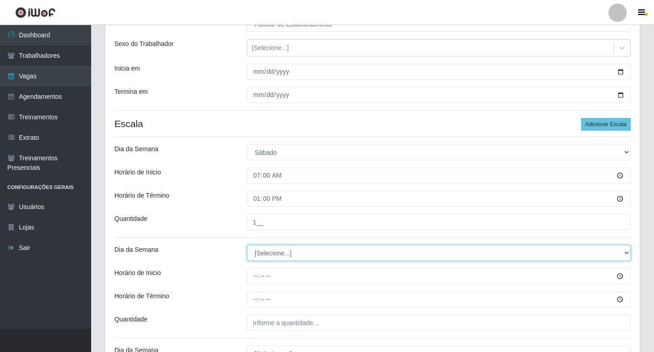
click at [267, 254] on select "[Selecione...] Segunda Terça Quarta Quinta Sexta Sábado Domingo" at bounding box center [439, 253] width 384 height 16
click at [247, 245] on select "[Selecione...] Segunda Terça Quarta Quinta Sexta Sábado Domingo" at bounding box center [439, 253] width 384 height 16
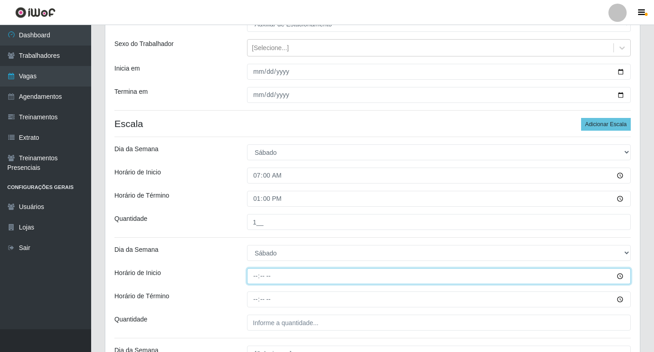
click at [259, 274] on input "Horário de Inicio" at bounding box center [439, 277] width 384 height 16
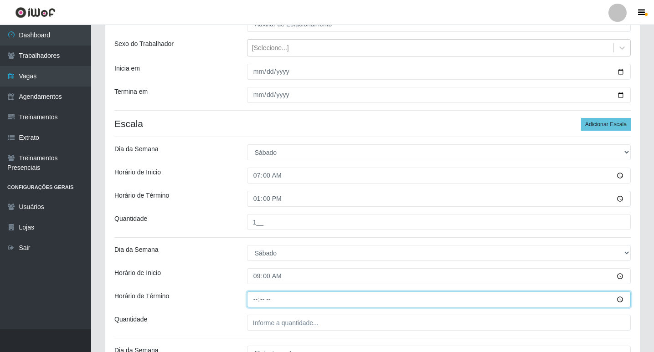
click at [258, 300] on input "Horário de Término" at bounding box center [439, 300] width 384 height 16
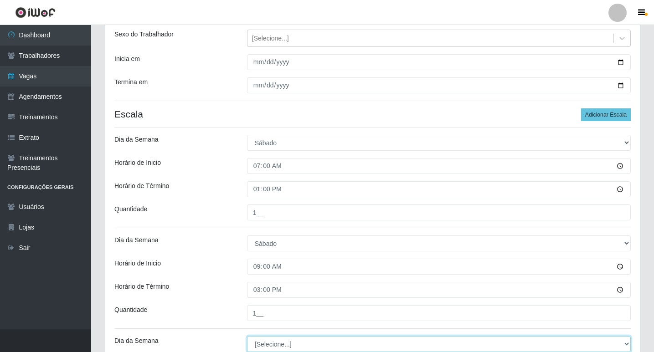
scroll to position [196, 0]
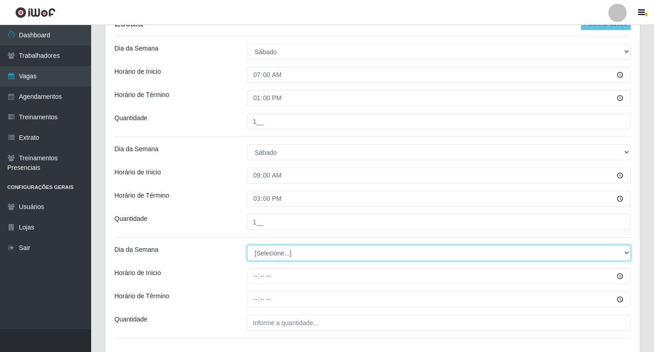
click at [269, 248] on select "[Selecione...] Segunda Terça Quarta Quinta Sexta Sábado Domingo" at bounding box center [439, 253] width 384 height 16
click at [247, 245] on select "[Selecione...] Segunda Terça Quarta Quinta Sexta Sábado Domingo" at bounding box center [439, 253] width 384 height 16
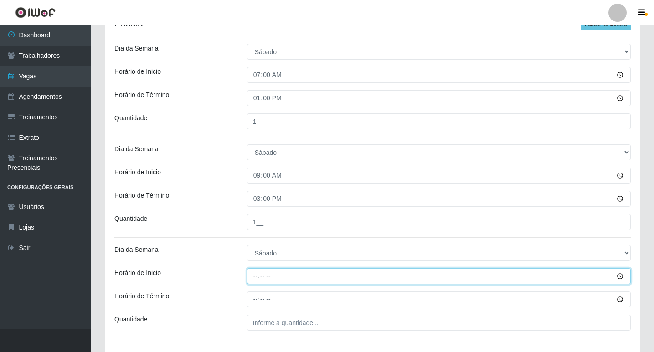
click at [252, 283] on input "Horário de Inicio" at bounding box center [439, 277] width 384 height 16
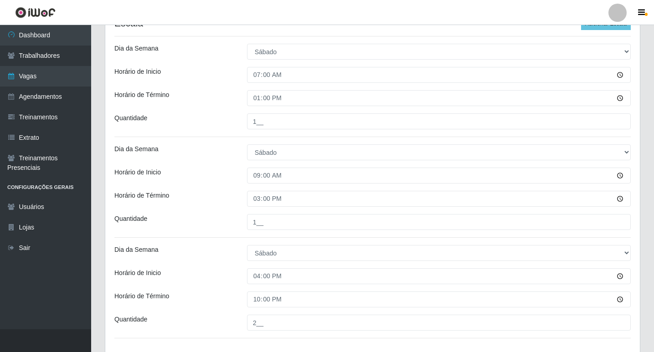
scroll to position [260, 0]
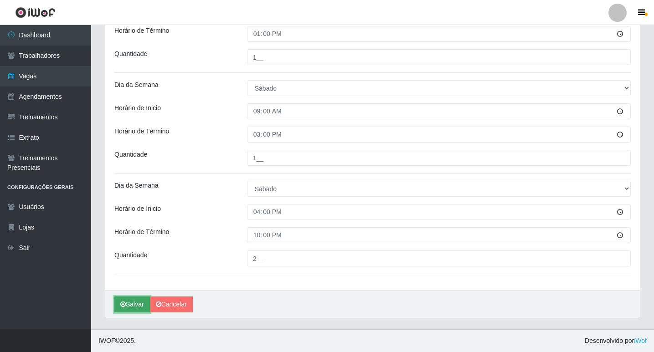
click at [128, 303] on button "Salvar" at bounding box center [132, 305] width 36 height 16
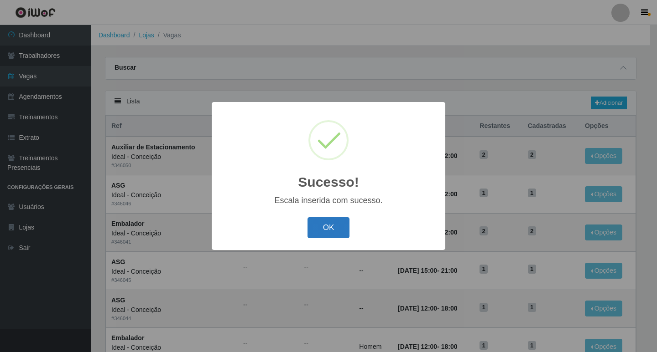
click at [329, 223] on button "OK" at bounding box center [328, 227] width 42 height 21
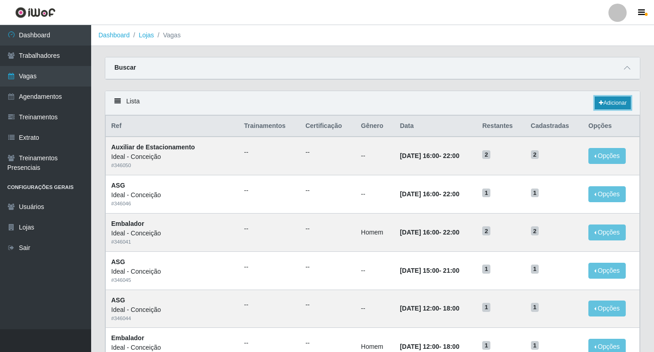
click at [595, 103] on link "Adicionar" at bounding box center [613, 103] width 36 height 13
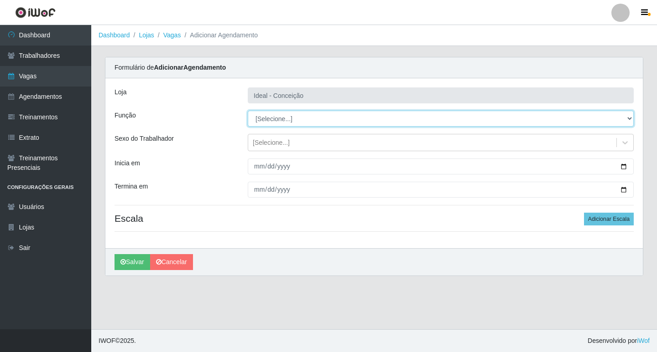
click at [269, 124] on select "[Selecione...] ASG ASG + ASG ++ Auxiliar de Estacionamento Auxiliar de Estacion…" at bounding box center [441, 119] width 386 height 16
click at [248, 111] on select "[Selecione...] ASG ASG + ASG ++ Auxiliar de Estacionamento Auxiliar de Estacion…" at bounding box center [441, 119] width 386 height 16
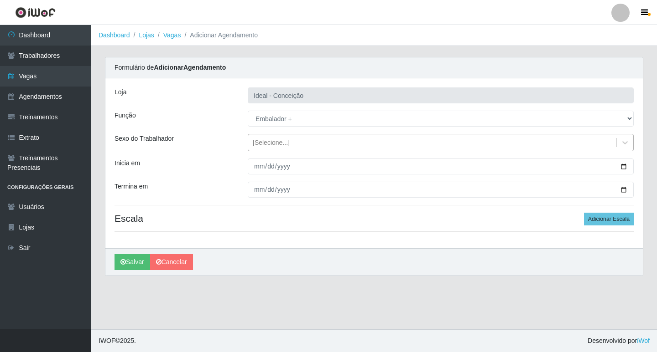
click at [258, 142] on div "[Selecione...]" at bounding box center [271, 143] width 37 height 10
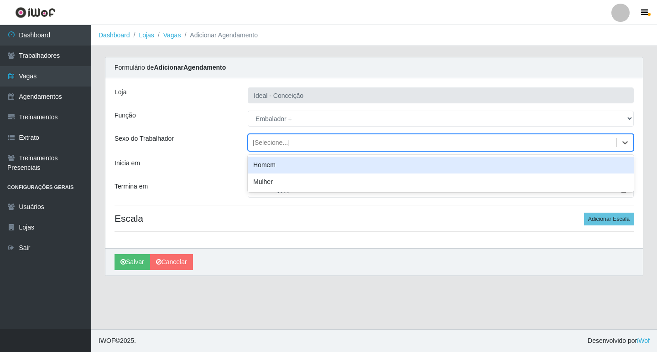
click at [251, 166] on div "Homem" at bounding box center [441, 165] width 386 height 17
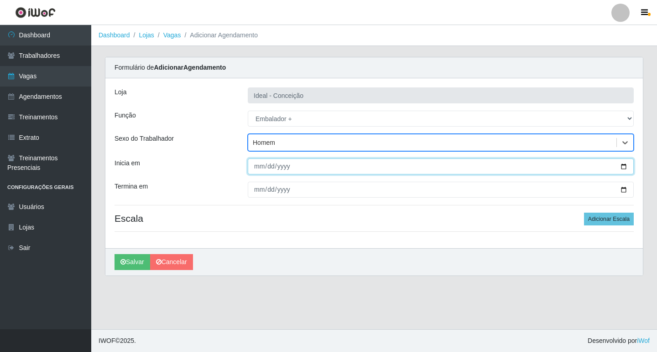
click at [251, 165] on input "Inicia em" at bounding box center [441, 167] width 386 height 16
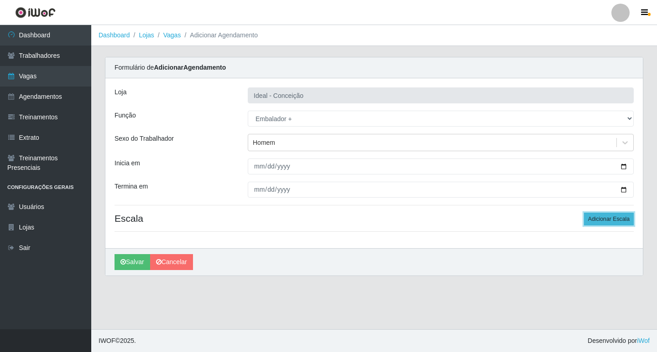
click at [590, 219] on button "Adicionar Escala" at bounding box center [609, 219] width 50 height 13
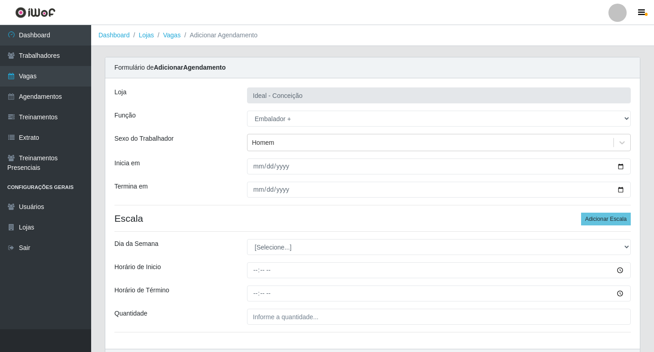
click at [266, 236] on div "Loja Ideal - Conceição Função [Selecione...] ASG ASG + ASG ++ Auxiliar de Estac…" at bounding box center [372, 213] width 535 height 271
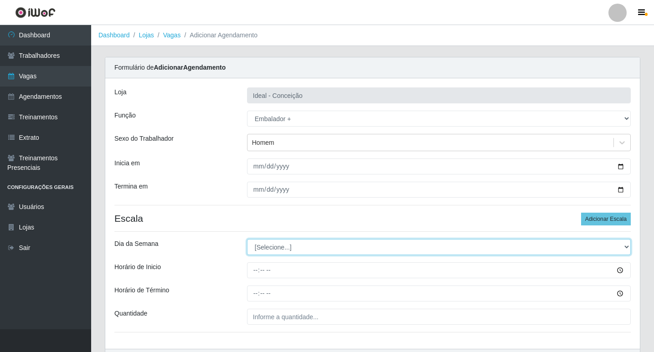
click at [273, 255] on select "[Selecione...] Segunda Terça Quarta Quinta Sexta Sábado Domingo" at bounding box center [439, 247] width 384 height 16
click at [247, 239] on select "[Selecione...] Segunda Terça Quarta Quinta Sexta Sábado Domingo" at bounding box center [439, 247] width 384 height 16
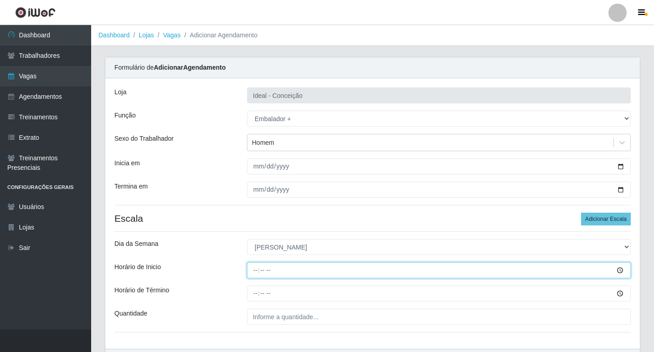
click at [253, 273] on input "Horário de Inicio" at bounding box center [439, 271] width 384 height 16
click at [255, 269] on input "Horário de Inicio" at bounding box center [439, 271] width 384 height 16
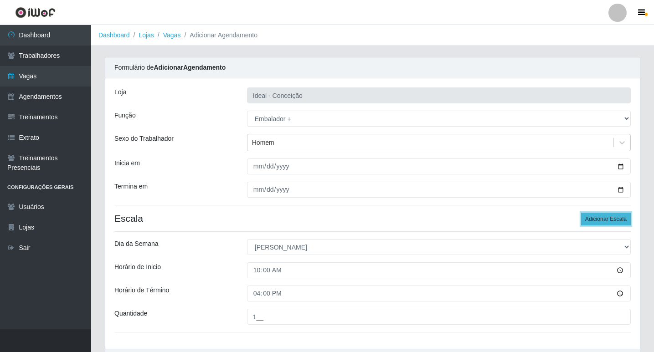
drag, startPoint x: 598, startPoint y: 215, endPoint x: 567, endPoint y: 221, distance: 31.1
click at [598, 215] on button "Adicionar Escala" at bounding box center [606, 219] width 50 height 13
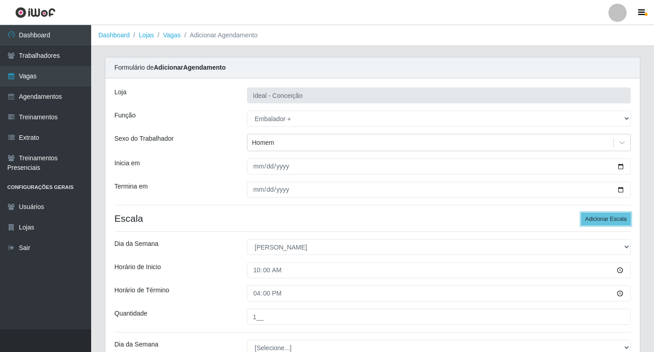
scroll to position [137, 0]
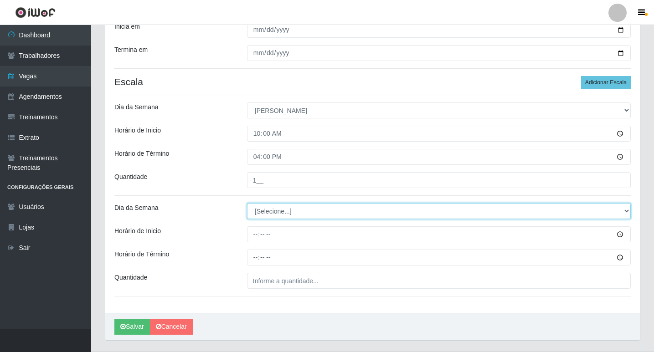
click at [259, 216] on select "[Selecione...] Segunda Terça Quarta Quinta Sexta Sábado Domingo" at bounding box center [439, 211] width 384 height 16
click at [247, 203] on select "[Selecione...] Segunda Terça Quarta Quinta Sexta Sábado Domingo" at bounding box center [439, 211] width 384 height 16
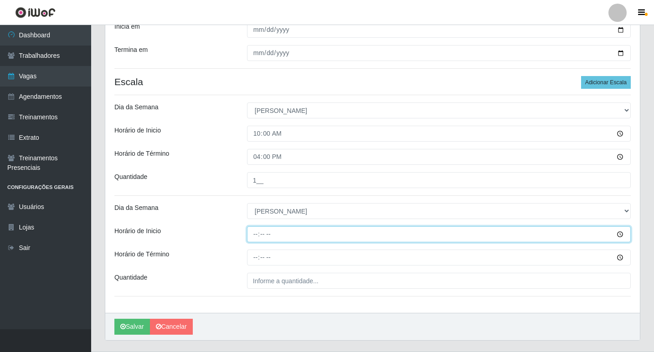
click at [255, 233] on input "Horário de Inicio" at bounding box center [439, 235] width 384 height 16
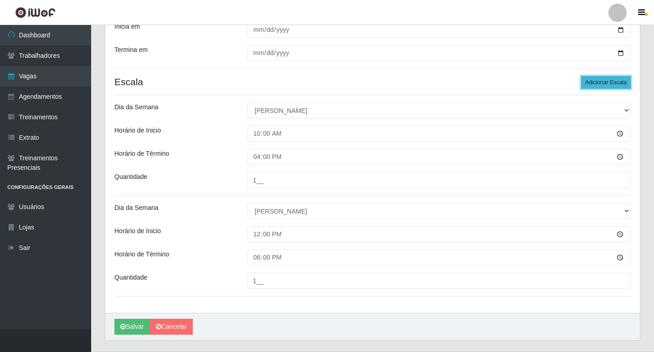
click at [591, 86] on button "Adicionar Escala" at bounding box center [606, 82] width 50 height 13
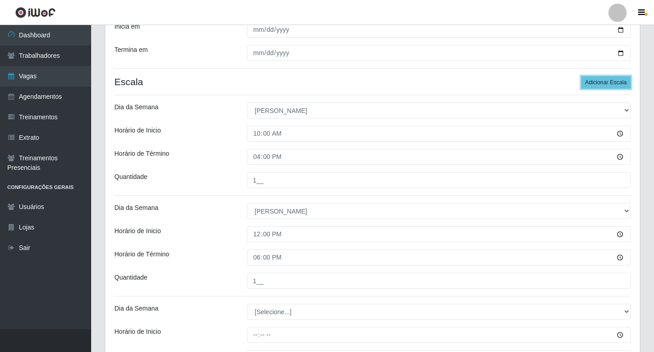
scroll to position [260, 0]
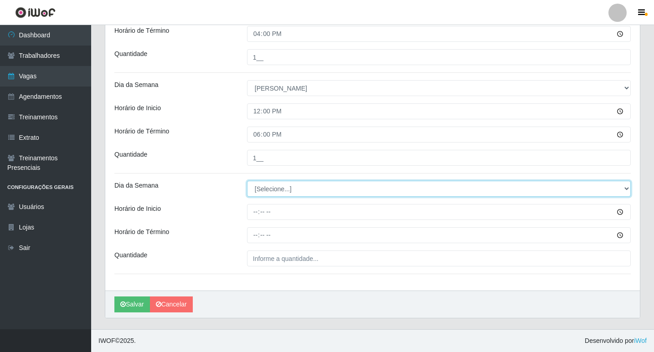
click at [276, 184] on select "[Selecione...] Segunda Terça Quarta Quinta Sexta Sábado Domingo" at bounding box center [439, 189] width 384 height 16
click at [247, 181] on select "[Selecione...] Segunda Terça Quarta Quinta Sexta Sábado Domingo" at bounding box center [439, 189] width 384 height 16
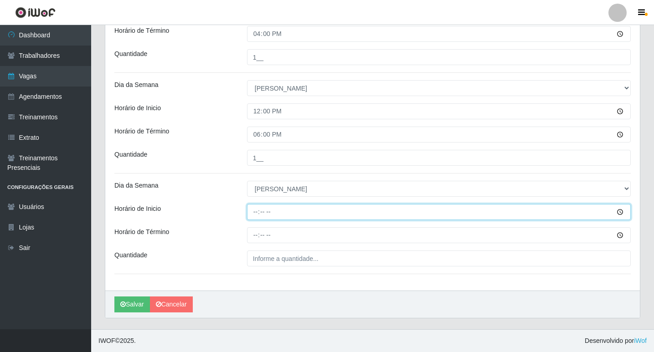
click at [254, 215] on input "Horário de Inicio" at bounding box center [439, 212] width 384 height 16
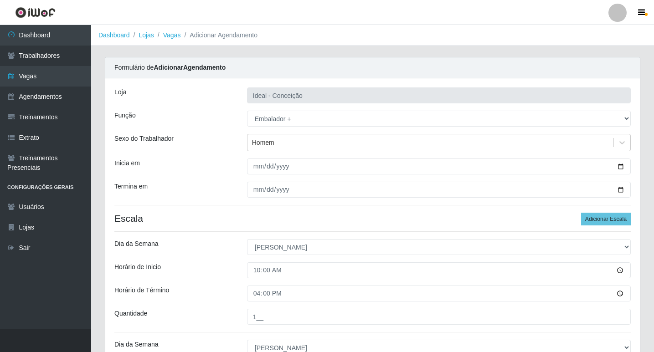
scroll to position [228, 0]
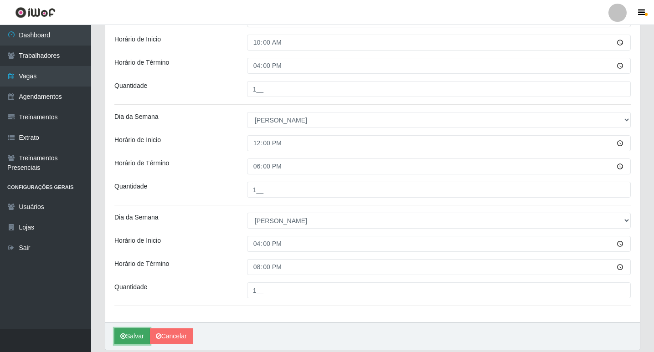
click at [124, 337] on icon "submit" at bounding box center [122, 336] width 5 height 6
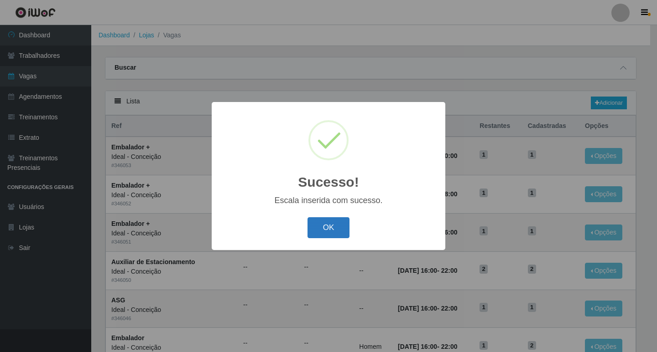
click at [341, 226] on button "OK" at bounding box center [328, 227] width 42 height 21
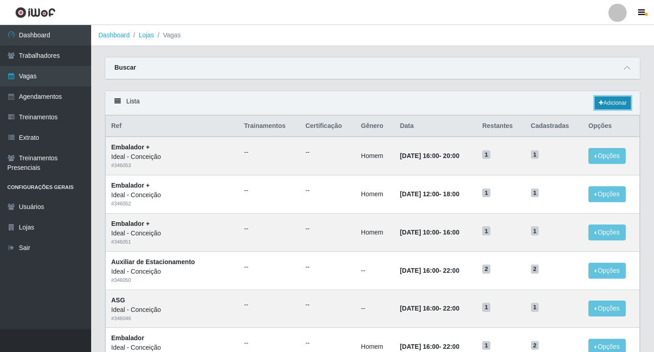
click at [606, 103] on link "Adicionar" at bounding box center [613, 103] width 36 height 13
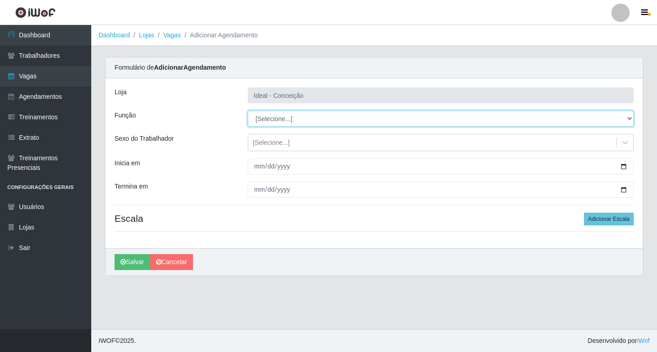
click at [284, 123] on select "[Selecione...] ASG ASG + ASG ++ Auxiliar de Estacionamento Auxiliar de Estacion…" at bounding box center [441, 119] width 386 height 16
click at [248, 111] on select "[Selecione...] ASG ASG + ASG ++ Auxiliar de Estacionamento Auxiliar de Estacion…" at bounding box center [441, 119] width 386 height 16
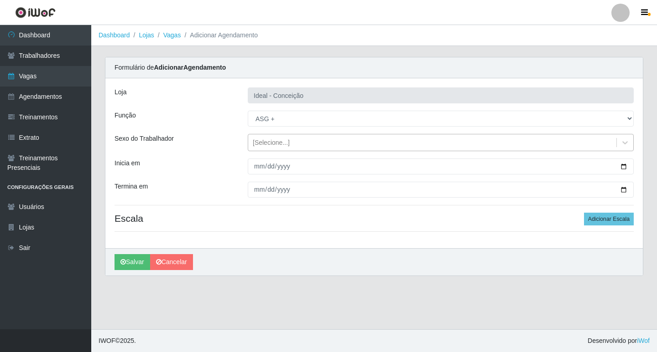
click at [261, 149] on div "[Selecione...]" at bounding box center [432, 142] width 368 height 15
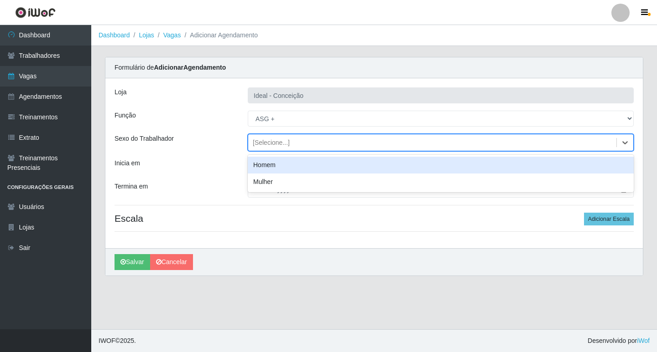
click at [243, 154] on div "Loja Ideal - Conceição Função [Selecione...] ASG ASG + ASG ++ Auxiliar de Estac…" at bounding box center [373, 163] width 537 height 170
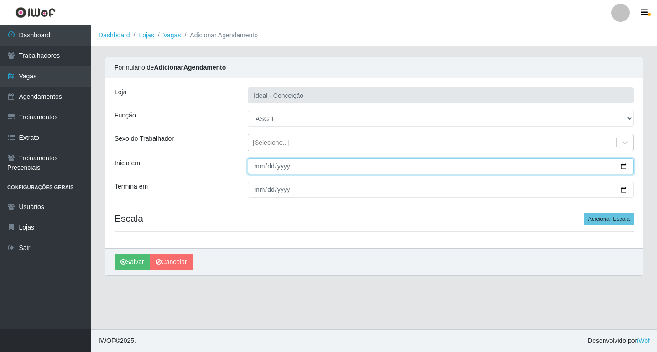
click at [253, 170] on input "Inicia em" at bounding box center [441, 167] width 386 height 16
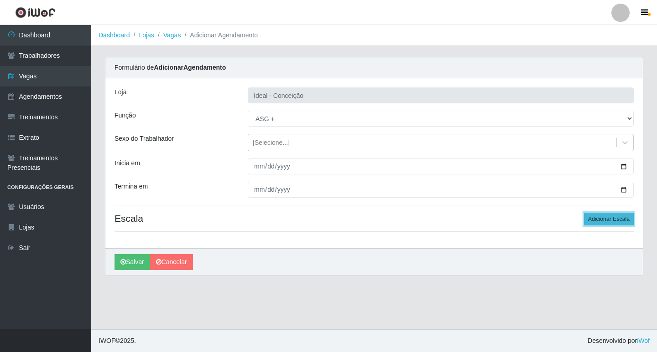
click at [607, 217] on button "Adicionar Escala" at bounding box center [609, 219] width 50 height 13
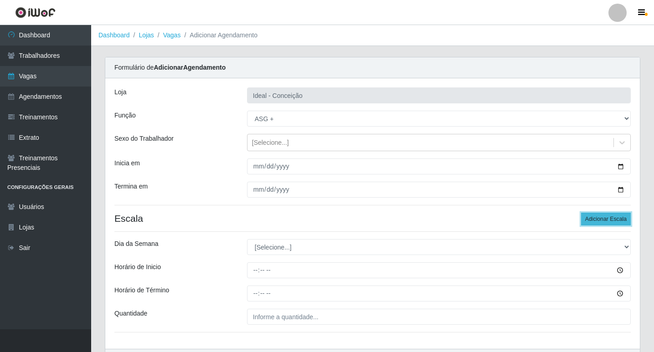
click at [607, 217] on button "Adicionar Escala" at bounding box center [606, 219] width 50 height 13
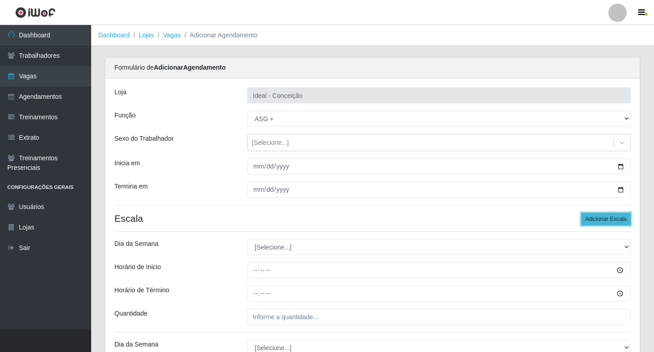
click at [607, 217] on button "Adicionar Escala" at bounding box center [606, 219] width 50 height 13
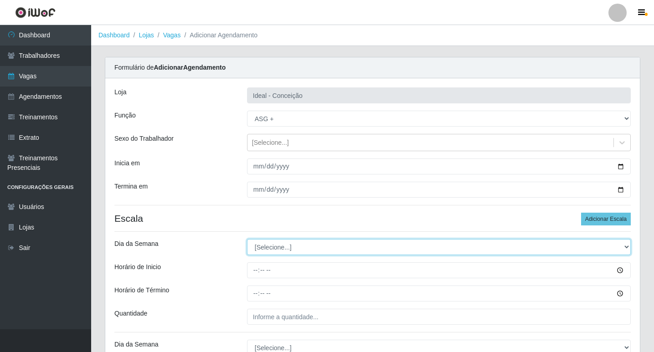
click at [316, 241] on select "[Selecione...] Segunda Terça Quarta Quinta Sexta Sábado Domingo" at bounding box center [439, 247] width 384 height 16
click at [247, 239] on select "[Selecione...] Segunda Terça Quarta Quinta Sexta Sábado Domingo" at bounding box center [439, 247] width 384 height 16
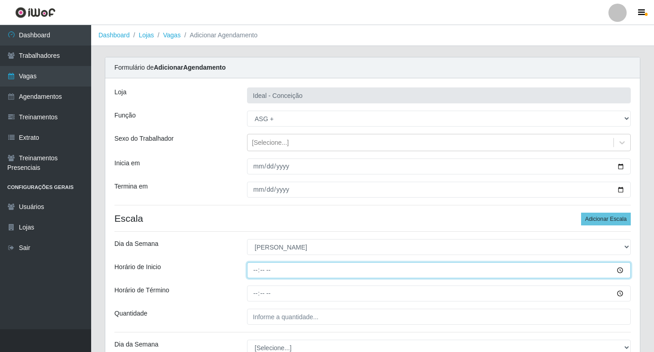
click at [251, 268] on input "Horário de Inicio" at bounding box center [439, 271] width 384 height 16
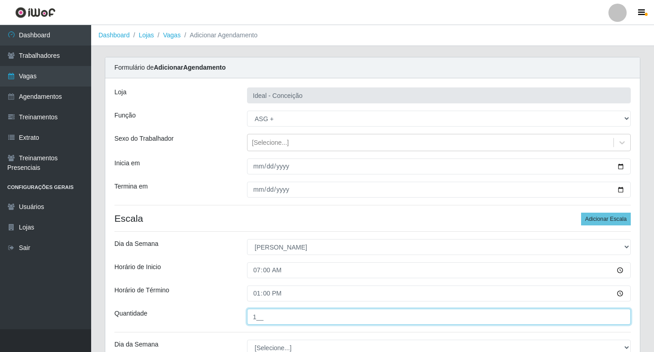
scroll to position [137, 0]
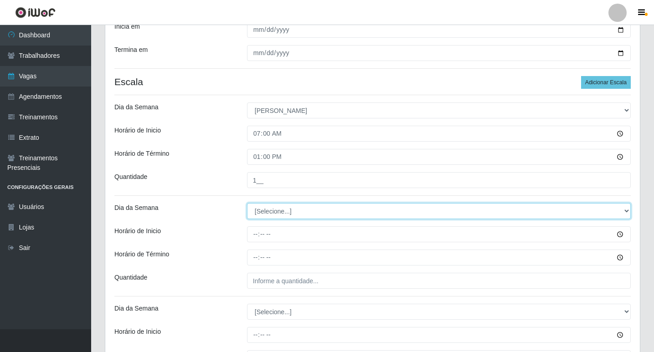
click at [285, 212] on select "[Selecione...] Segunda Terça Quarta Quinta Sexta Sábado Domingo" at bounding box center [439, 211] width 384 height 16
click at [285, 215] on select "[Selecione...] Segunda Terça Quarta Quinta Sexta Sábado Domingo" at bounding box center [439, 211] width 384 height 16
click at [247, 203] on select "[Selecione...] Segunda Terça Quarta Quinta Sexta Sábado Domingo" at bounding box center [439, 211] width 384 height 16
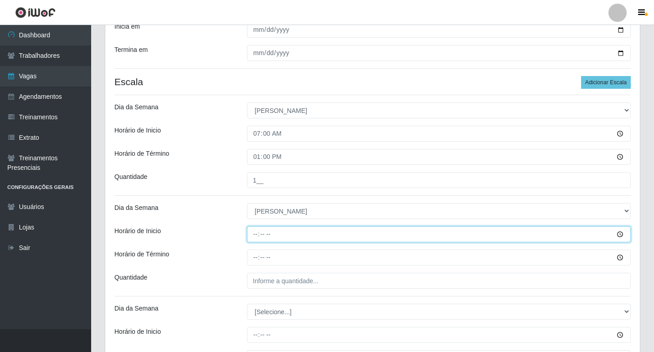
click at [254, 233] on input "Horário de Inicio" at bounding box center [439, 235] width 384 height 16
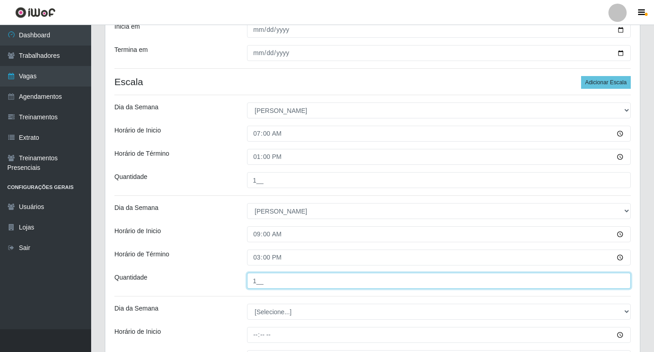
scroll to position [228, 0]
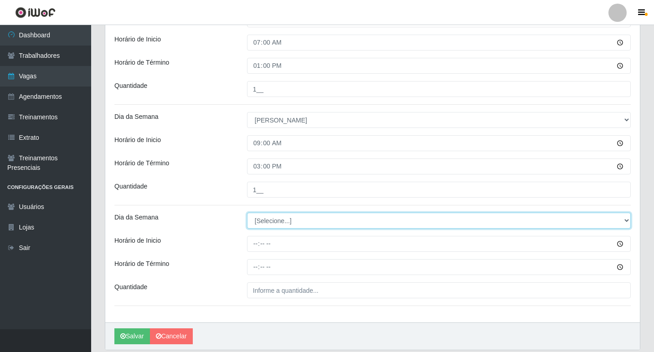
click at [272, 223] on select "[Selecione...] Segunda Terça Quarta Quinta Sexta Sábado Domingo" at bounding box center [439, 221] width 384 height 16
click at [247, 213] on select "[Selecione...] Segunda Terça Quarta Quinta Sexta Sábado Domingo" at bounding box center [439, 221] width 384 height 16
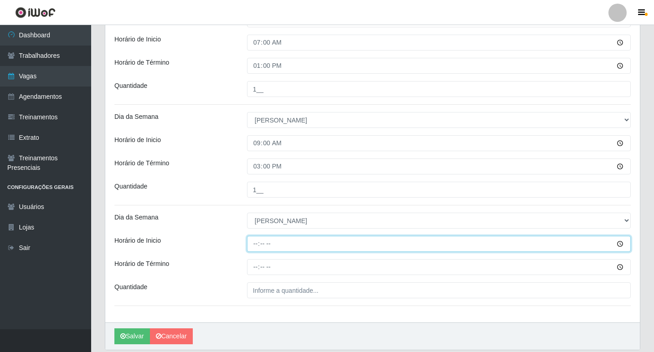
click at [252, 245] on input "Horário de Inicio" at bounding box center [439, 244] width 384 height 16
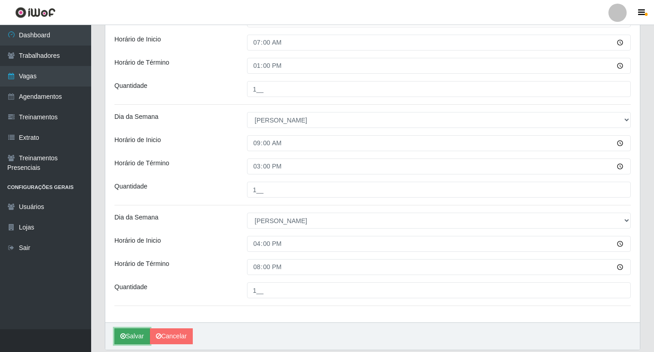
click at [135, 333] on button "Salvar" at bounding box center [132, 337] width 36 height 16
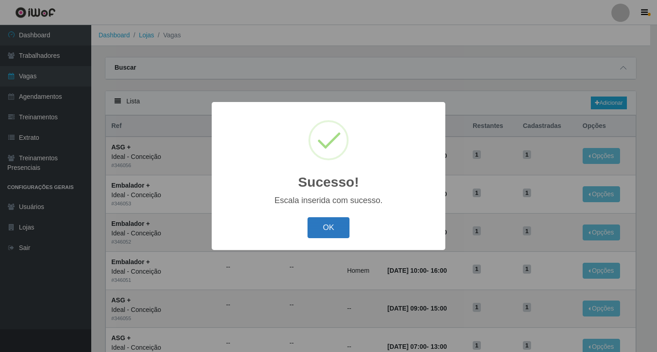
click at [329, 230] on button "OK" at bounding box center [328, 227] width 42 height 21
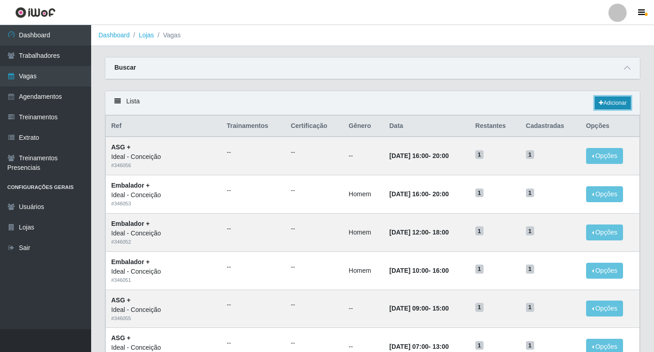
click at [617, 99] on link "Adicionar" at bounding box center [613, 103] width 36 height 13
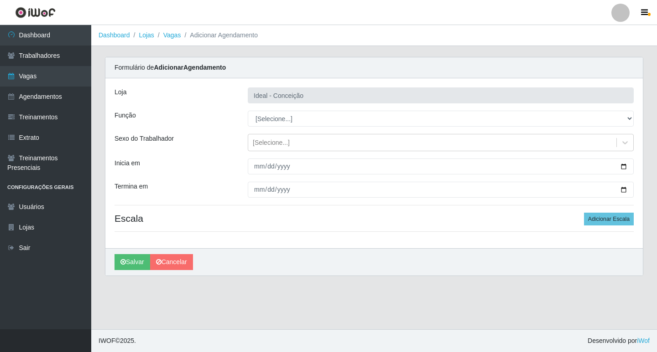
click at [284, 116] on select "[Selecione...] ASG ASG + ASG ++ Auxiliar de Estacionamento Auxiliar de Estacion…" at bounding box center [441, 119] width 386 height 16
click at [248, 111] on select "[Selecione...] ASG ASG + ASG ++ Auxiliar de Estacionamento Auxiliar de Estacion…" at bounding box center [441, 119] width 386 height 16
click at [272, 143] on div "[Selecione...]" at bounding box center [271, 143] width 37 height 10
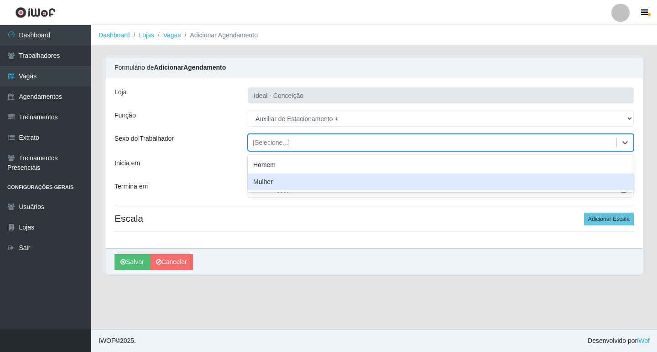
click at [212, 190] on div "Termina em" at bounding box center [174, 190] width 133 height 16
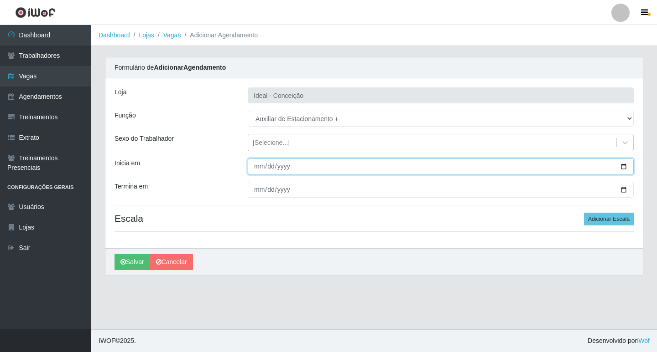
click at [257, 167] on input "Inicia em" at bounding box center [441, 167] width 386 height 16
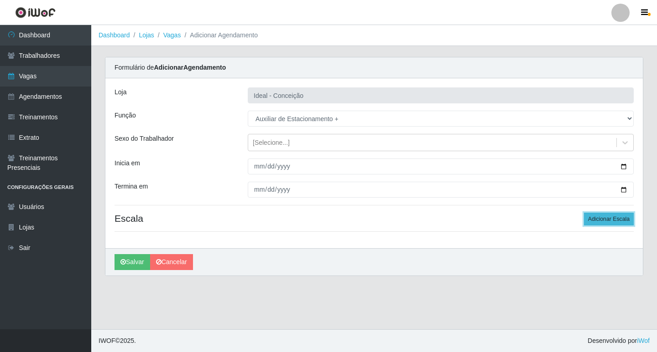
click at [593, 224] on button "Adicionar Escala" at bounding box center [609, 219] width 50 height 13
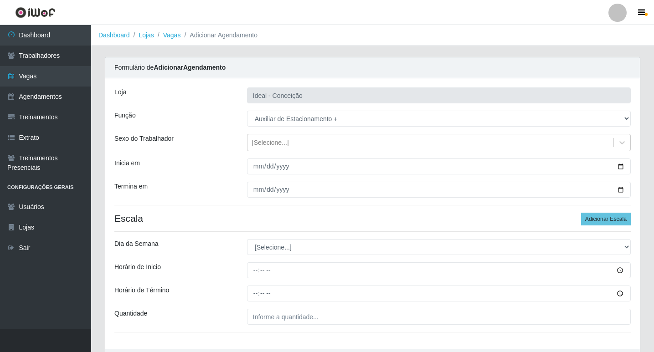
click at [250, 256] on div "Loja Ideal - Conceição Função [Selecione...] ASG ASG + ASG ++ Auxiliar de Estac…" at bounding box center [372, 213] width 535 height 271
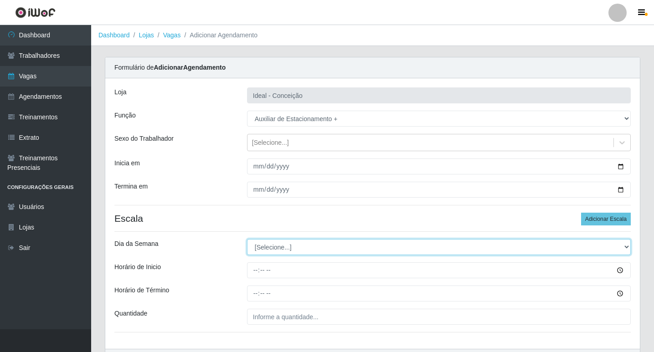
click at [255, 248] on select "[Selecione...] Segunda Terça Quarta Quinta Sexta Sábado Domingo" at bounding box center [439, 247] width 384 height 16
click at [247, 239] on select "[Selecione...] Segunda Terça Quarta Quinta Sexta Sábado Domingo" at bounding box center [439, 247] width 384 height 16
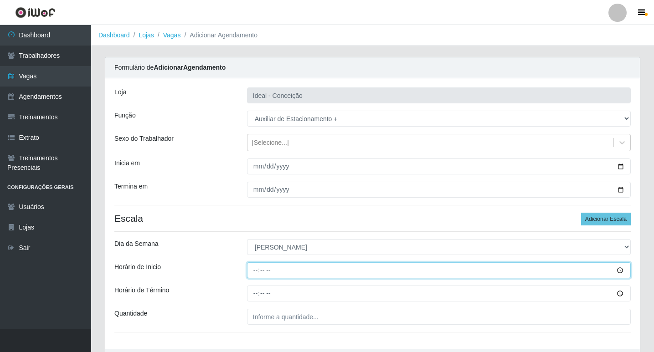
click at [256, 269] on input "Horário de Inicio" at bounding box center [439, 271] width 384 height 16
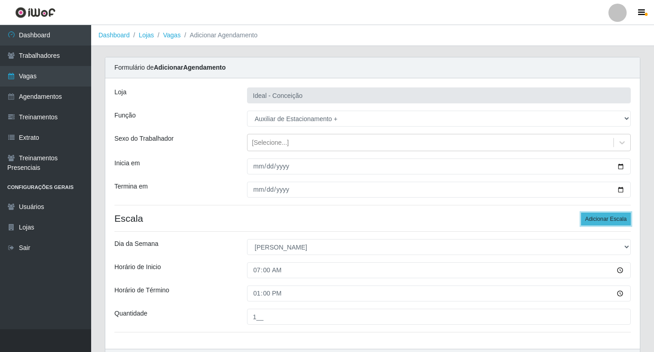
click at [624, 223] on button "Adicionar Escala" at bounding box center [606, 219] width 50 height 13
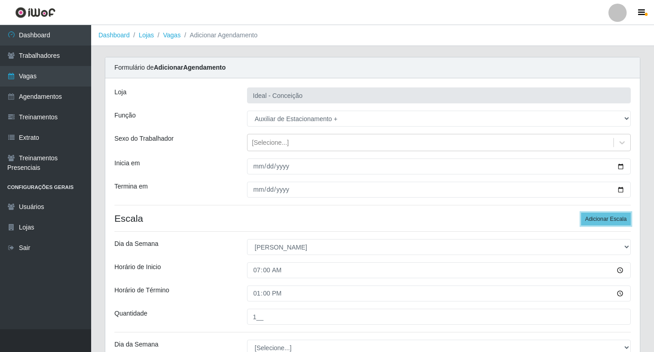
scroll to position [137, 0]
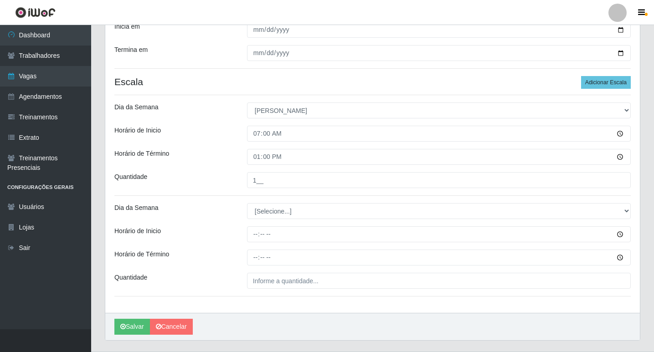
drag, startPoint x: 243, startPoint y: 210, endPoint x: 251, endPoint y: 211, distance: 7.8
click at [244, 210] on div "[Selecione...] Segunda Terça Quarta Quinta Sexta Sábado Domingo" at bounding box center [439, 211] width 398 height 16
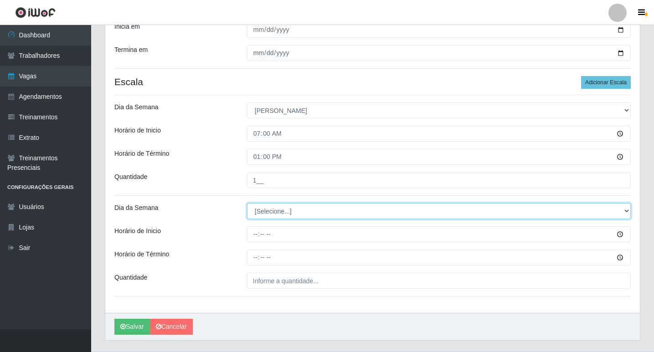
click at [251, 211] on select "[Selecione...] Segunda Terça Quarta Quinta Sexta Sábado Domingo" at bounding box center [439, 211] width 384 height 16
click at [247, 203] on select "[Selecione...] Segunda Terça Quarta Quinta Sexta Sábado Domingo" at bounding box center [439, 211] width 384 height 16
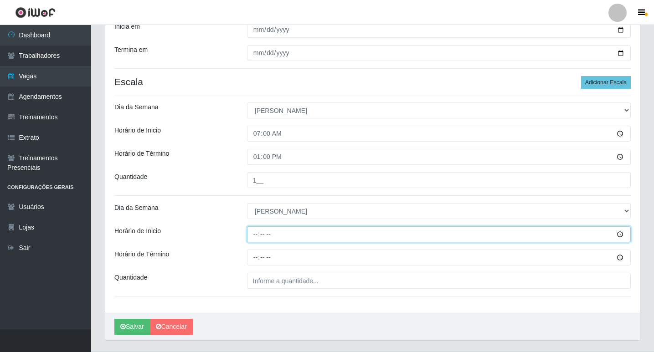
click at [255, 233] on input "Horário de Inicio" at bounding box center [439, 235] width 384 height 16
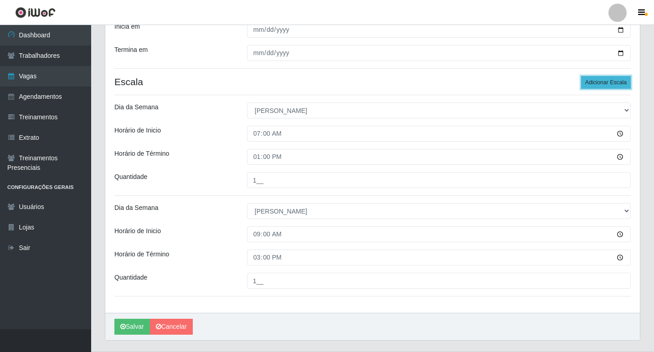
click at [594, 82] on button "Adicionar Escala" at bounding box center [606, 82] width 50 height 13
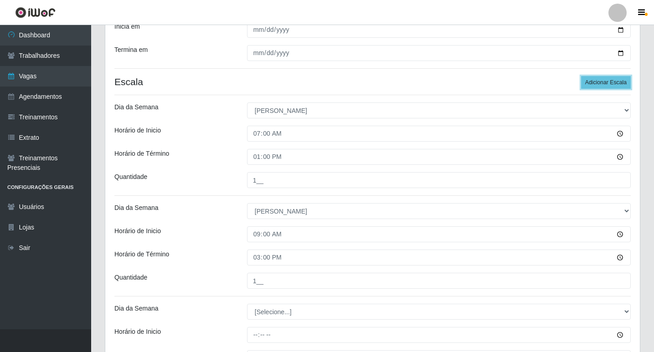
scroll to position [260, 0]
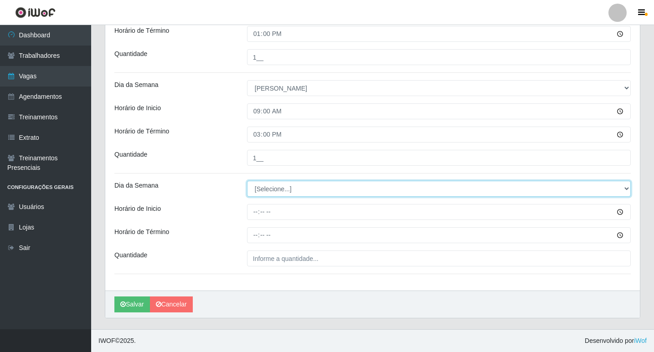
click at [265, 190] on select "[Selecione...] Segunda Terça Quarta Quinta Sexta Sábado Domingo" at bounding box center [439, 189] width 384 height 16
click at [269, 183] on select "[Selecione...] Segunda Terça Quarta Quinta Sexta Sábado Domingo" at bounding box center [439, 189] width 384 height 16
click at [247, 181] on select "[Selecione...] Segunda Terça Quarta Quinta Sexta Sábado Domingo" at bounding box center [439, 189] width 384 height 16
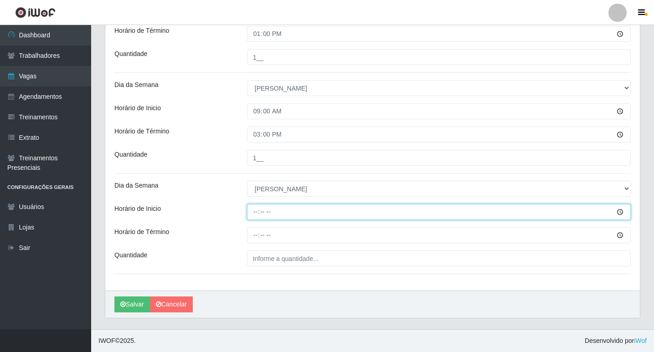
click at [261, 212] on input "Horário de Inicio" at bounding box center [439, 212] width 384 height 16
click at [253, 210] on input "Horário de Inicio" at bounding box center [439, 212] width 384 height 16
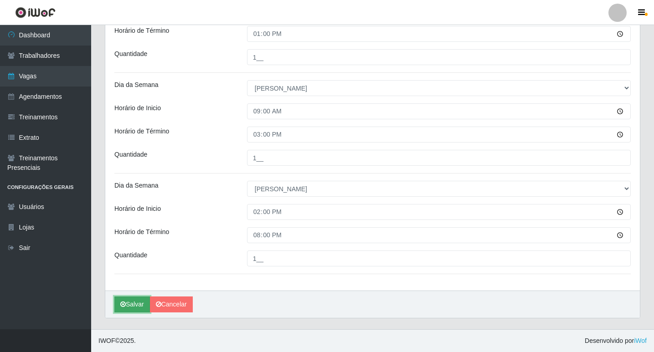
click at [141, 300] on button "Salvar" at bounding box center [132, 305] width 36 height 16
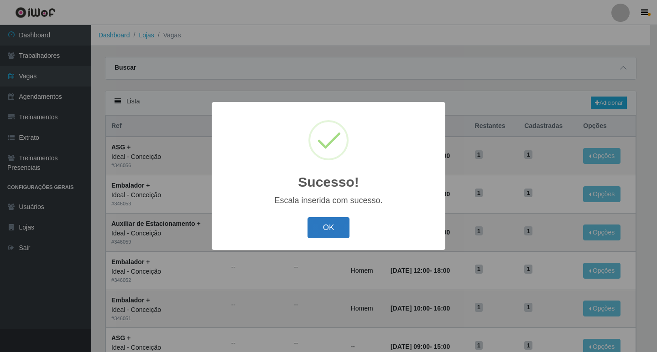
click at [317, 230] on button "OK" at bounding box center [328, 227] width 42 height 21
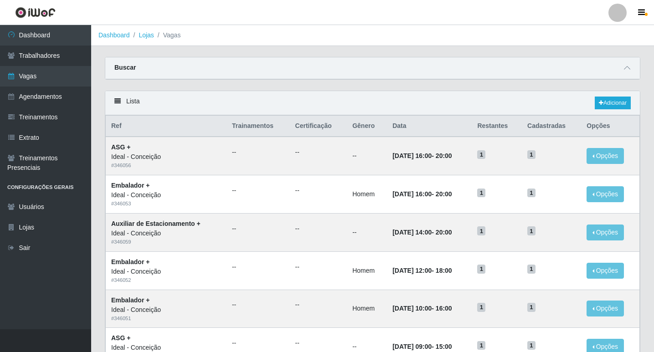
click at [603, 116] on th "Opções" at bounding box center [610, 126] width 58 height 21
click at [612, 104] on link "Adicionar" at bounding box center [613, 103] width 36 height 13
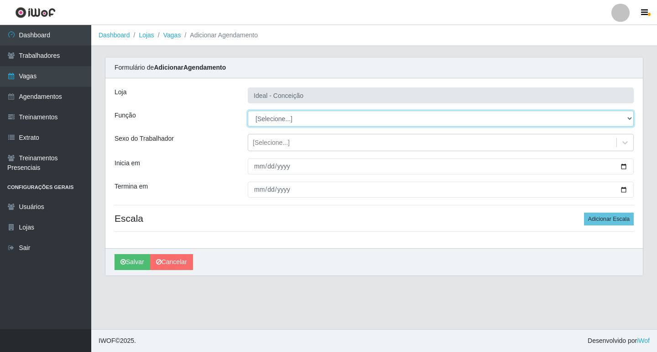
click at [279, 118] on select "[Selecione...] ASG ASG + ASG ++ Auxiliar de Estacionamento Auxiliar de Estacion…" at bounding box center [441, 119] width 386 height 16
click at [248, 111] on select "[Selecione...] ASG ASG + ASG ++ Auxiliar de Estacionamento Auxiliar de Estacion…" at bounding box center [441, 119] width 386 height 16
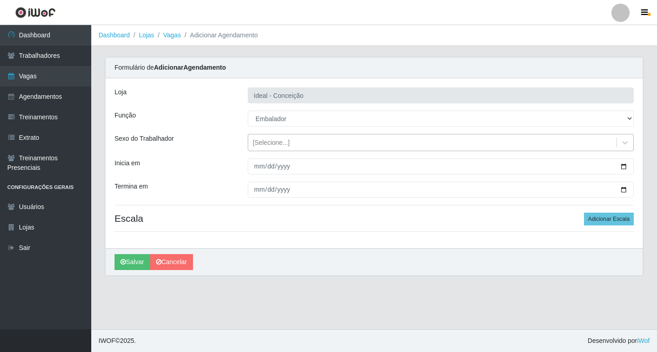
click at [268, 145] on div "[Selecione...]" at bounding box center [271, 143] width 37 height 10
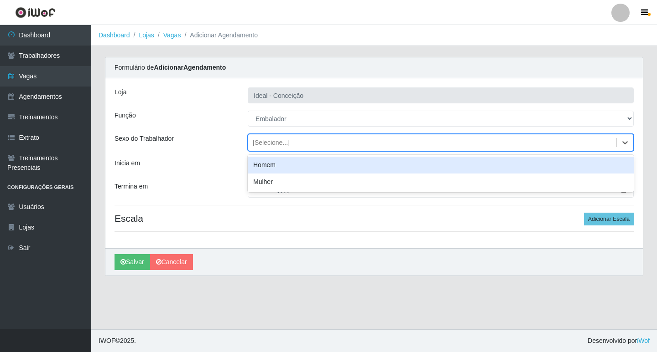
click at [267, 170] on div "Homem" at bounding box center [441, 165] width 386 height 17
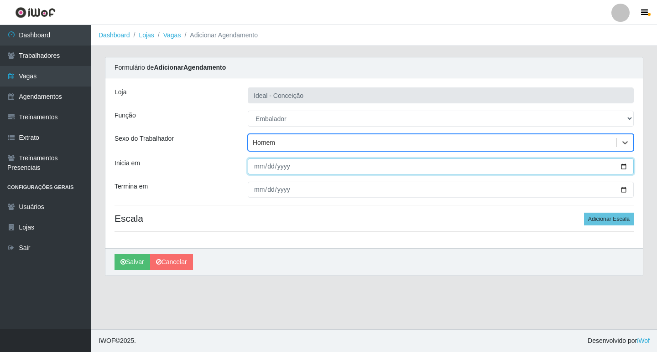
click at [258, 166] on input "Inicia em" at bounding box center [441, 167] width 386 height 16
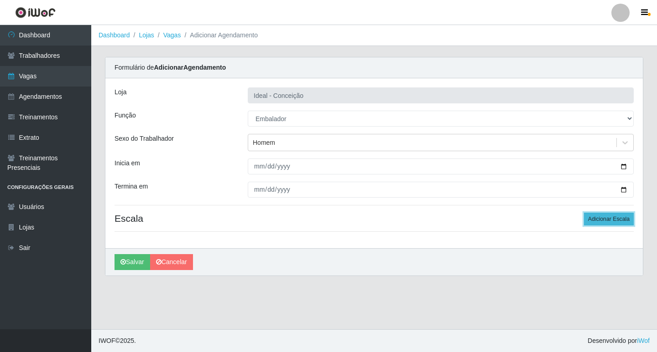
click at [601, 215] on button "Adicionar Escala" at bounding box center [609, 219] width 50 height 13
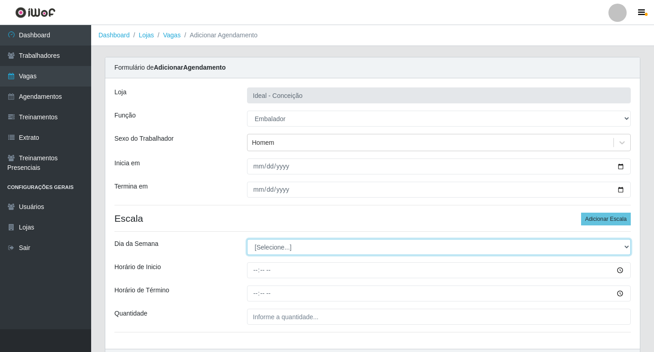
click at [305, 244] on select "[Selecione...] Segunda Terça Quarta Quinta Sexta Sábado Domingo" at bounding box center [439, 247] width 384 height 16
click at [247, 239] on select "[Selecione...] Segunda Terça Quarta Quinta Sexta Sábado Domingo" at bounding box center [439, 247] width 384 height 16
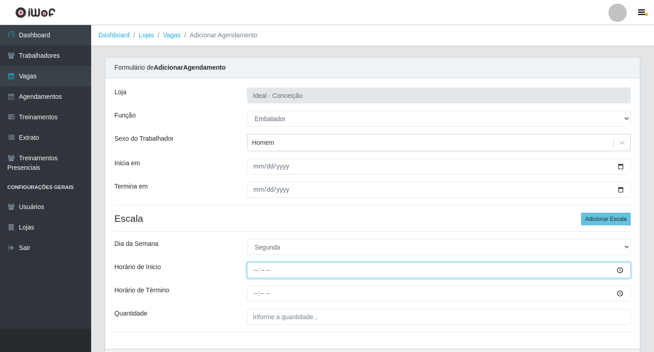
click at [255, 272] on input "Horário de Inicio" at bounding box center [439, 271] width 384 height 16
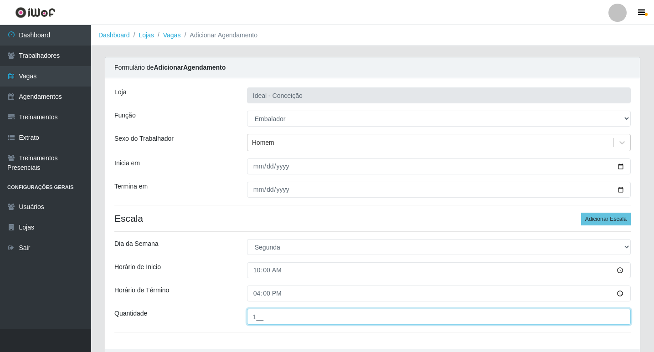
scroll to position [58, 0]
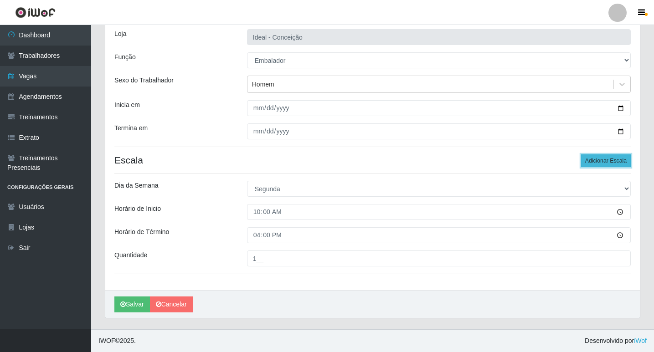
click at [597, 162] on button "Adicionar Escala" at bounding box center [606, 161] width 50 height 13
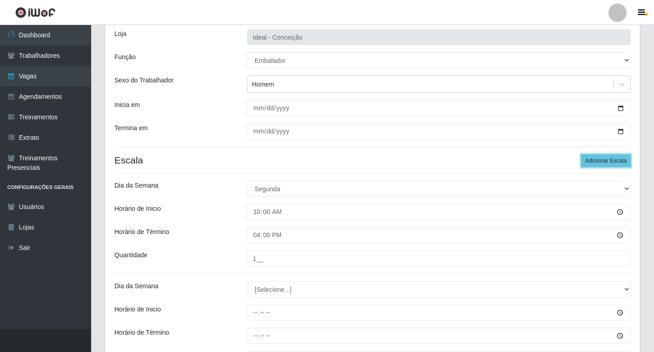
scroll to position [150, 0]
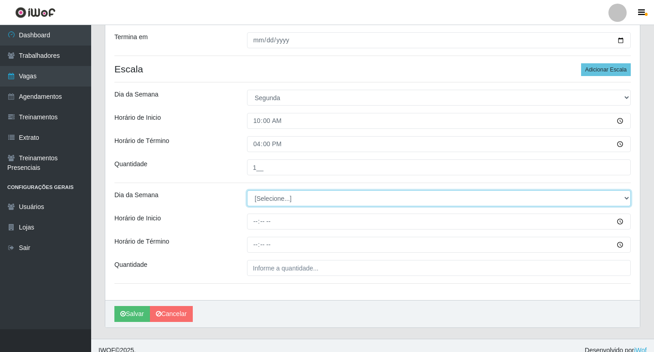
click at [294, 200] on select "[Selecione...] Segunda Terça Quarta Quinta Sexta Sábado Domingo" at bounding box center [439, 199] width 384 height 16
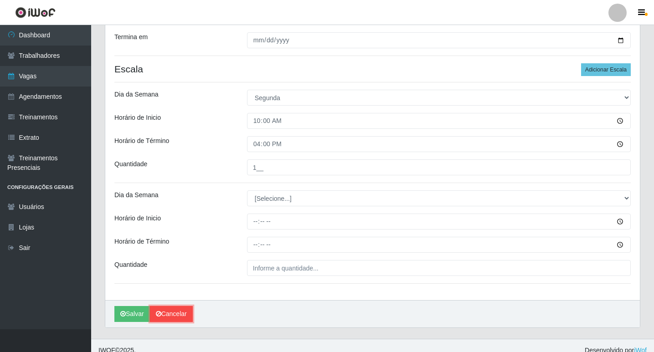
click at [164, 318] on link "Cancelar" at bounding box center [171, 314] width 43 height 16
